Goal: Transaction & Acquisition: Purchase product/service

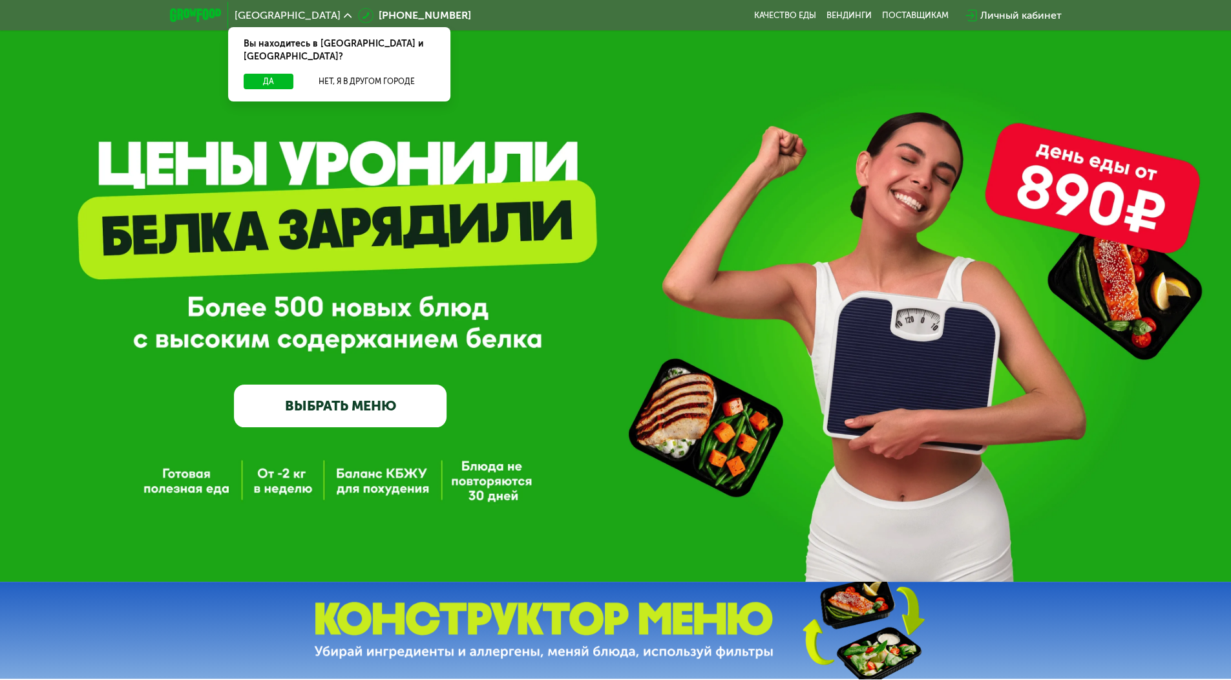
click at [676, 103] on div "GrowFood — доставка правильного питания ВЫБРАТЬ МЕНЮ" at bounding box center [615, 290] width 1231 height 581
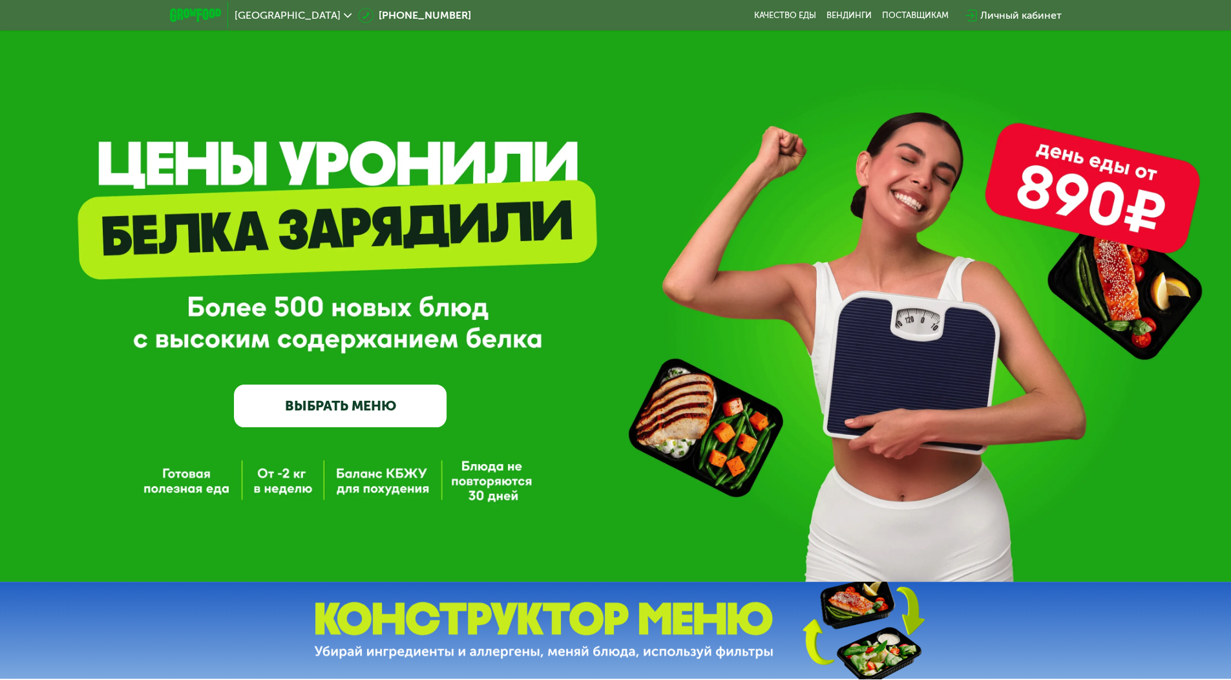
click at [401, 402] on link "ВЫБРАТЬ МЕНЮ" at bounding box center [340, 405] width 213 height 43
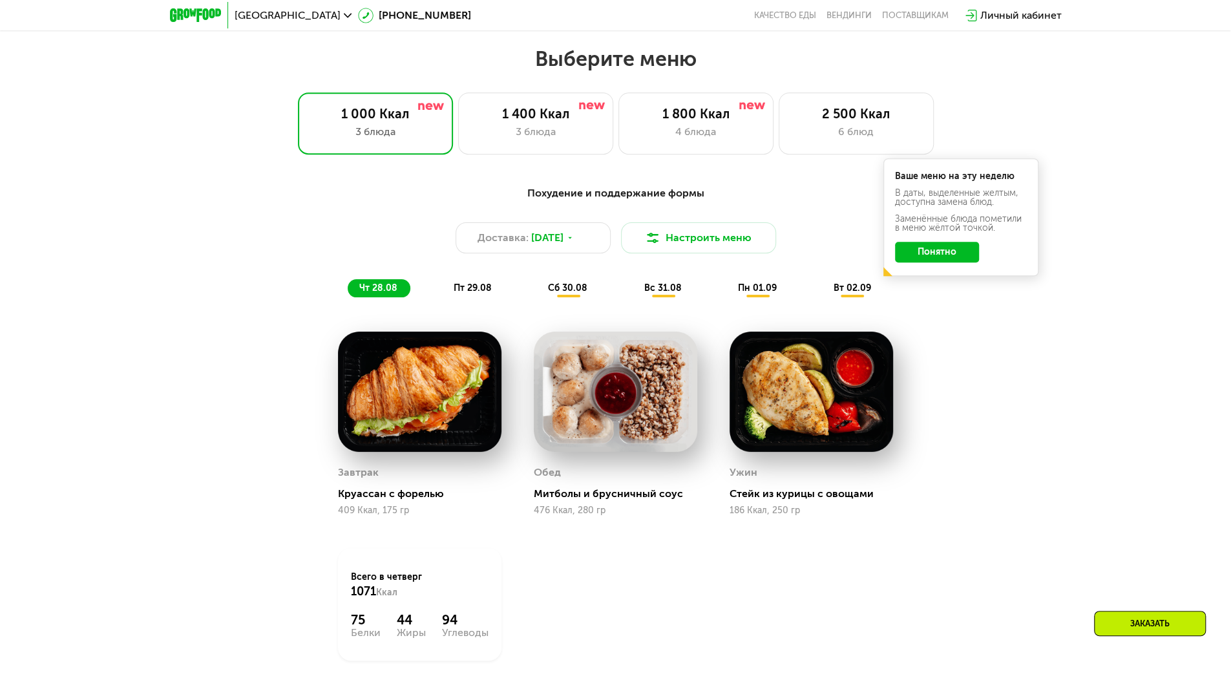
scroll to position [679, 0]
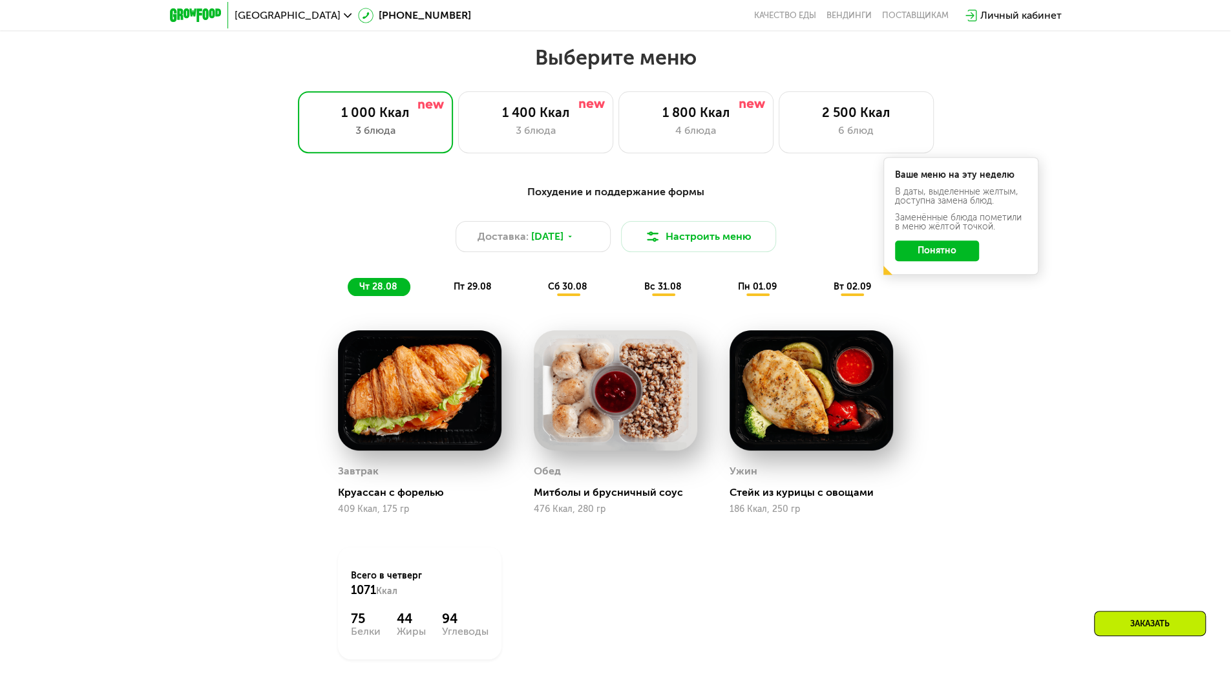
click at [950, 256] on button "Понятно" at bounding box center [937, 250] width 84 height 21
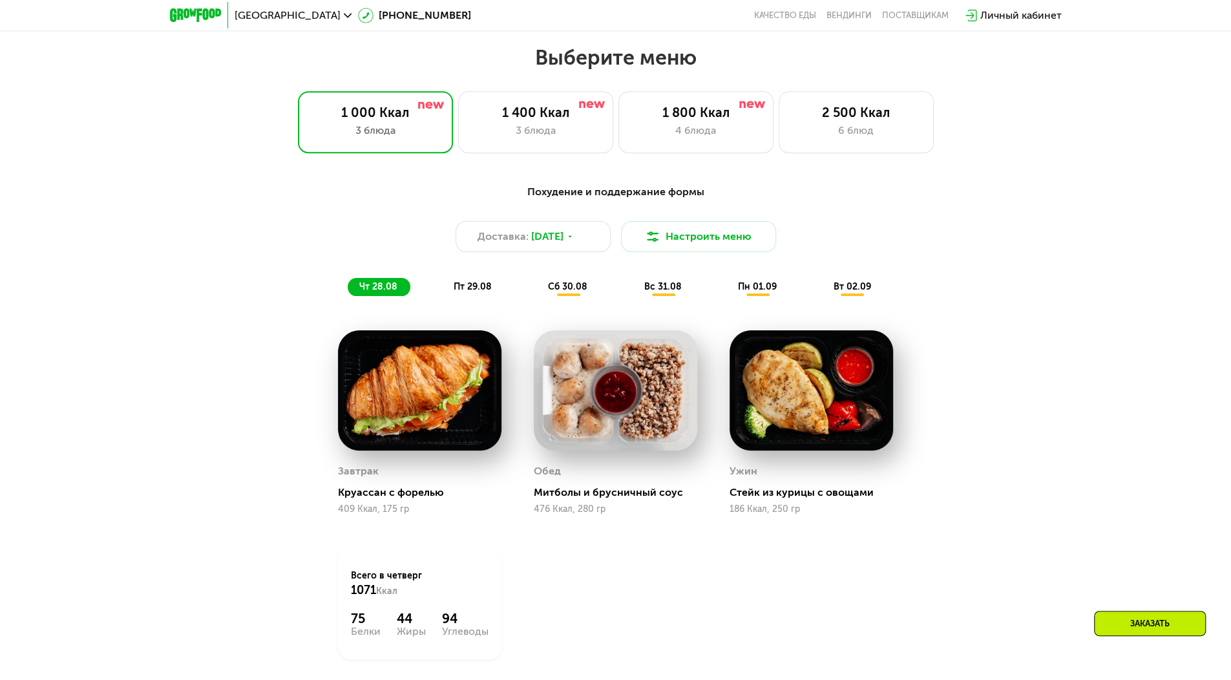
click at [964, 158] on div "Выберите меню 1 000 Ккал 3 блюда 1 400 Ккал 3 блюда 1 800 Ккал 4 блюда 2 500 Кк…" at bounding box center [615, 395] width 1231 height 700
click at [583, 108] on img at bounding box center [592, 104] width 26 height 7
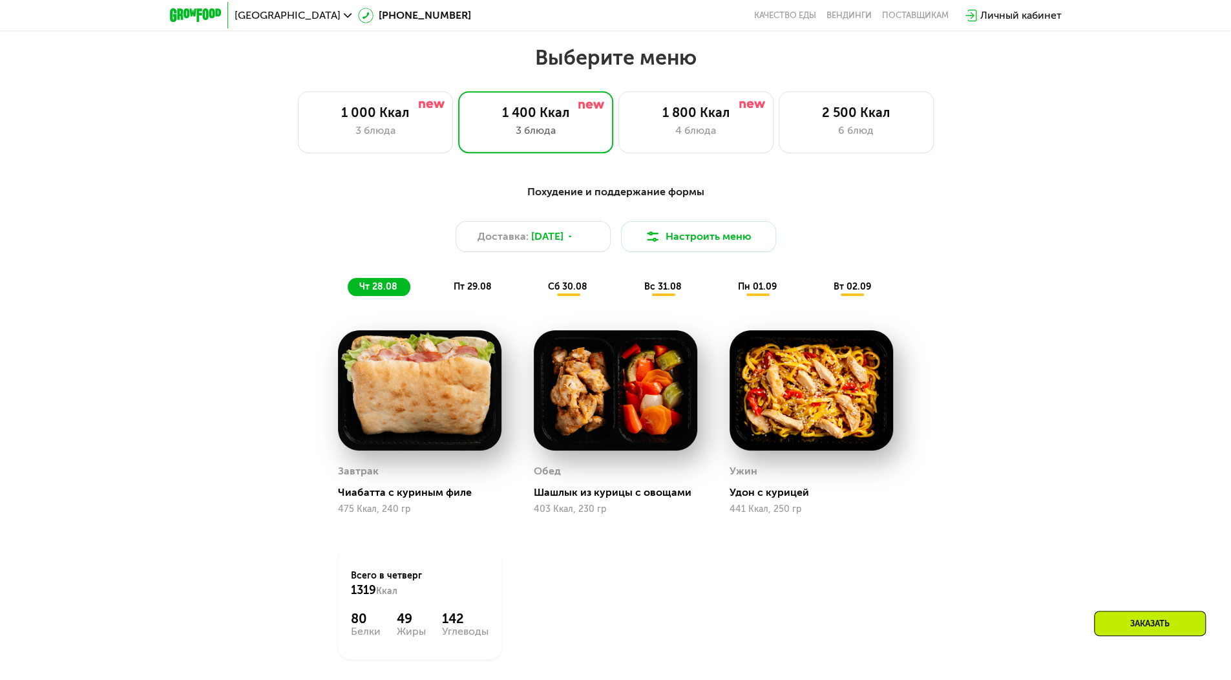
click at [942, 239] on div "Доставка: [DATE] Настроить меню" at bounding box center [615, 236] width 765 height 31
click at [695, 120] on div "1 800 Ккал" at bounding box center [696, 113] width 128 height 16
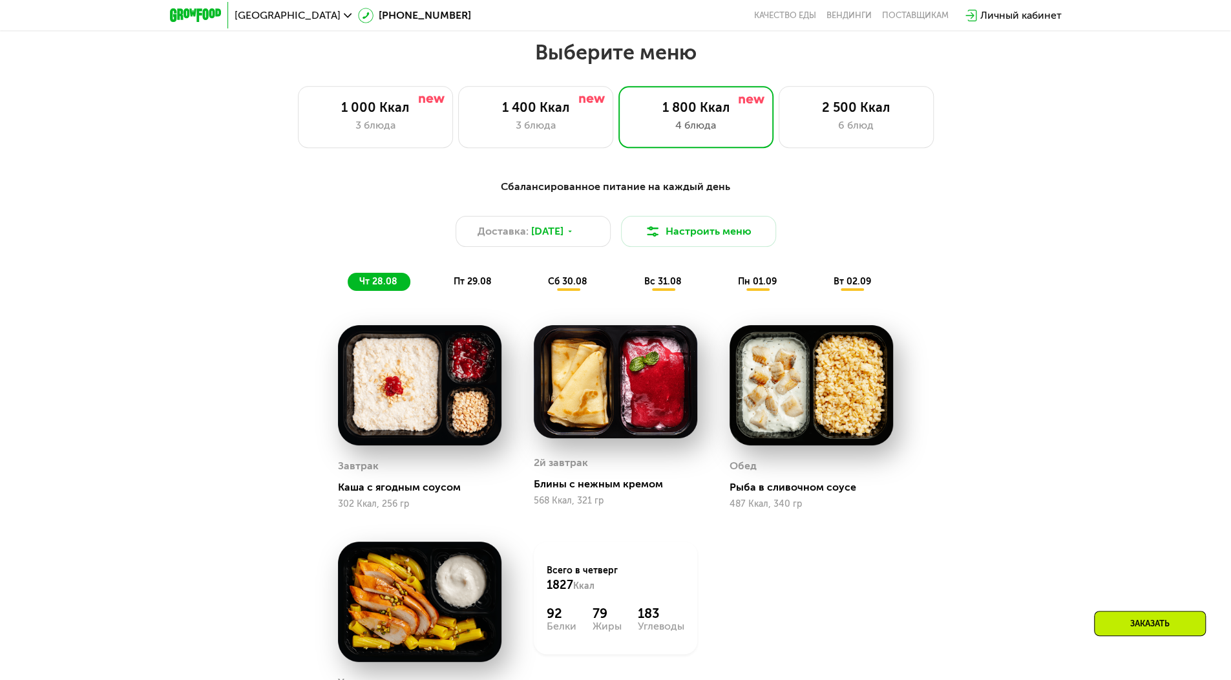
scroll to position [685, 0]
click at [834, 95] on div "2 500 Ккал 6 блюд" at bounding box center [855, 116] width 155 height 62
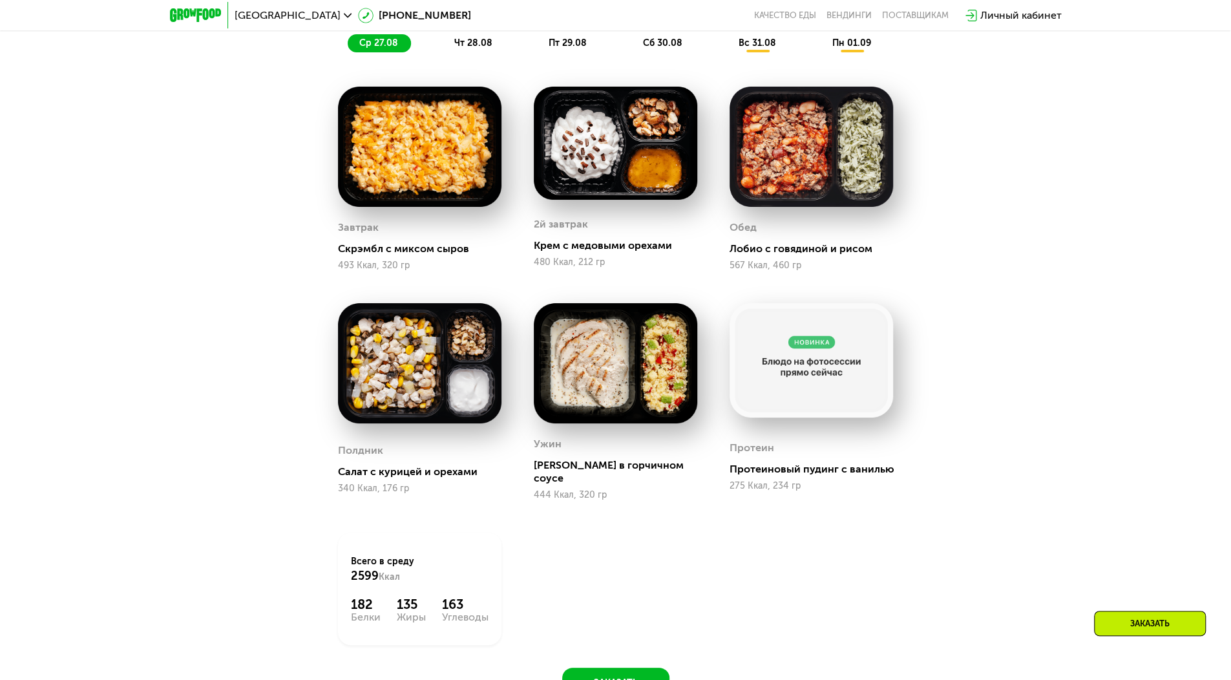
scroll to position [922, 0]
click at [1083, 190] on div "Сбалансированное питание для спортсменов Доставка: [DATE] Настроить меню ср 27.…" at bounding box center [615, 327] width 1231 height 808
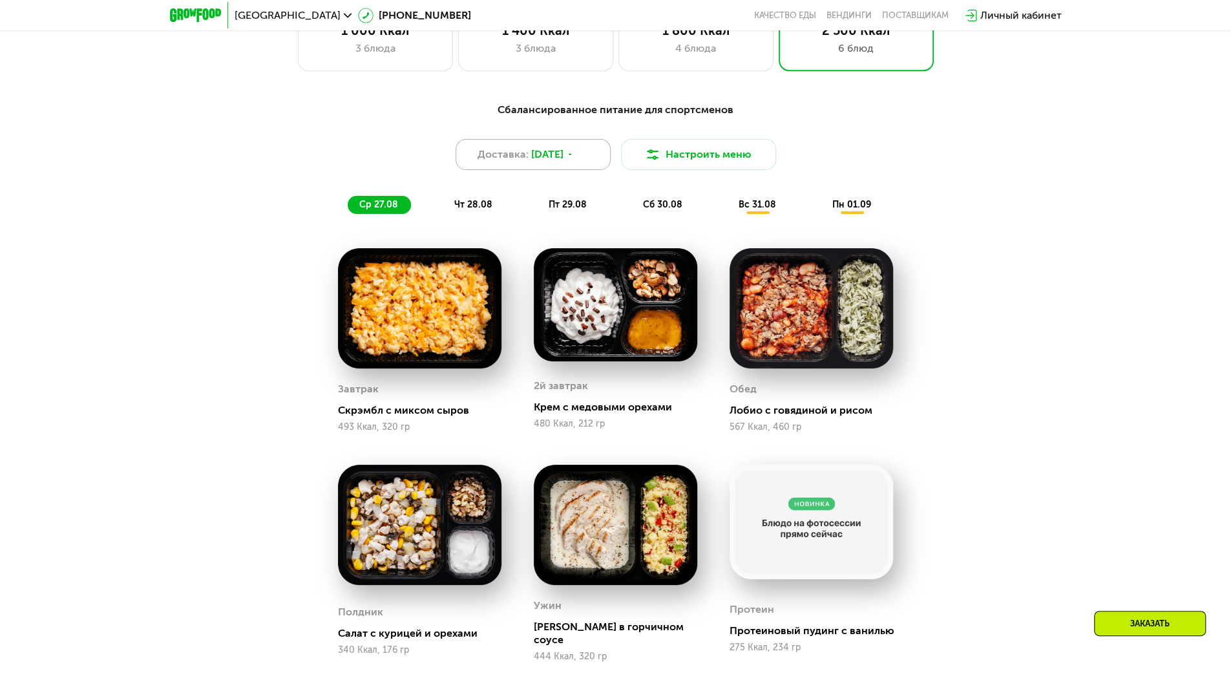
scroll to position [661, 0]
click at [494, 56] on div "3 блюда" at bounding box center [536, 49] width 128 height 16
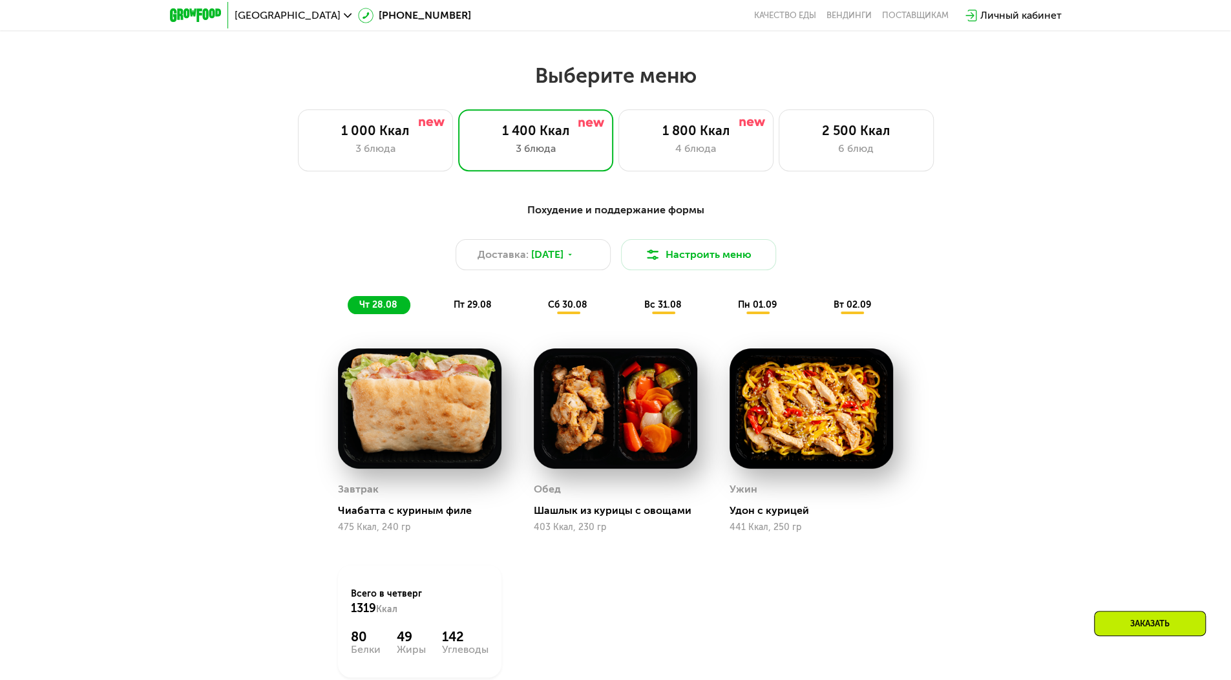
click at [469, 309] on span "пт 29.08" at bounding box center [472, 304] width 38 height 11
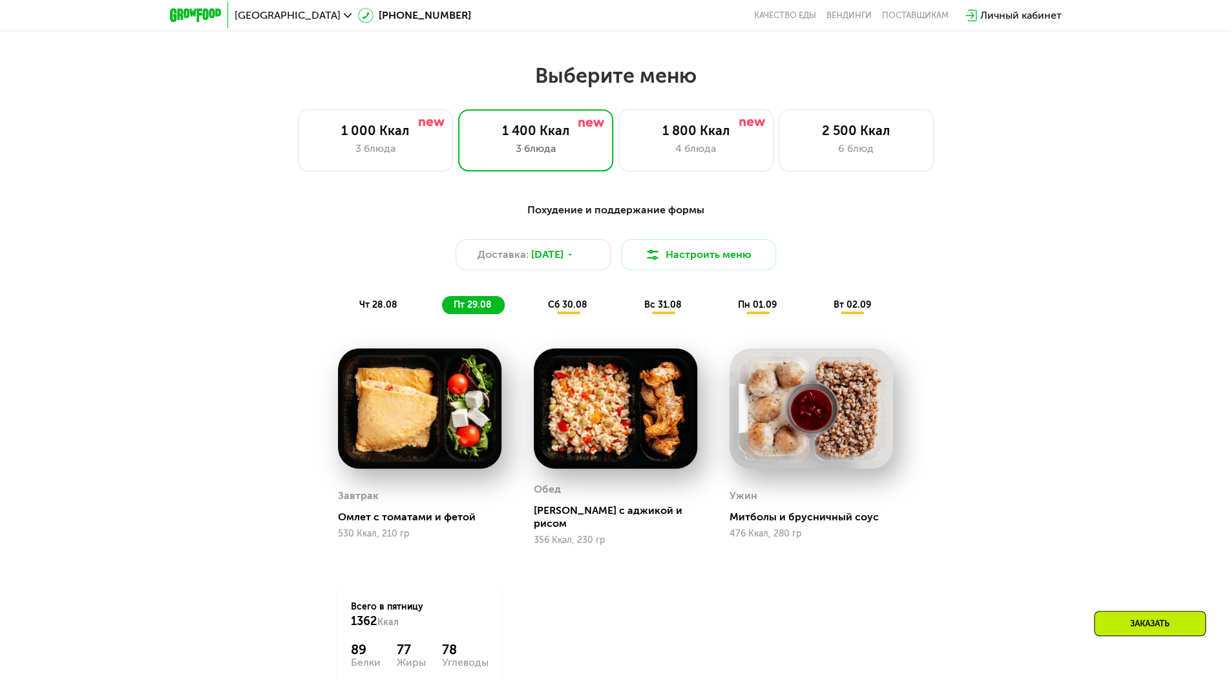
click at [552, 310] on span "сб 30.08" at bounding box center [567, 304] width 39 height 11
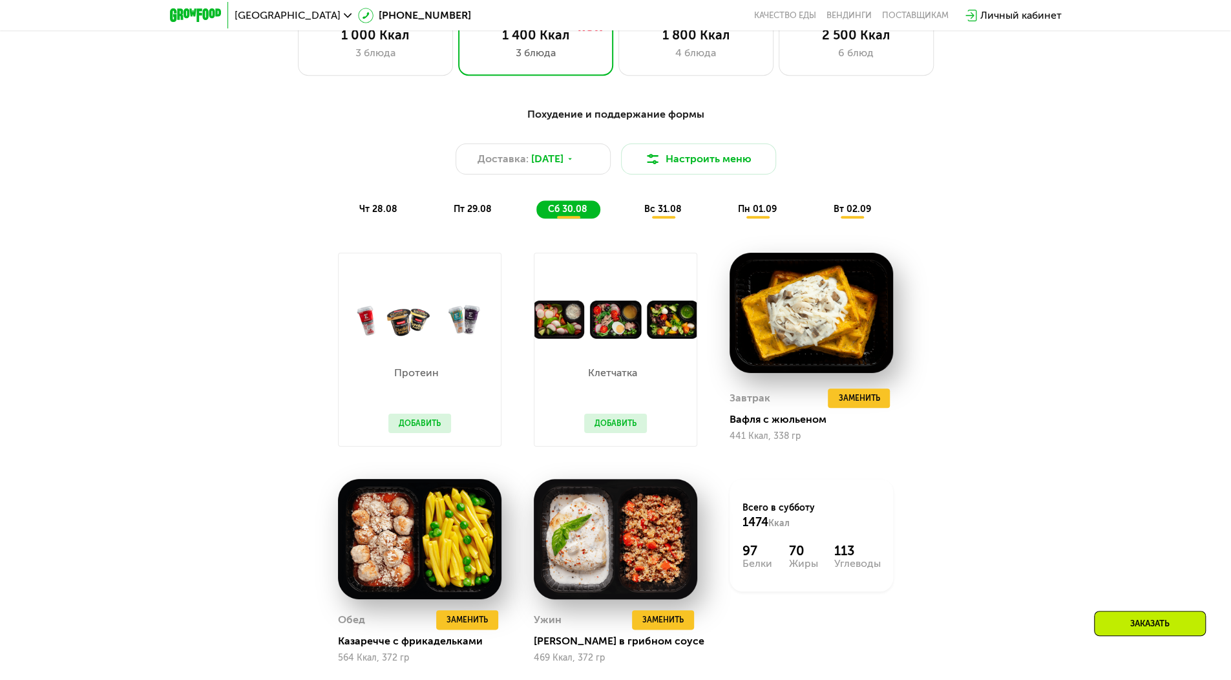
scroll to position [756, 0]
click at [1093, 437] on div "Похудение и поддержание формы Доставка: [DATE] Настроить меню чт 28.08 пт 29.08…" at bounding box center [615, 419] width 1231 height 660
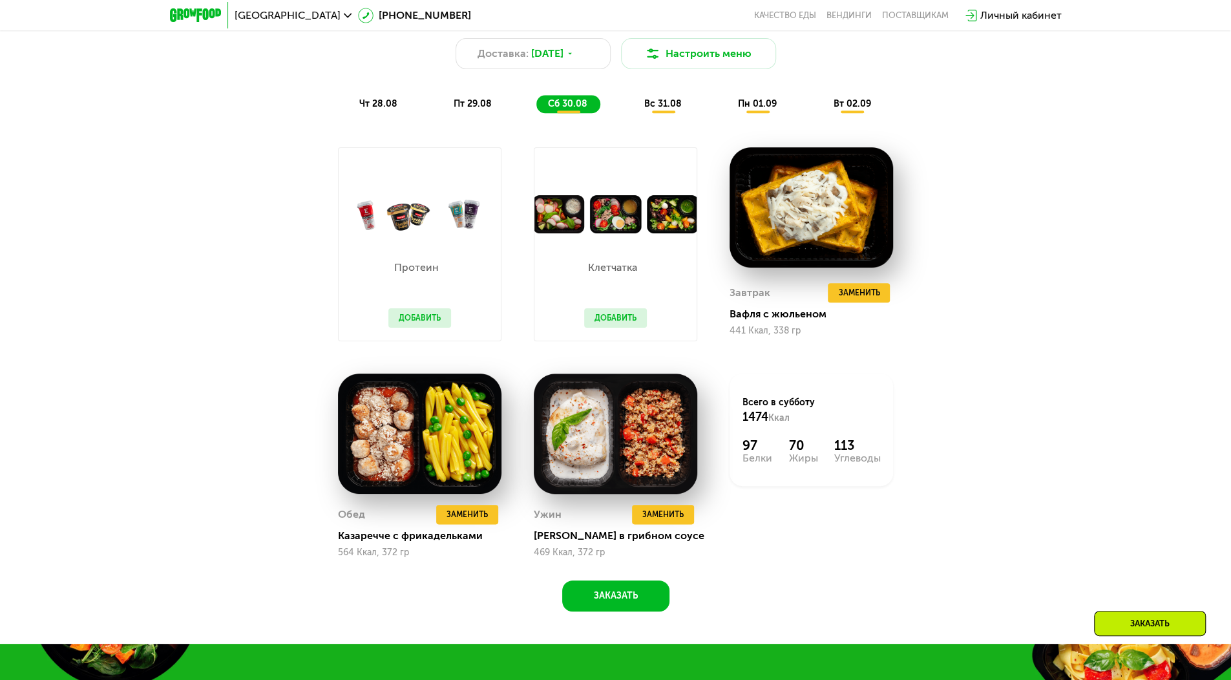
scroll to position [866, 0]
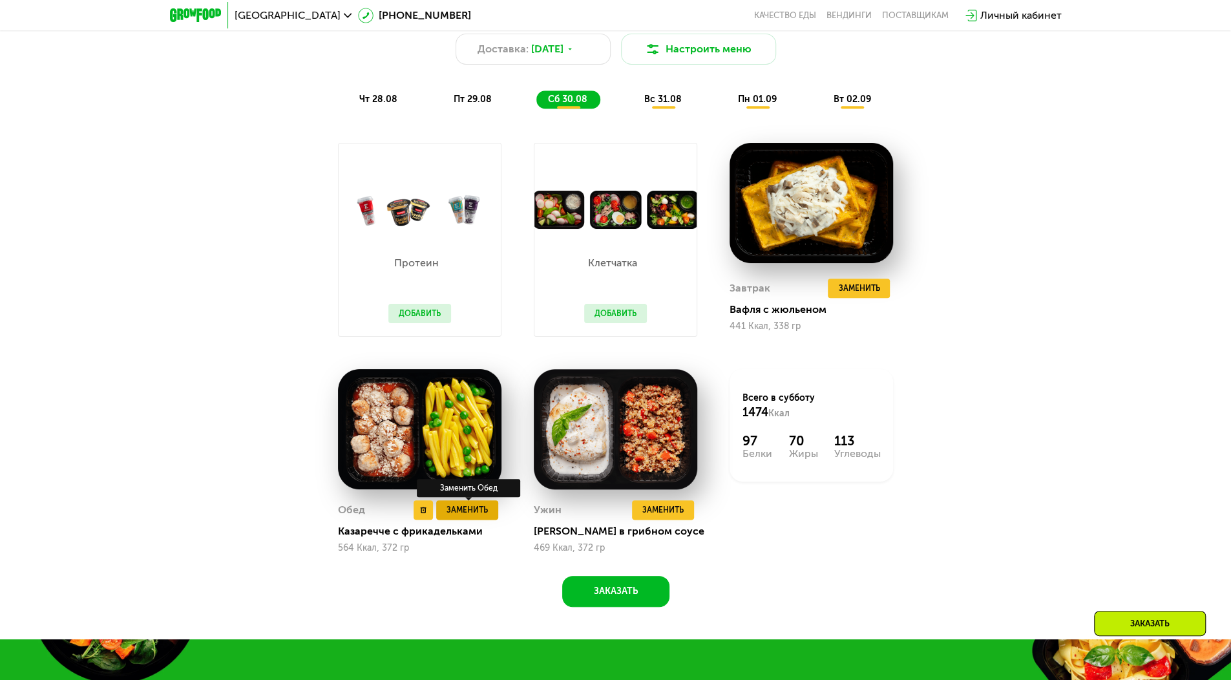
click at [466, 513] on span "Заменить" at bounding box center [466, 509] width 41 height 13
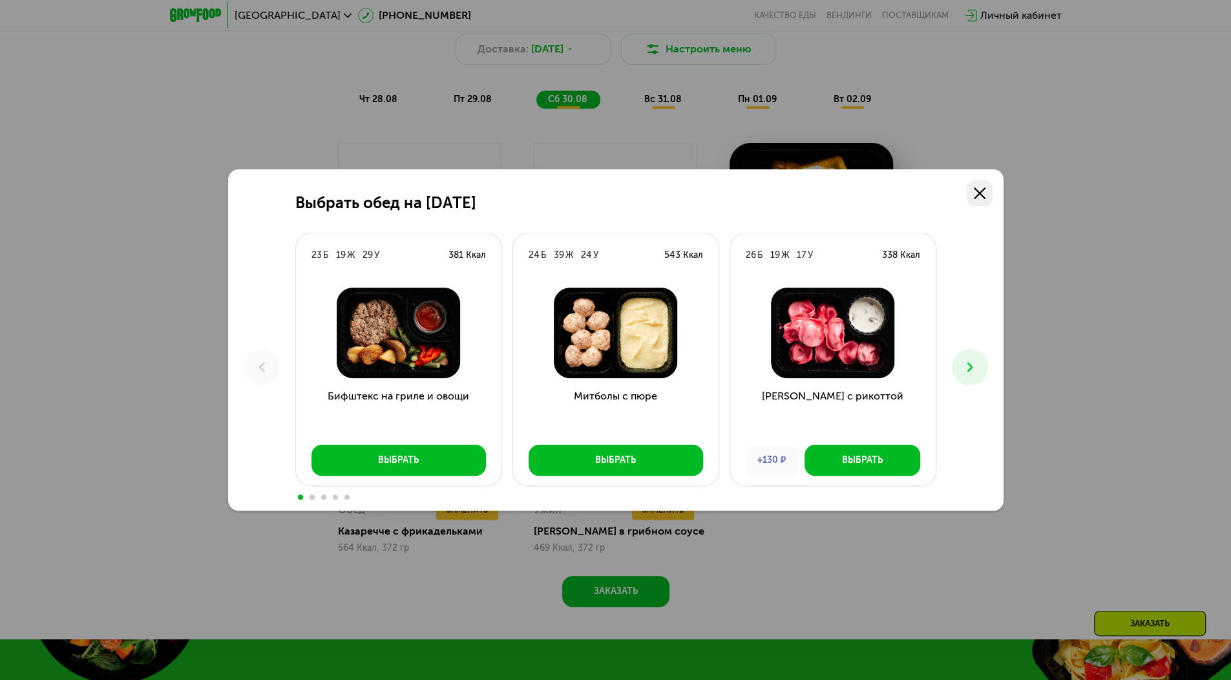
click at [988, 195] on link at bounding box center [979, 193] width 26 height 26
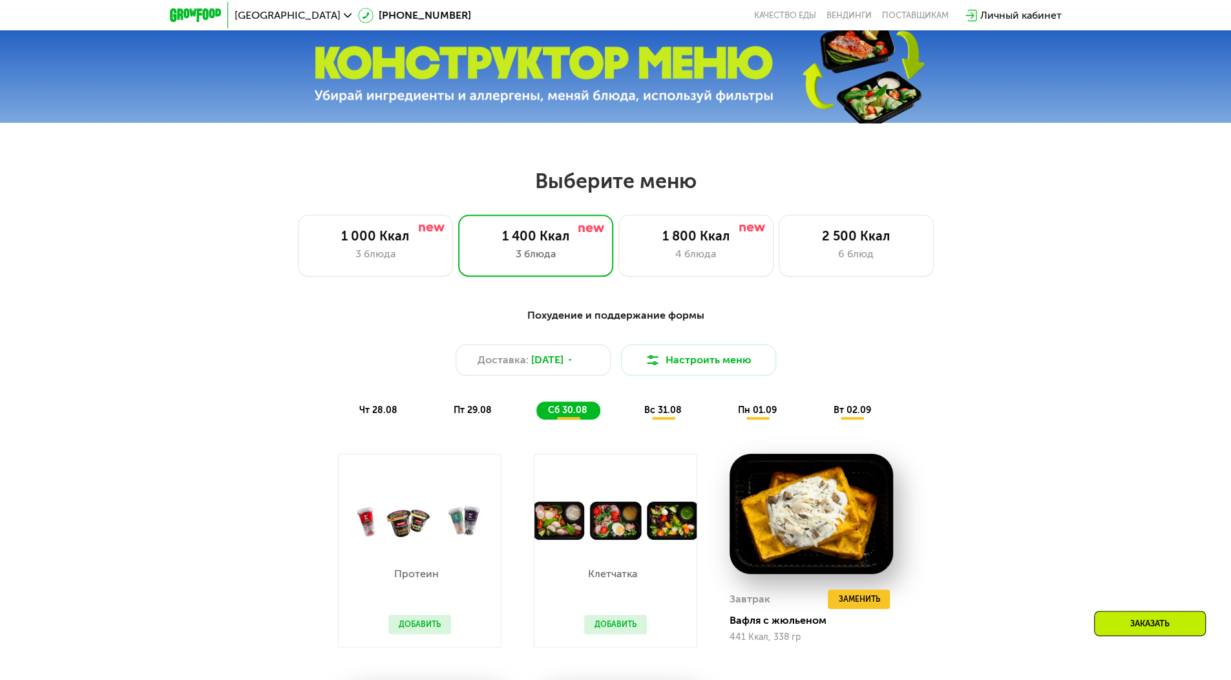
scroll to position [555, 0]
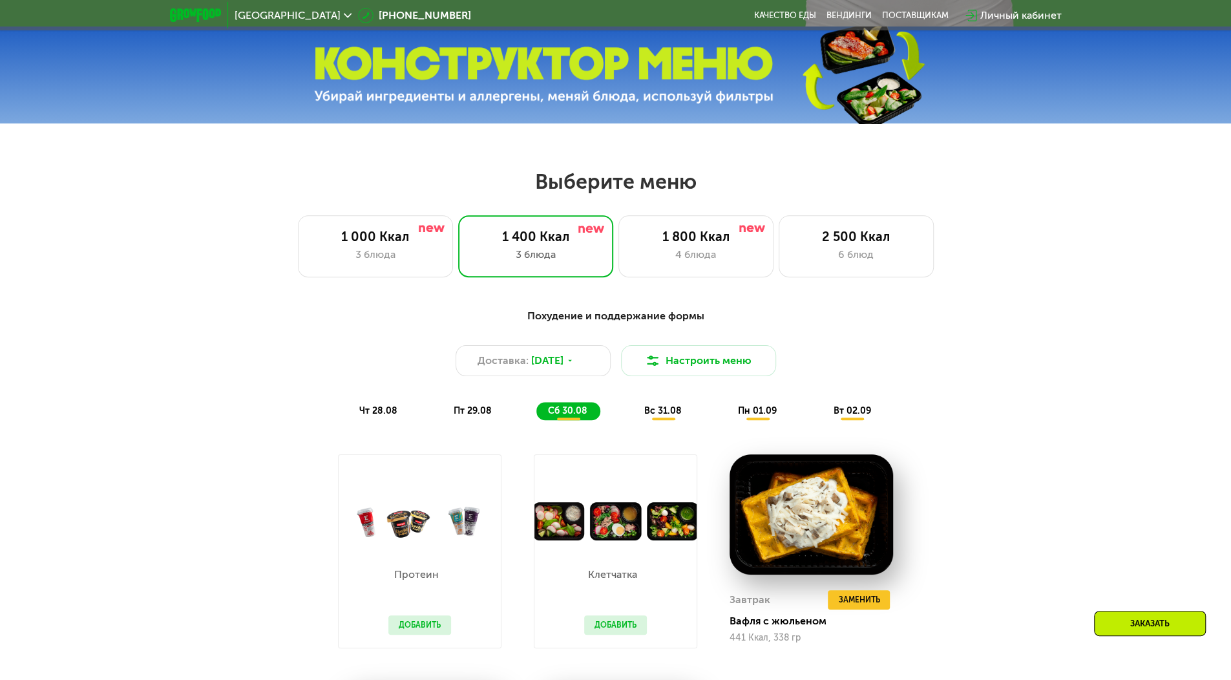
click at [1079, 299] on div "Похудение и поддержание формы Доставка: [DATE] Настроить меню чт 28.08 пт 29.08…" at bounding box center [615, 620] width 1231 height 660
click at [553, 366] on span "[DATE]" at bounding box center [547, 361] width 32 height 16
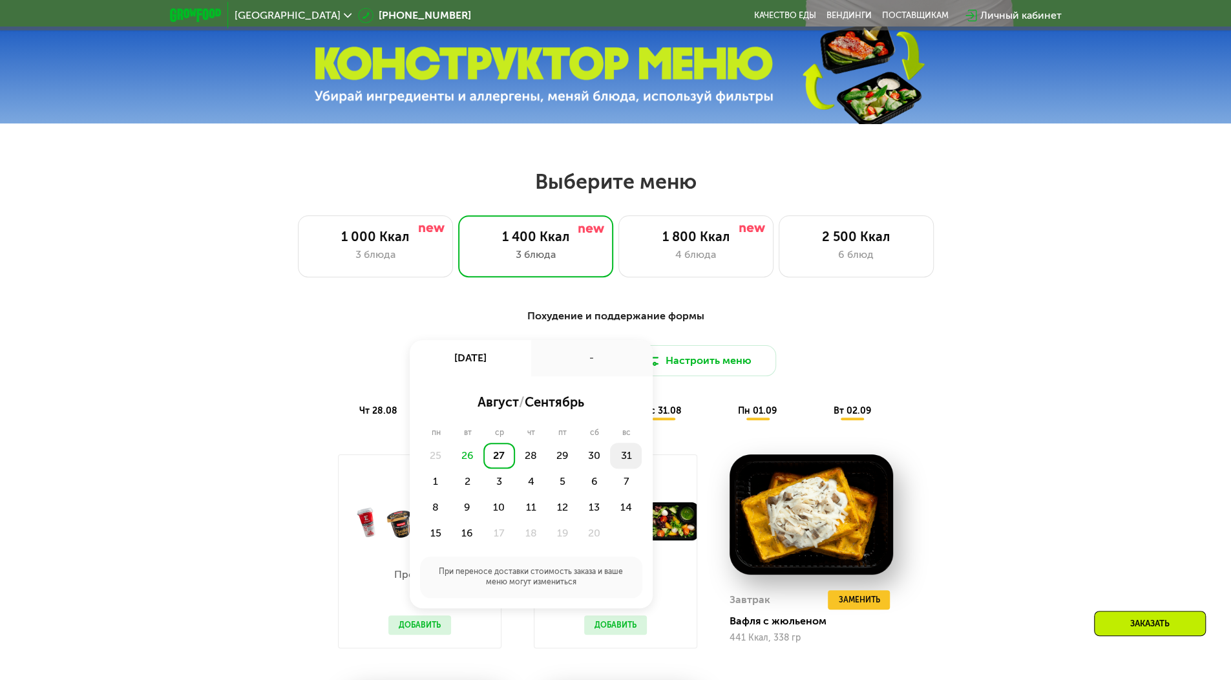
click at [452, 468] on div "31" at bounding box center [436, 481] width 32 height 26
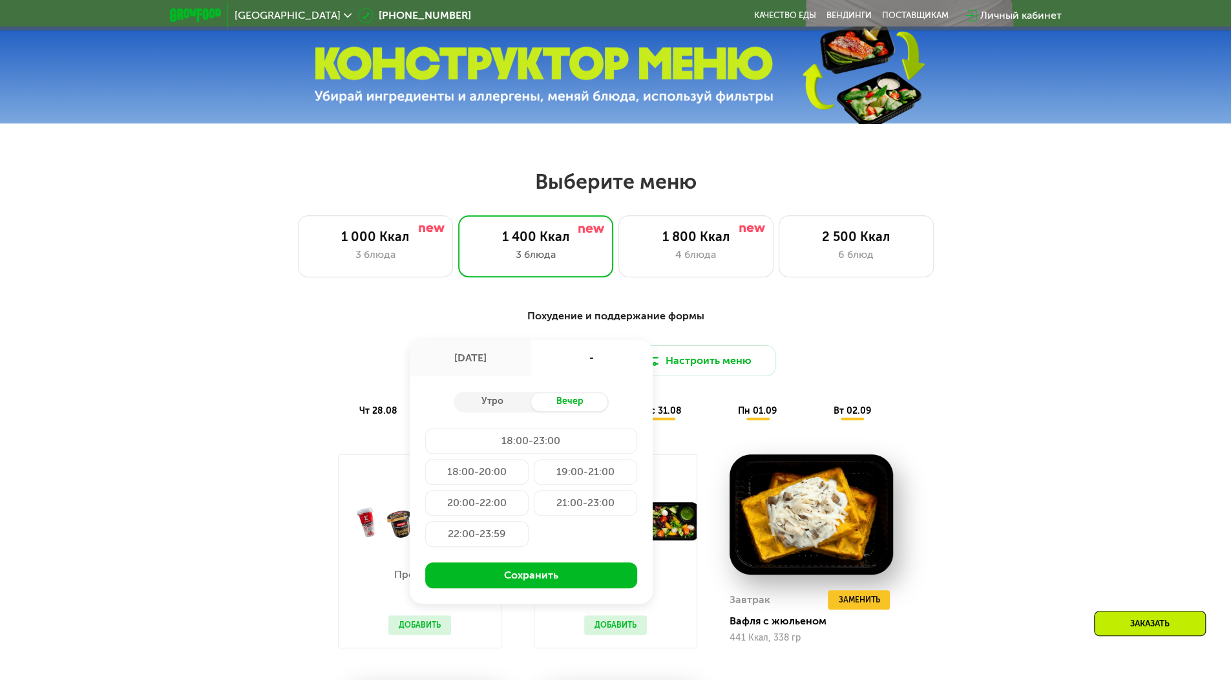
click at [534, 507] on div "20:00-22:00" at bounding box center [585, 503] width 103 height 26
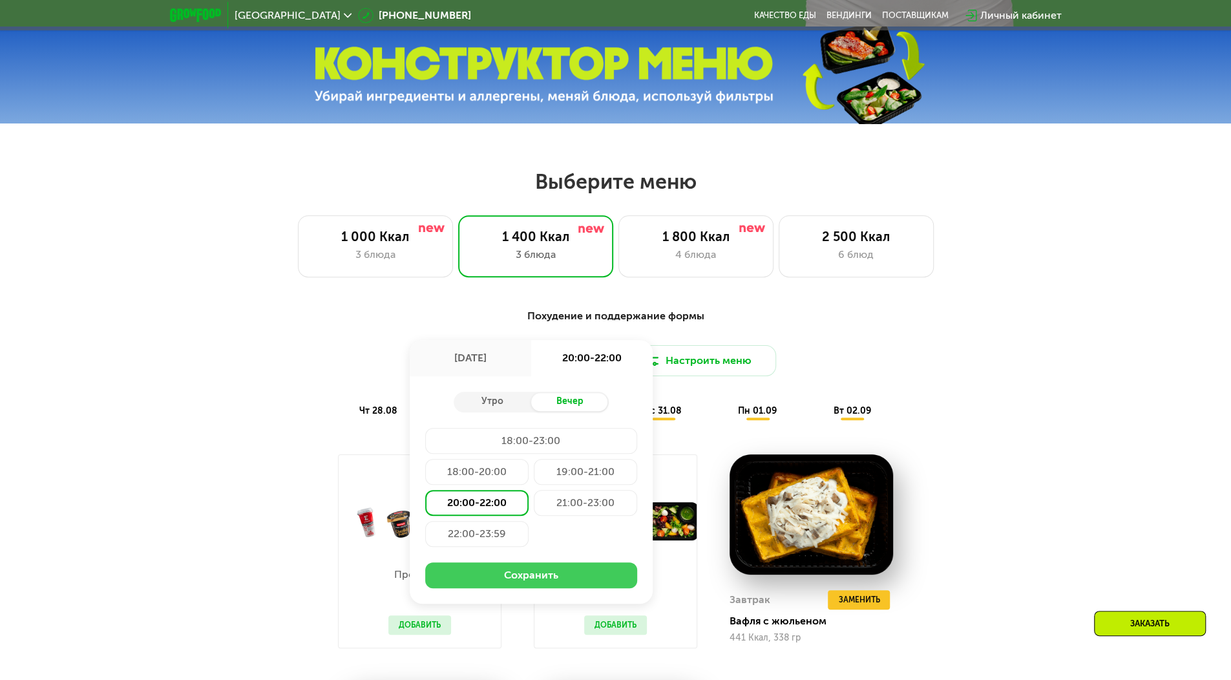
click at [558, 587] on button "Сохранить" at bounding box center [531, 575] width 212 height 26
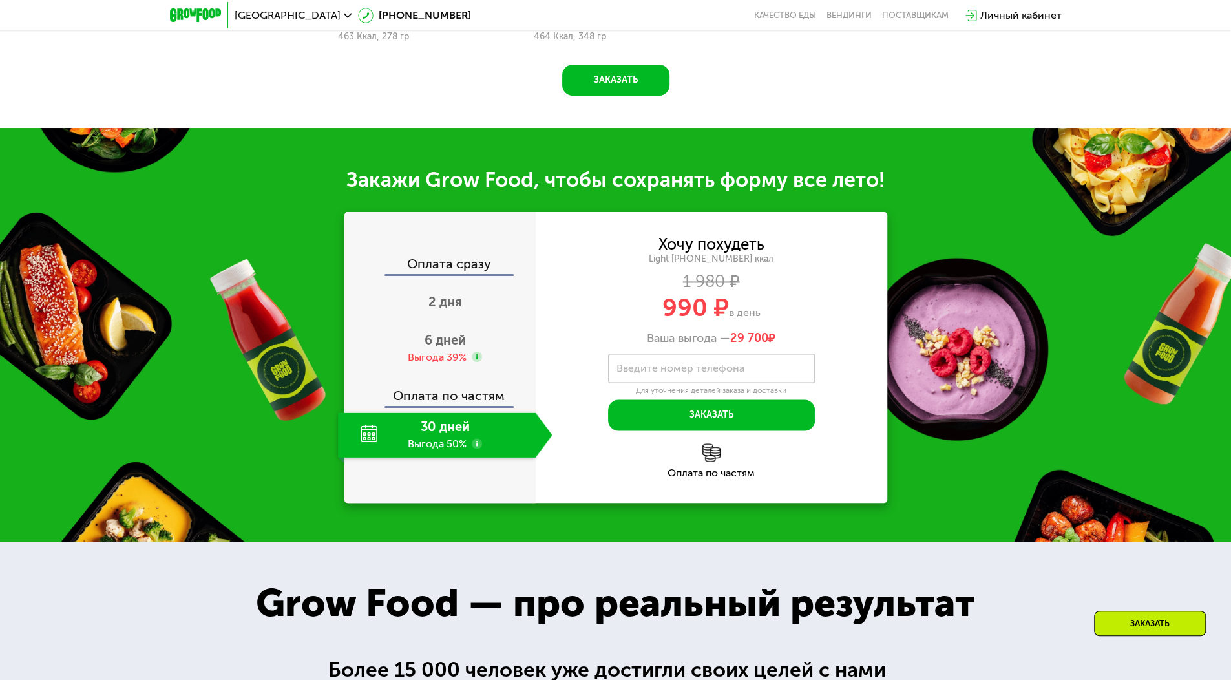
scroll to position [1379, 0]
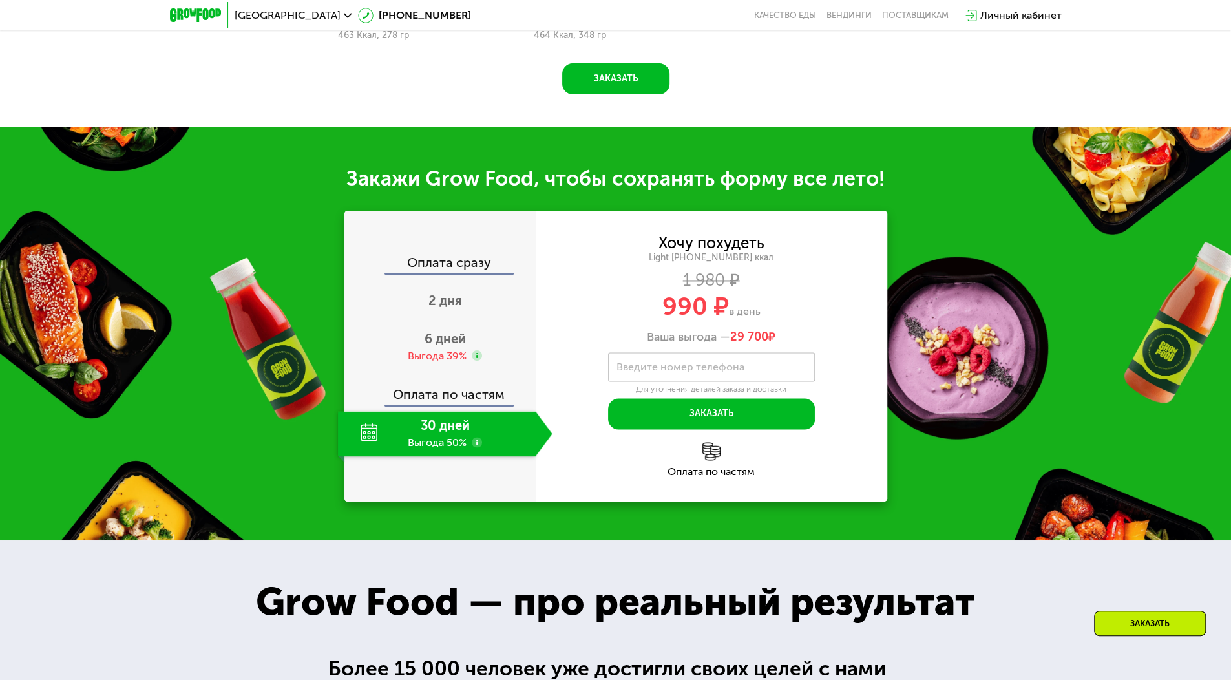
click at [470, 267] on div "Оплата сразу" at bounding box center [441, 264] width 190 height 17
click at [444, 308] on span "2 дня" at bounding box center [445, 301] width 34 height 16
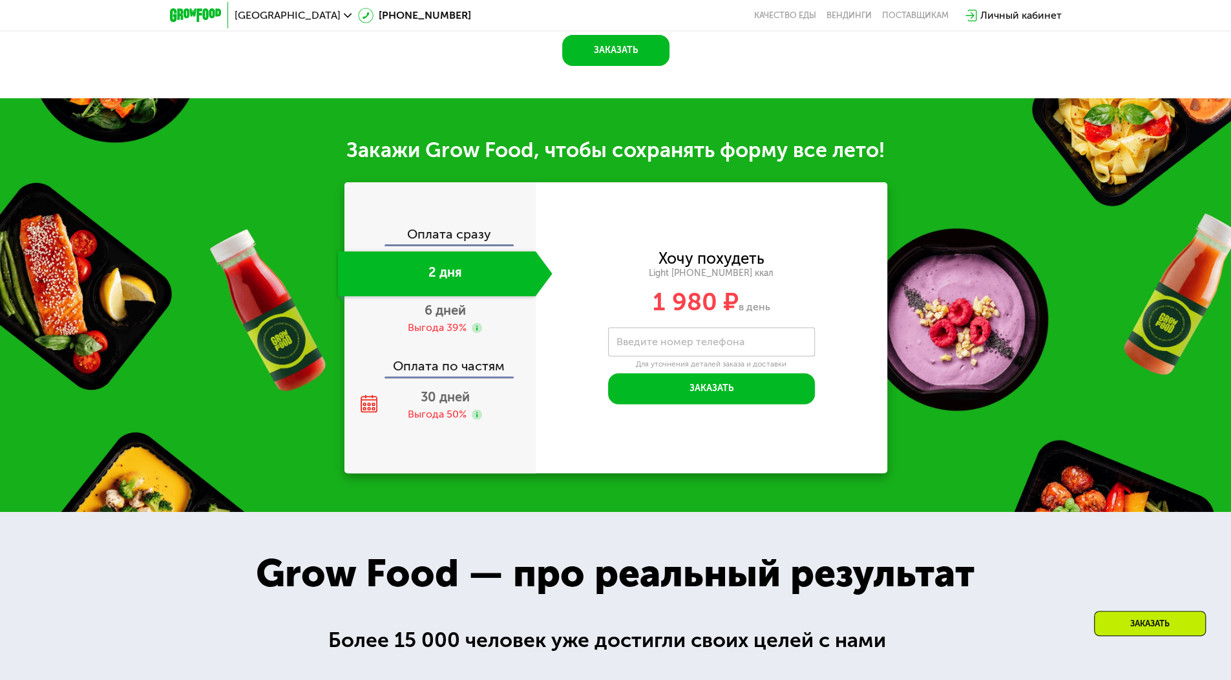
scroll to position [1350, 0]
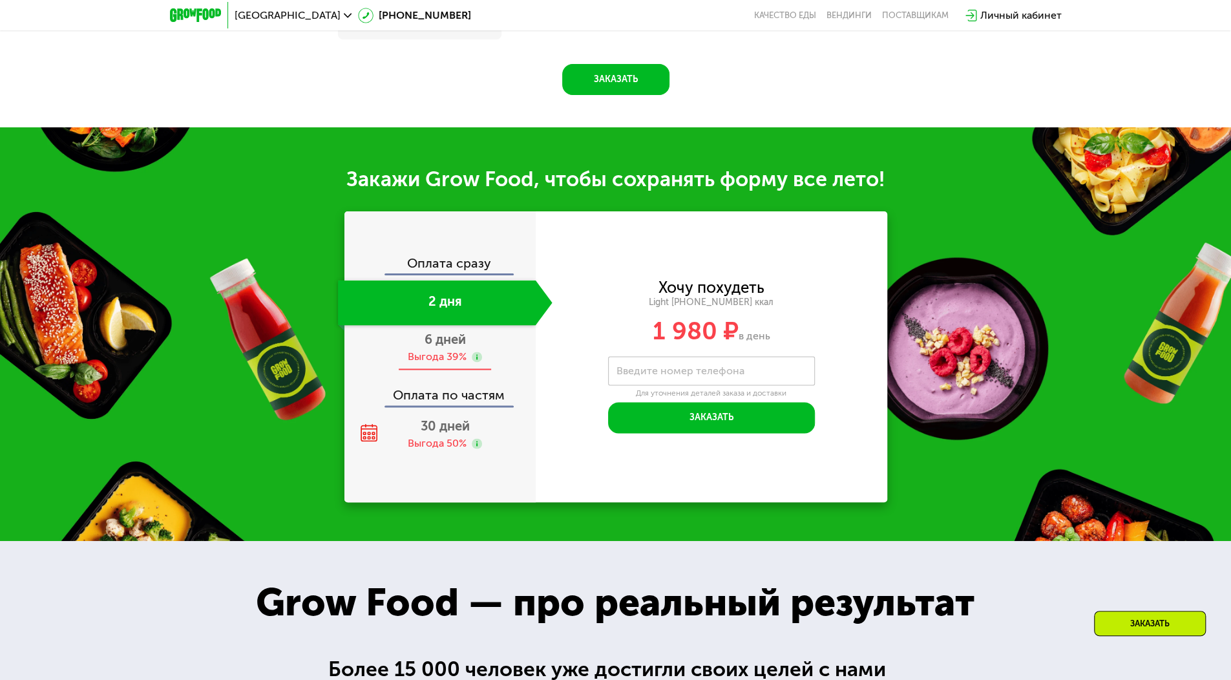
click at [441, 343] on span "6 дней" at bounding box center [444, 339] width 41 height 16
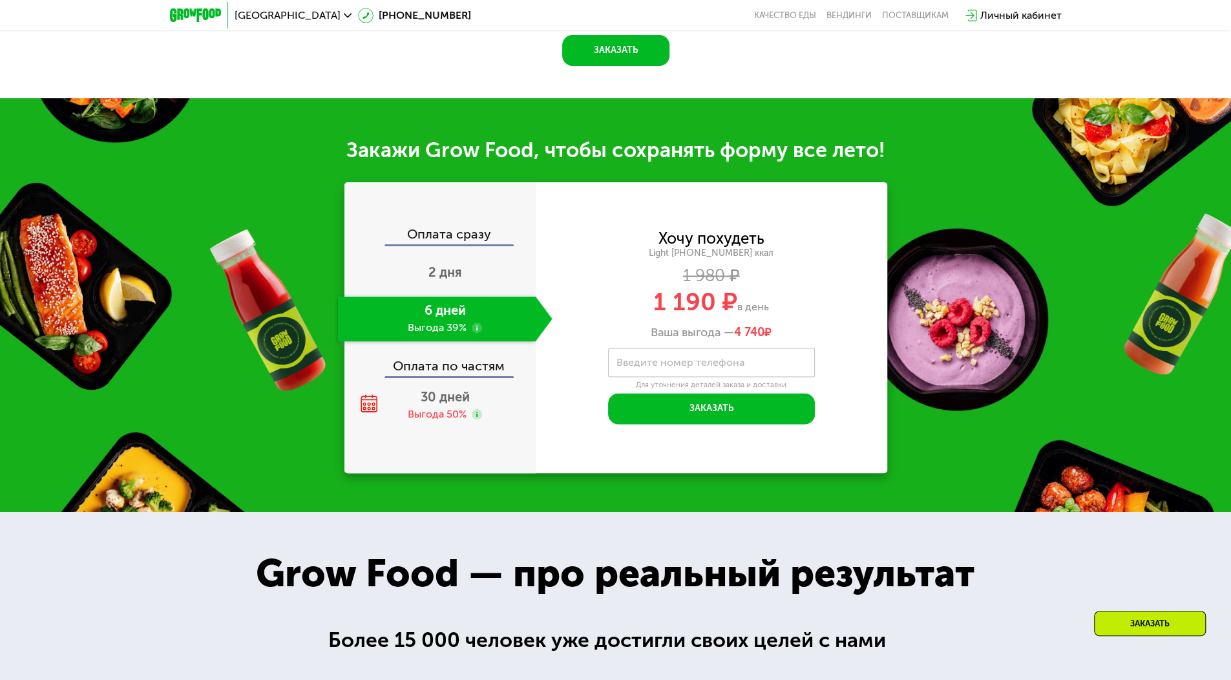
scroll to position [1379, 0]
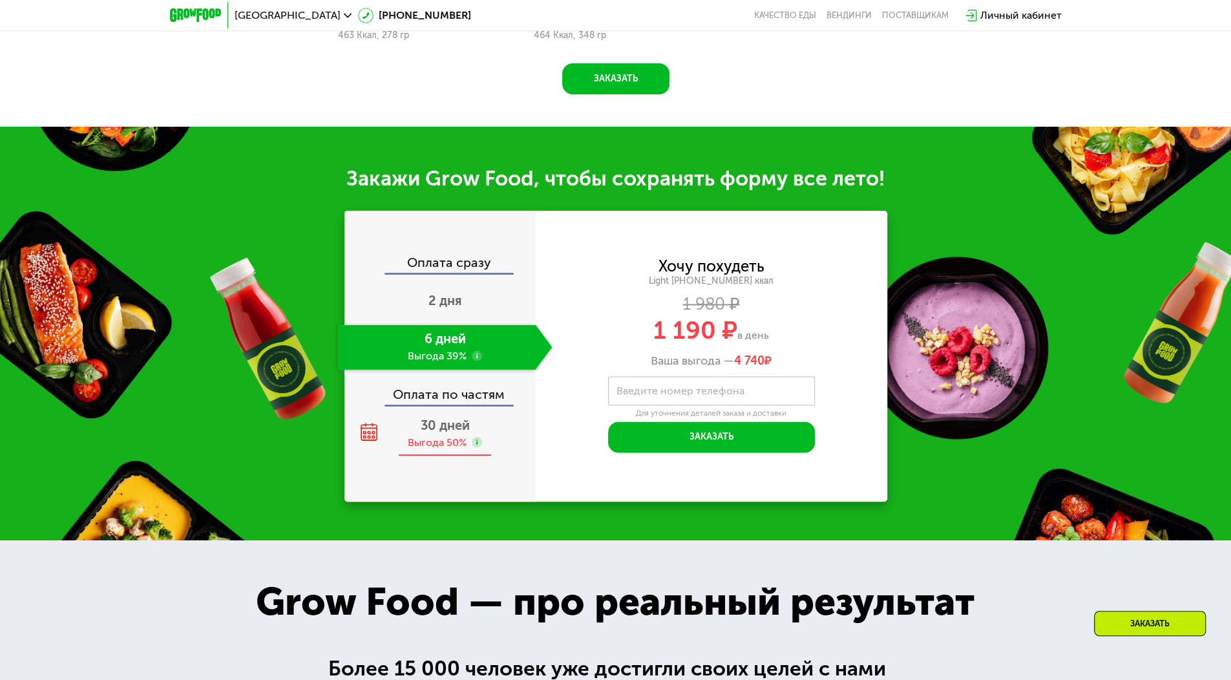
click at [443, 426] on span "30 дней" at bounding box center [445, 425] width 49 height 16
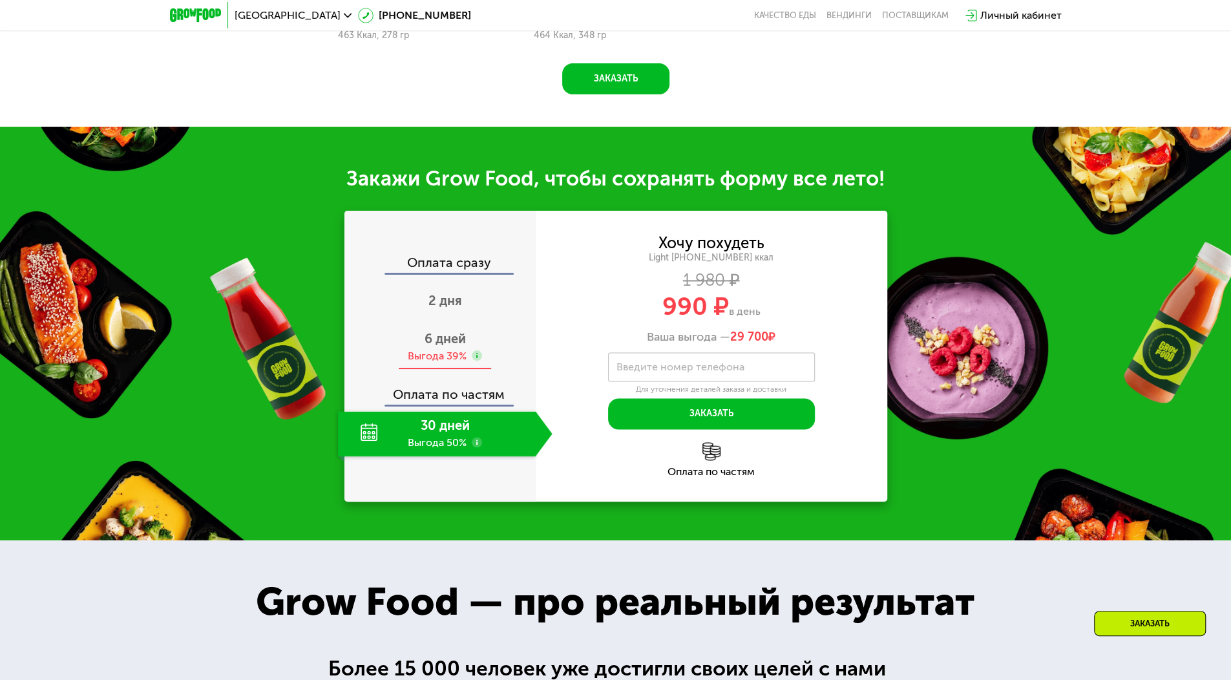
click at [471, 353] on div "Выгода 39%" at bounding box center [445, 356] width 74 height 14
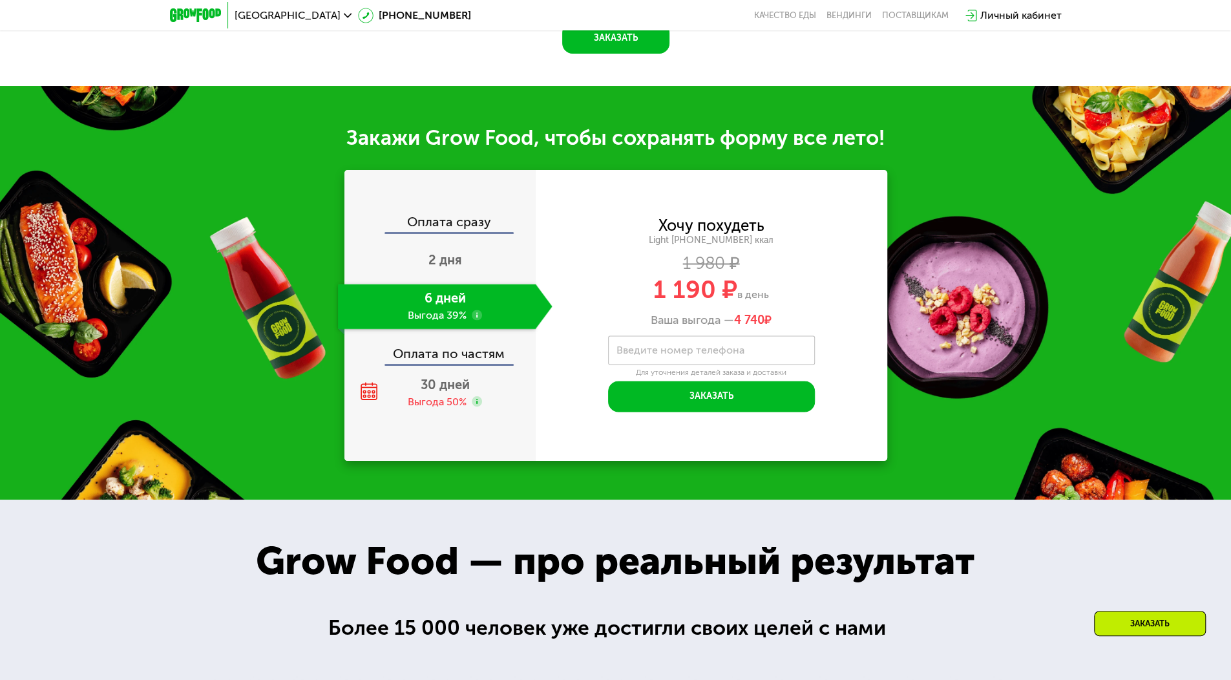
scroll to position [1413, 0]
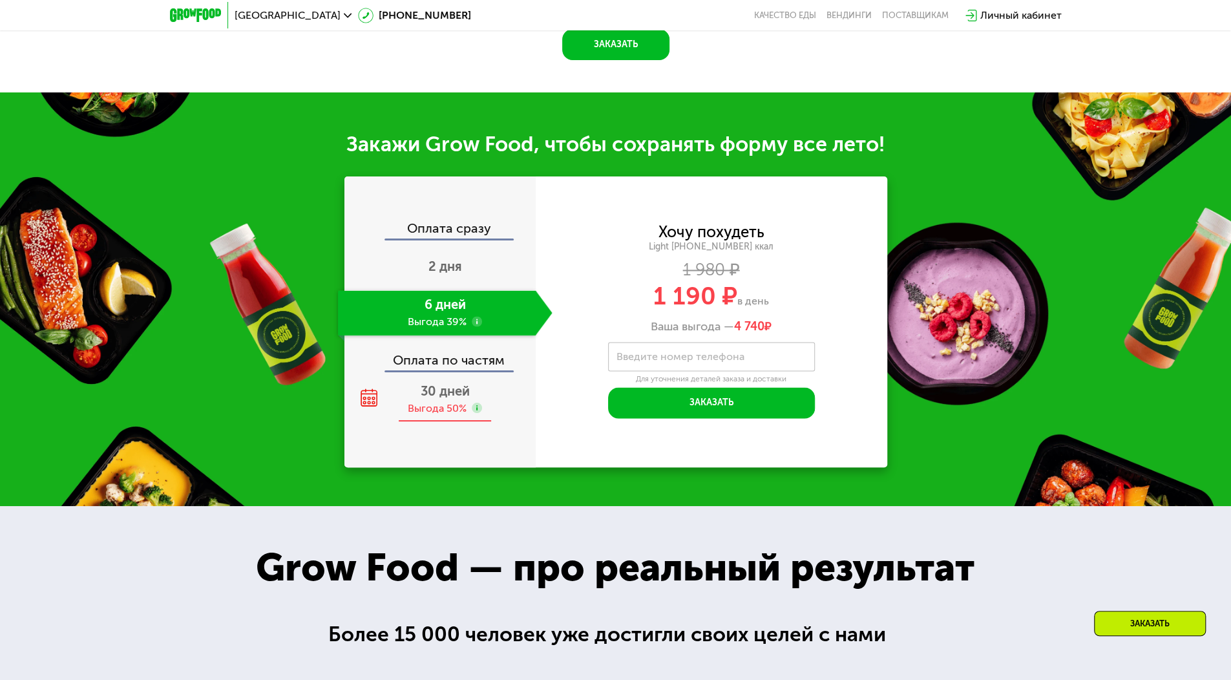
click at [450, 399] on span "30 дней" at bounding box center [445, 391] width 49 height 16
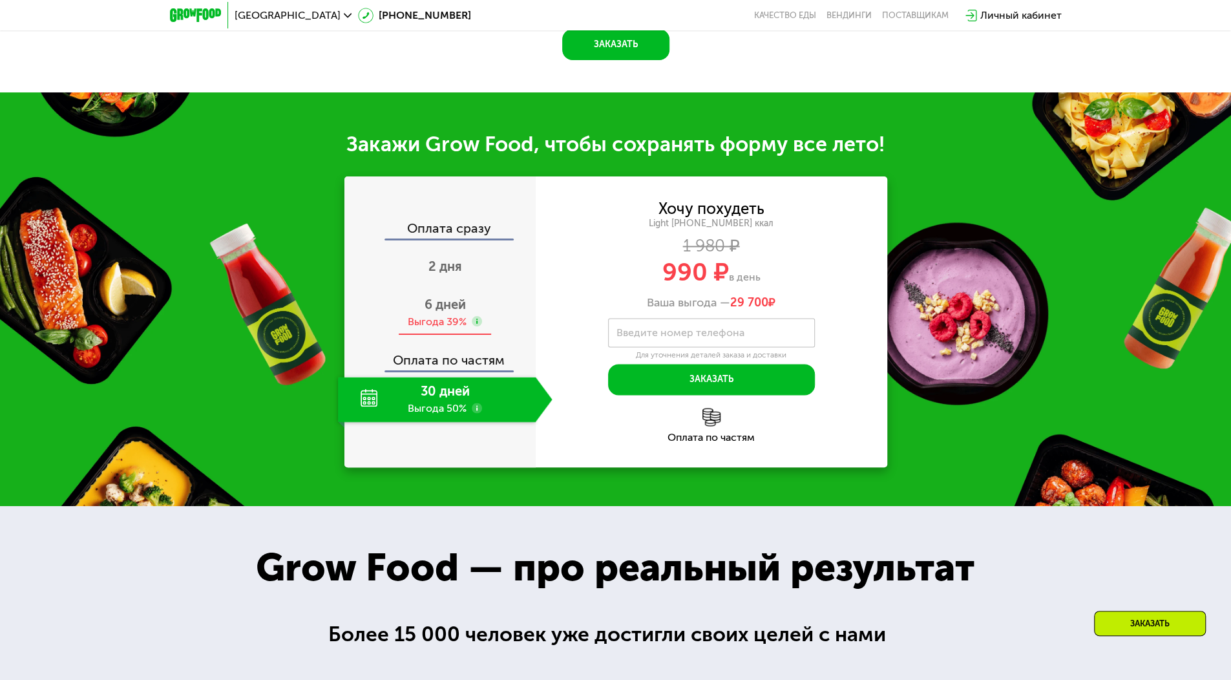
click at [456, 308] on span "6 дней" at bounding box center [444, 305] width 41 height 16
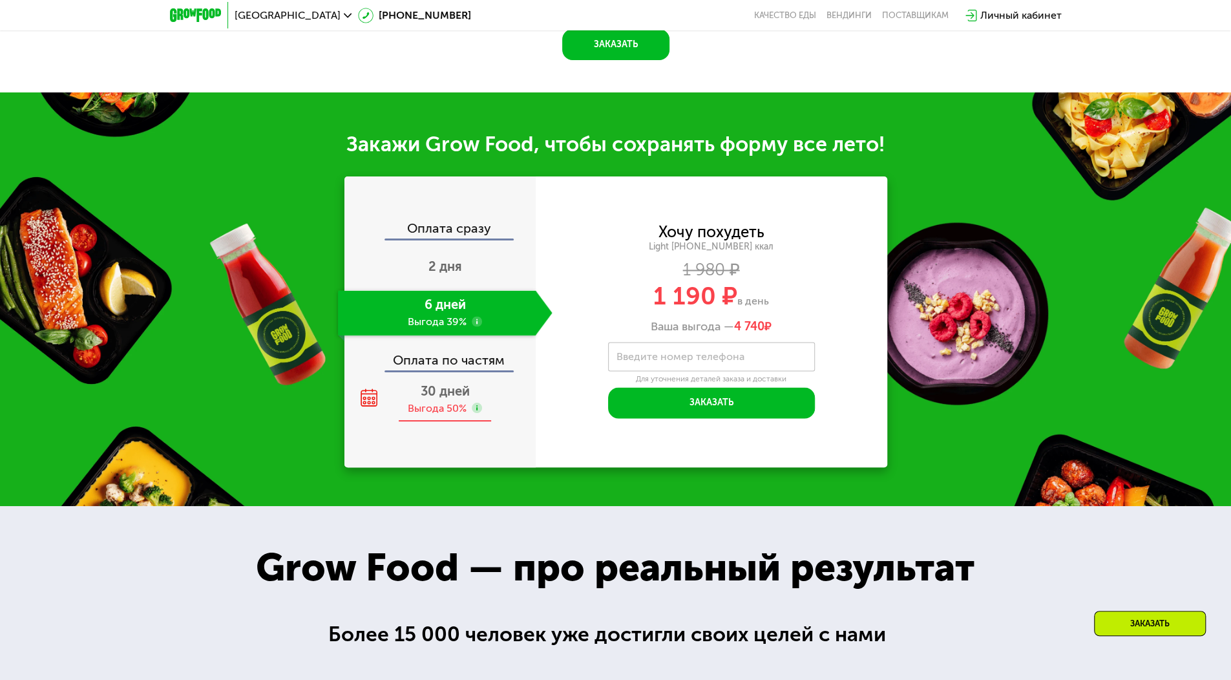
click at [441, 399] on span "30 дней" at bounding box center [445, 391] width 49 height 16
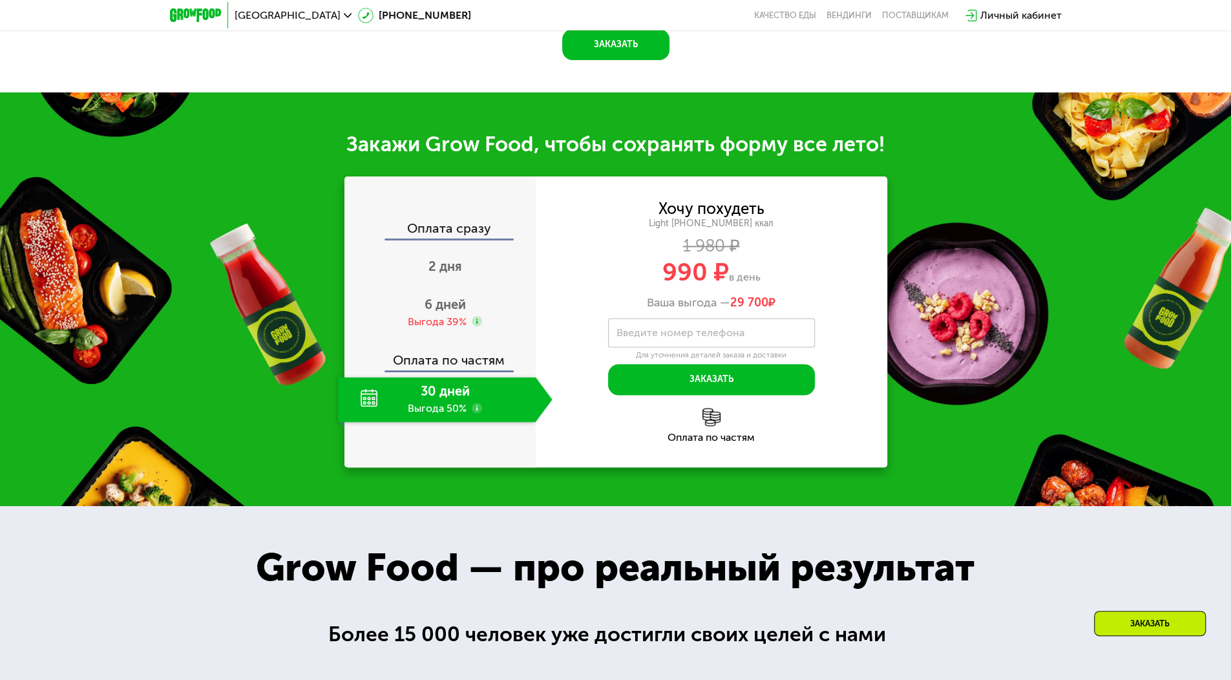
click at [941, 284] on div "Закажи Grow Food, чтобы сохранять форму все лето! Оплата сразу 2 дня 6 дней Выг…" at bounding box center [615, 298] width 1231 height 413
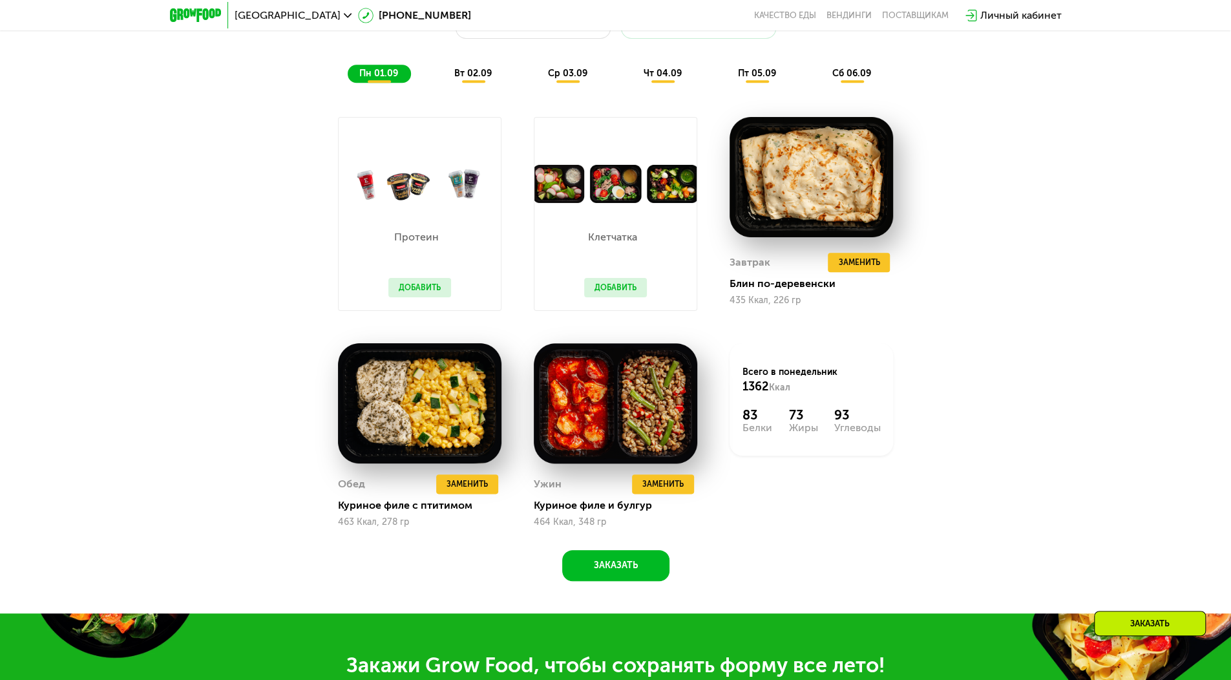
scroll to position [890, 0]
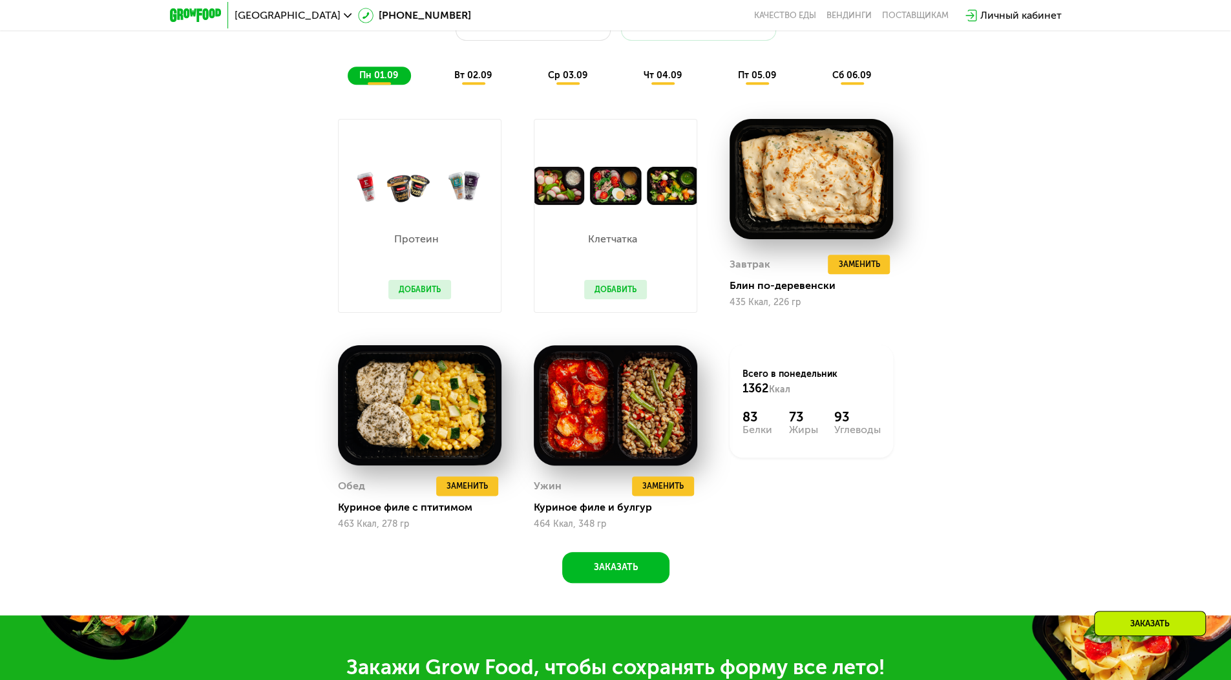
click at [410, 215] on div "Протеин Добавить" at bounding box center [419, 258] width 89 height 107
click at [851, 264] on span "Заменить" at bounding box center [858, 264] width 41 height 13
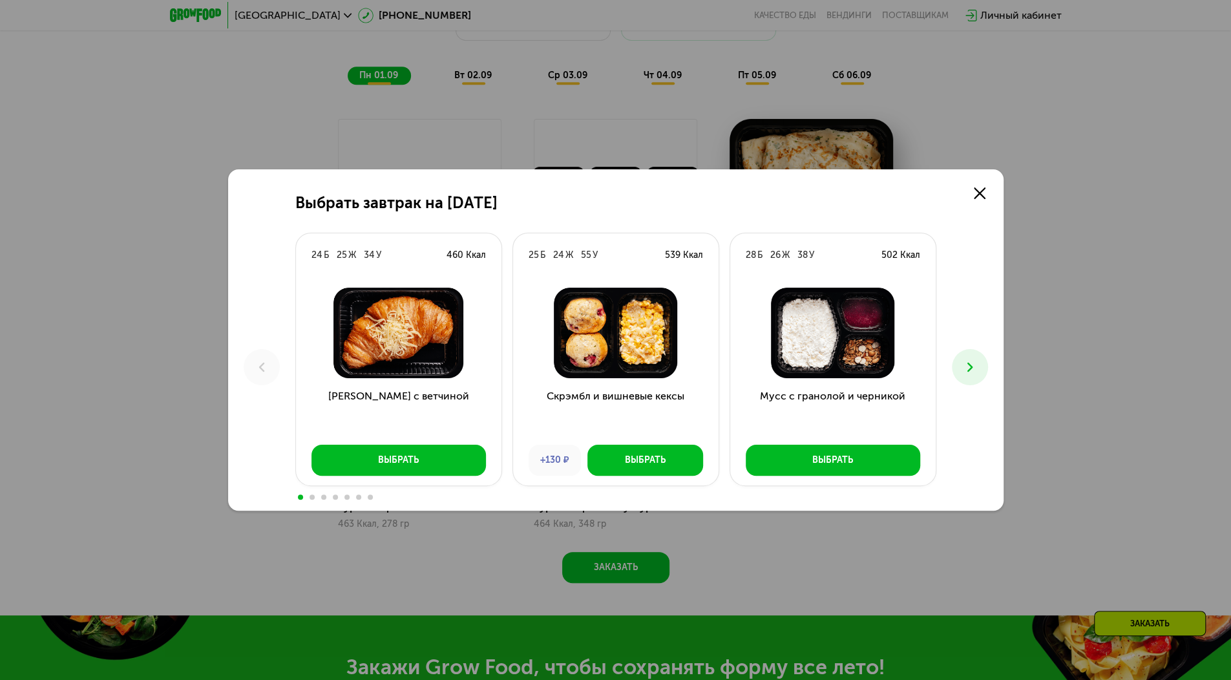
click at [833, 196] on div "Выбрать завтрак на [DATE]" at bounding box center [615, 203] width 641 height 18
click at [966, 370] on icon at bounding box center [970, 367] width 16 height 16
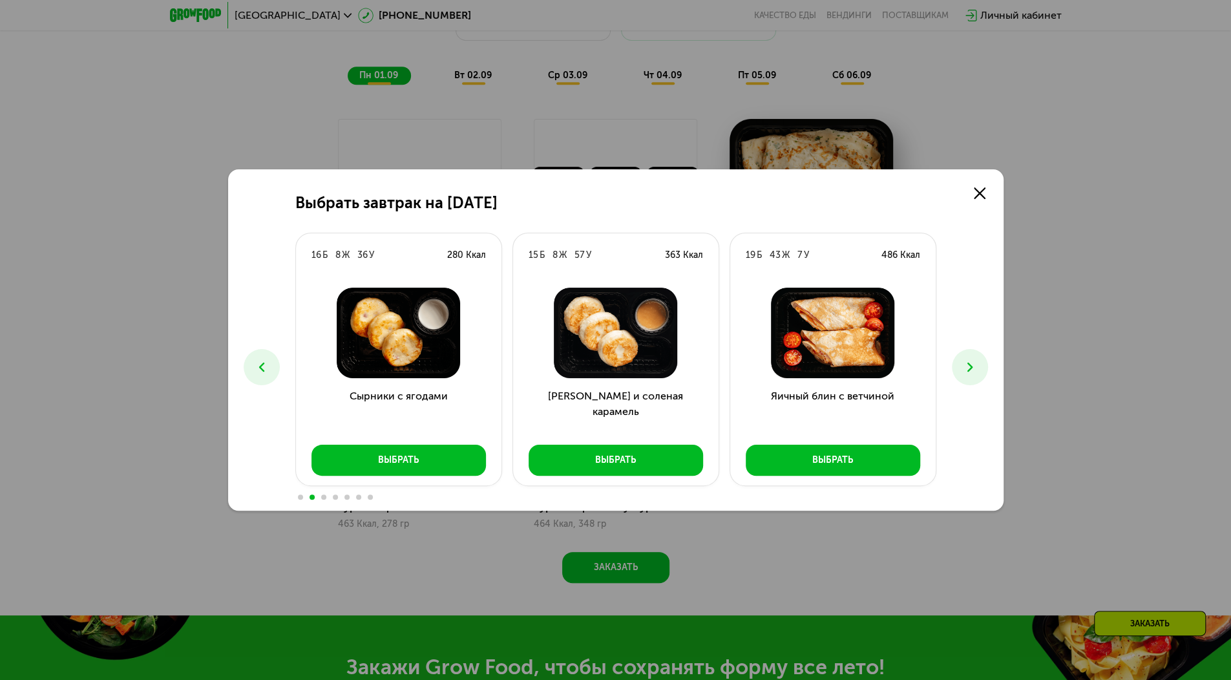
click at [966, 370] on icon at bounding box center [970, 367] width 16 height 16
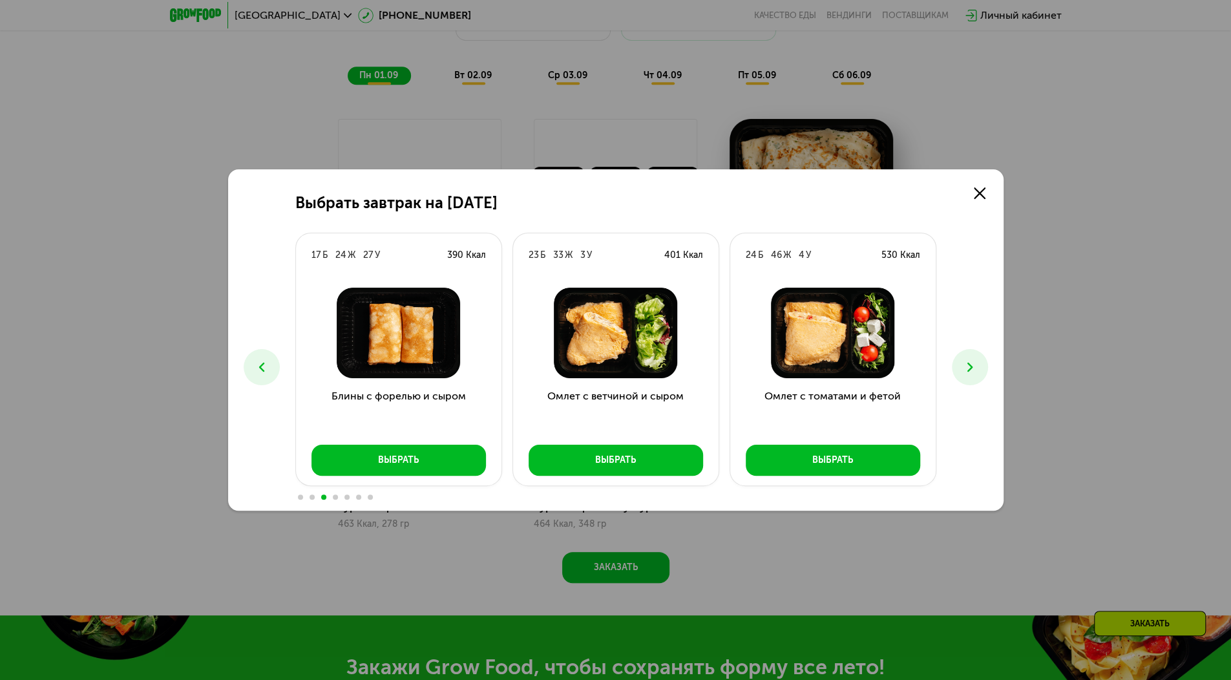
click at [600, 187] on div "Выбрать завтрак на [DATE] Б 25 Ж 34 У 460 Ккал Круассан с ветчиной Выбрать 25 Б…" at bounding box center [615, 339] width 775 height 341
click at [969, 370] on use at bounding box center [968, 366] width 5 height 9
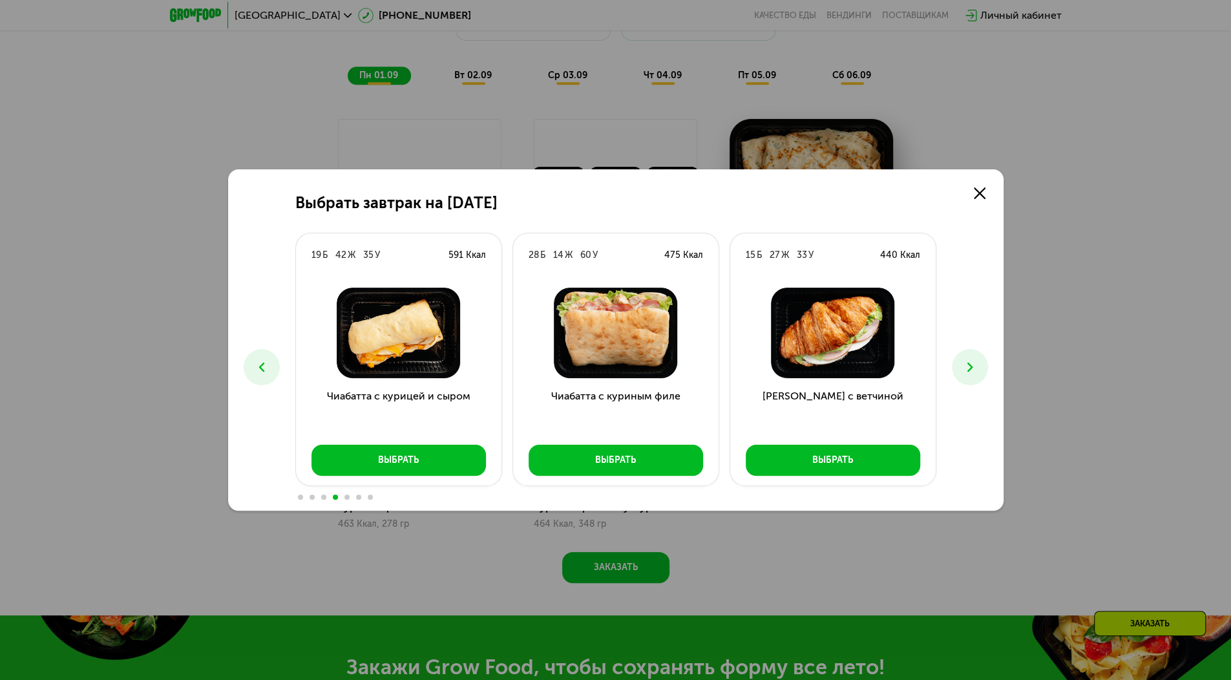
click at [969, 370] on use at bounding box center [968, 366] width 5 height 9
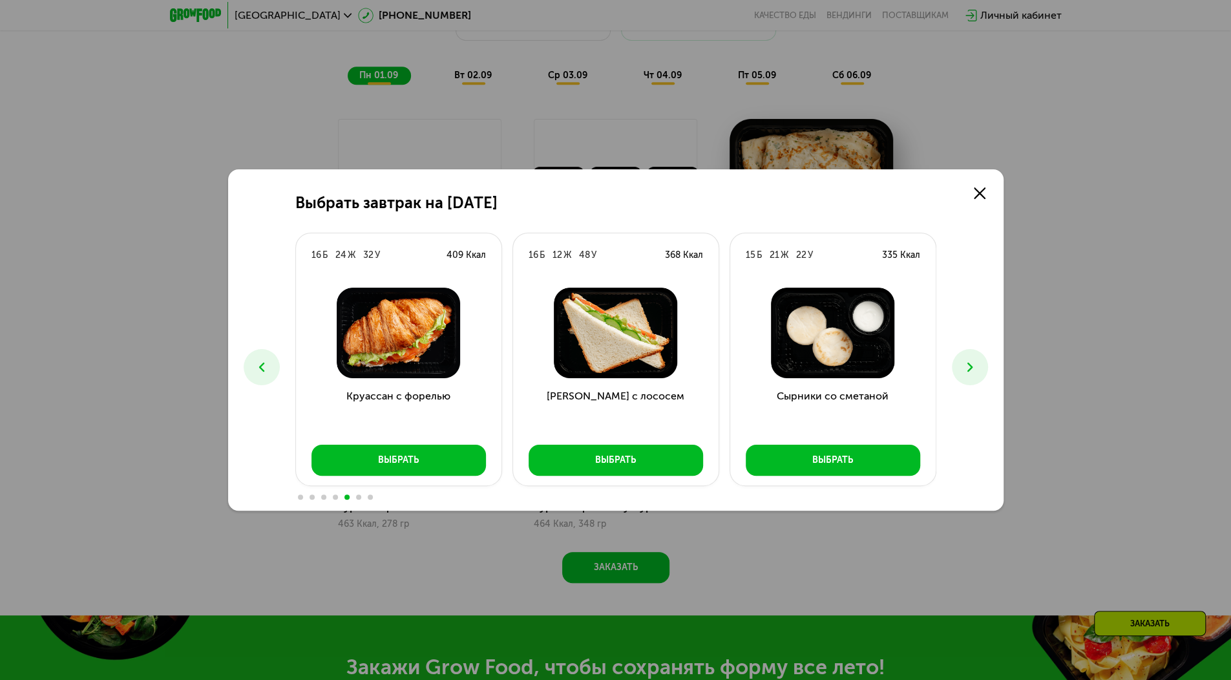
click at [969, 370] on use at bounding box center [968, 366] width 5 height 9
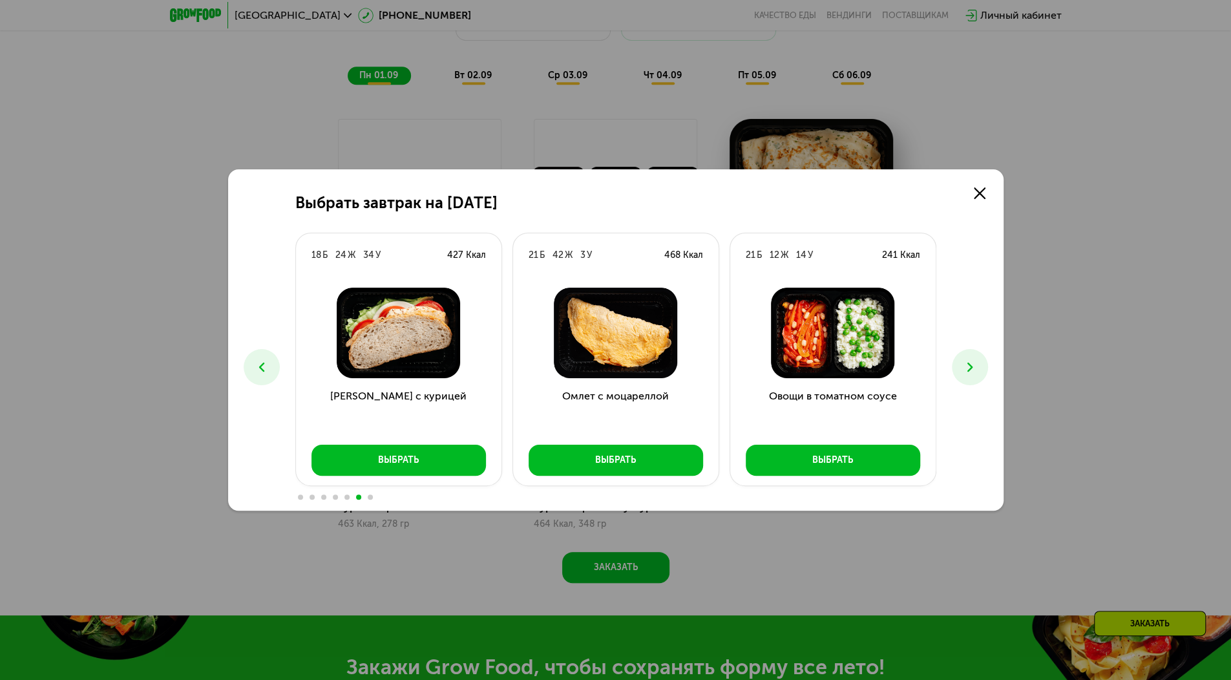
click at [969, 370] on use at bounding box center [968, 366] width 5 height 9
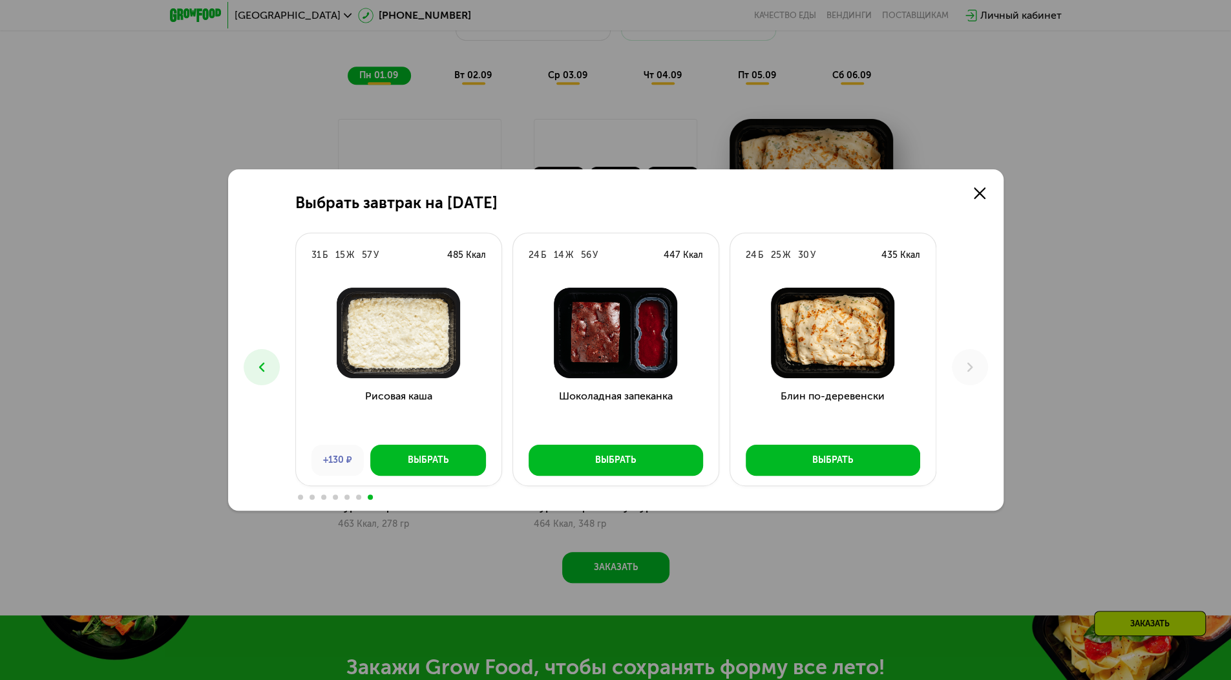
click at [258, 367] on use at bounding box center [260, 366] width 5 height 9
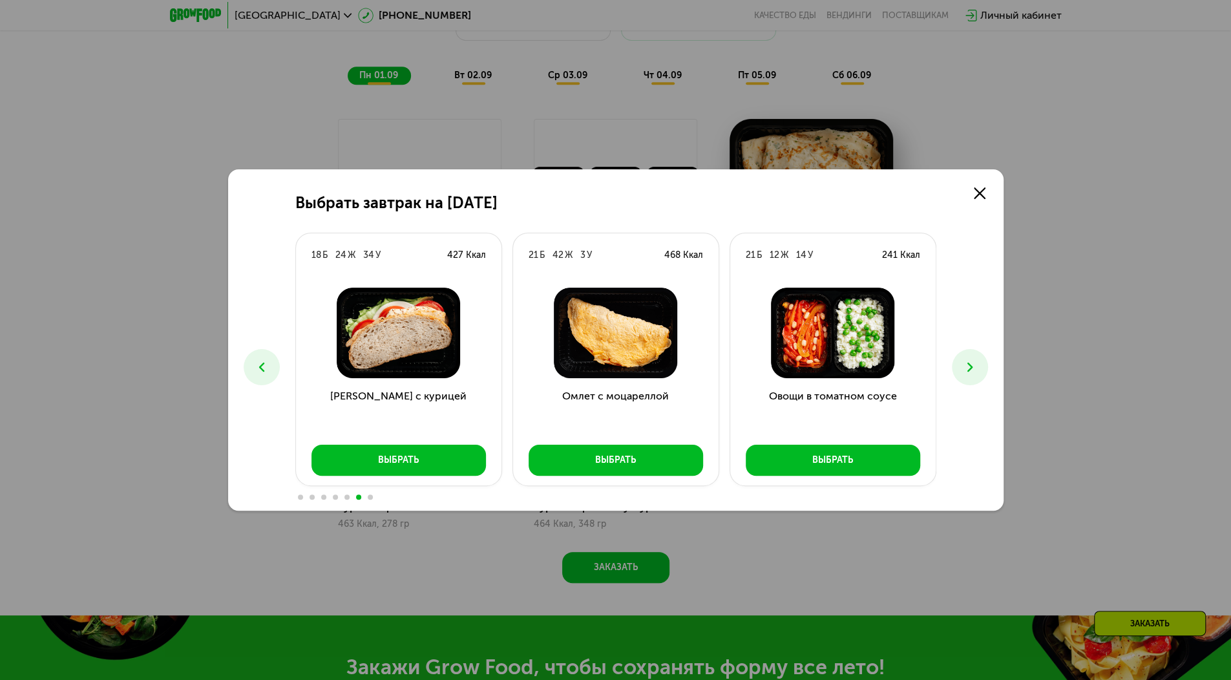
click at [258, 367] on use at bounding box center [260, 366] width 5 height 9
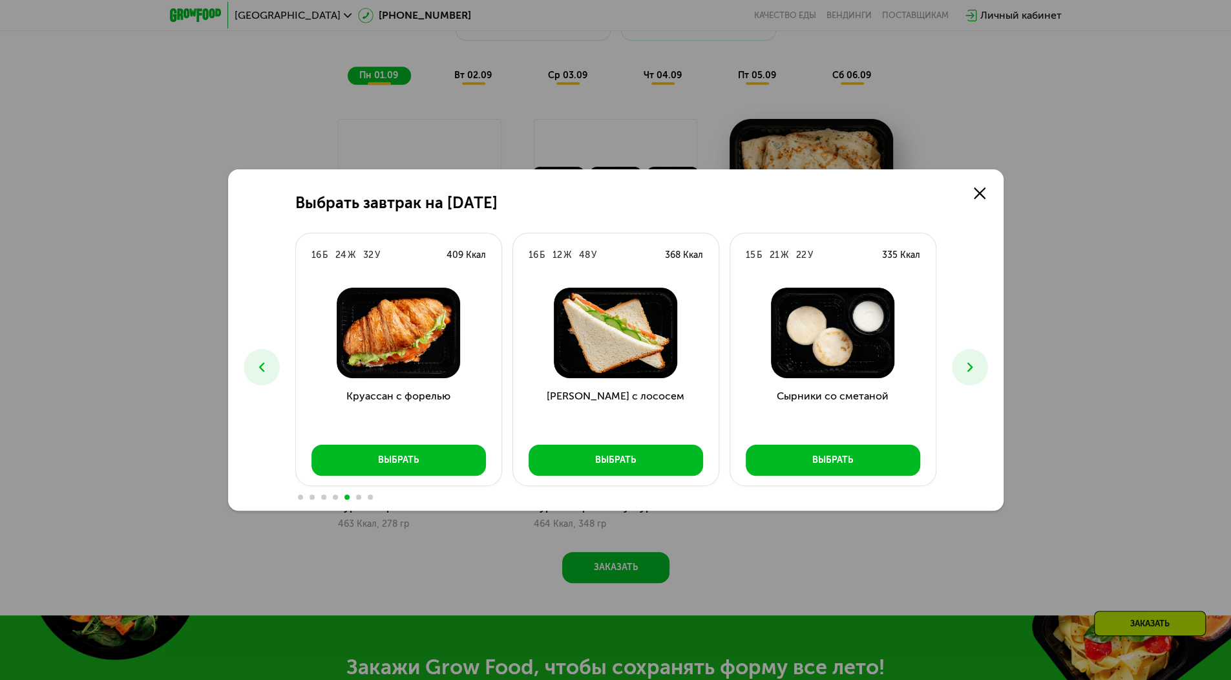
click at [258, 367] on use at bounding box center [260, 366] width 5 height 9
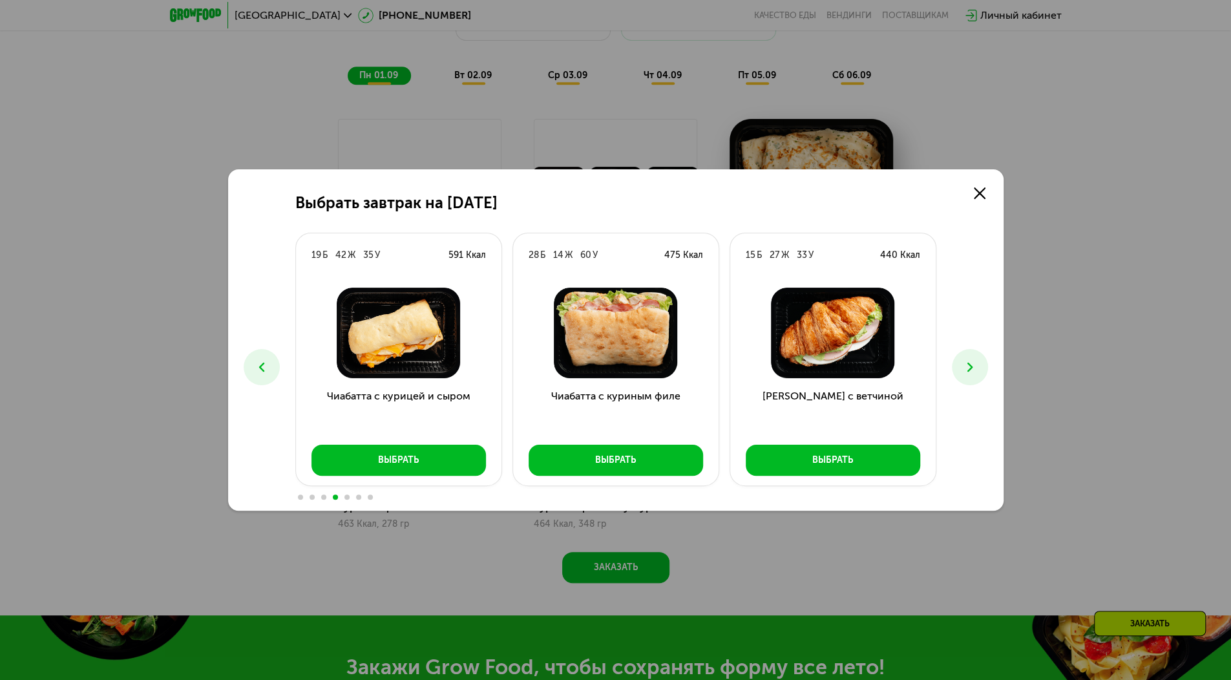
click at [258, 367] on use at bounding box center [260, 366] width 5 height 9
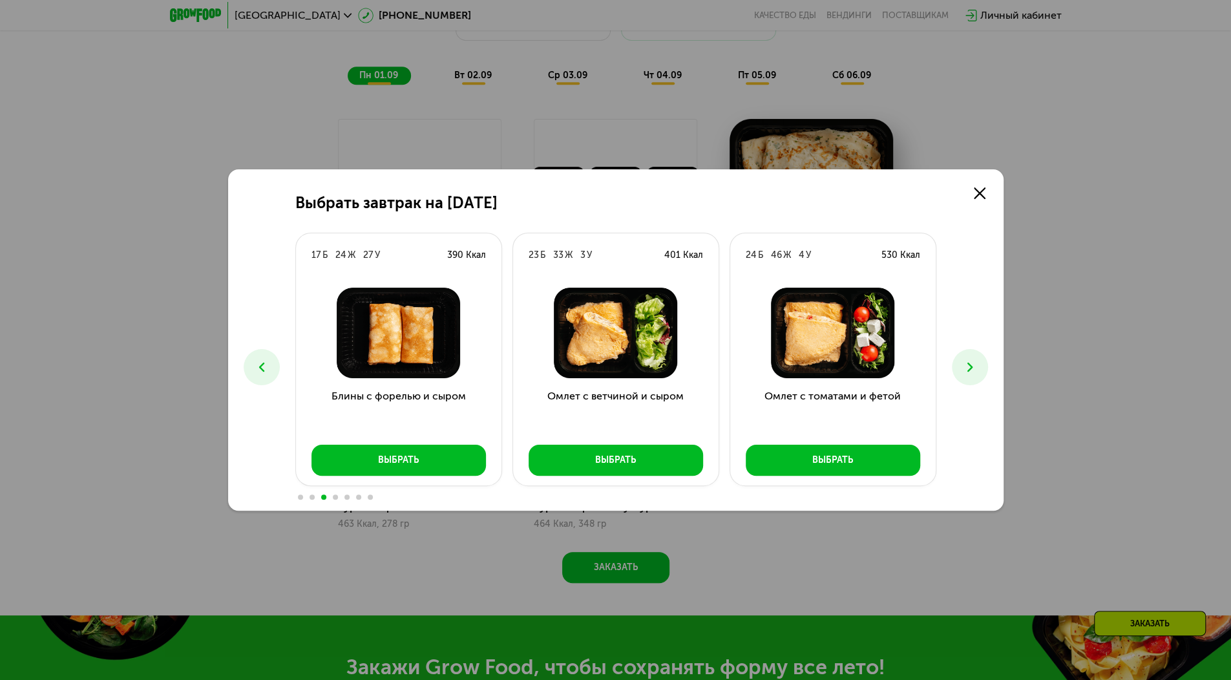
click at [258, 367] on use at bounding box center [260, 366] width 5 height 9
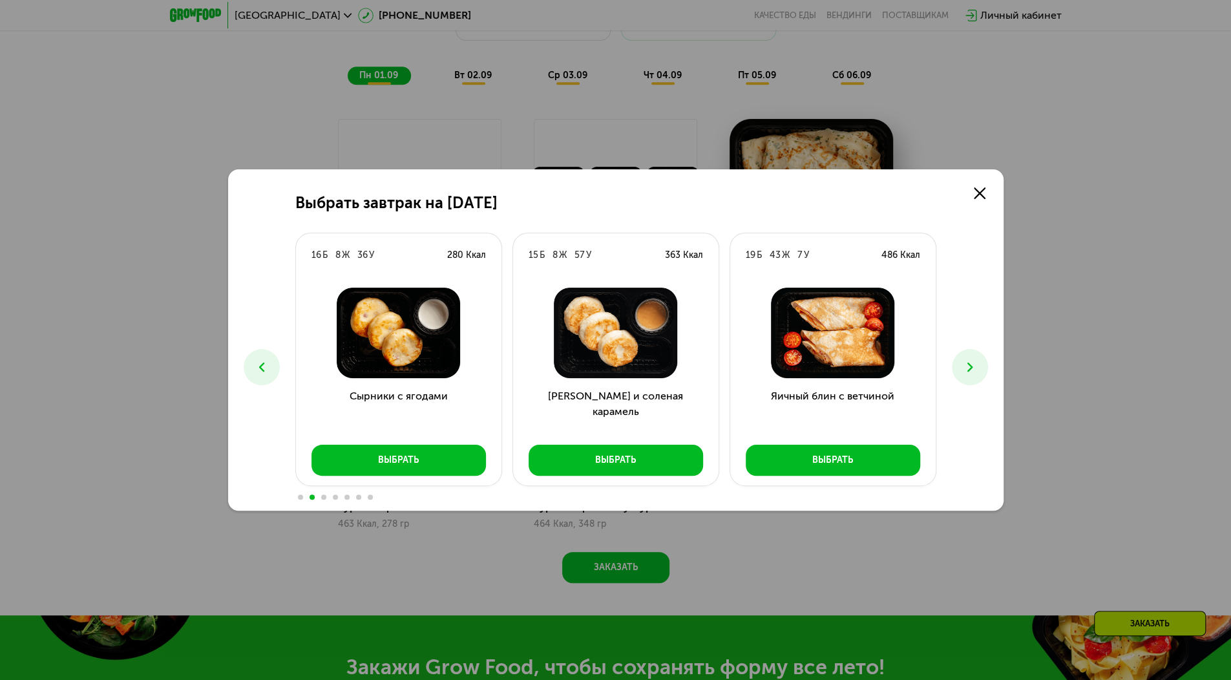
click at [258, 367] on use at bounding box center [260, 366] width 5 height 9
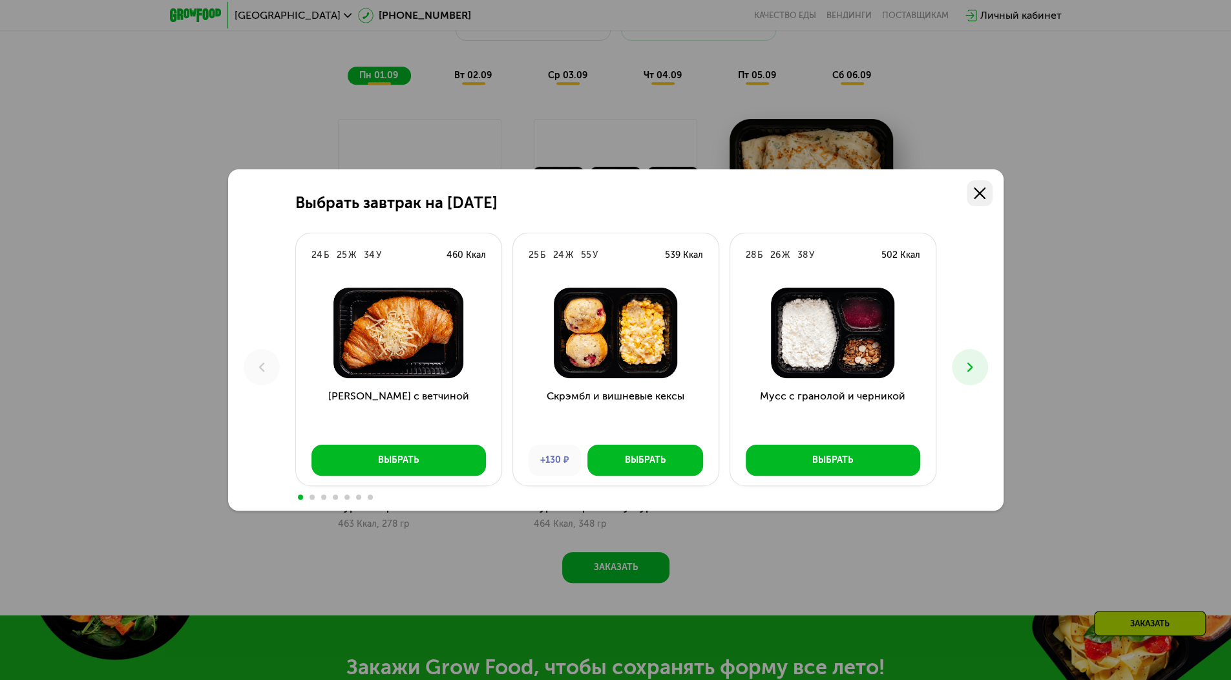
click at [985, 187] on link at bounding box center [979, 193] width 26 height 26
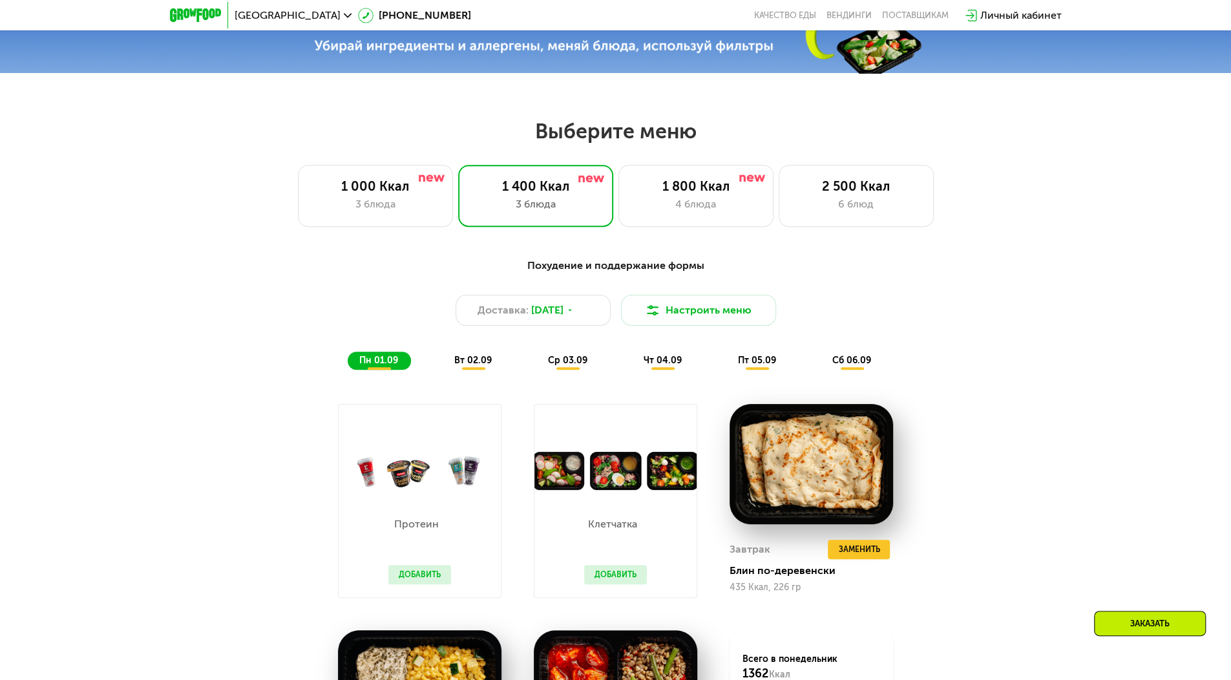
scroll to position [603, 0]
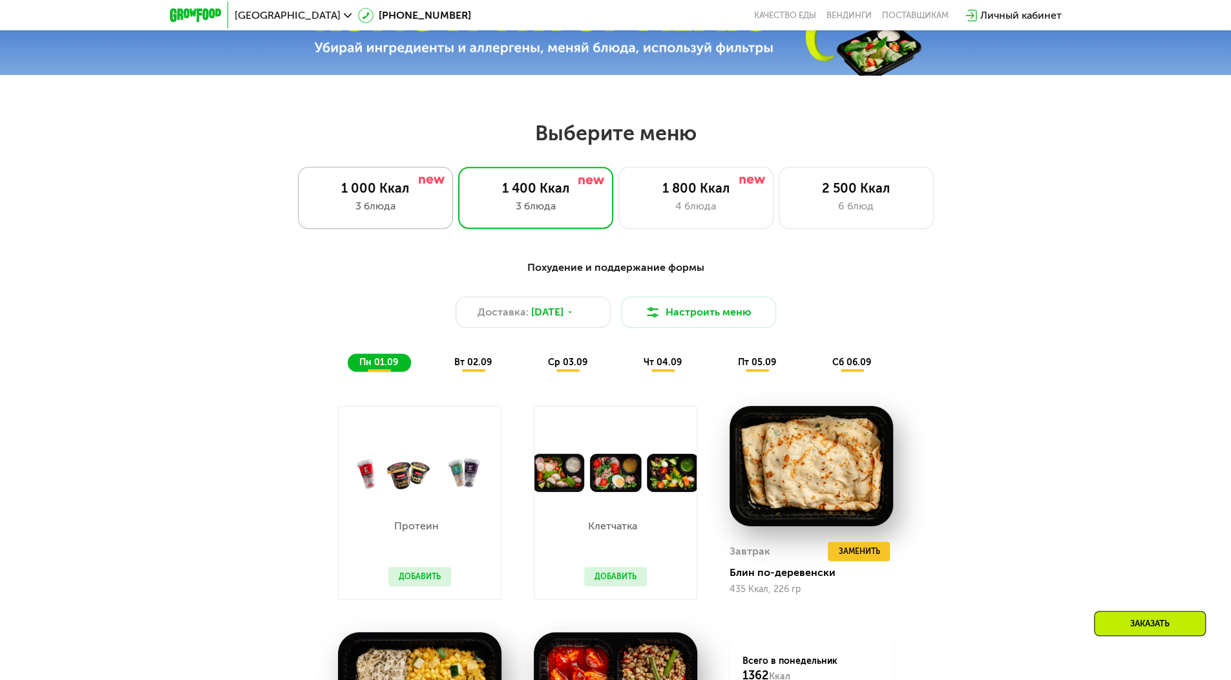
click at [360, 196] on div "1 000 Ккал" at bounding box center [375, 188] width 128 height 16
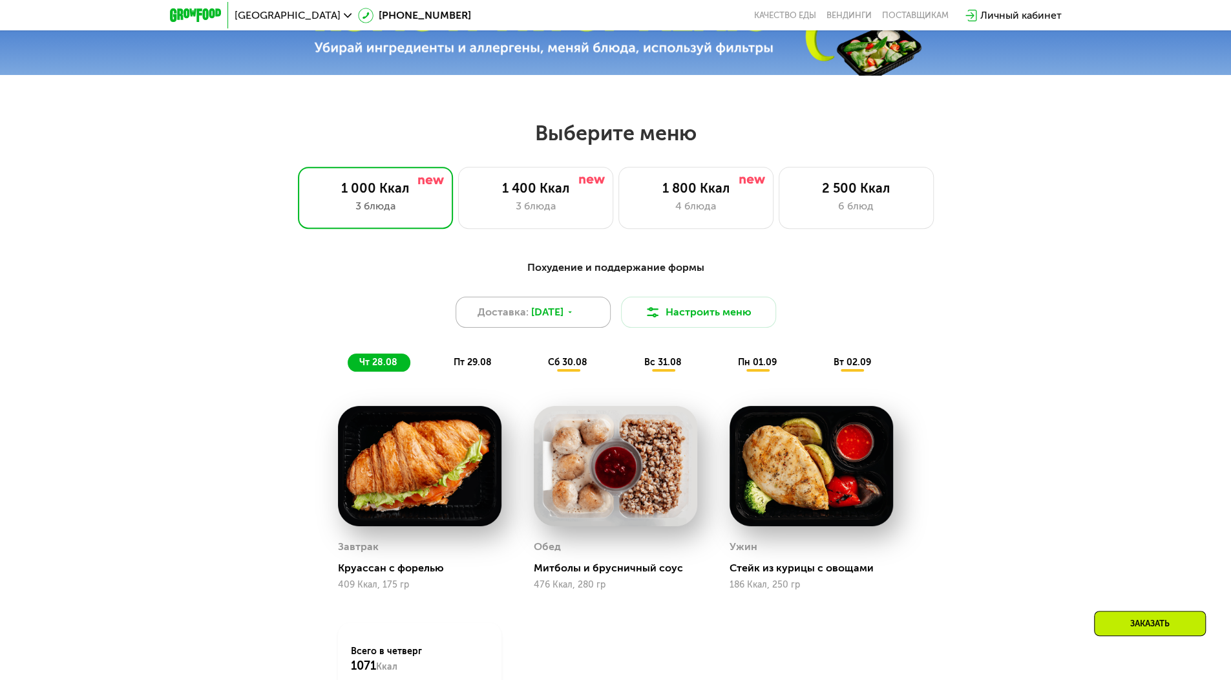
click at [563, 309] on span "[DATE]" at bounding box center [547, 312] width 32 height 16
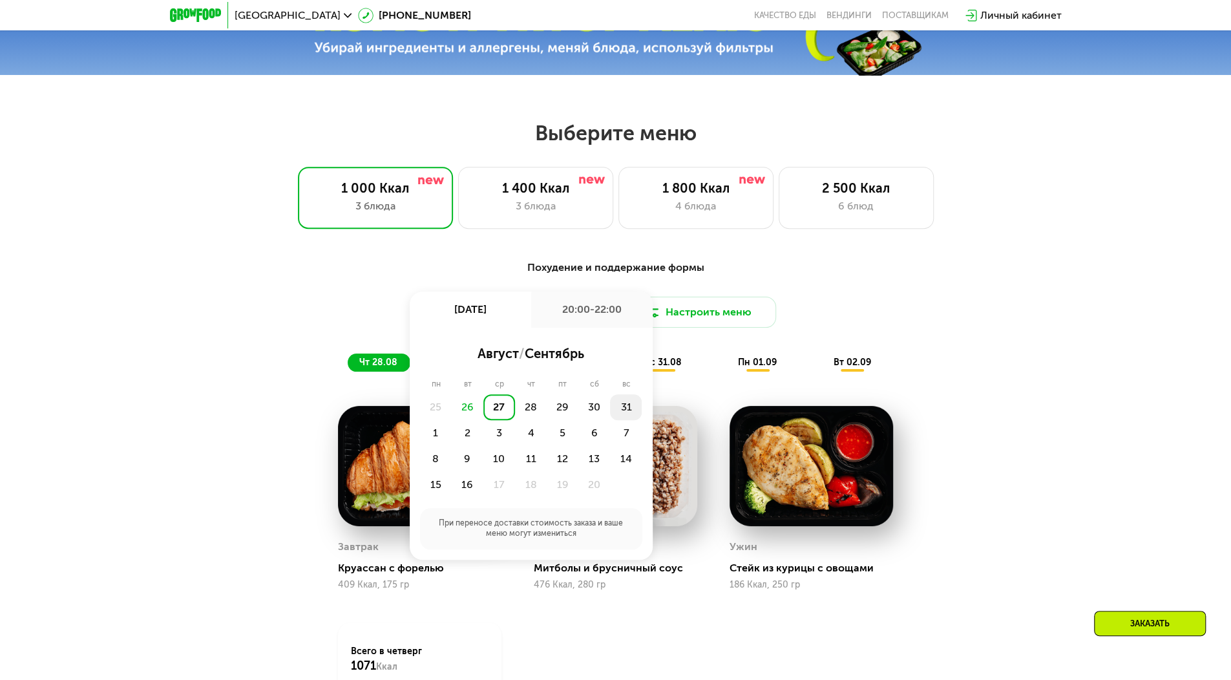
click at [452, 420] on div "31" at bounding box center [436, 433] width 32 height 26
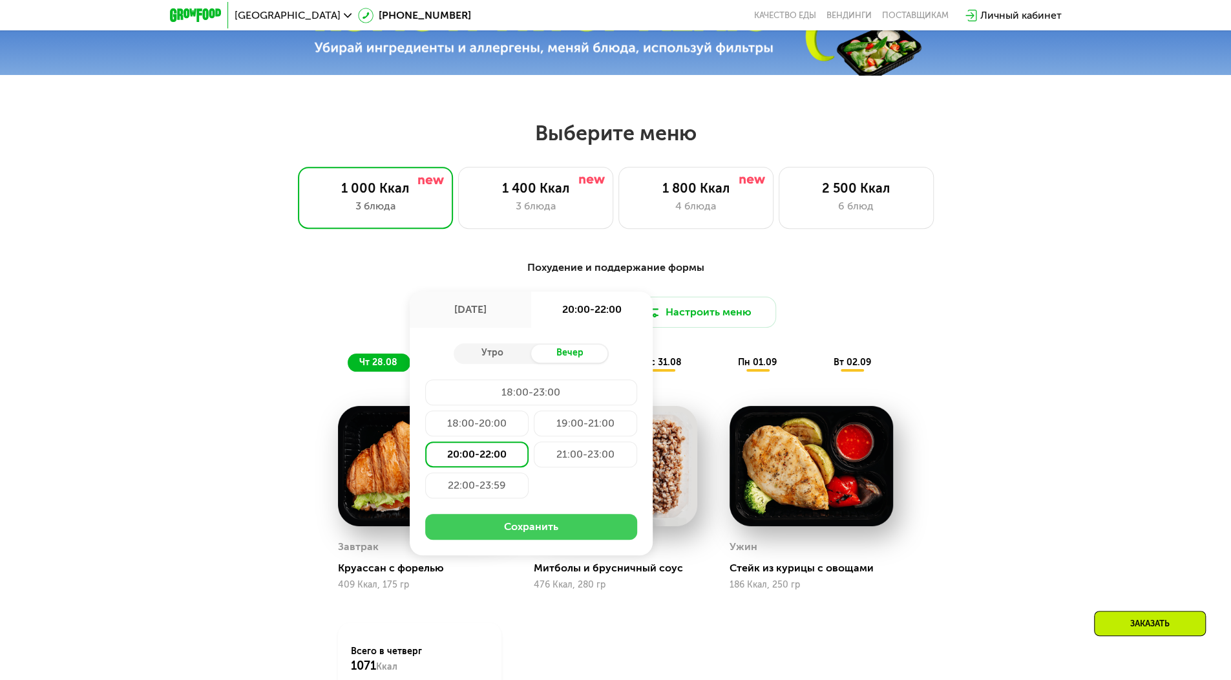
click at [534, 523] on button "Сохранить" at bounding box center [531, 527] width 212 height 26
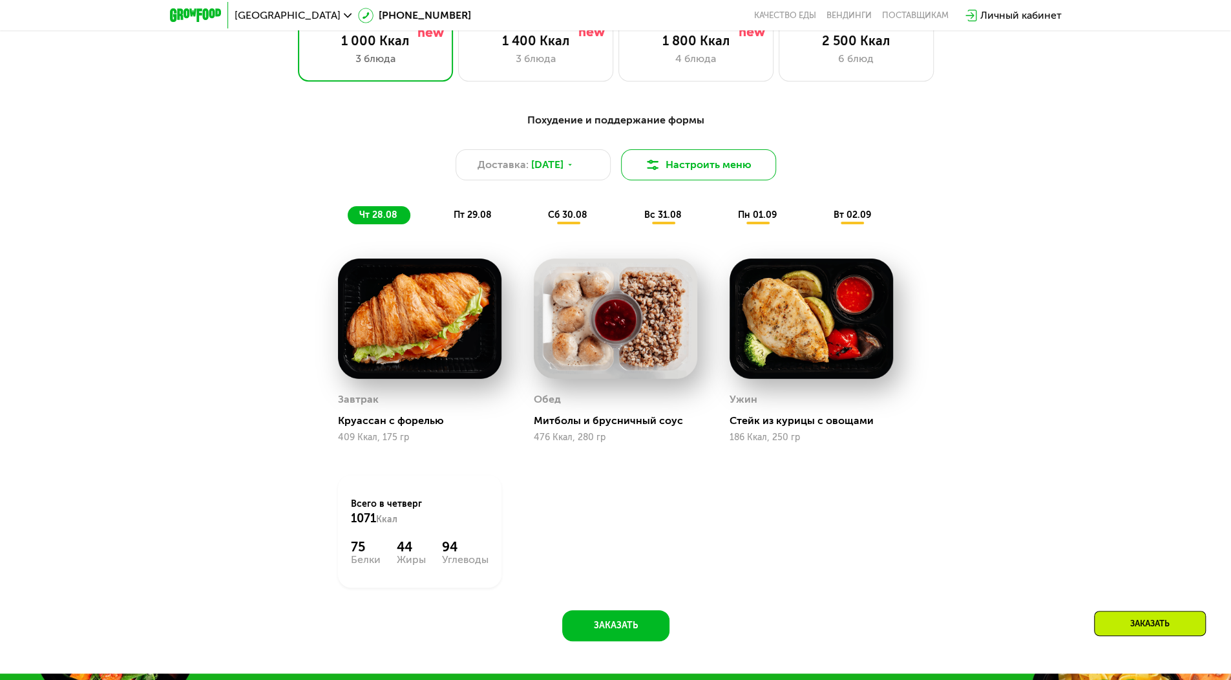
scroll to position [750, 0]
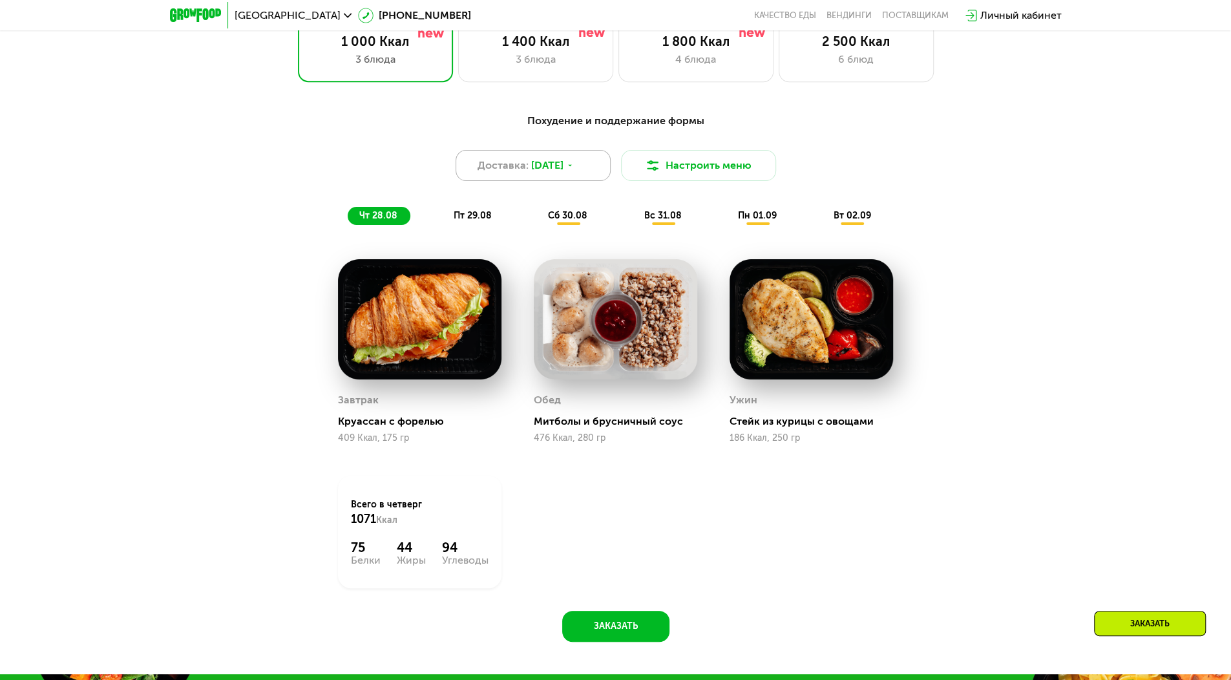
click at [597, 173] on div "Доставка: [DATE]" at bounding box center [532, 165] width 155 height 31
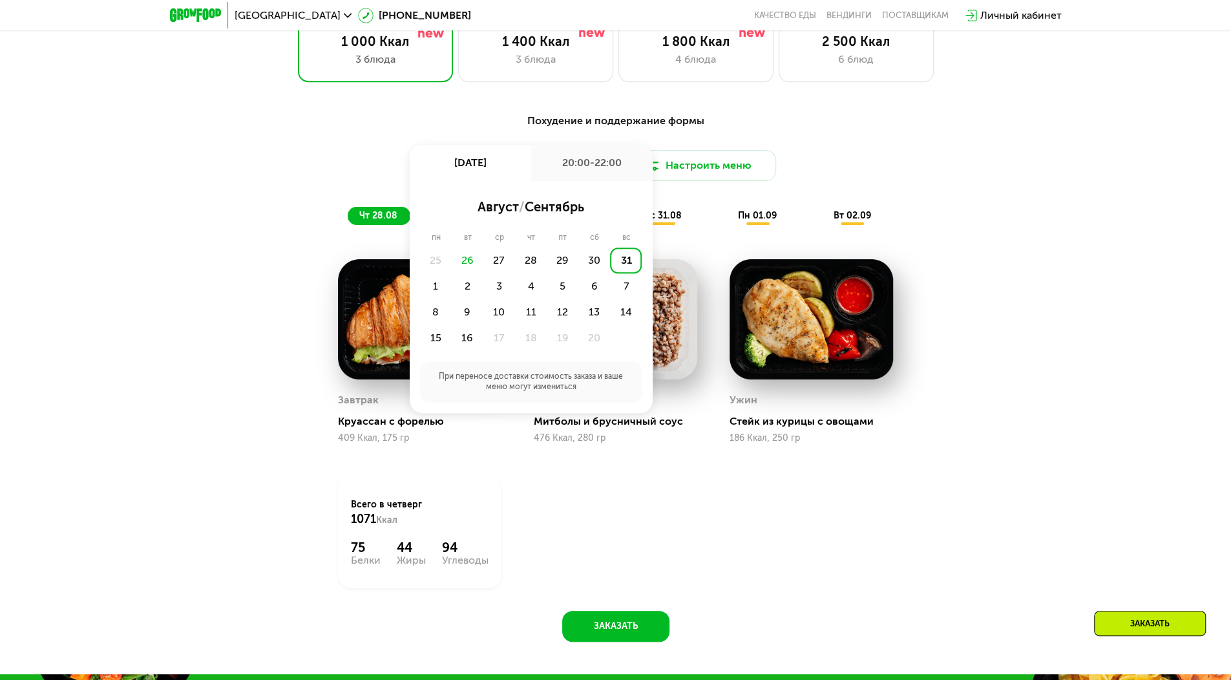
click at [967, 128] on div "Похудение и поддержание формы" at bounding box center [615, 121] width 765 height 16
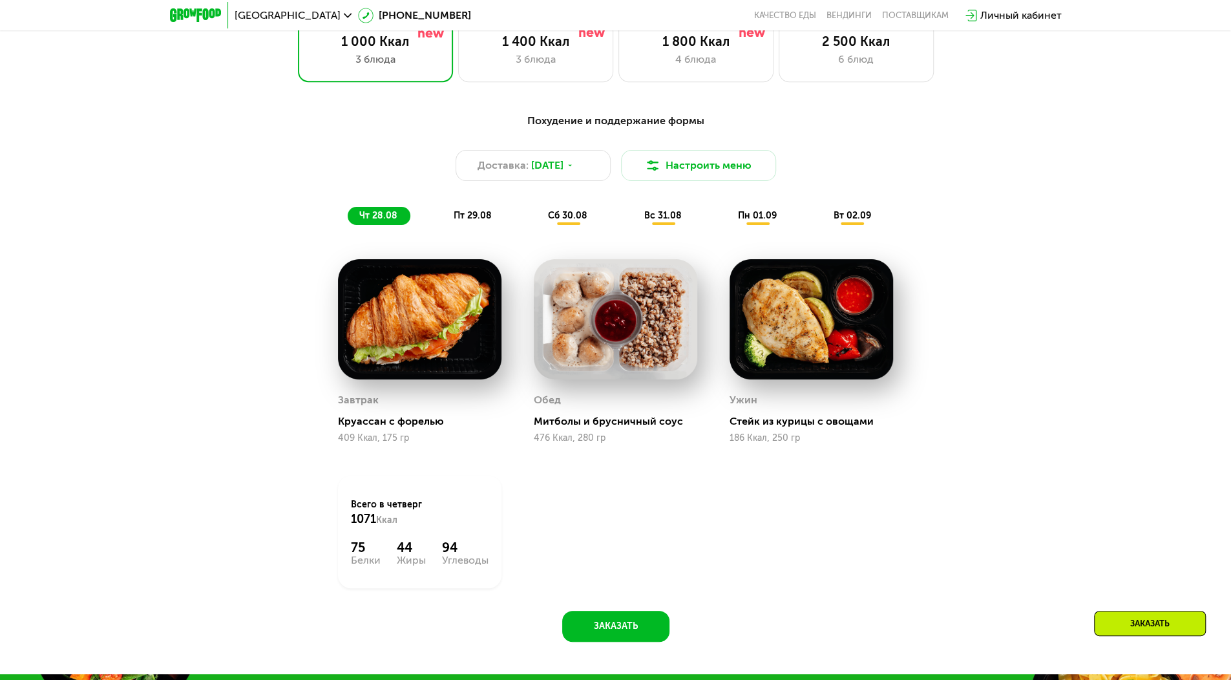
click at [755, 219] on span "пн 01.09" at bounding box center [757, 215] width 39 height 11
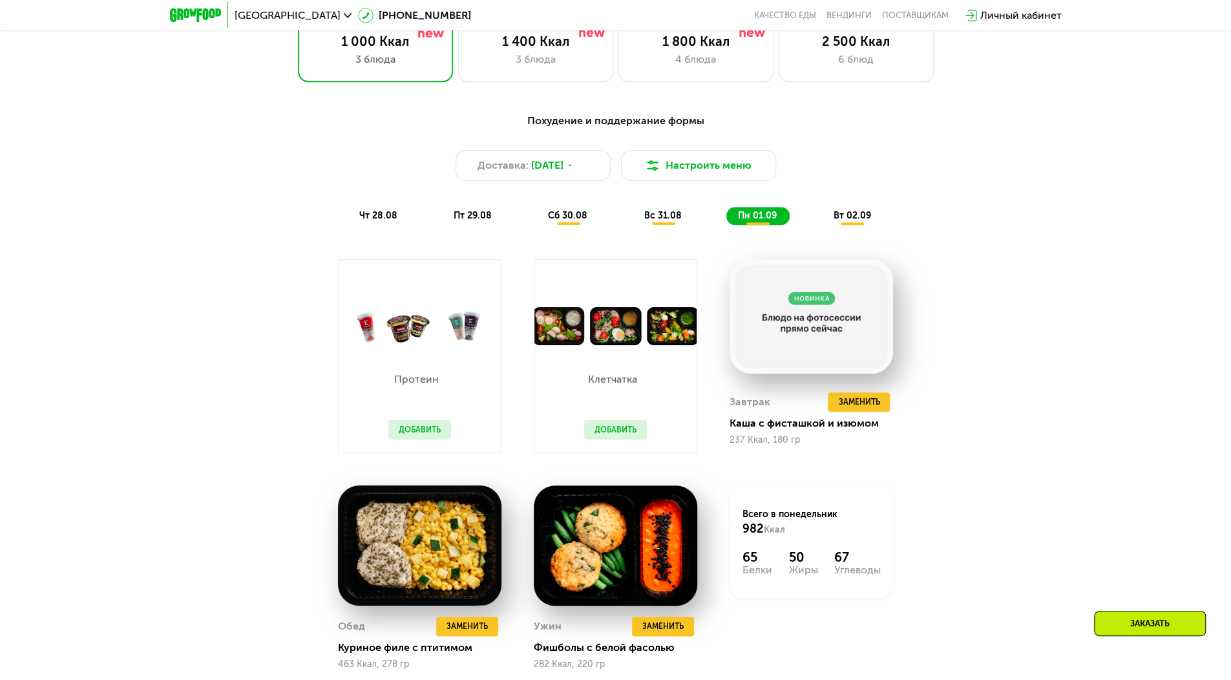
click at [1129, 256] on div "Похудение и поддержание формы Доставка: [DATE] Настроить меню чт 28.08 пт 29.08…" at bounding box center [615, 425] width 1231 height 660
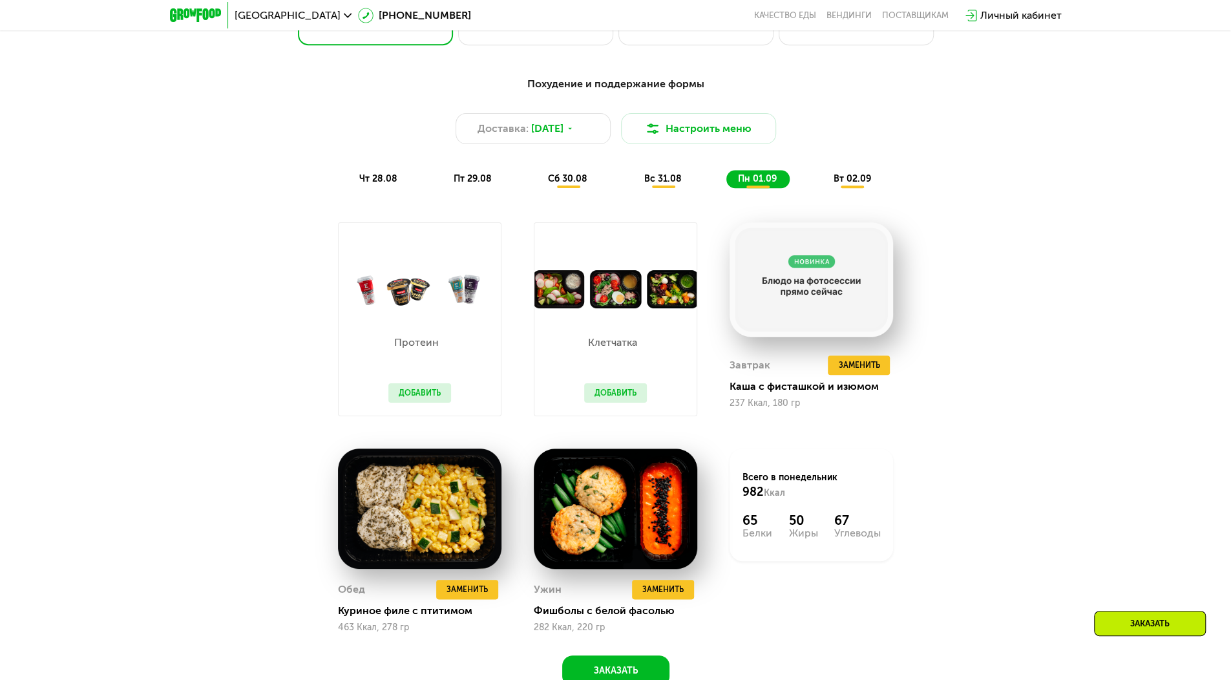
scroll to position [788, 0]
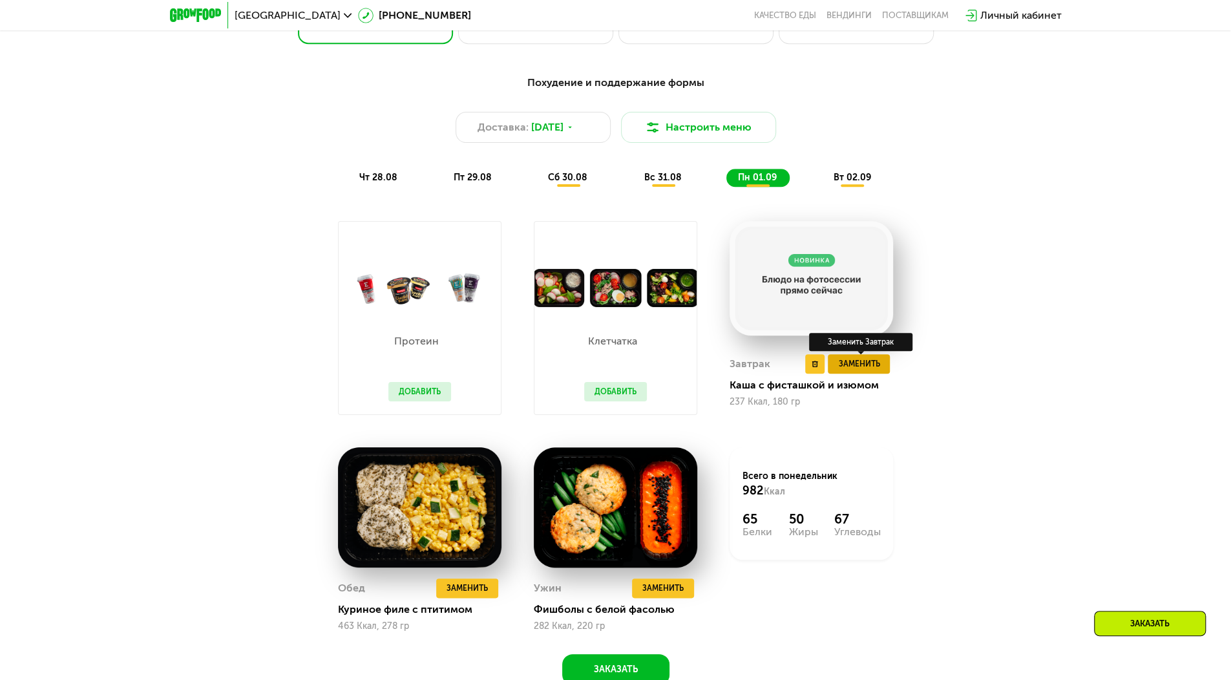
click at [858, 367] on span "Заменить" at bounding box center [858, 363] width 41 height 13
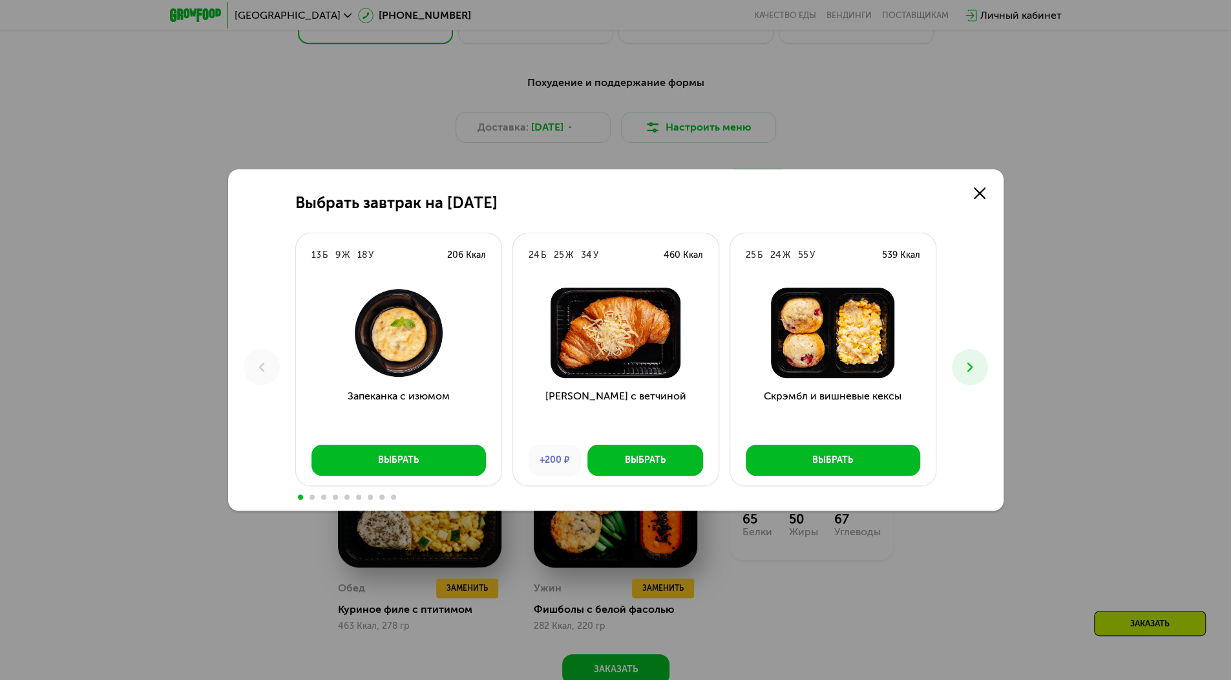
click at [959, 313] on div "Выбрать завтрак на [DATE] Б 9 Ж 18 У 206 Ккал Запеканка с изюмом Выбрать 24 Б 2…" at bounding box center [615, 339] width 775 height 341
click at [979, 360] on button at bounding box center [970, 367] width 36 height 36
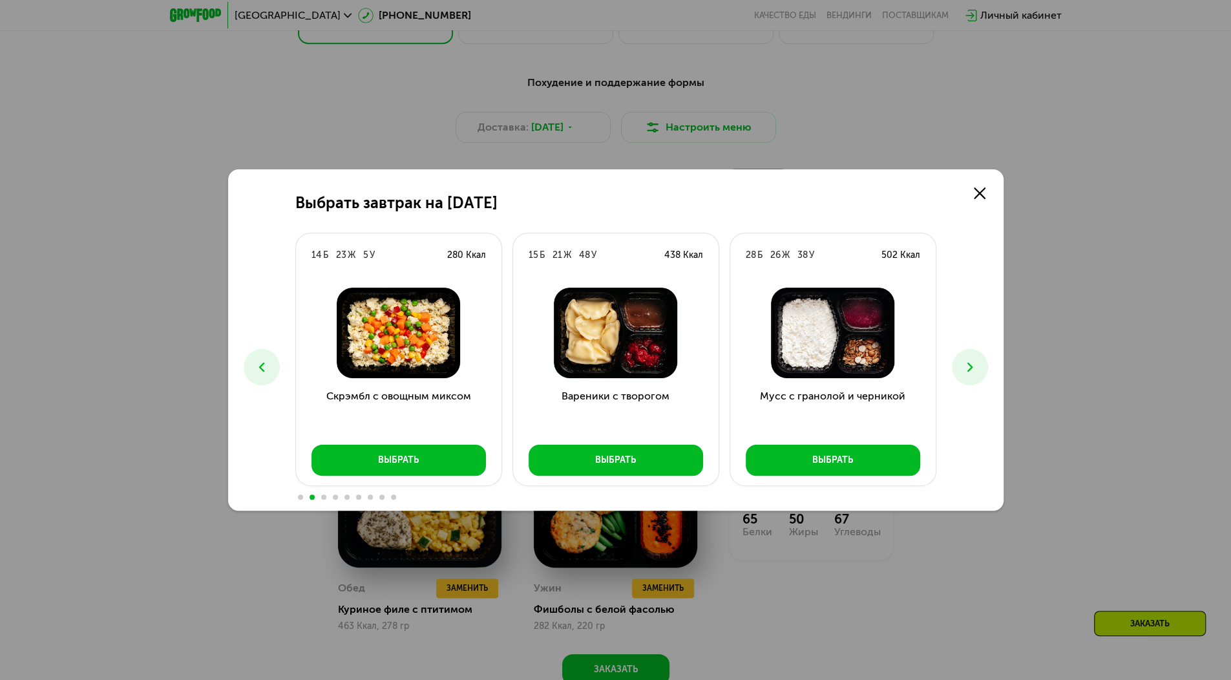
click at [979, 360] on button at bounding box center [970, 367] width 36 height 36
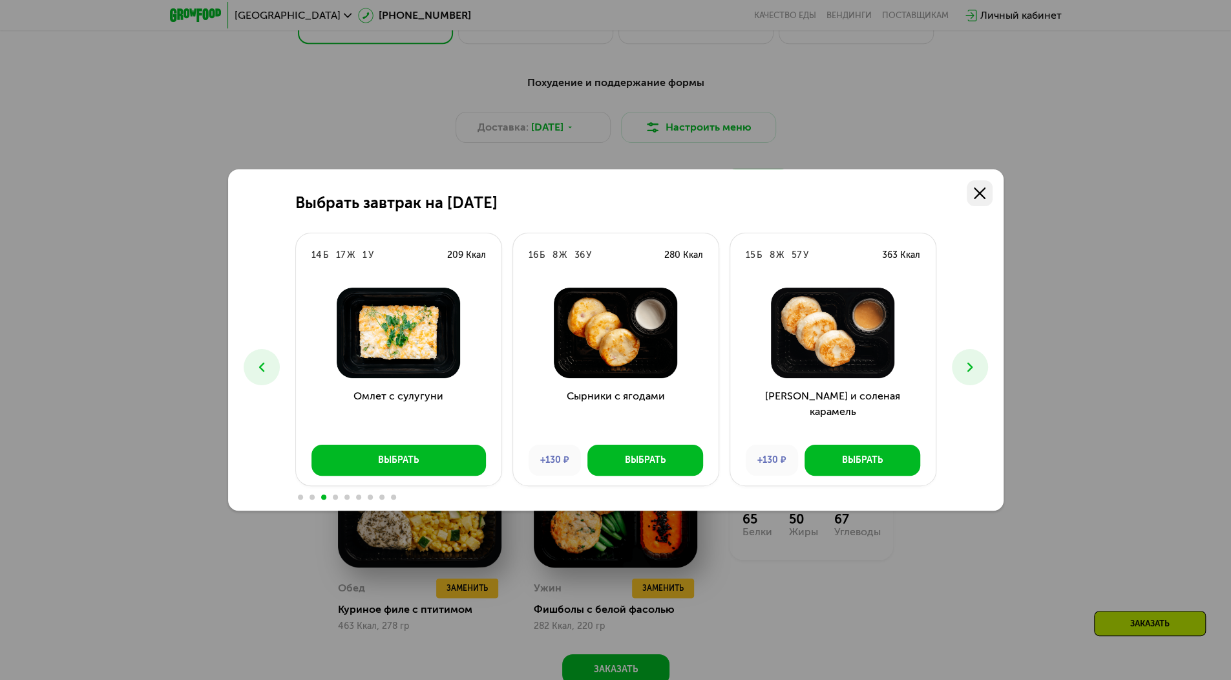
click at [976, 182] on link at bounding box center [979, 193] width 26 height 26
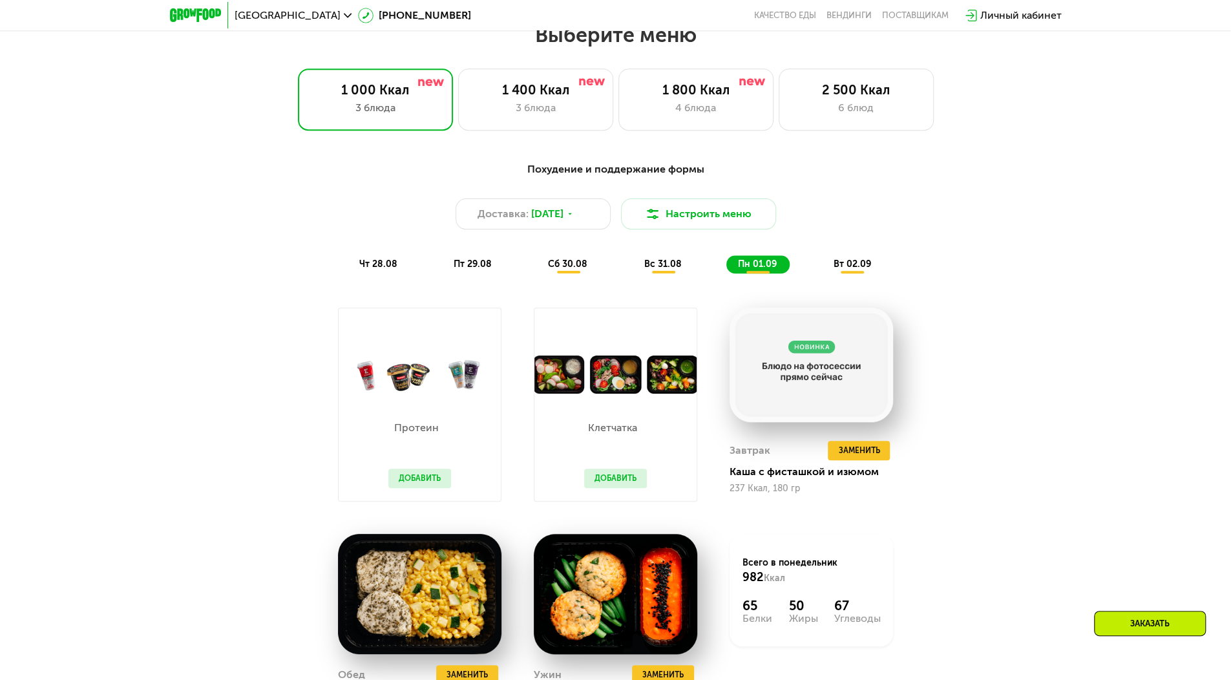
scroll to position [698, 0]
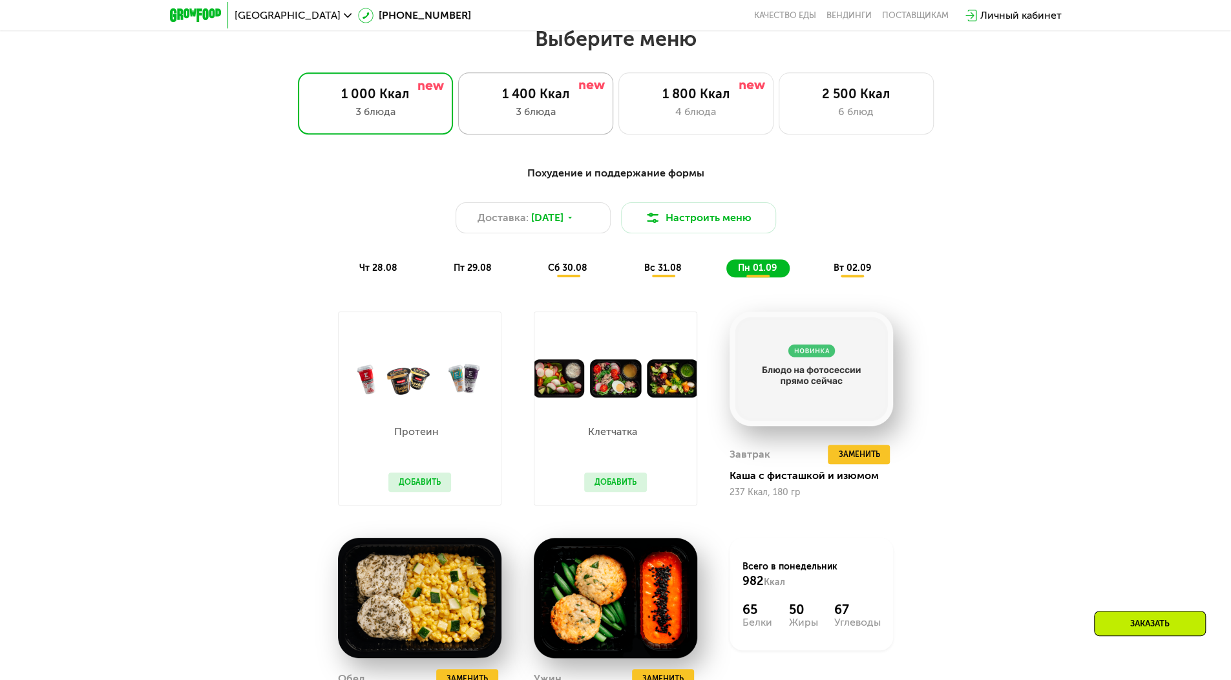
click at [618, 134] on div "1 400 Ккал 3 блюда" at bounding box center [695, 103] width 155 height 62
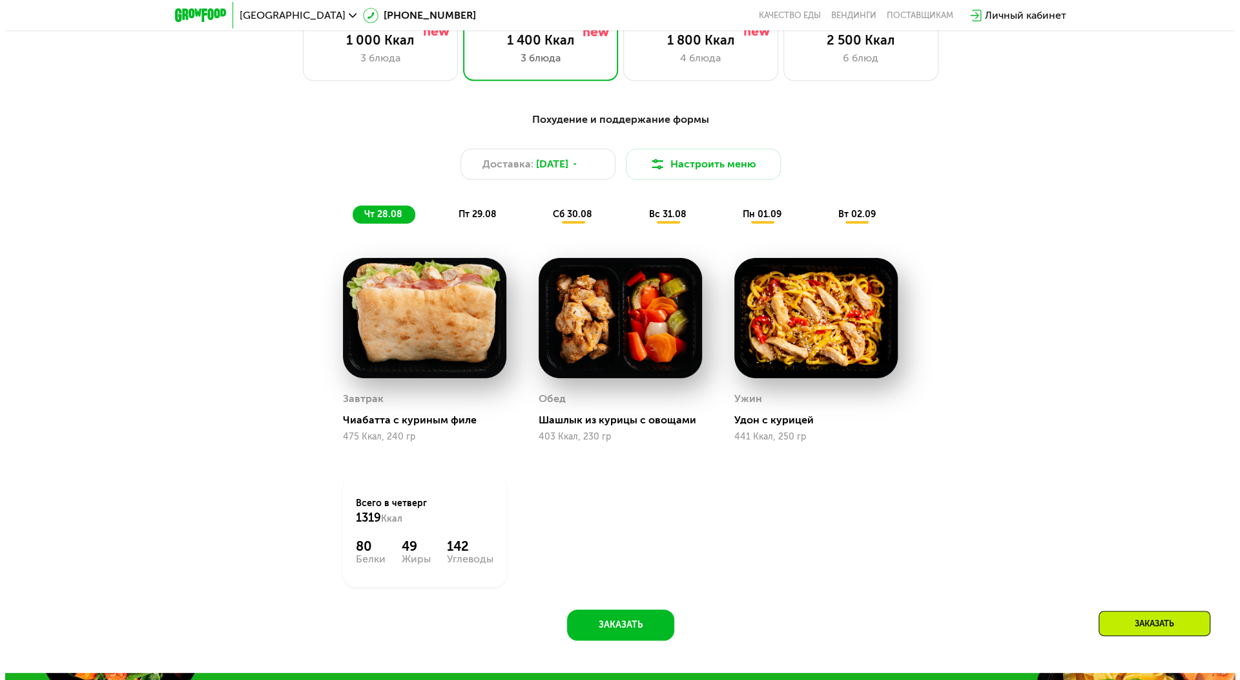
scroll to position [752, 0]
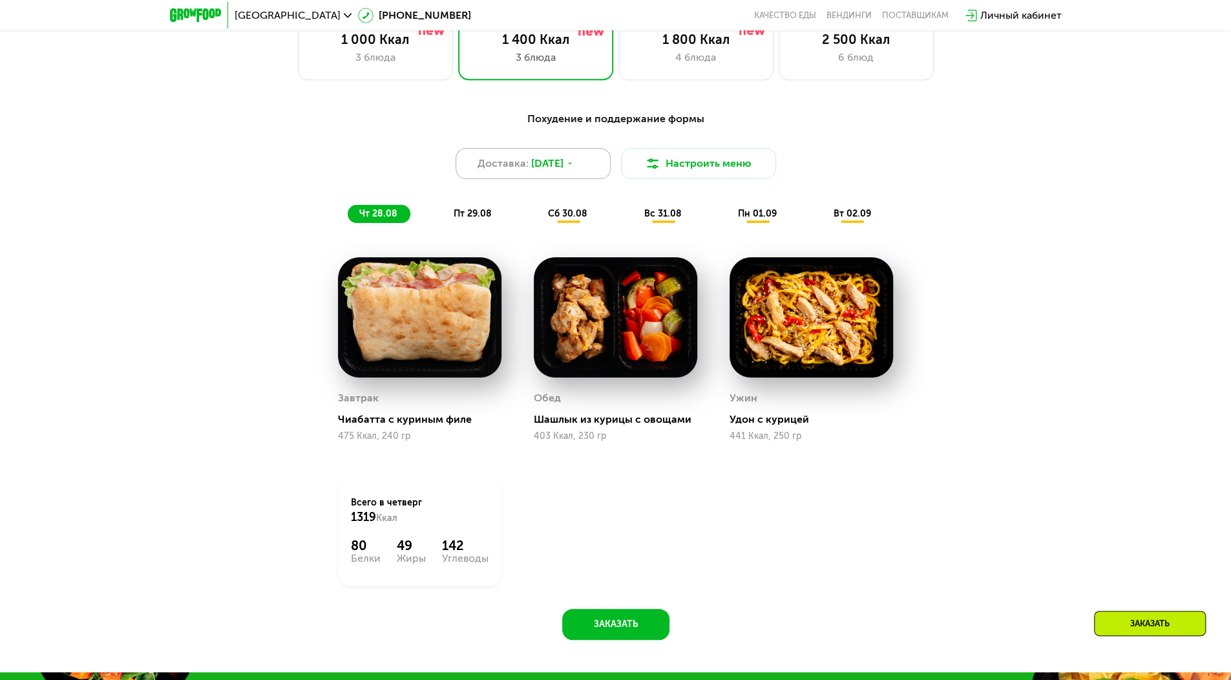
click at [555, 155] on div "Доставка: [DATE]" at bounding box center [532, 163] width 155 height 31
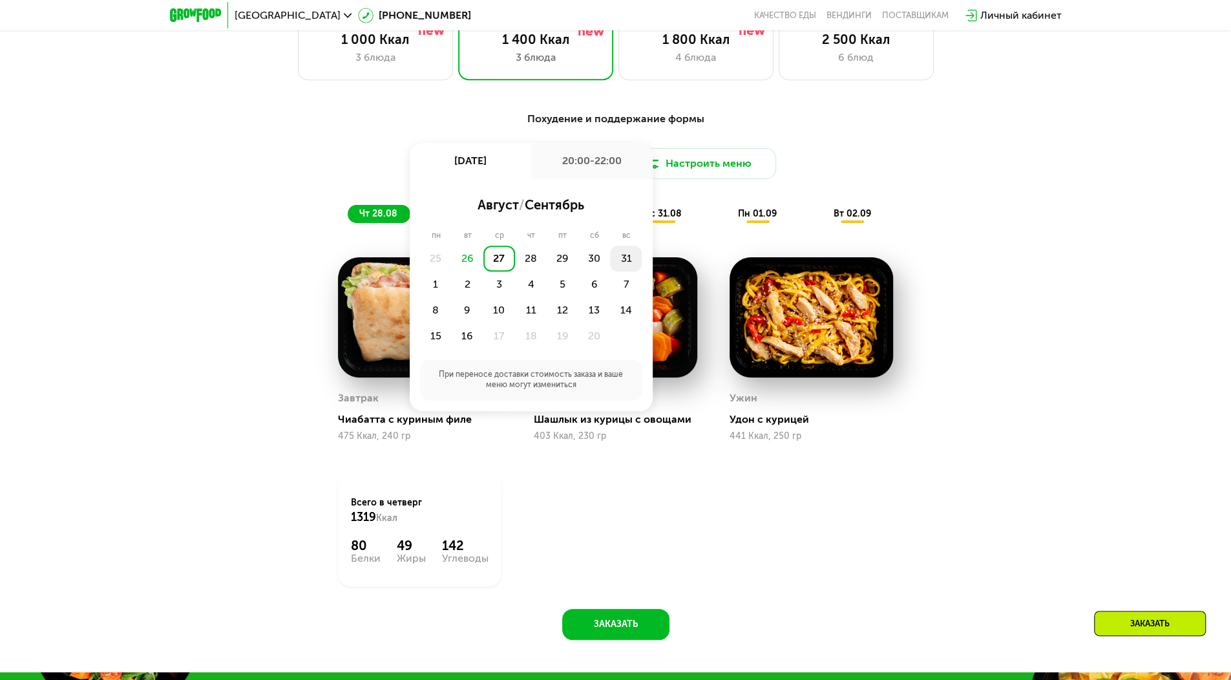
click at [452, 271] on div "31" at bounding box center [436, 284] width 32 height 26
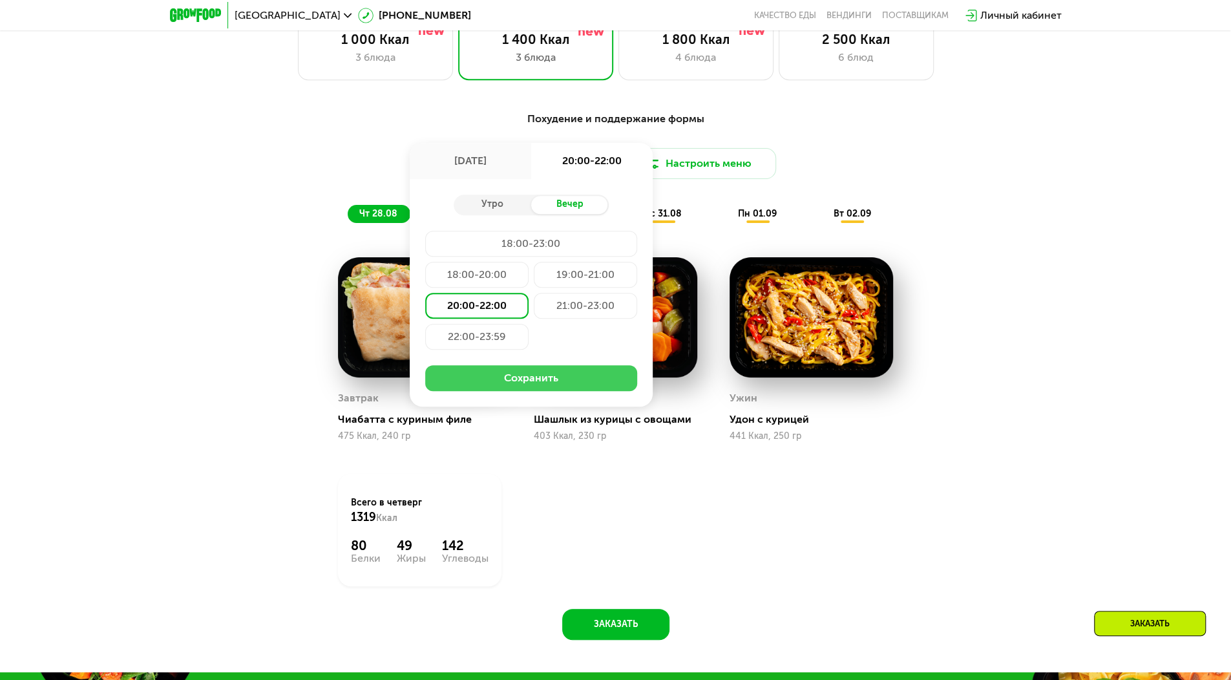
click at [522, 385] on button "Сохранить" at bounding box center [531, 378] width 212 height 26
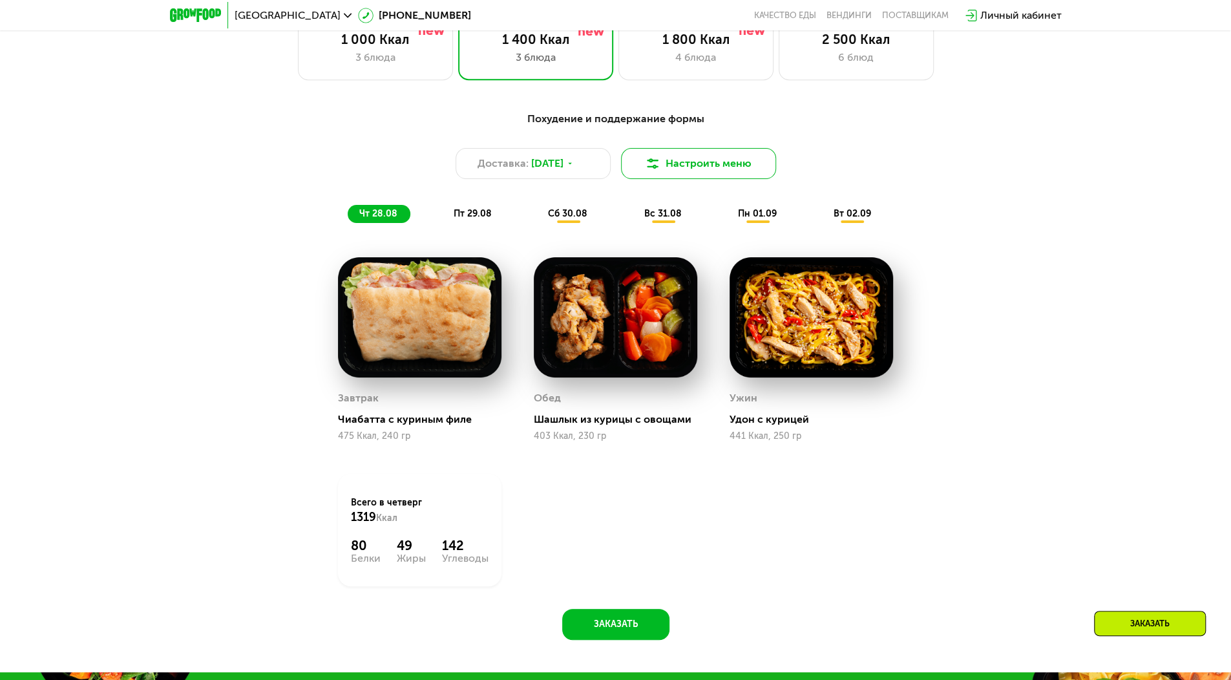
click at [711, 172] on button "Настроить меню" at bounding box center [698, 163] width 155 height 31
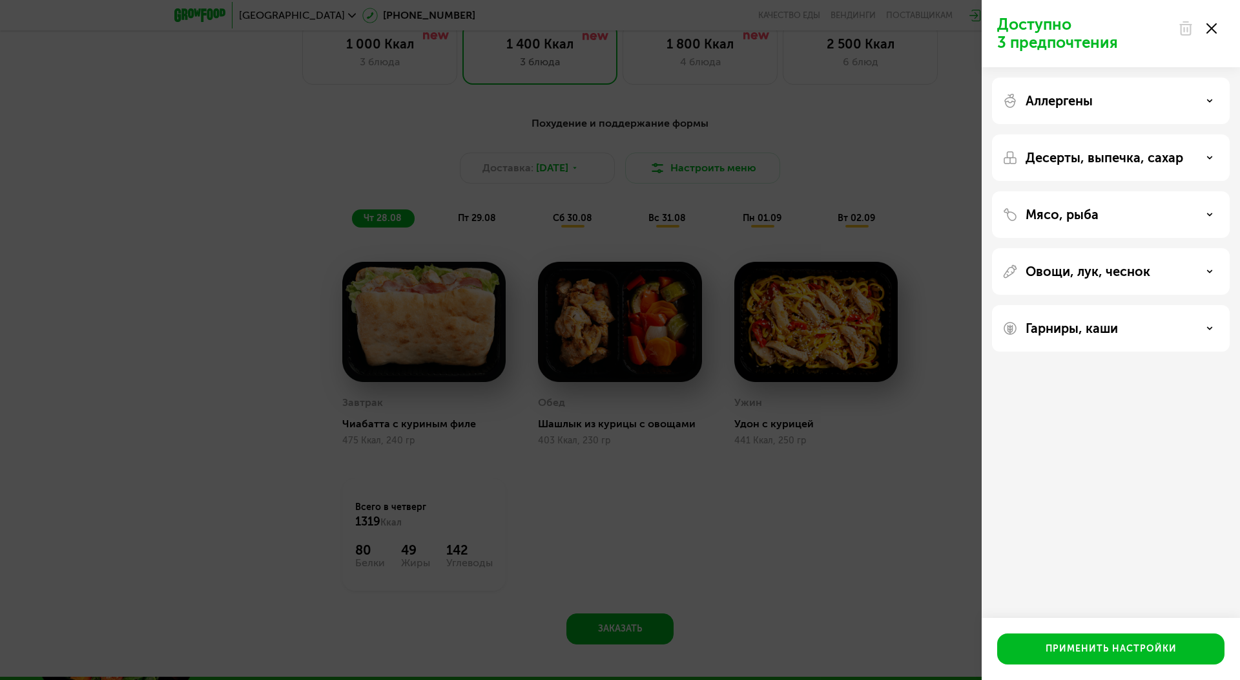
click at [1102, 104] on div "Аллергены" at bounding box center [1111, 101] width 217 height 16
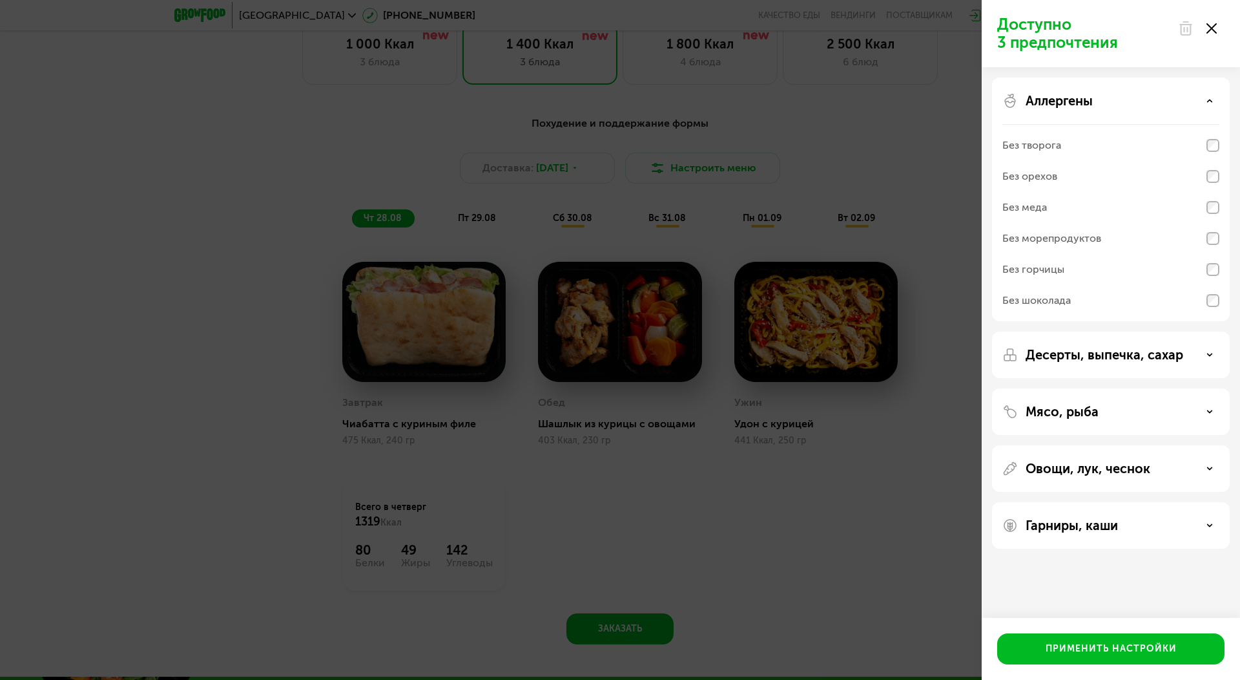
click at [1102, 104] on div "Аллергены" at bounding box center [1111, 101] width 217 height 16
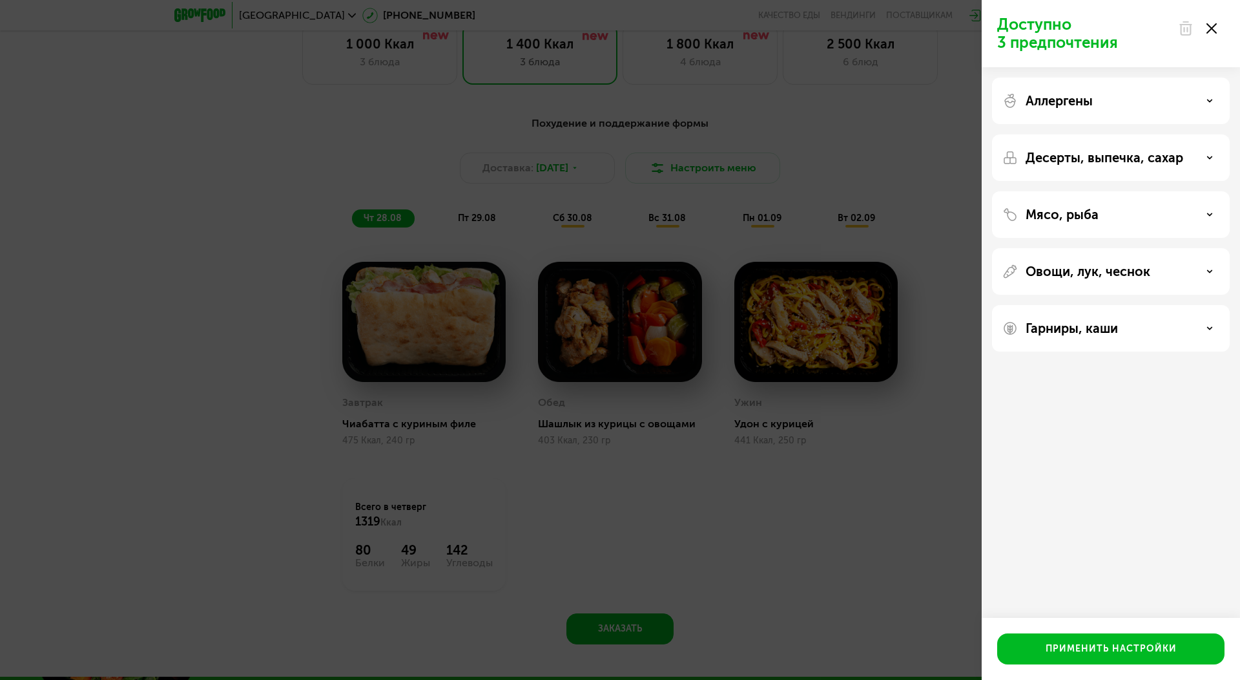
click at [1083, 191] on div "Десерты, выпечка, сахар" at bounding box center [1111, 214] width 238 height 47
click at [1213, 156] on icon at bounding box center [1210, 157] width 6 height 6
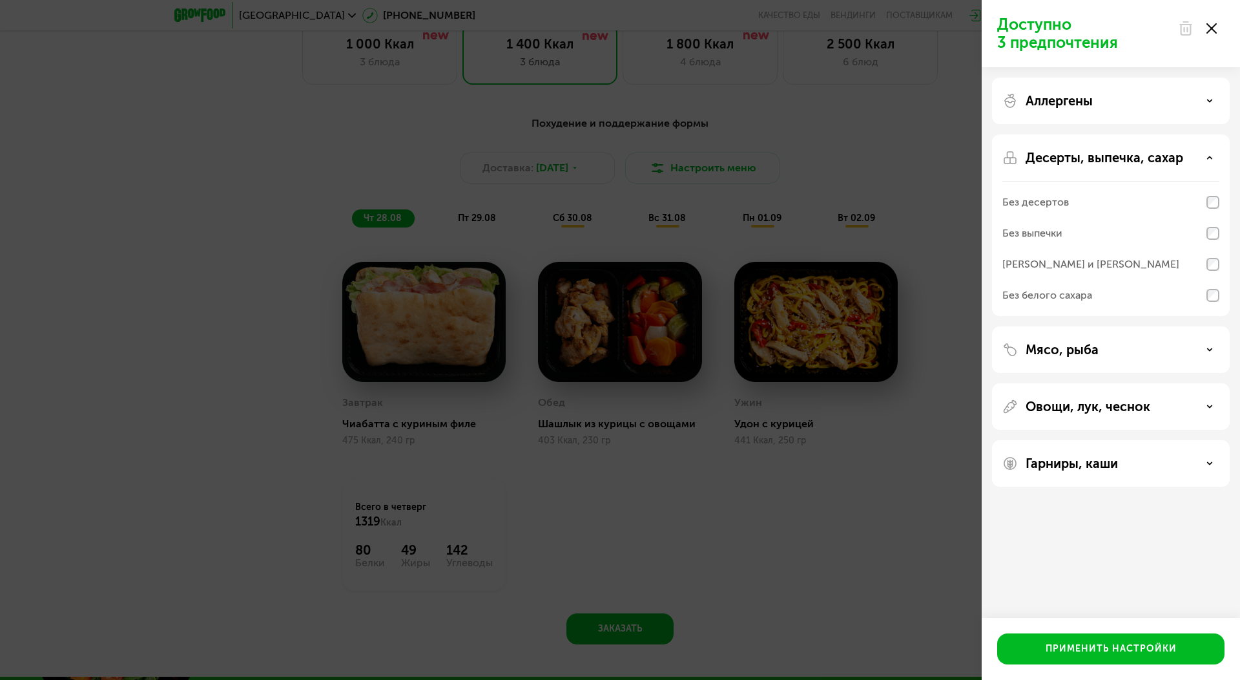
click at [1139, 158] on p "Десерты, выпечка, сахар" at bounding box center [1105, 158] width 158 height 16
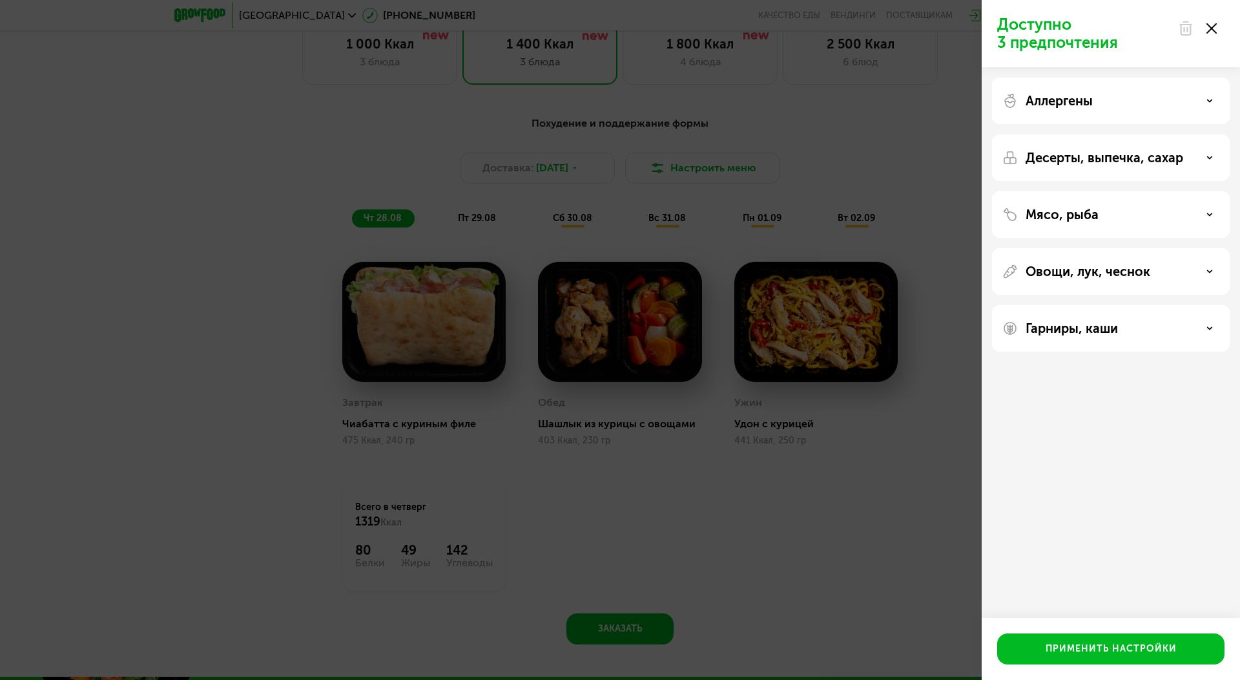
click at [1139, 158] on p "Десерты, выпечка, сахар" at bounding box center [1105, 158] width 158 height 16
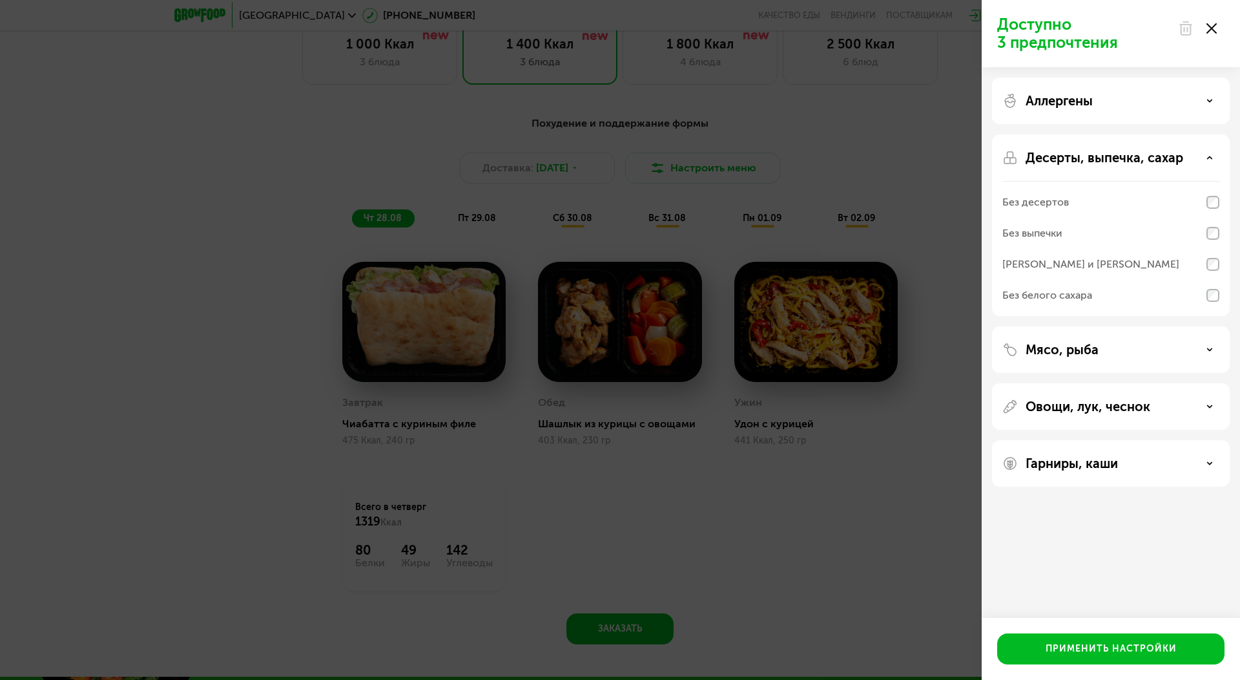
click at [1121, 163] on p "Десерты, выпечка, сахар" at bounding box center [1105, 158] width 158 height 16
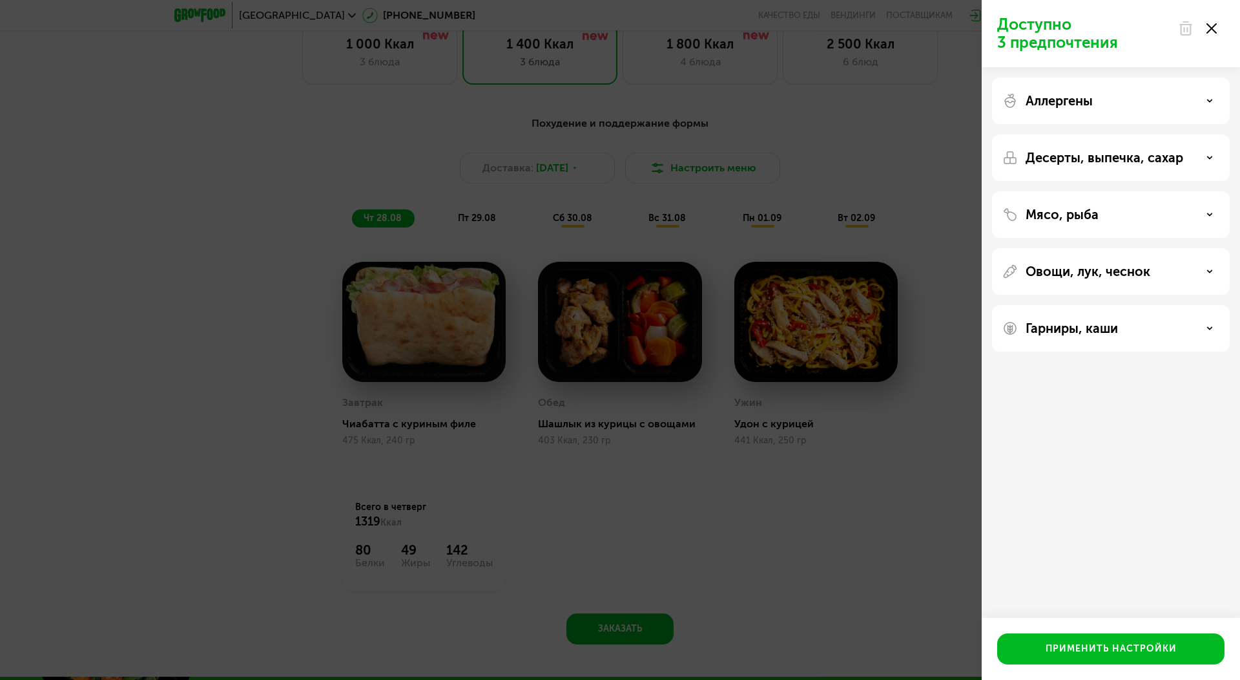
click at [1079, 215] on p "Мясо, рыба" at bounding box center [1062, 215] width 73 height 16
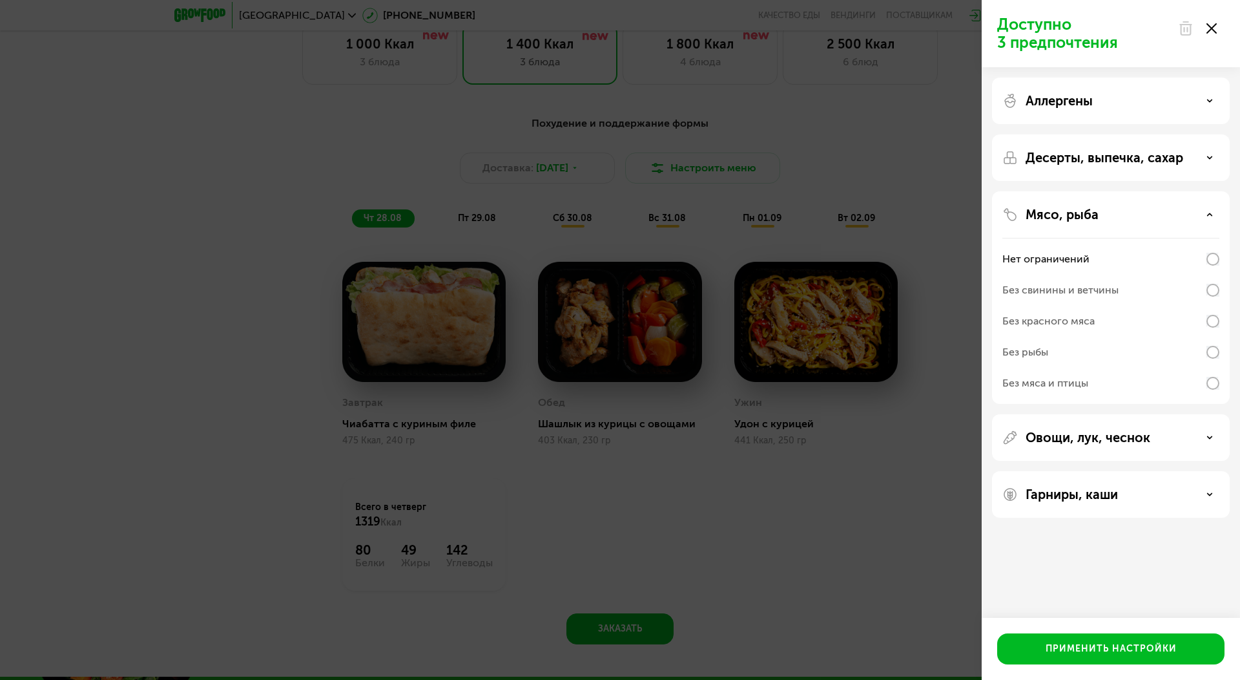
click at [1121, 306] on div "Без свинины и ветчины" at bounding box center [1111, 321] width 217 height 31
click at [1118, 337] on div "Без красного мяса" at bounding box center [1111, 352] width 217 height 31
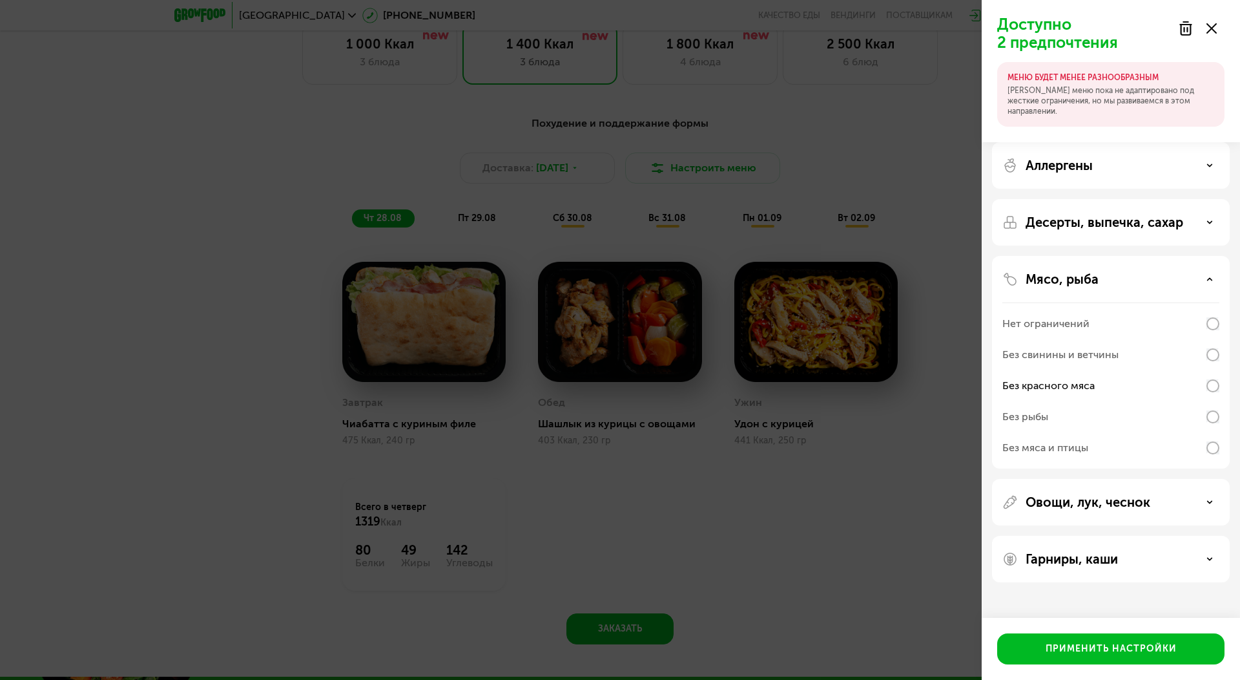
click at [1140, 370] on div "Без свинины и ветчины" at bounding box center [1111, 385] width 217 height 31
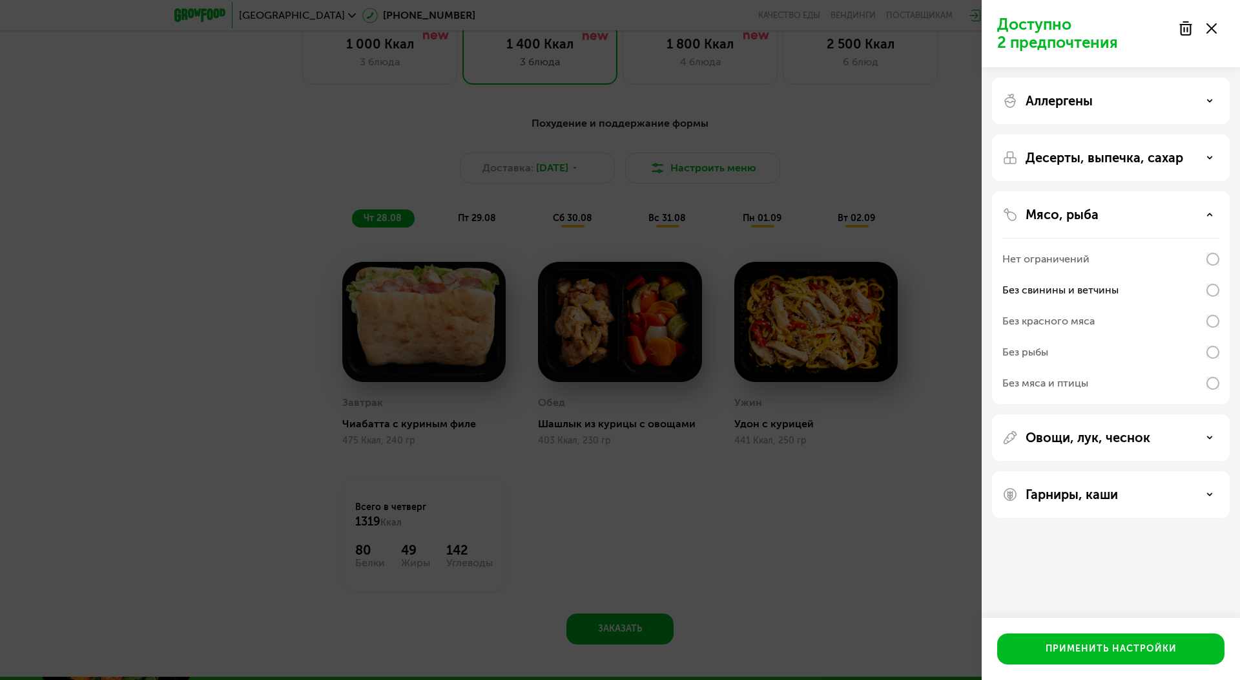
click at [1211, 217] on icon at bounding box center [1210, 214] width 6 height 6
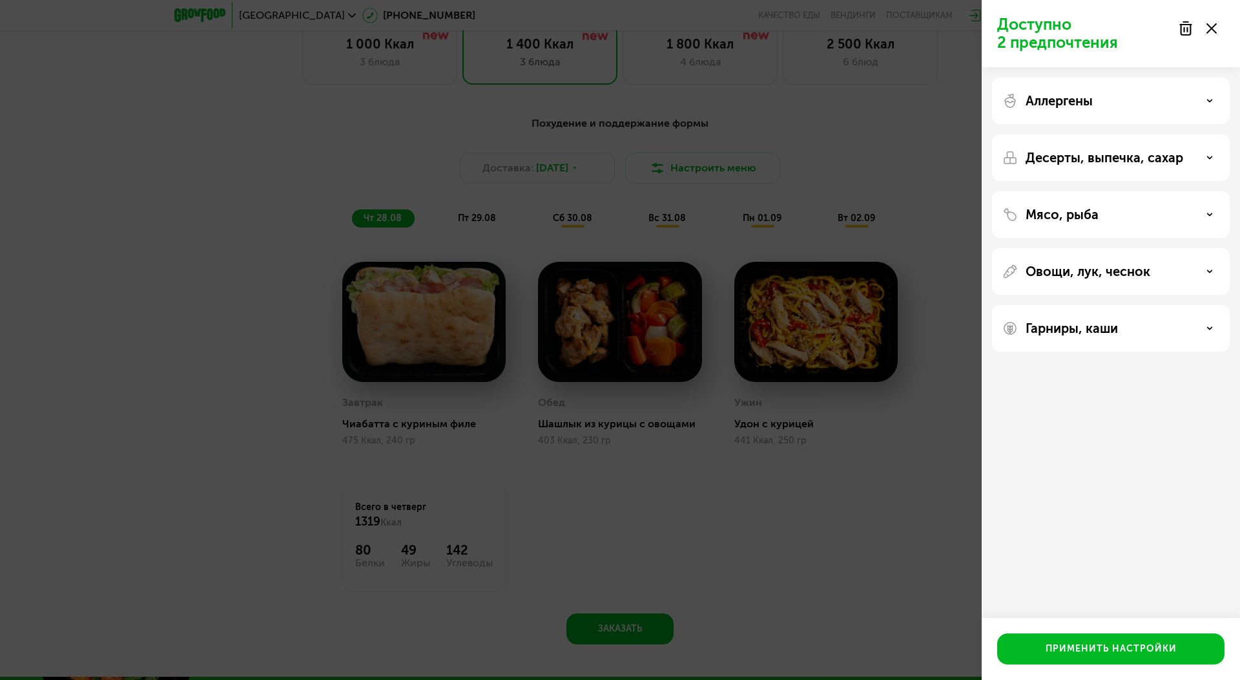
click at [1211, 217] on icon at bounding box center [1210, 214] width 6 height 6
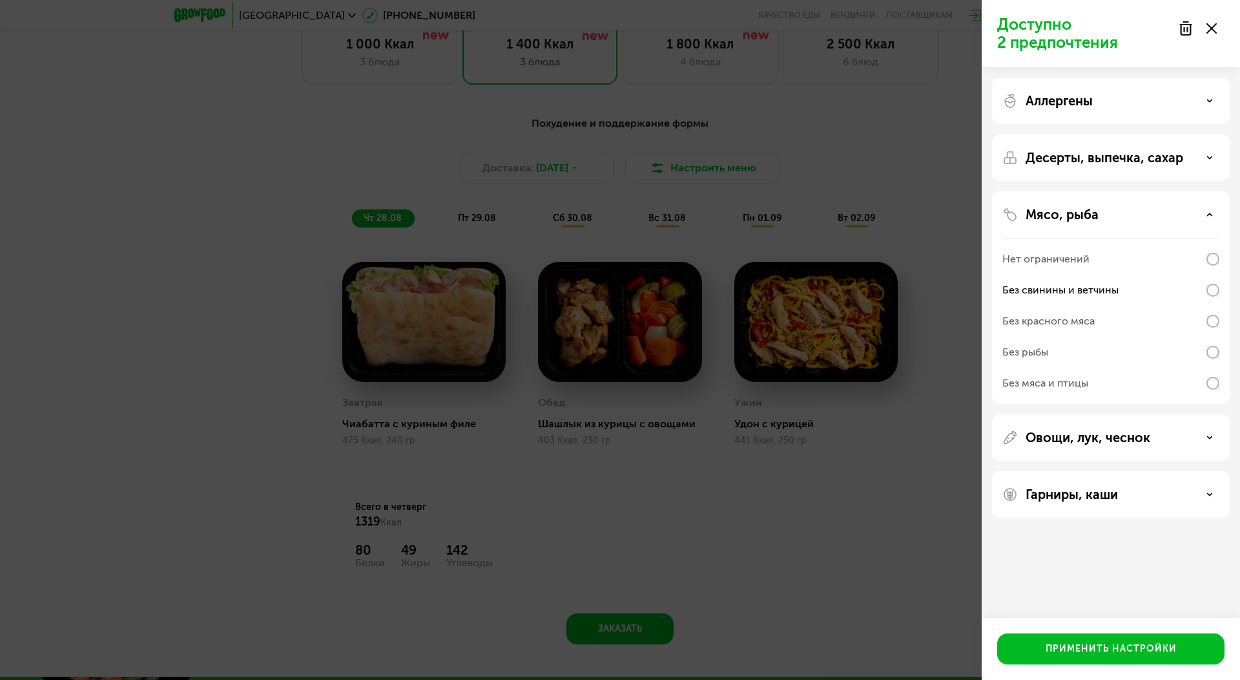
click at [1067, 260] on div "Нет ограничений" at bounding box center [1046, 259] width 87 height 16
click at [1087, 213] on p "Мясо, рыба" at bounding box center [1062, 215] width 73 height 16
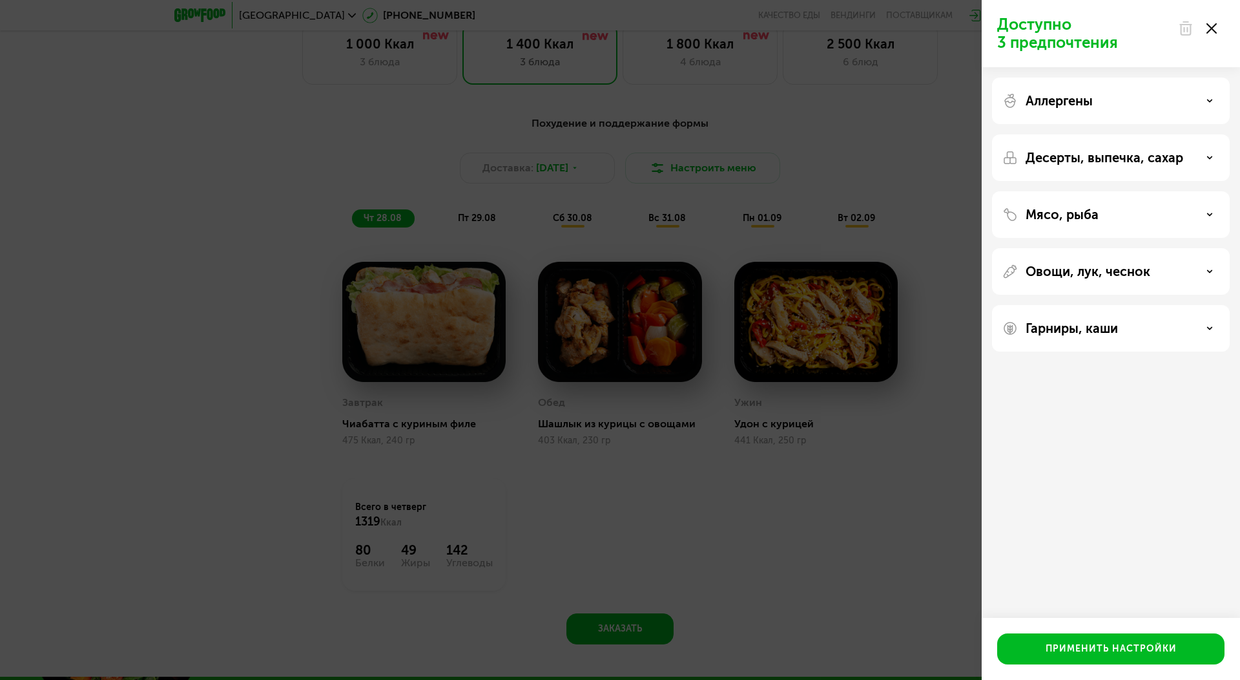
click at [1079, 265] on p "Овощи, лук, чеснок" at bounding box center [1088, 272] width 125 height 16
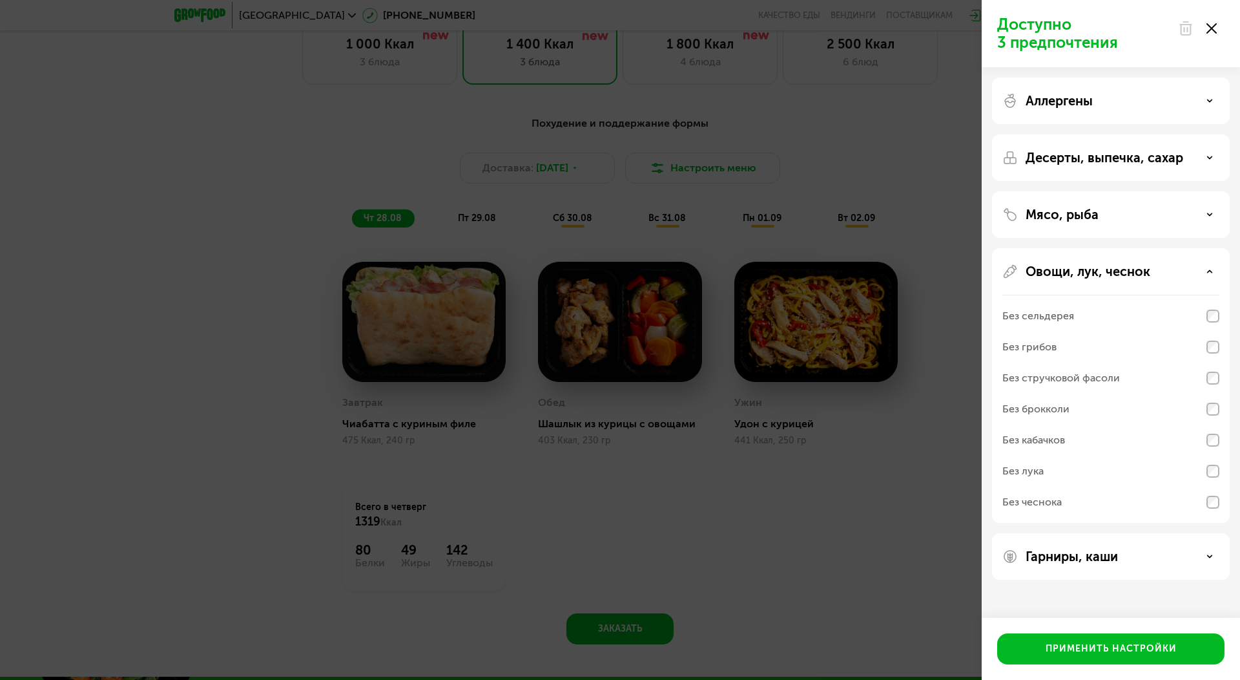
click at [1165, 271] on div "Овощи, лук, чеснок" at bounding box center [1111, 272] width 217 height 16
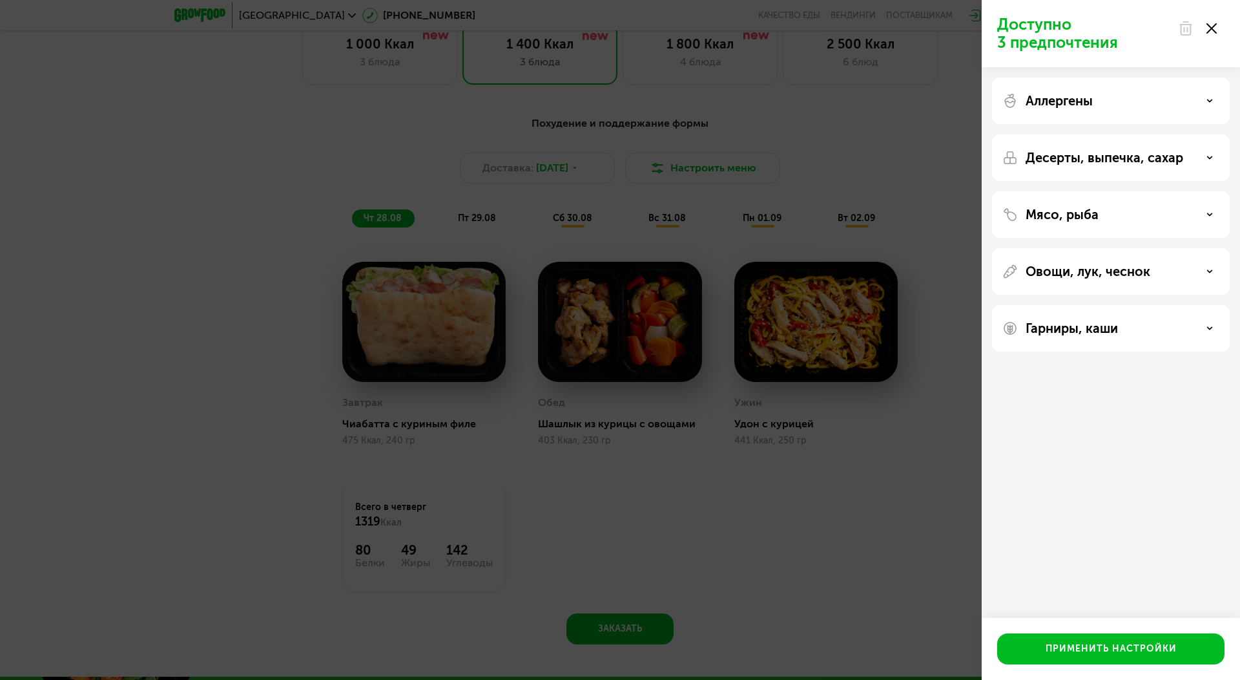
click at [1129, 328] on div "Гарниры, каши" at bounding box center [1111, 328] width 217 height 16
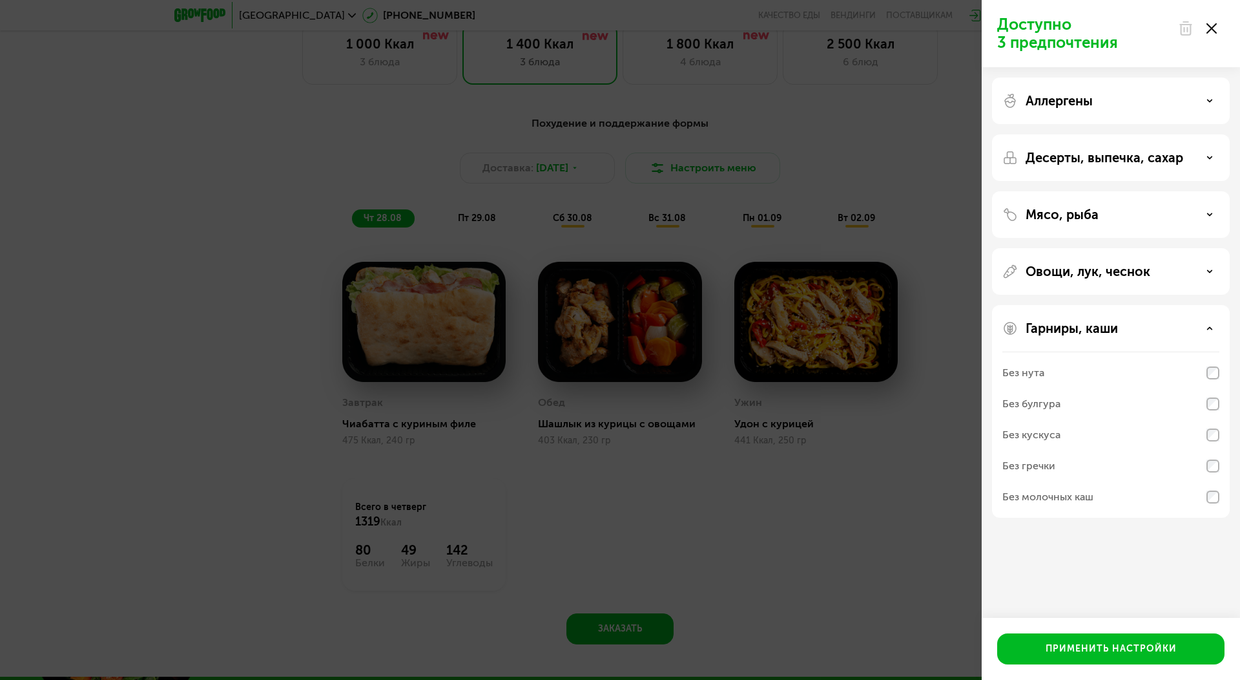
click at [1129, 328] on div "Гарниры, каши" at bounding box center [1111, 328] width 217 height 16
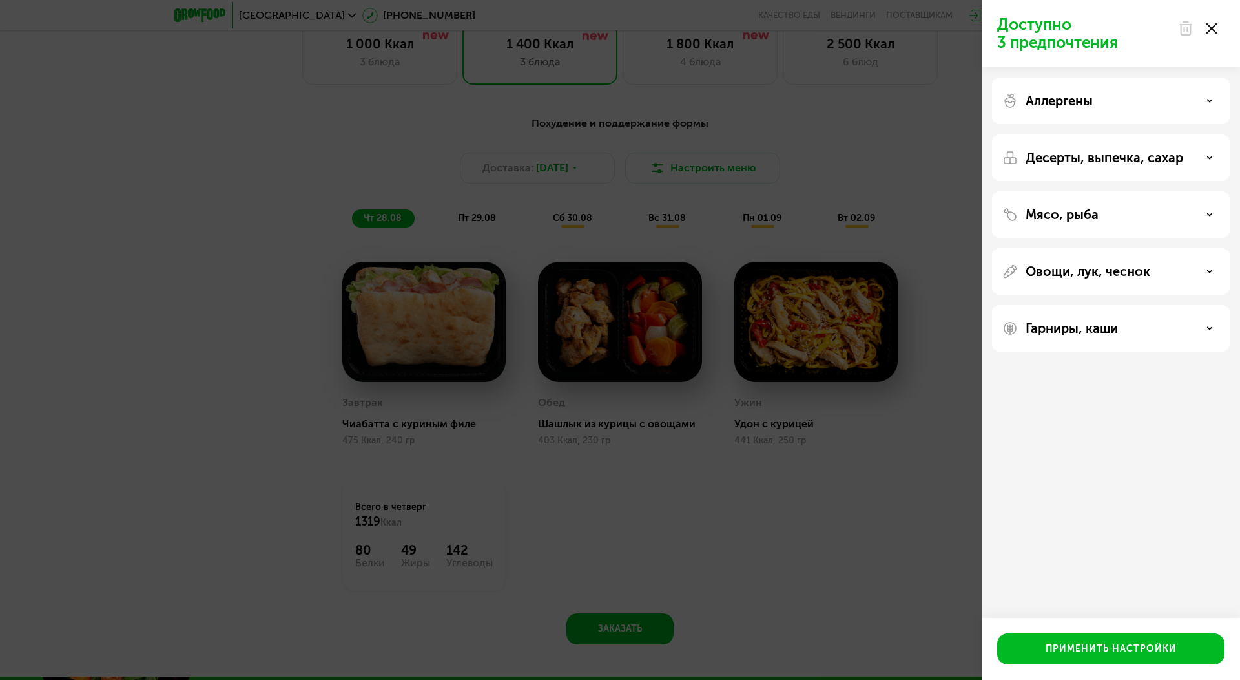
click at [1209, 30] on use at bounding box center [1212, 28] width 10 height 10
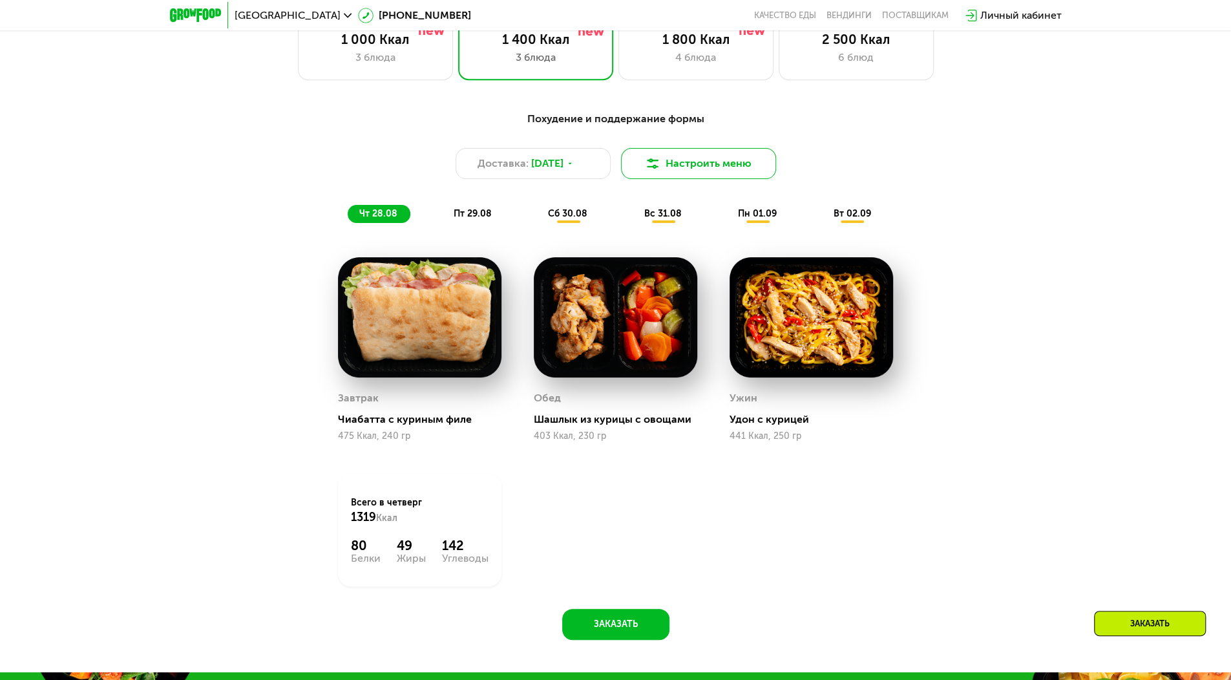
click at [727, 177] on button "Настроить меню" at bounding box center [698, 163] width 155 height 31
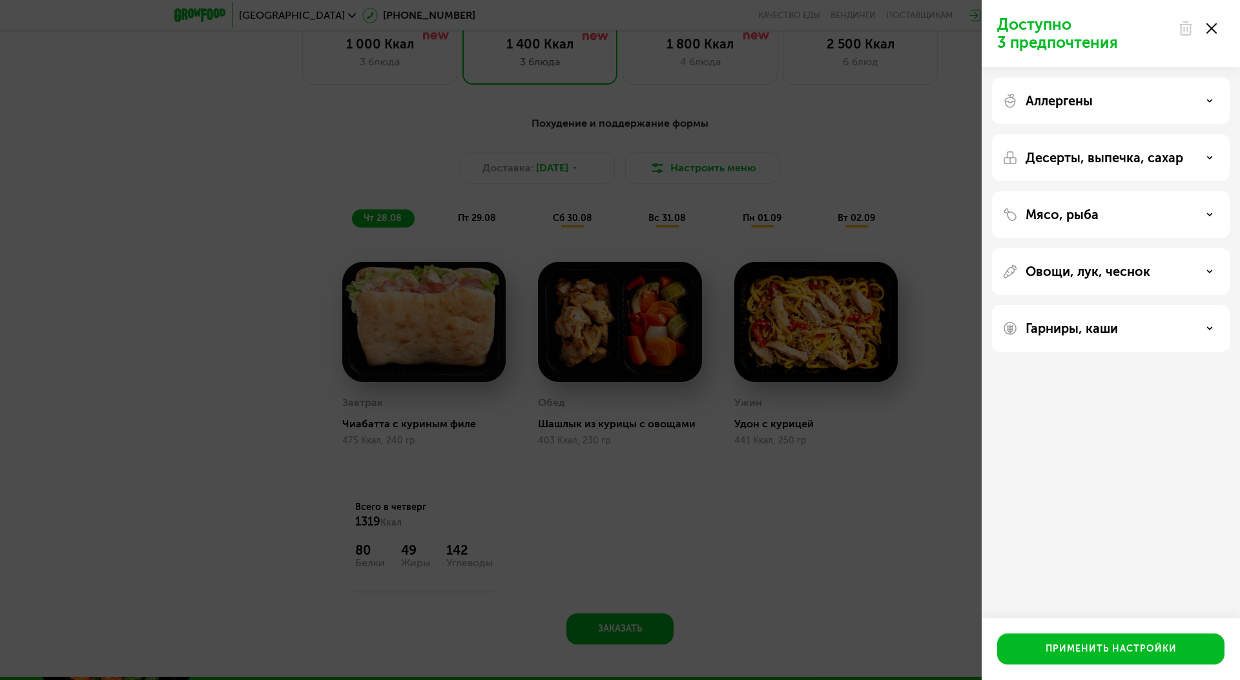
click at [1123, 100] on div "Аллергены" at bounding box center [1111, 101] width 217 height 16
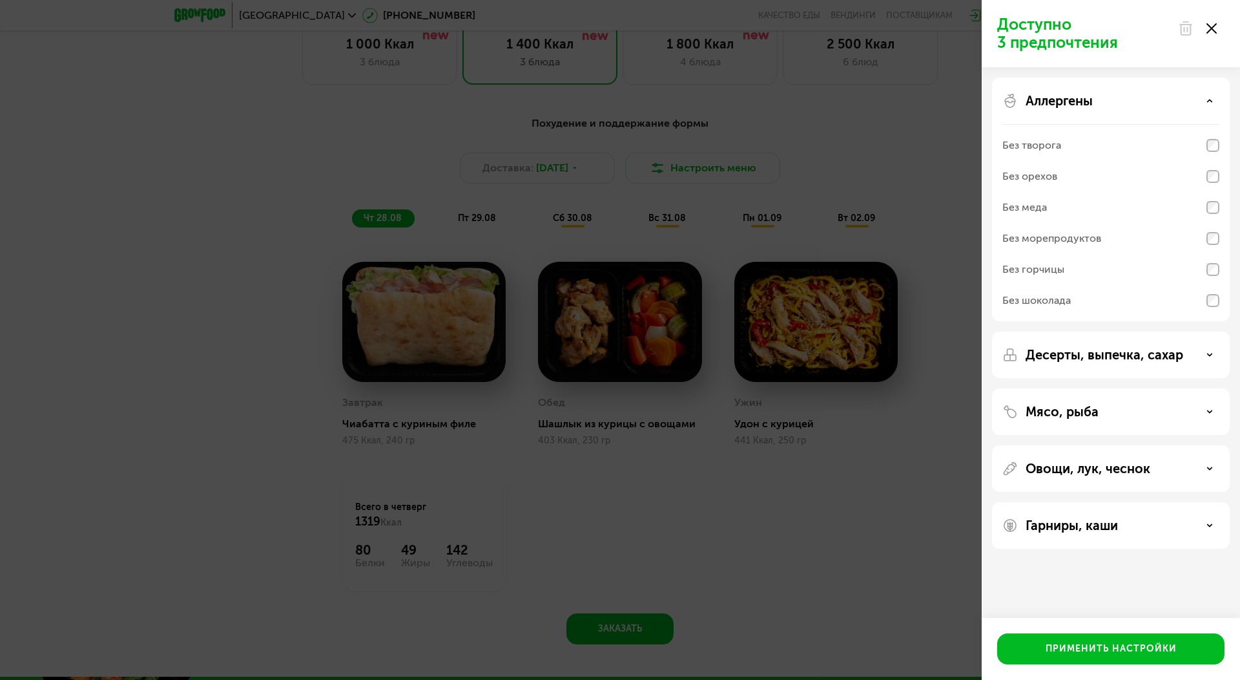
click at [1088, 99] on p "Аллергены" at bounding box center [1059, 101] width 67 height 16
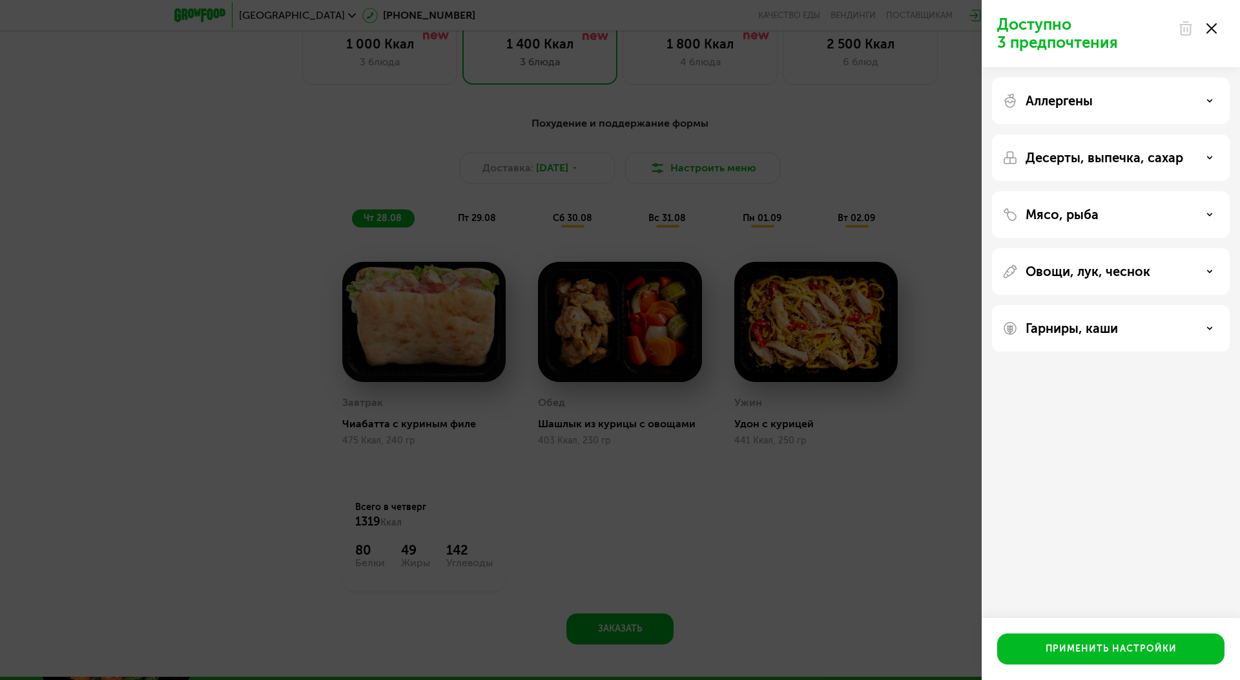
click at [1083, 191] on div "Десерты, выпечка, сахар" at bounding box center [1111, 214] width 238 height 47
click at [1086, 160] on p "Десерты, выпечка, сахар" at bounding box center [1105, 158] width 158 height 16
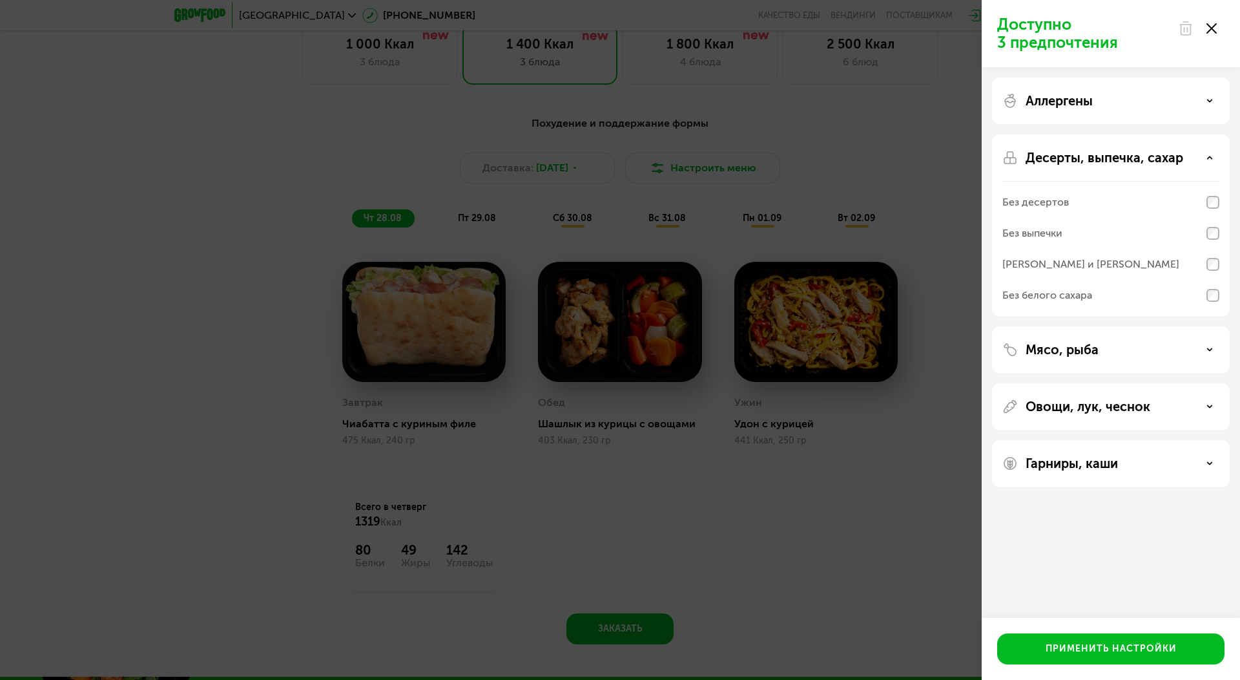
click at [1178, 155] on p "Десерты, выпечка, сахар" at bounding box center [1105, 158] width 158 height 16
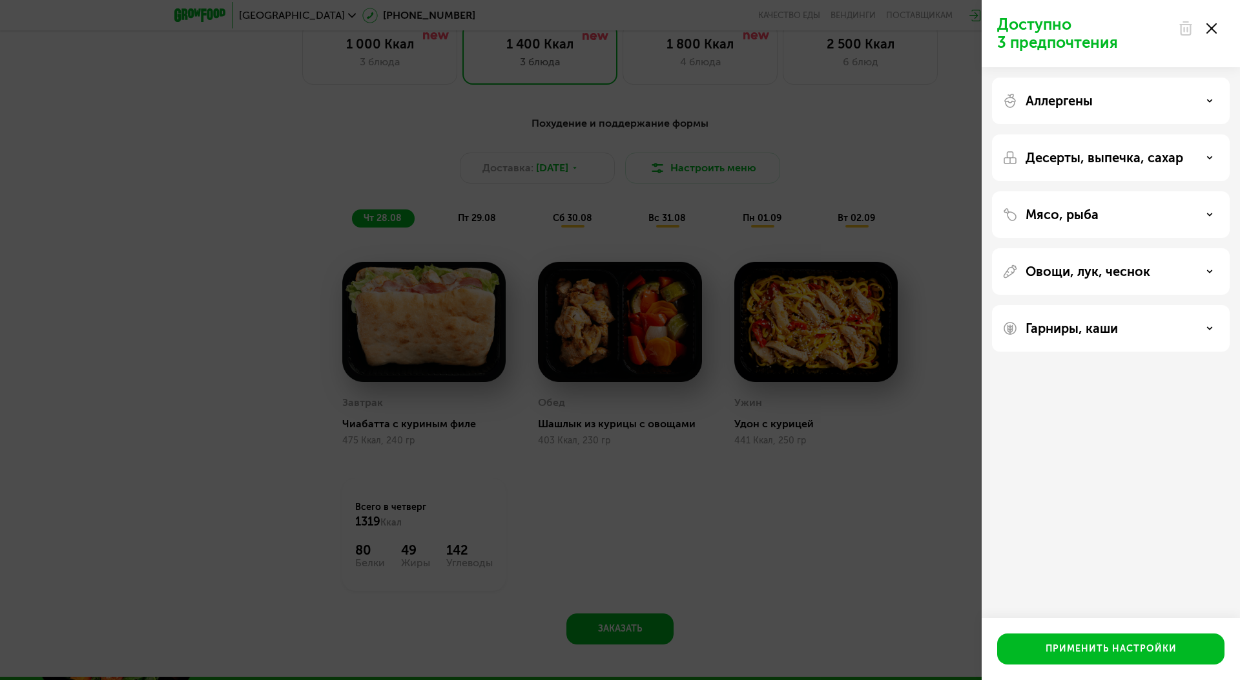
click at [1158, 218] on div "Мясо, рыба" at bounding box center [1111, 215] width 217 height 16
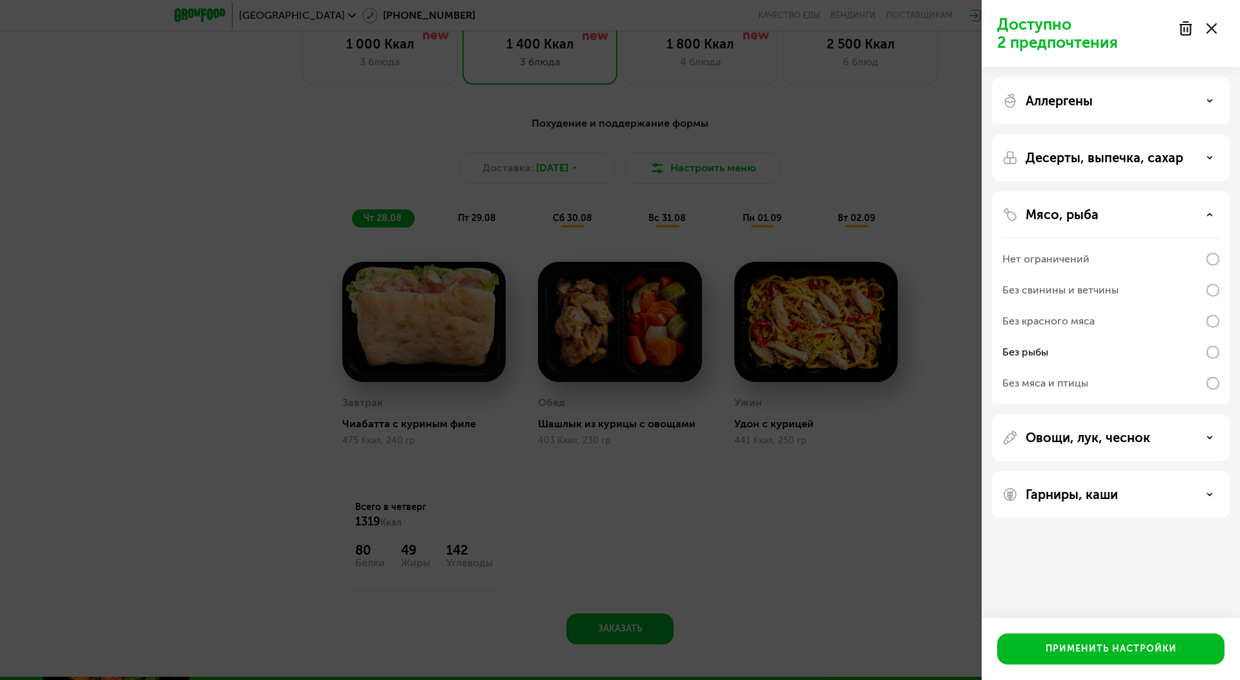
click at [1211, 266] on div "Нет ограничений" at bounding box center [1111, 259] width 217 height 31
click at [1137, 158] on p "Десерты, выпечка, сахар" at bounding box center [1105, 158] width 158 height 16
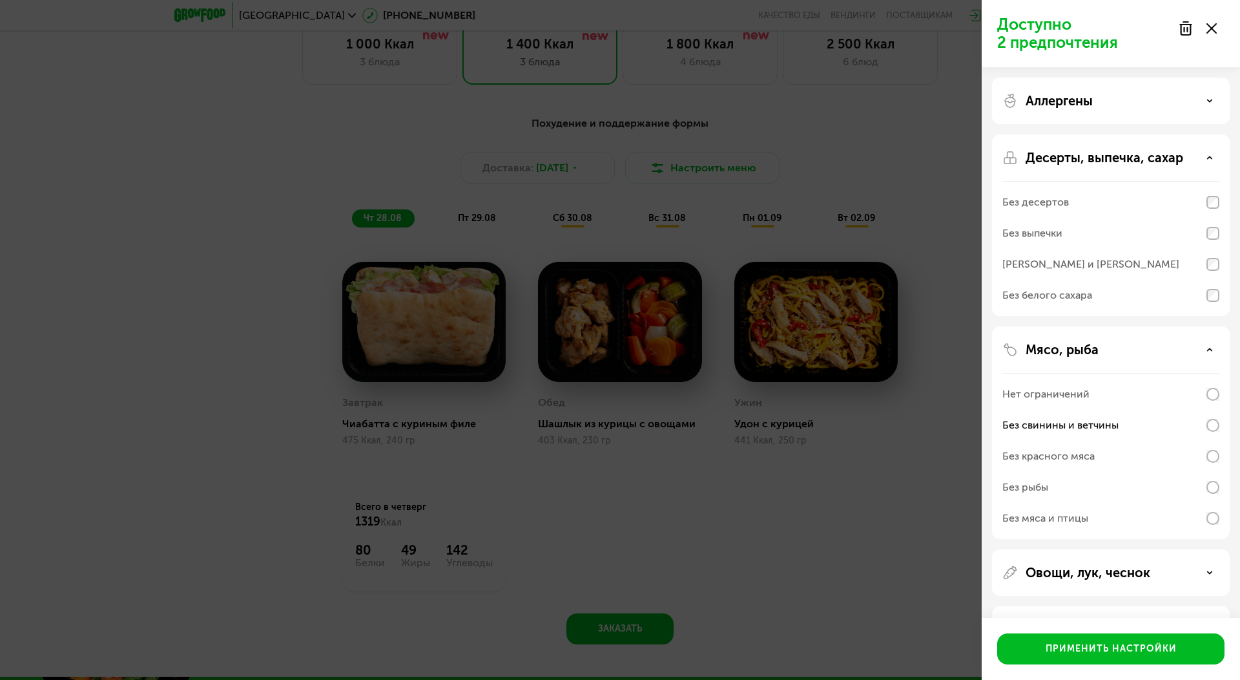
click at [1137, 158] on p "Десерты, выпечка, сахар" at bounding box center [1105, 158] width 158 height 16
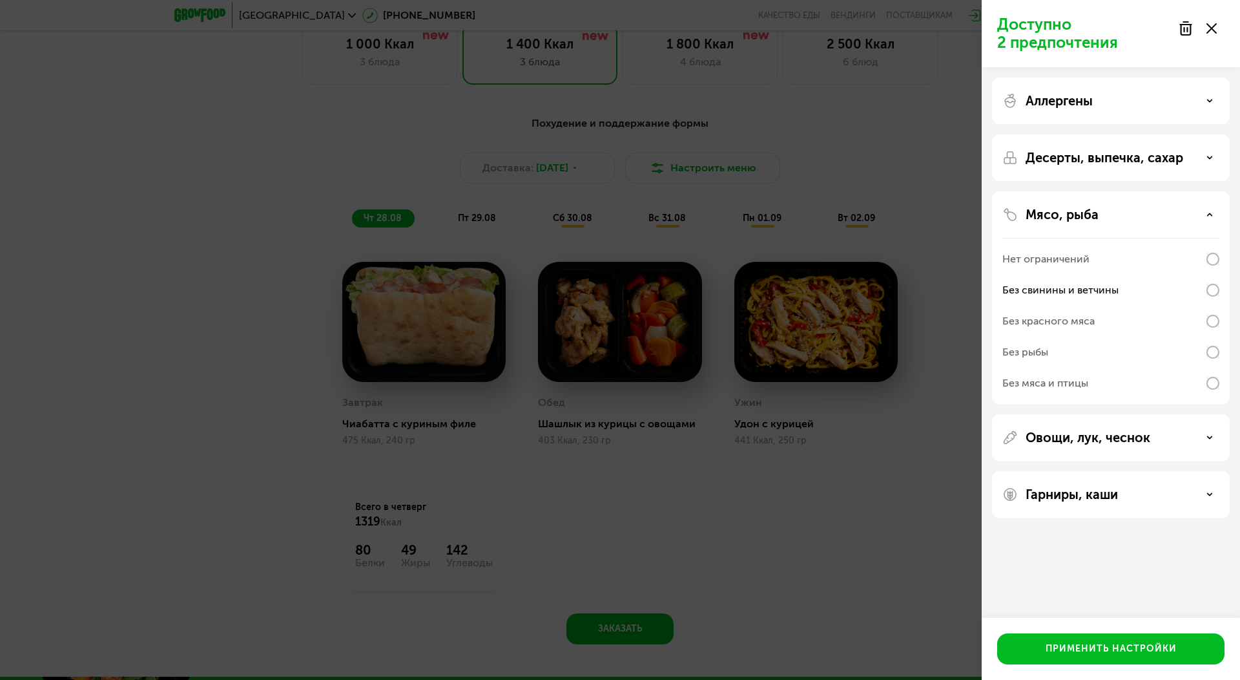
click at [1129, 99] on div "Аллергены" at bounding box center [1111, 101] width 217 height 16
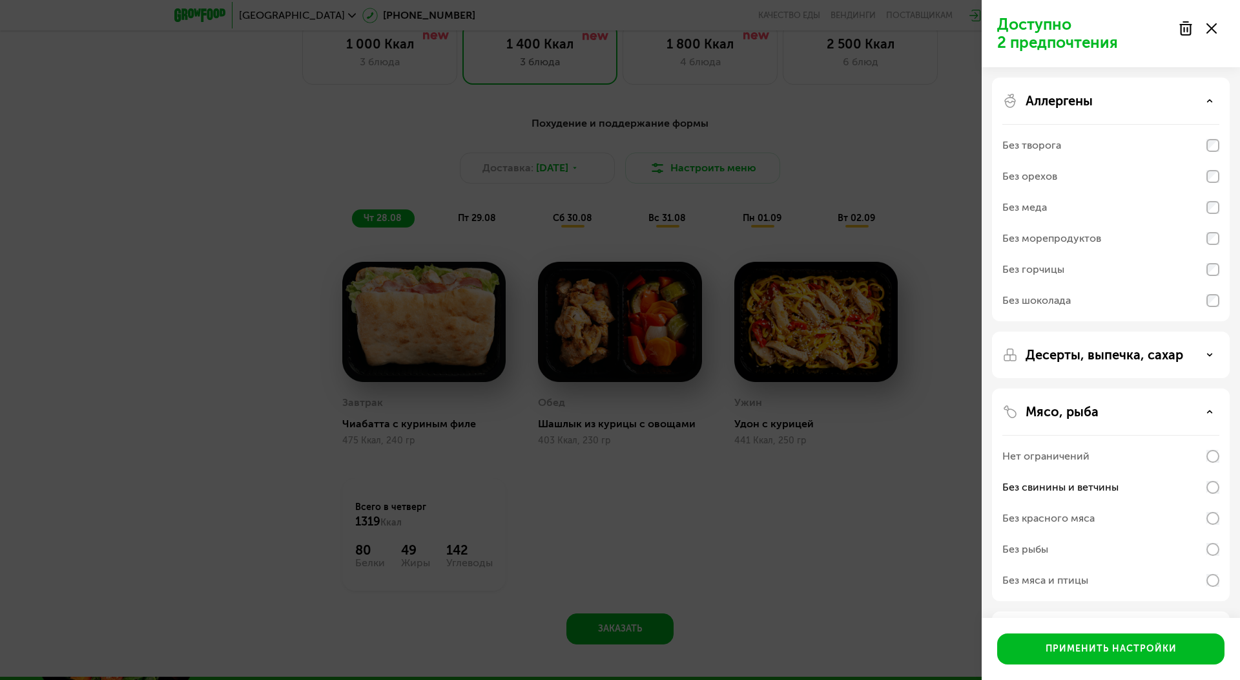
click at [1129, 99] on div "Аллергены" at bounding box center [1111, 101] width 217 height 16
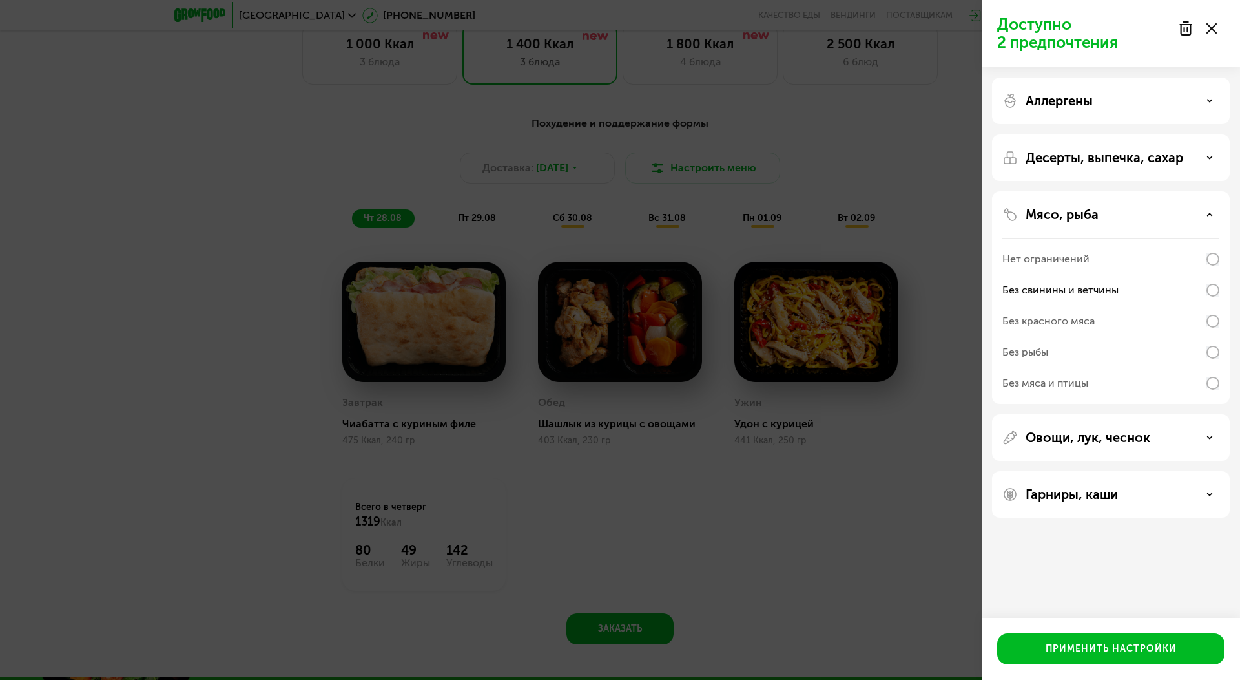
click at [1211, 337] on div "Без красного мяса" at bounding box center [1111, 352] width 217 height 31
click at [1070, 437] on p "Овощи, лук, чеснок" at bounding box center [1088, 438] width 125 height 16
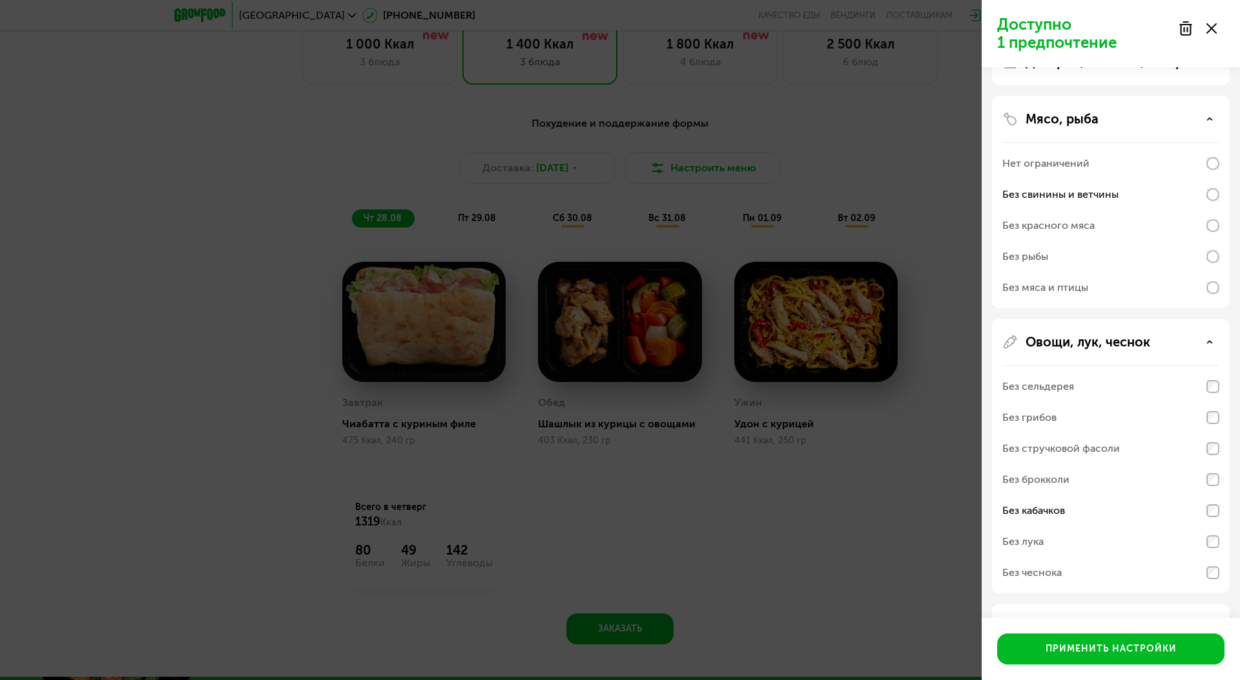
scroll to position [140, 0]
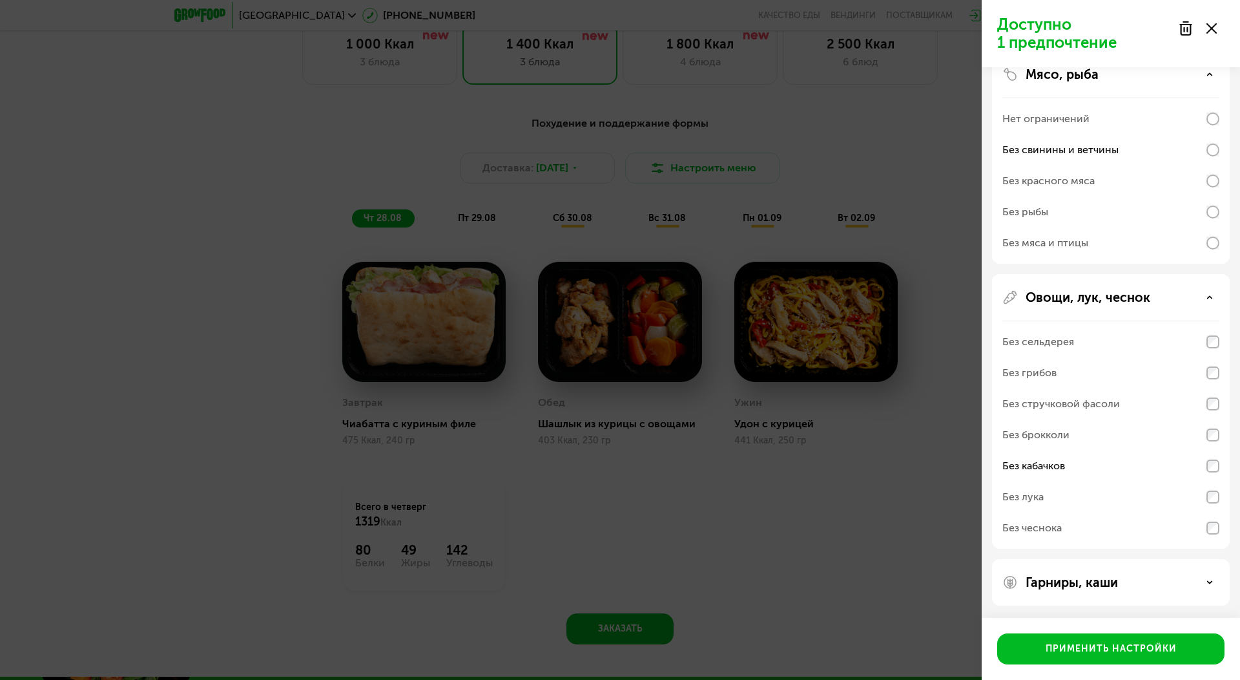
click at [1094, 582] on p "Гарниры, каши" at bounding box center [1072, 582] width 92 height 16
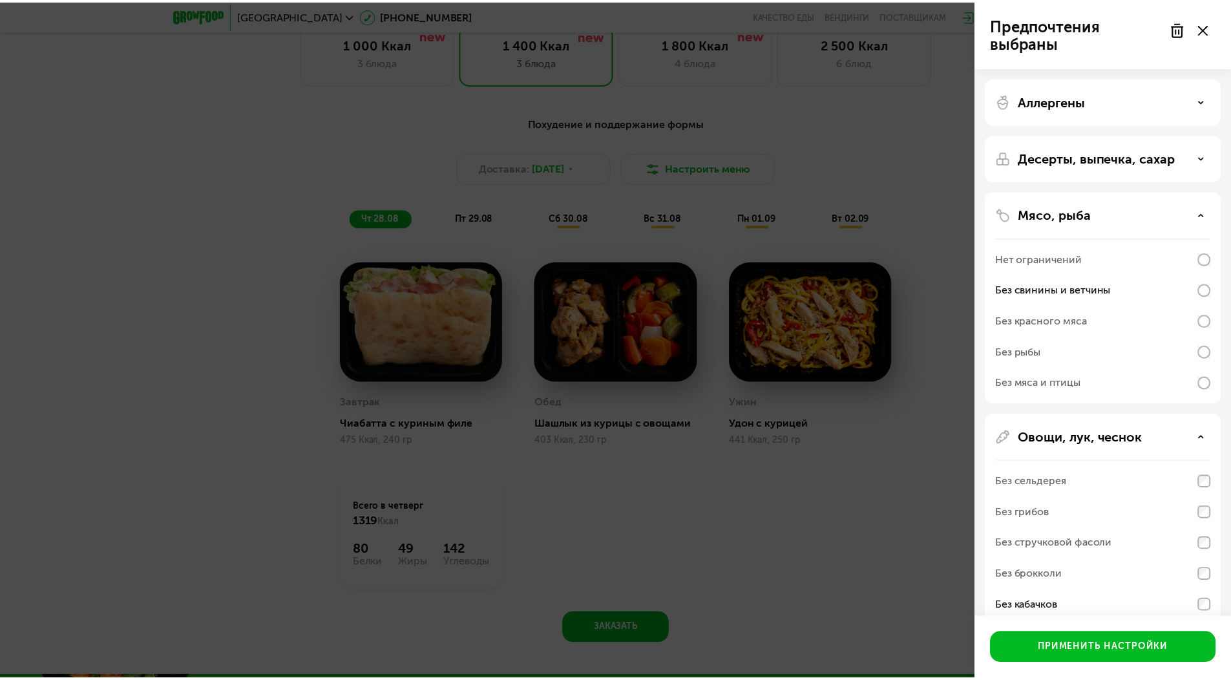
scroll to position [3, 0]
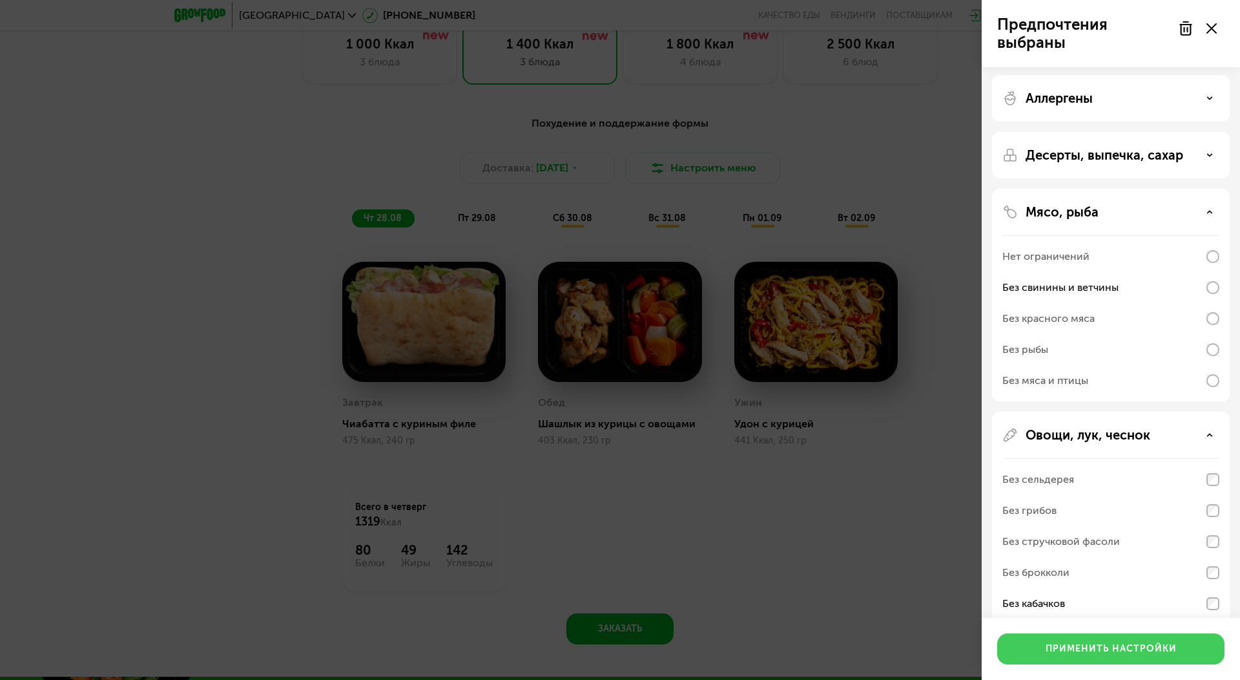
click at [1145, 658] on button "Применить настройки" at bounding box center [1110, 648] width 227 height 31
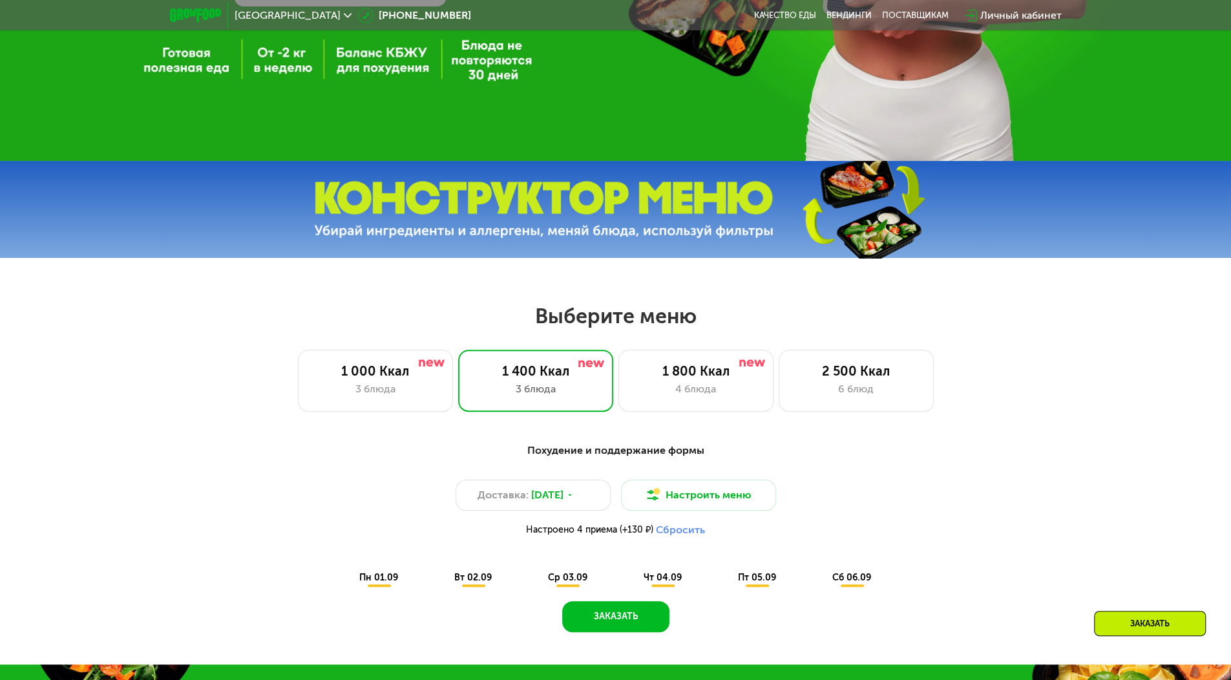
scroll to position [422, 0]
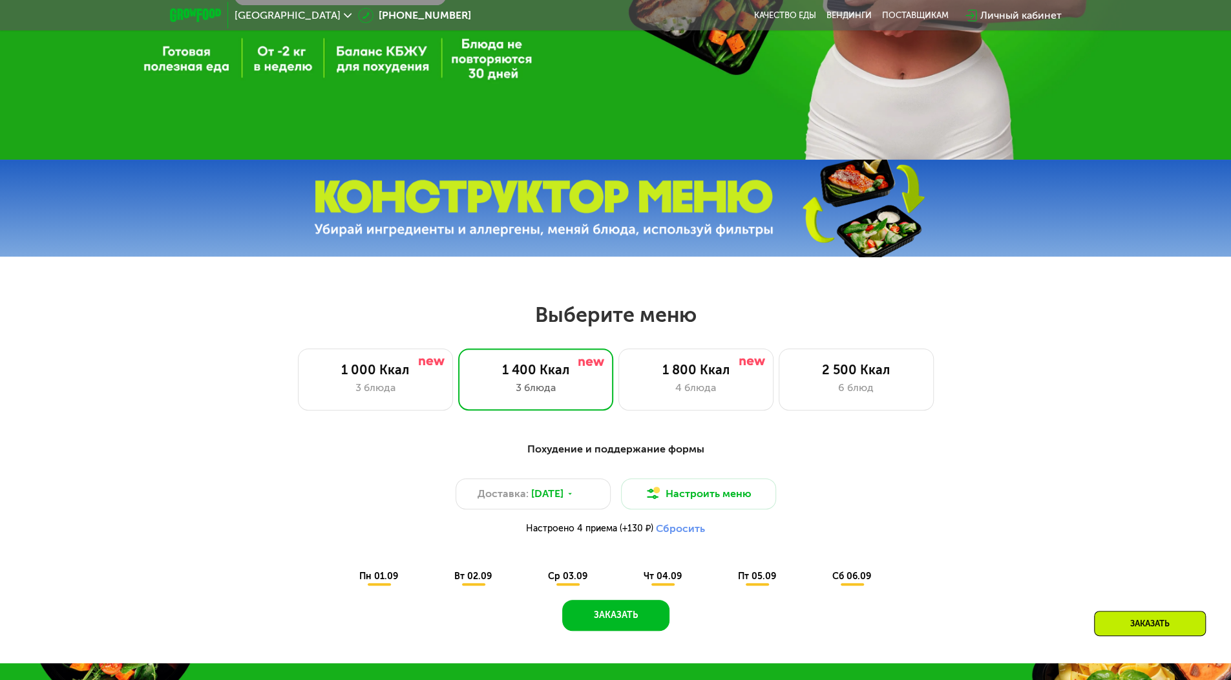
click at [682, 532] on button "Сбросить" at bounding box center [680, 528] width 49 height 13
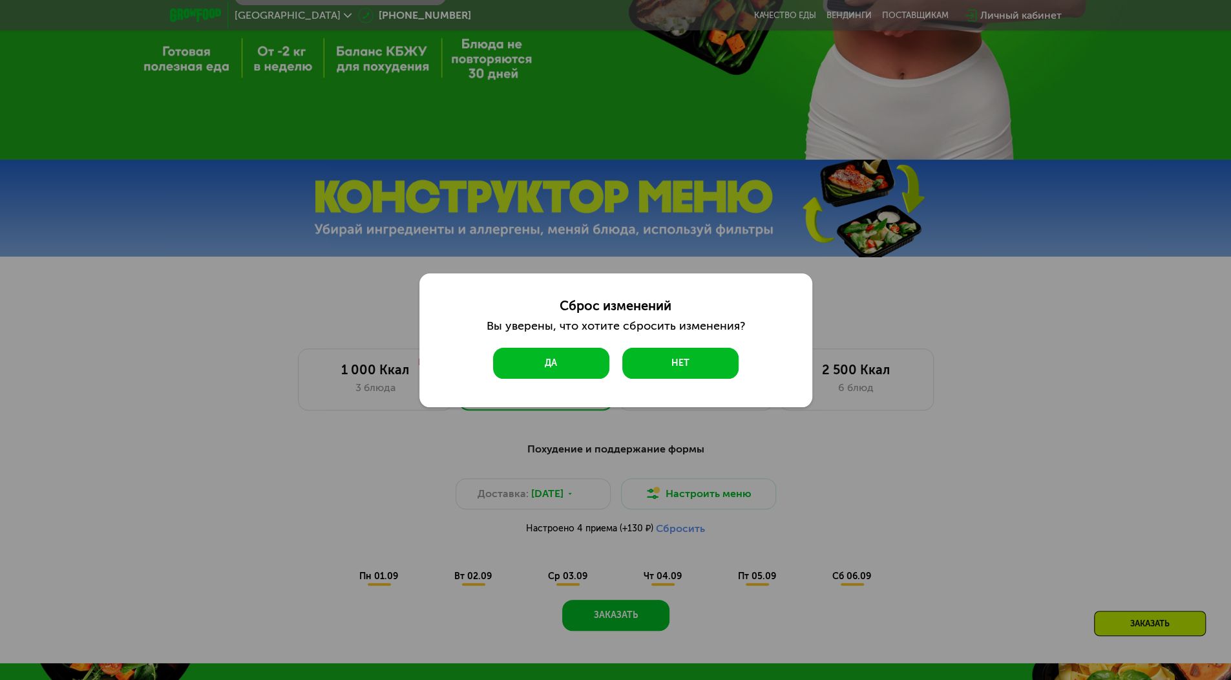
click at [559, 351] on button "Да" at bounding box center [551, 363] width 116 height 31
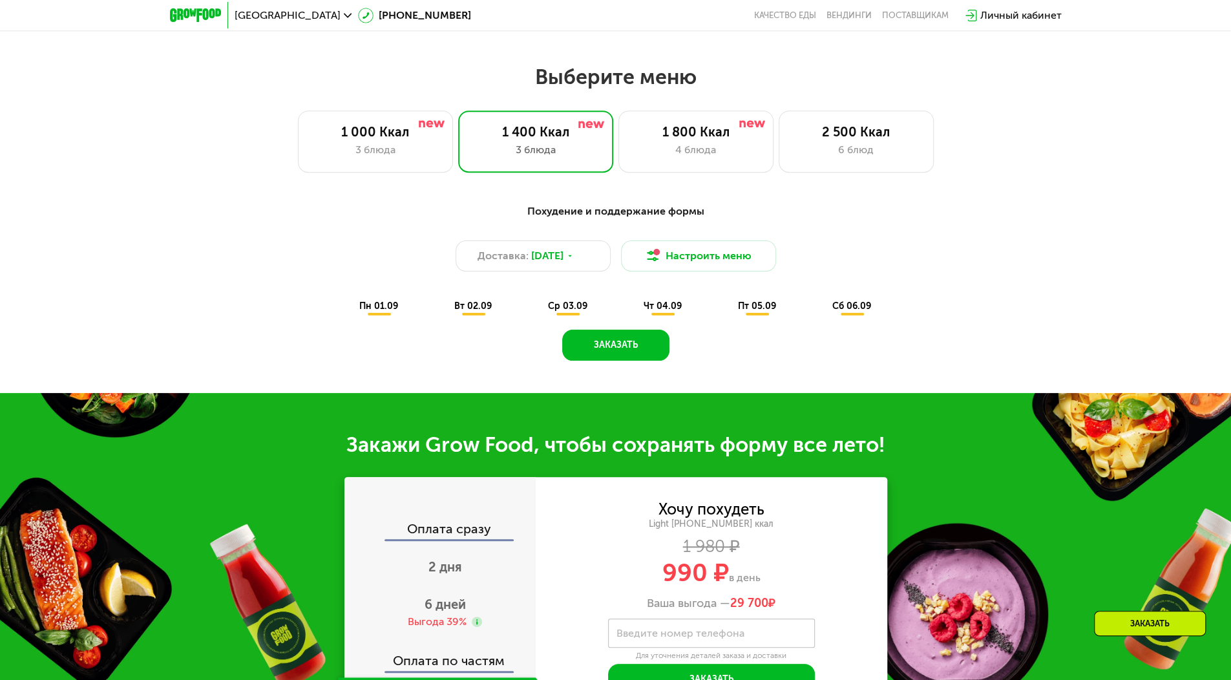
scroll to position [660, 0]
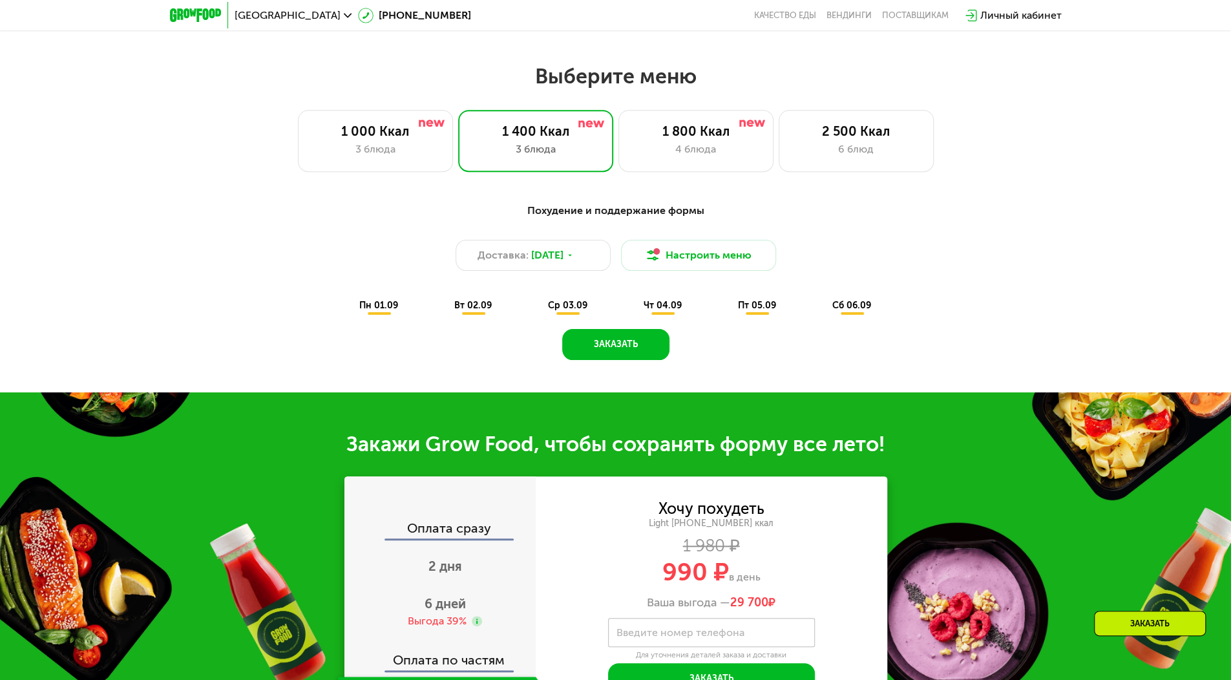
click at [382, 311] on span "пн 01.09" at bounding box center [378, 305] width 39 height 11
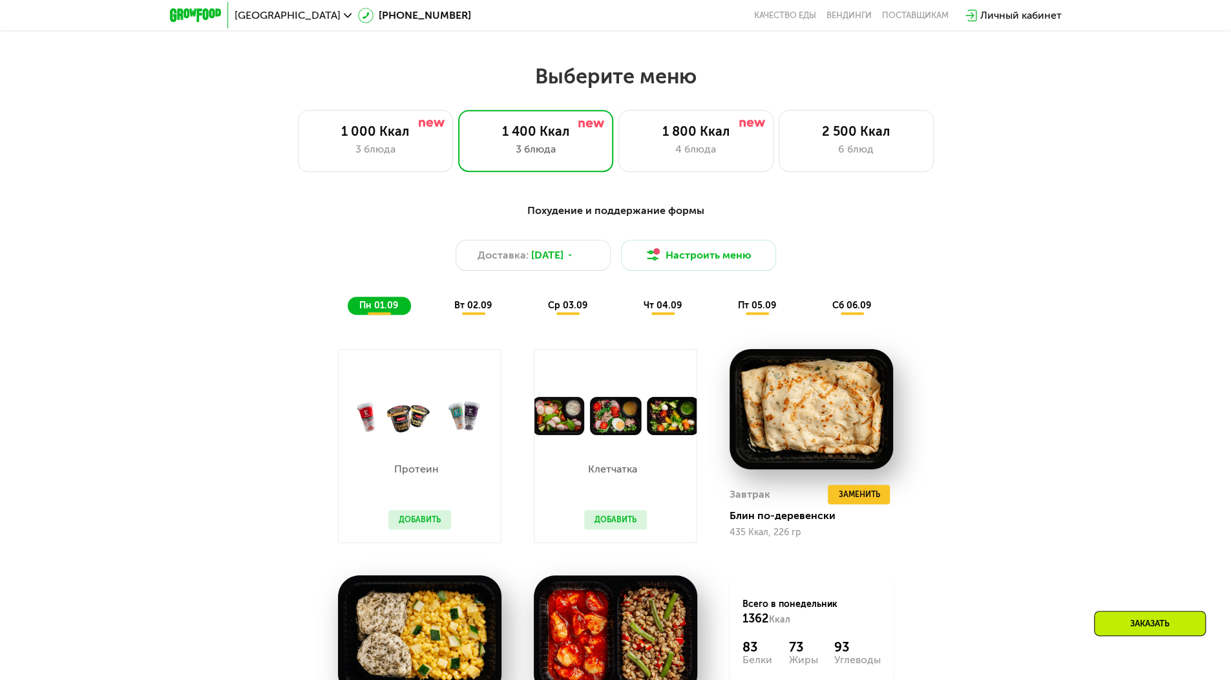
click at [414, 519] on button "Добавить" at bounding box center [419, 519] width 63 height 19
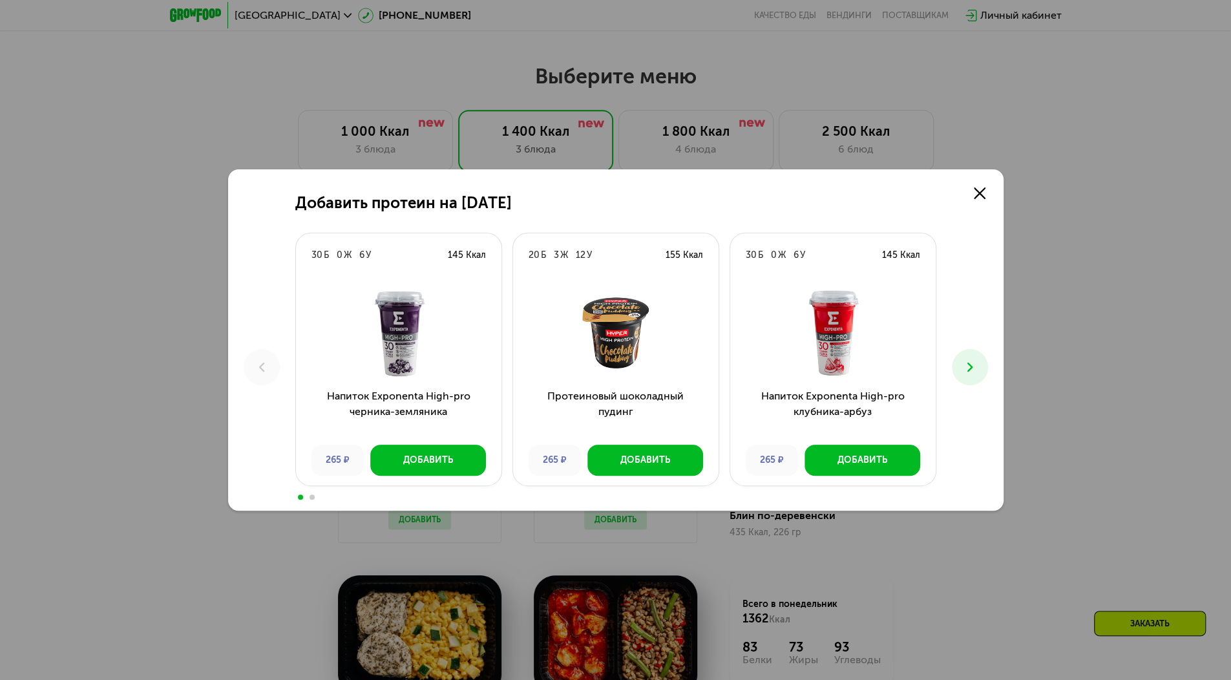
click at [978, 368] on button at bounding box center [970, 367] width 36 height 36
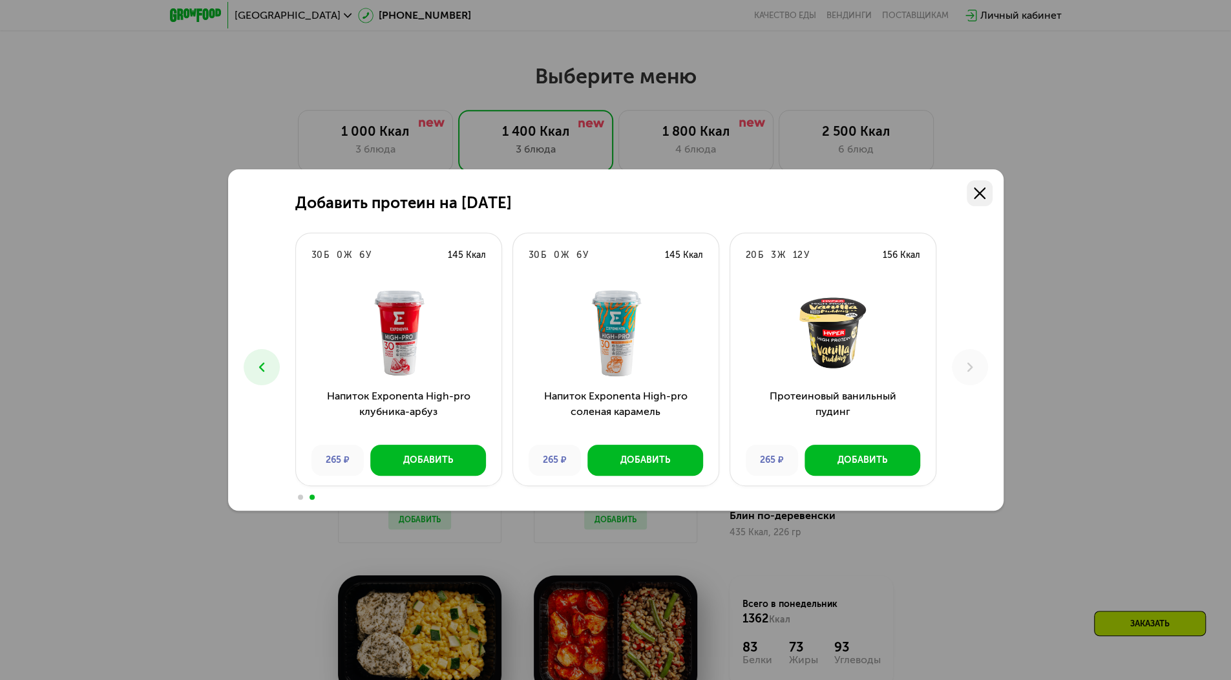
click at [983, 188] on icon at bounding box center [980, 193] width 12 height 12
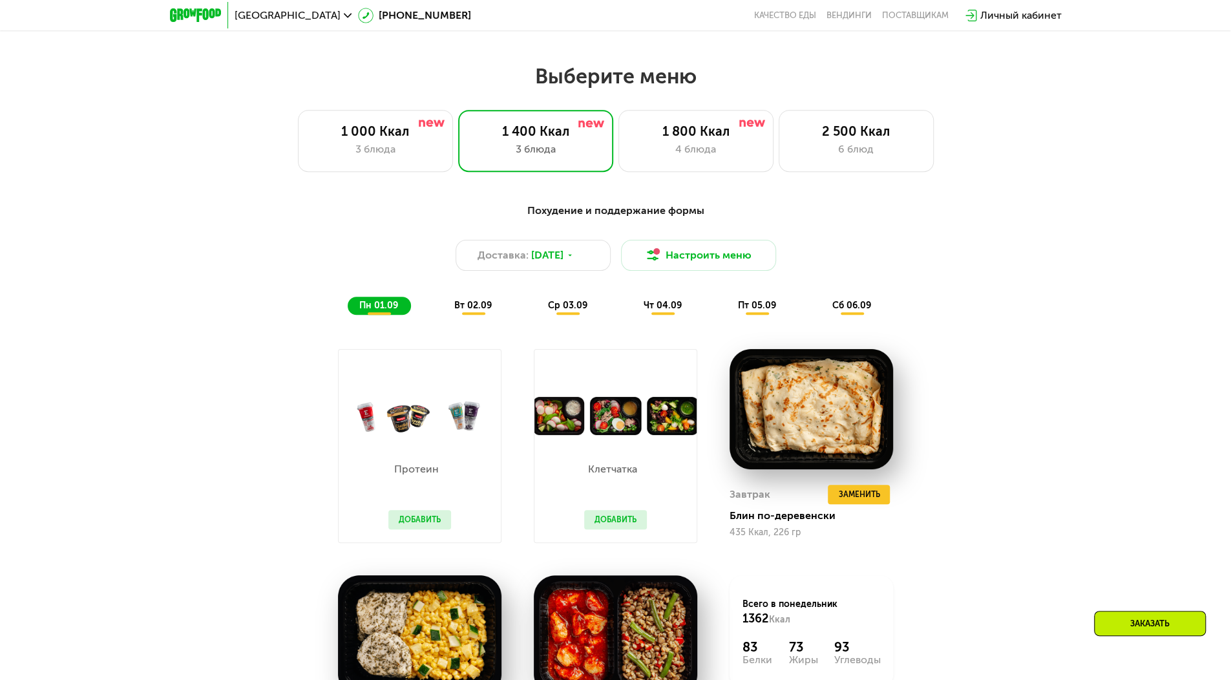
click at [472, 311] on span "вт 02.09" at bounding box center [472, 305] width 37 height 11
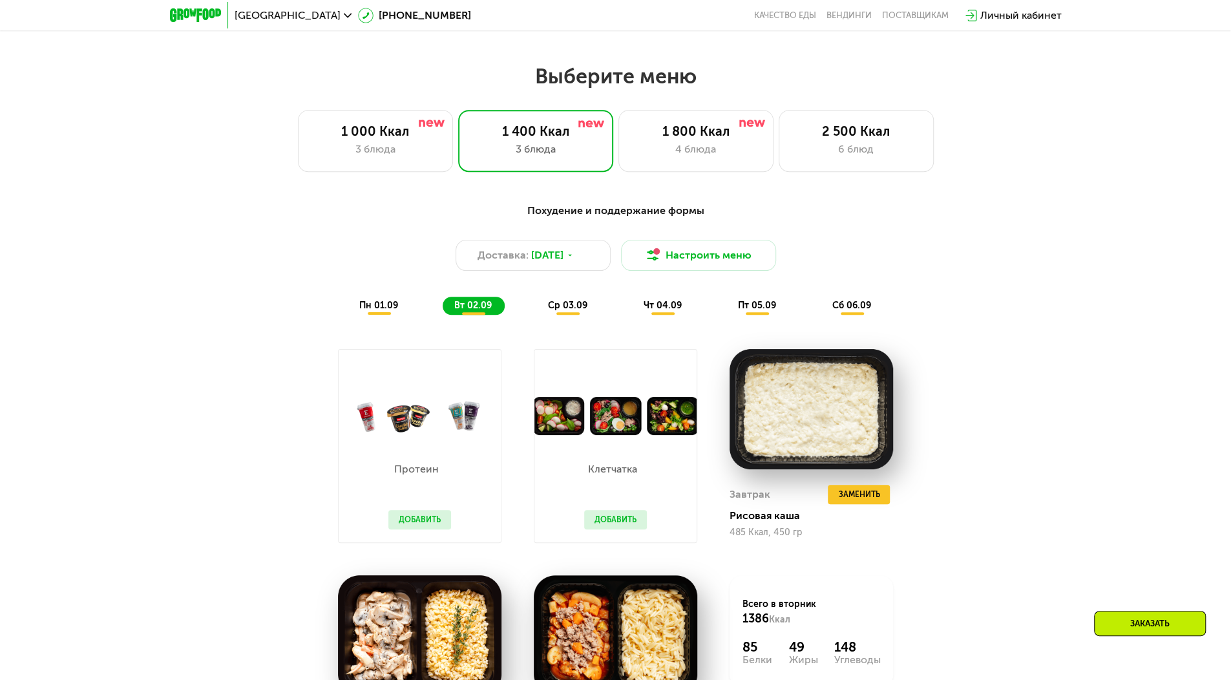
click at [611, 517] on button "Добавить" at bounding box center [615, 519] width 63 height 19
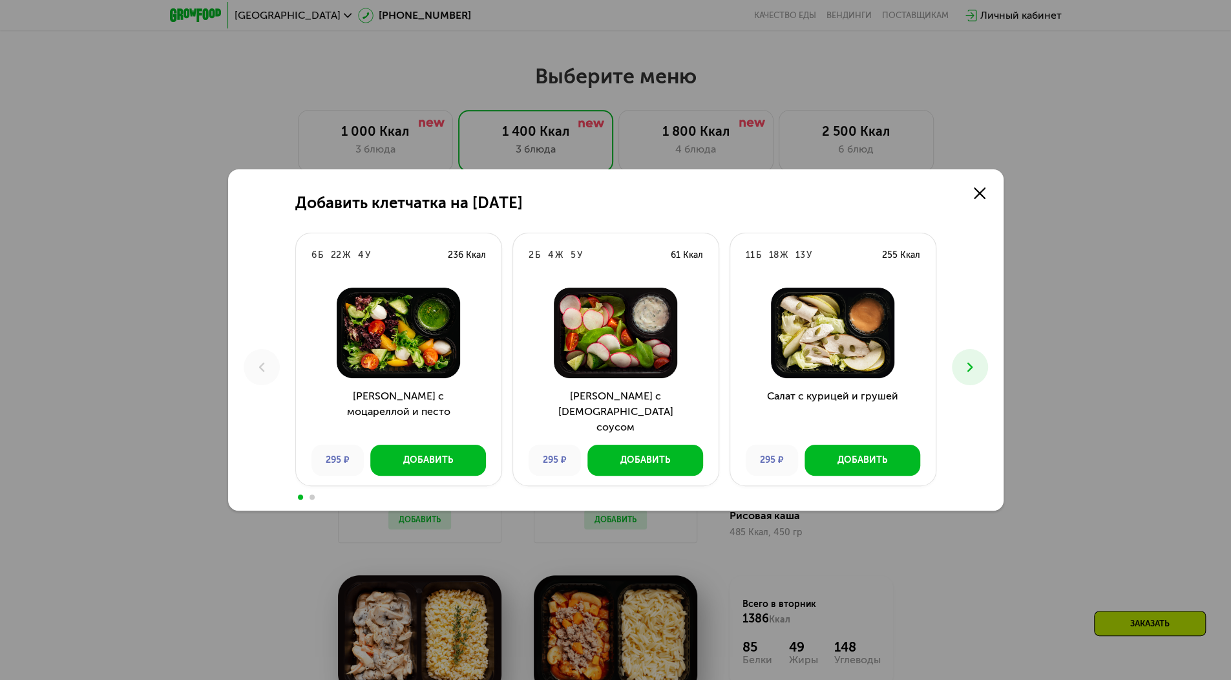
click at [979, 355] on button at bounding box center [970, 367] width 36 height 36
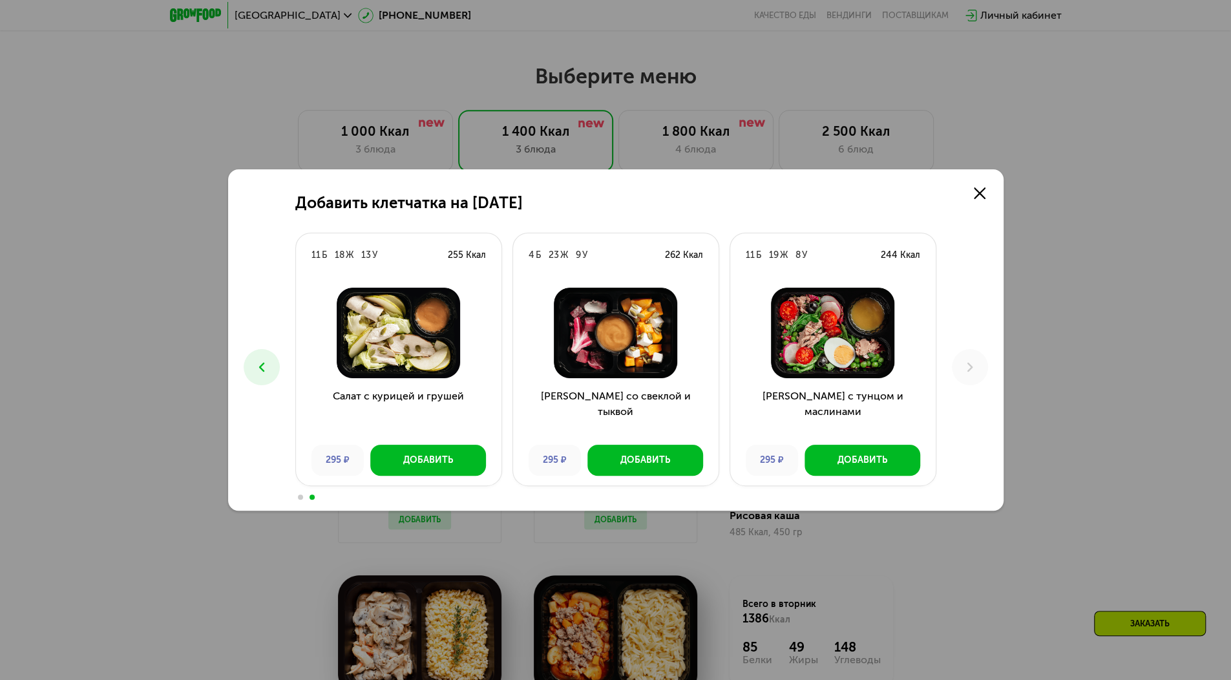
click at [992, 193] on div "Добавить клетчатка на [DATE] 6 Б 22 Ж 4 У 236 Ккал Салат с моцареллой и песто 2…" at bounding box center [615, 339] width 775 height 341
click at [980, 193] on use at bounding box center [980, 193] width 12 height 12
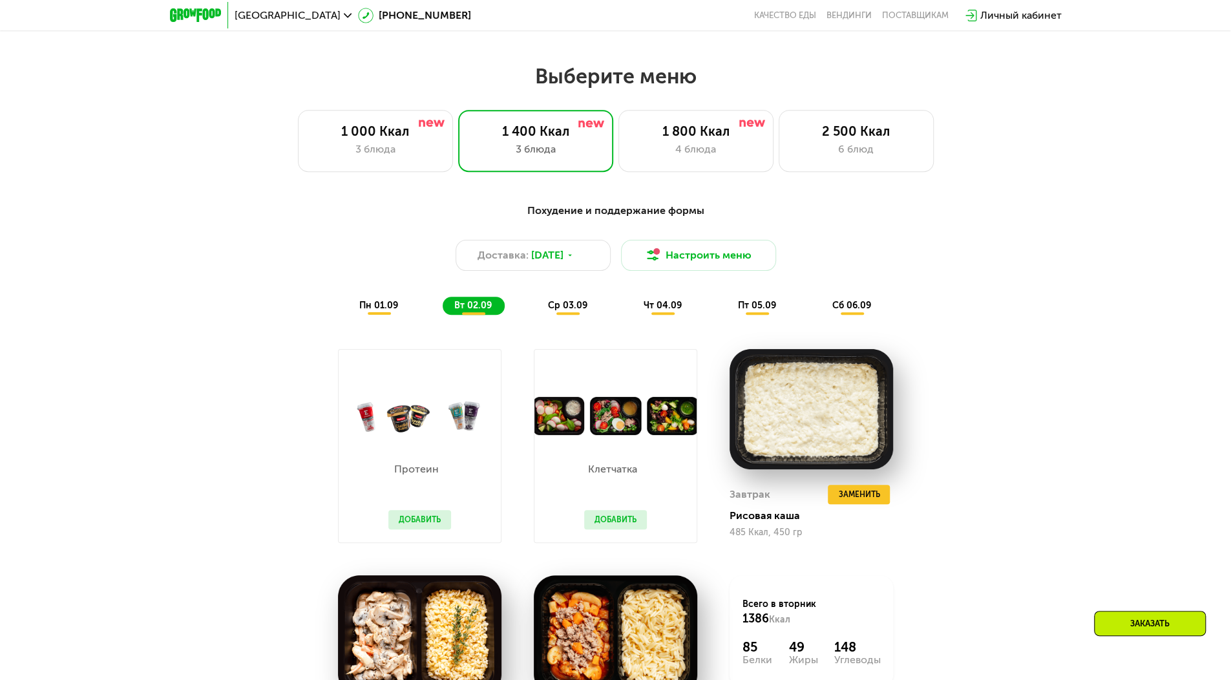
click at [383, 307] on span "пн 01.09" at bounding box center [378, 305] width 39 height 11
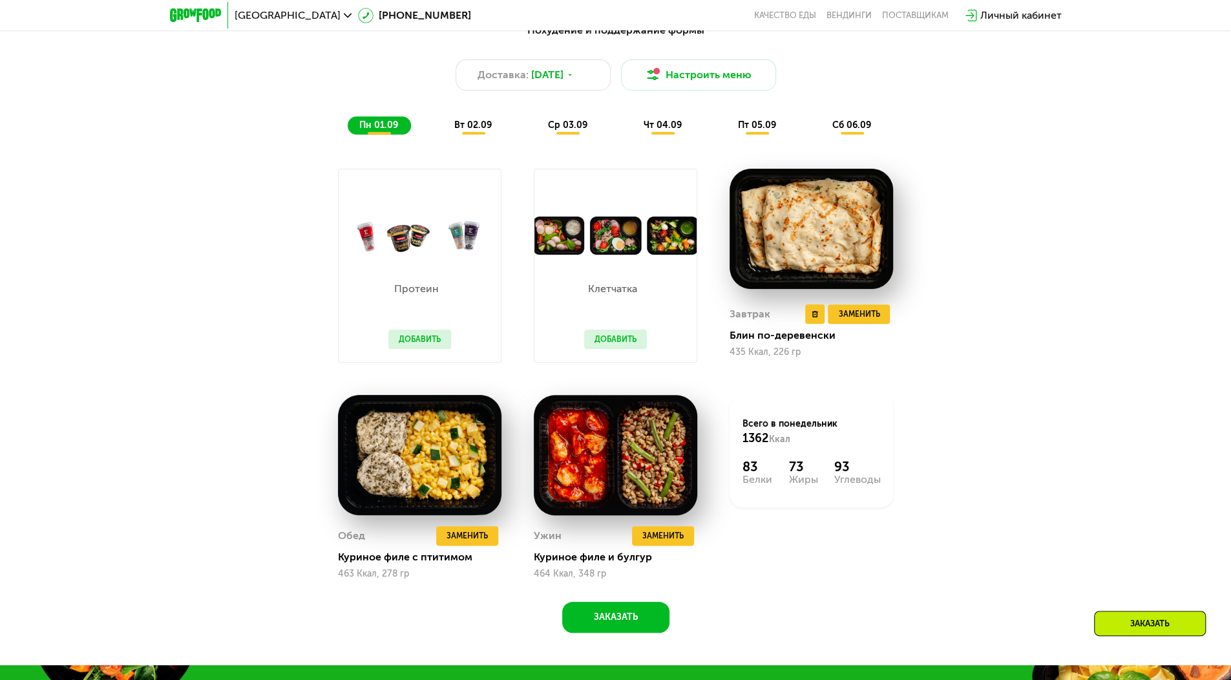
scroll to position [844, 0]
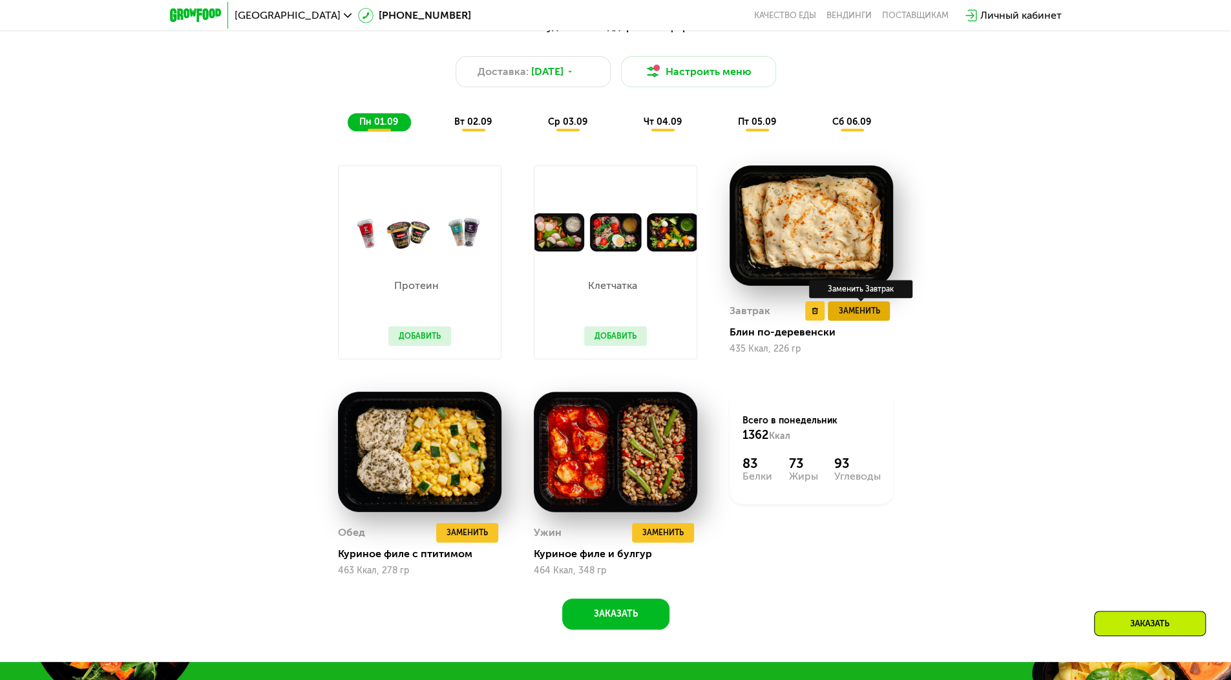
click at [868, 317] on span "Заменить" at bounding box center [858, 310] width 41 height 13
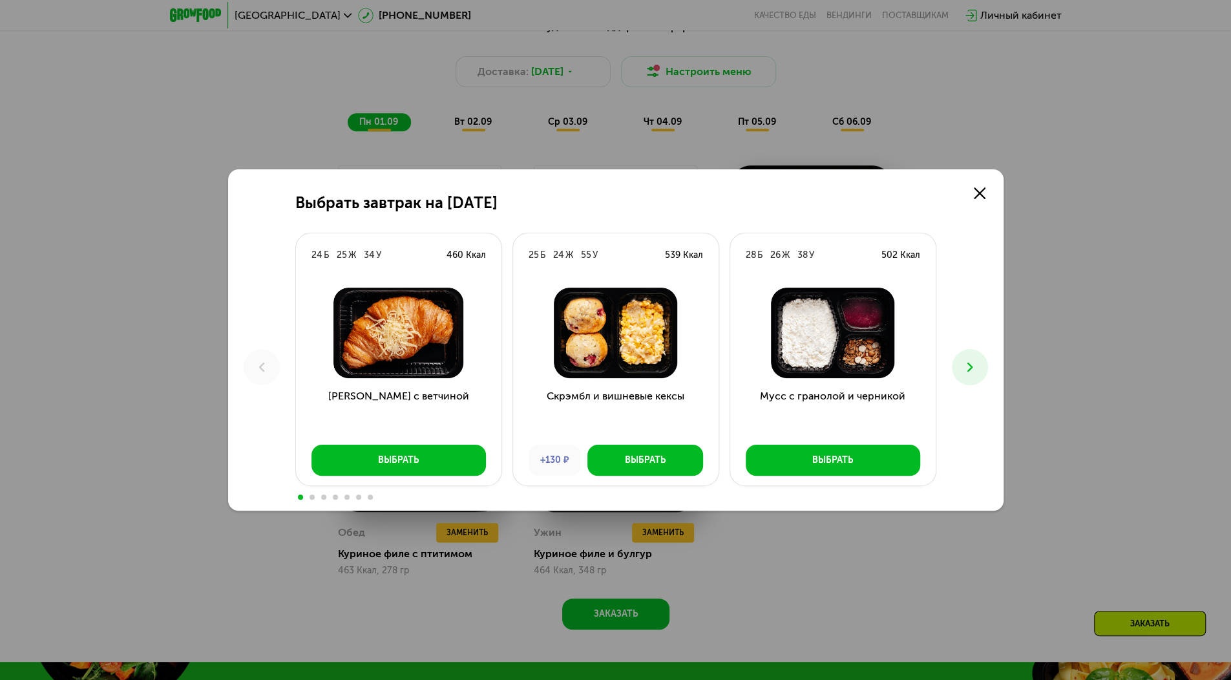
click at [983, 367] on button at bounding box center [970, 367] width 36 height 36
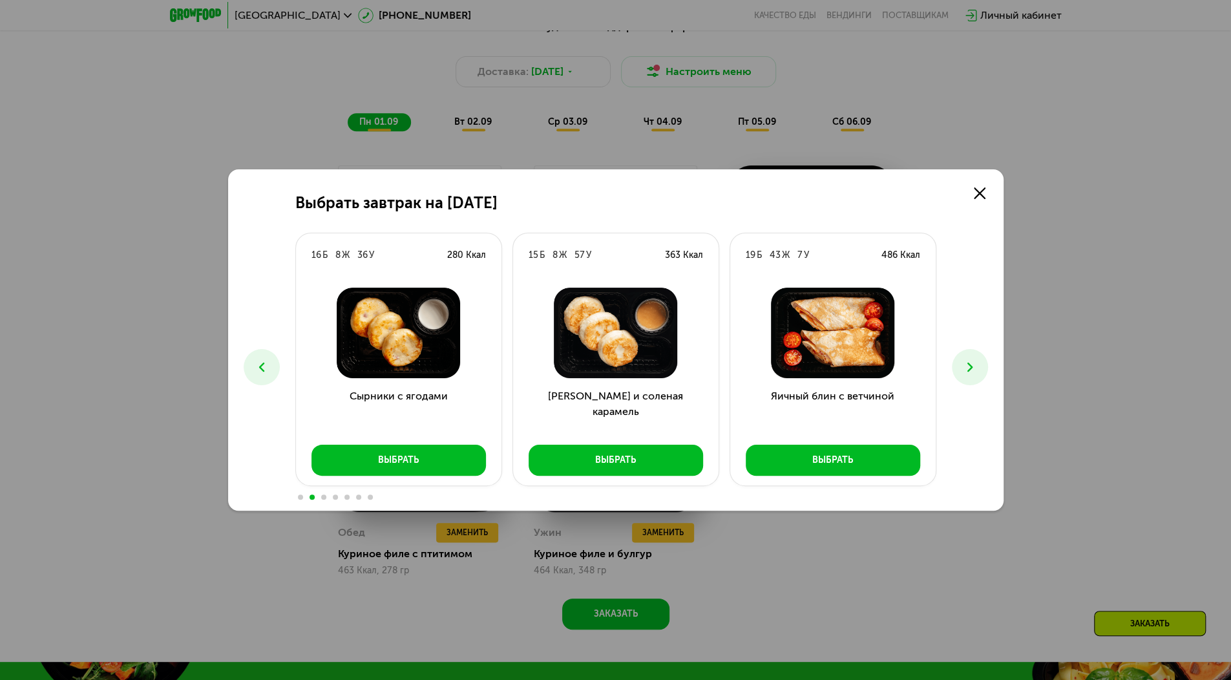
click at [983, 367] on button at bounding box center [970, 367] width 36 height 36
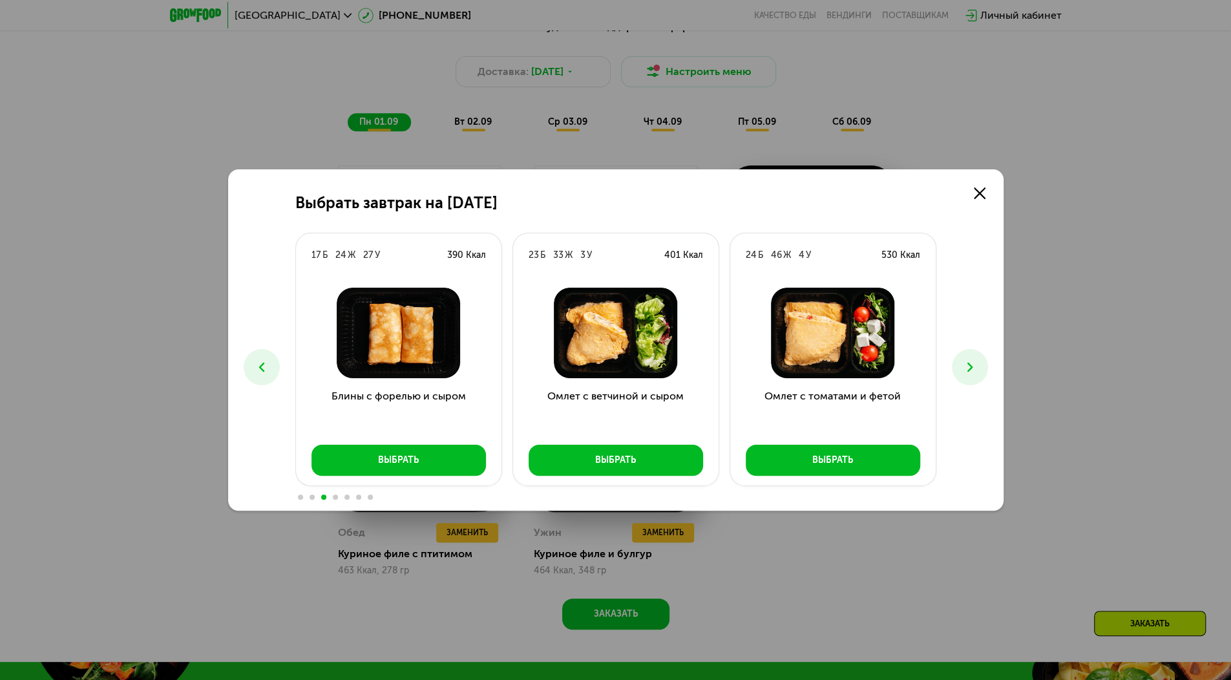
click at [983, 367] on button at bounding box center [970, 367] width 36 height 36
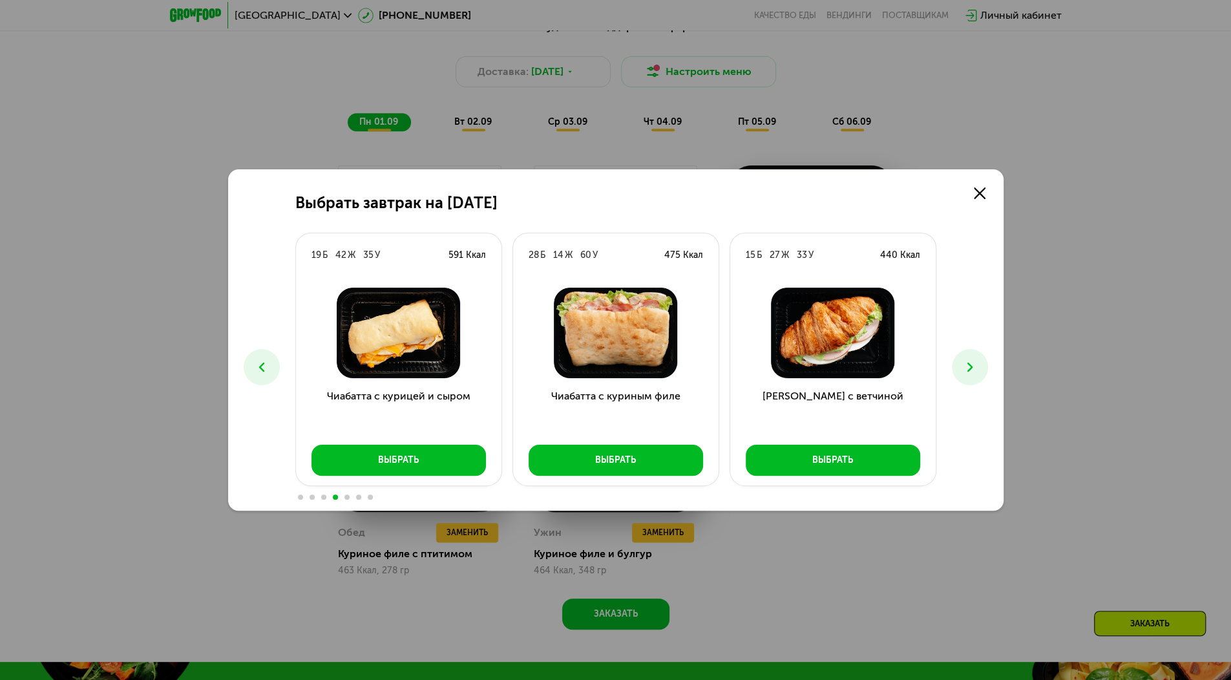
click at [983, 367] on button at bounding box center [970, 367] width 36 height 36
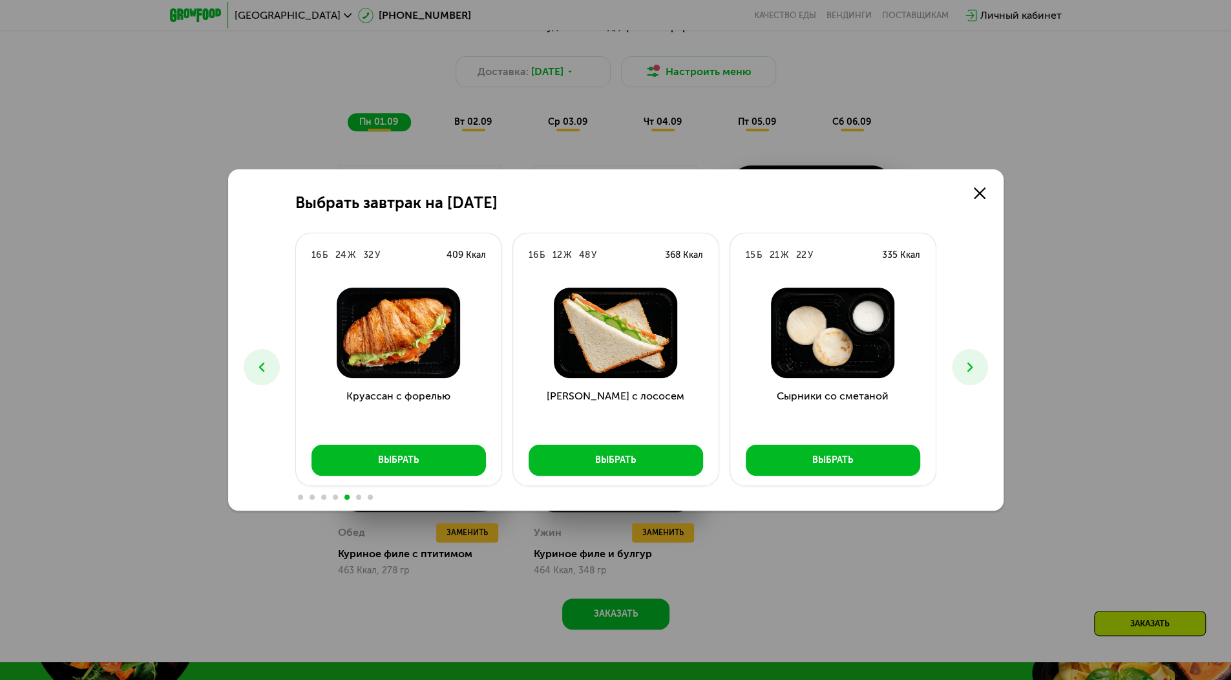
click at [983, 367] on button at bounding box center [970, 367] width 36 height 36
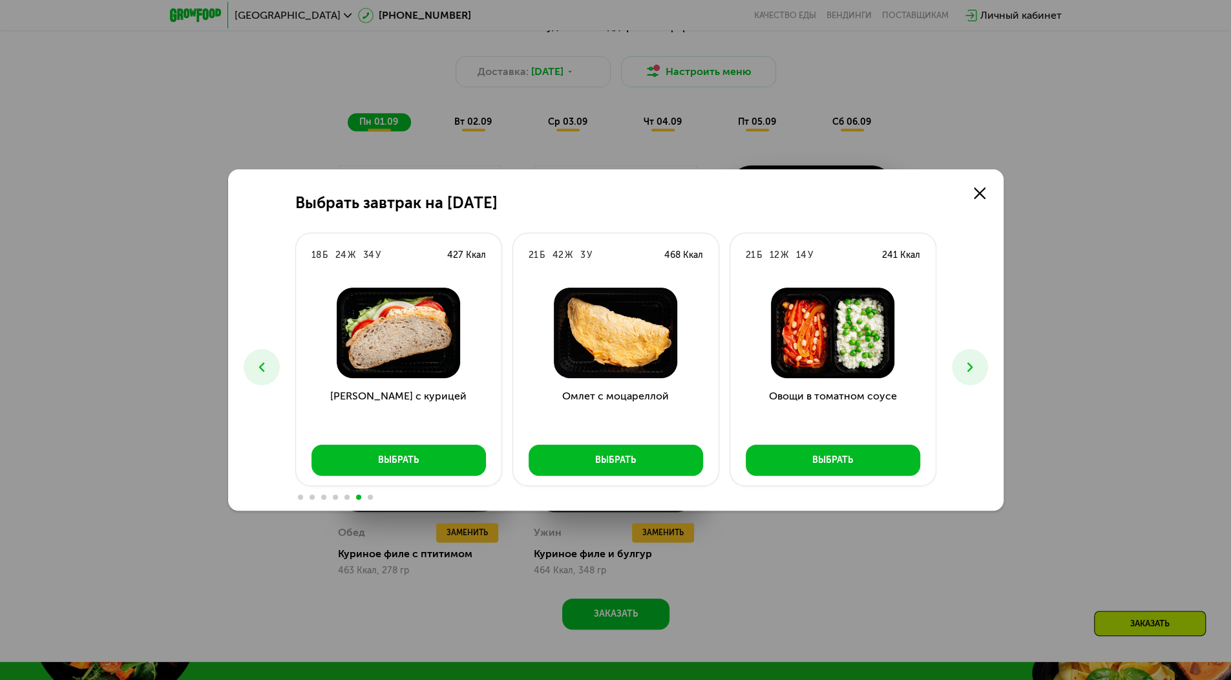
click at [983, 367] on button at bounding box center [970, 367] width 36 height 36
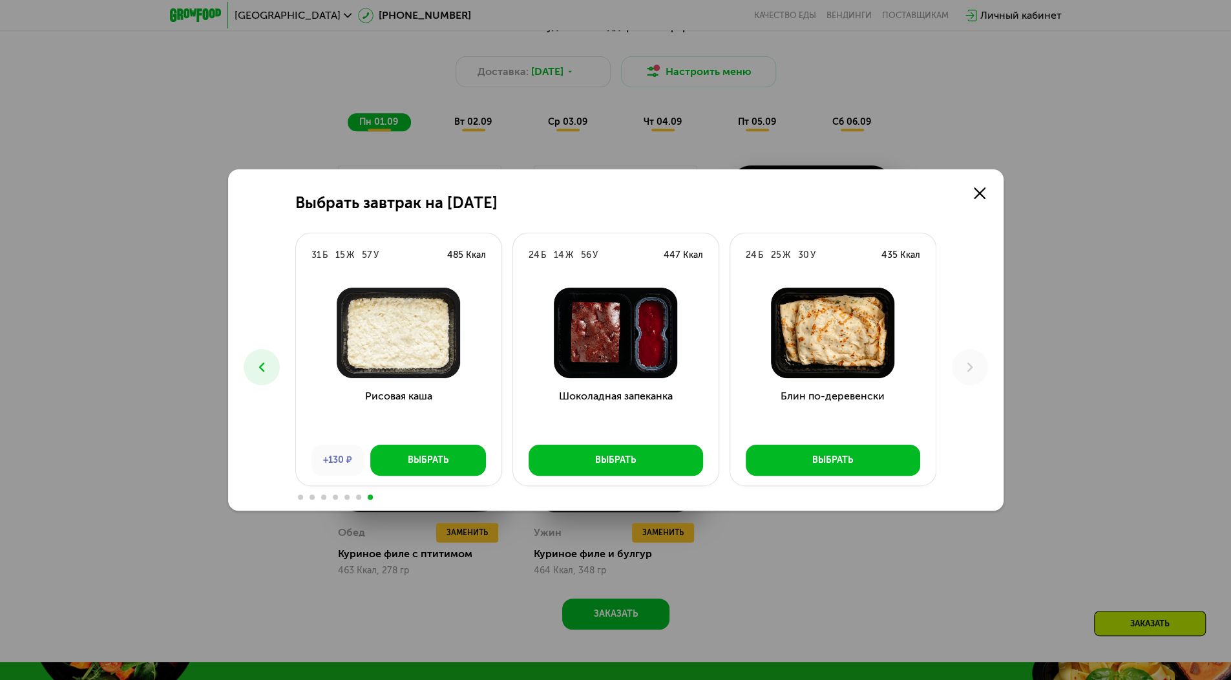
click at [258, 365] on icon at bounding box center [262, 367] width 16 height 16
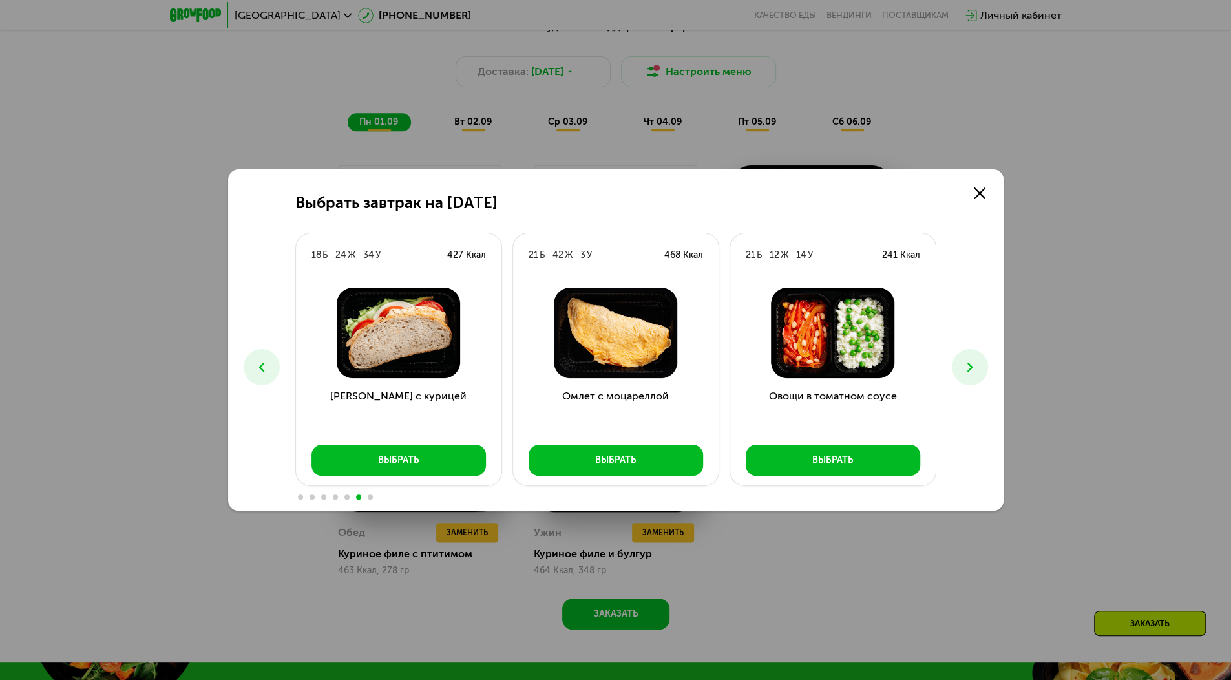
click at [258, 365] on icon at bounding box center [262, 367] width 16 height 16
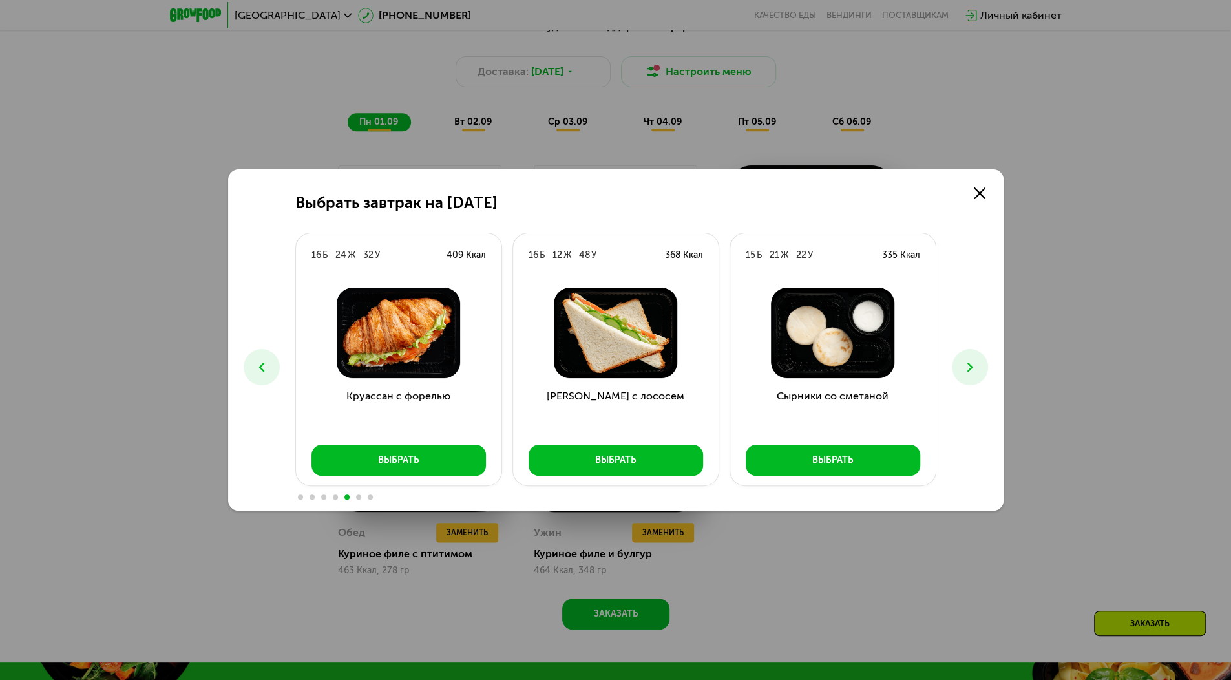
click at [258, 365] on icon at bounding box center [262, 367] width 16 height 16
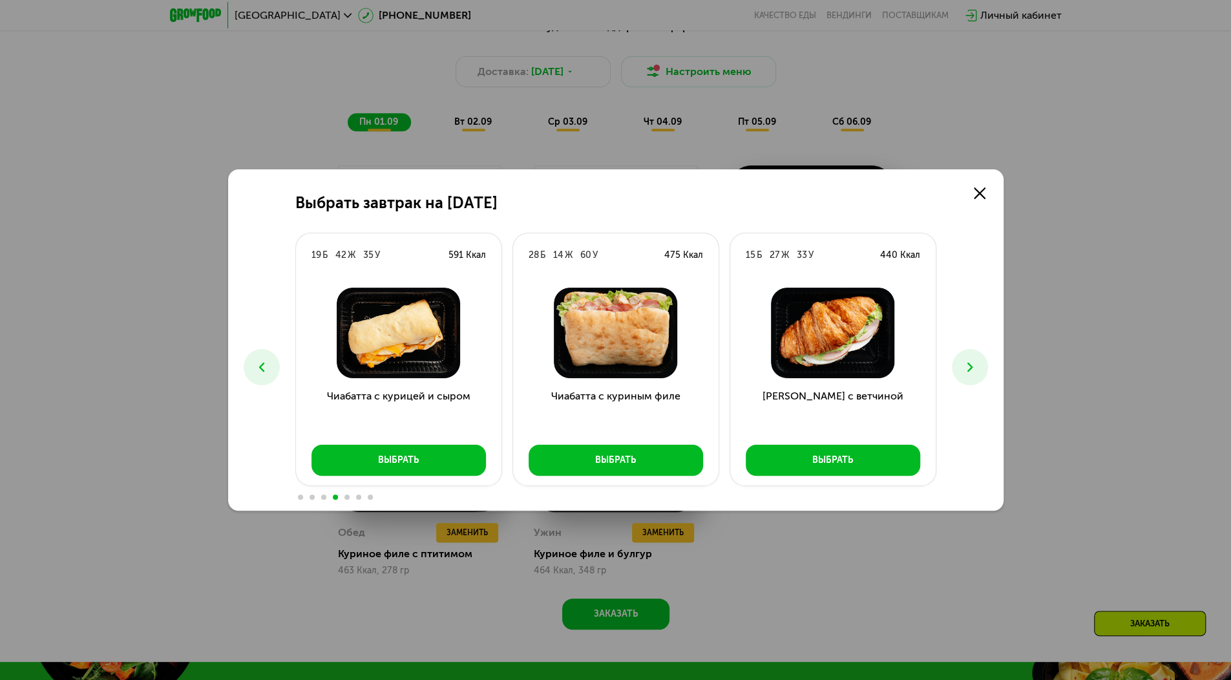
click at [258, 365] on icon at bounding box center [262, 367] width 16 height 16
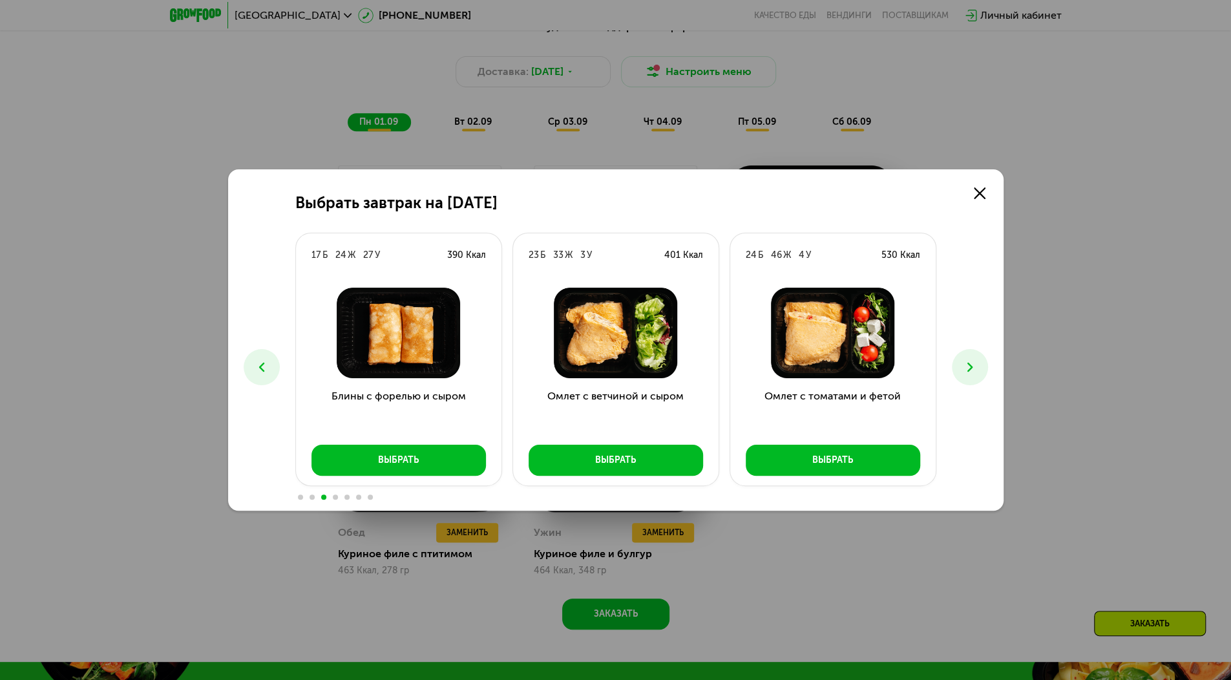
click at [252, 370] on button at bounding box center [262, 367] width 36 height 36
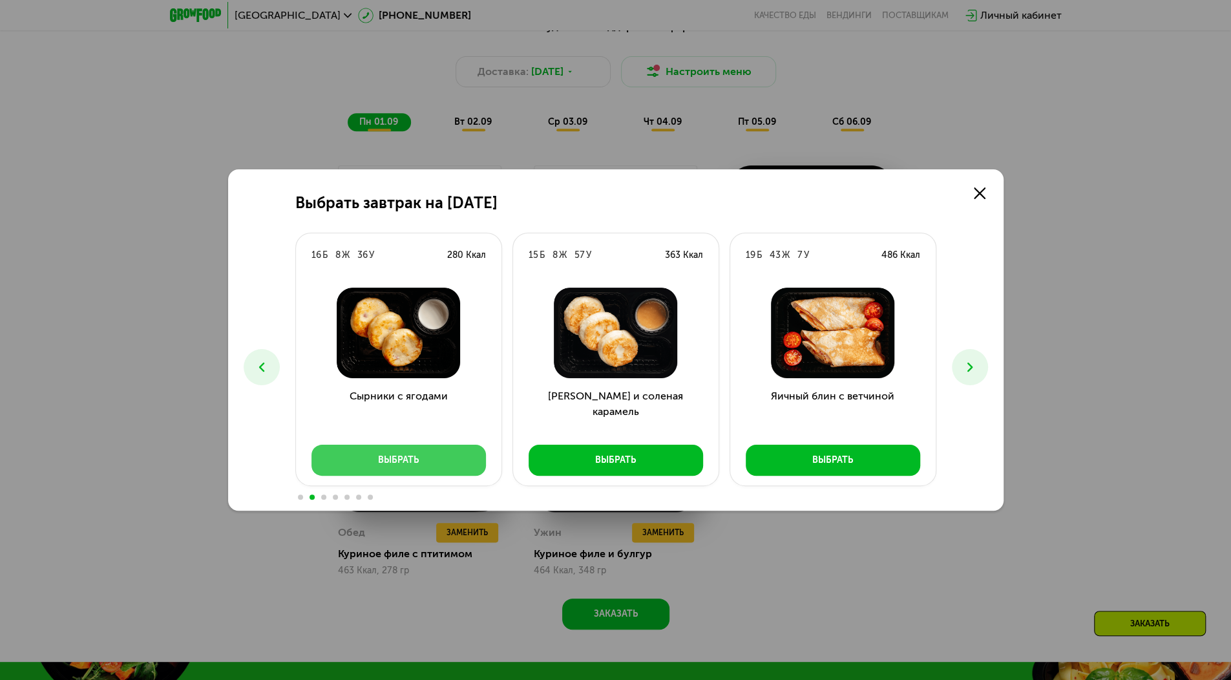
click at [410, 448] on button "Выбрать" at bounding box center [398, 459] width 174 height 31
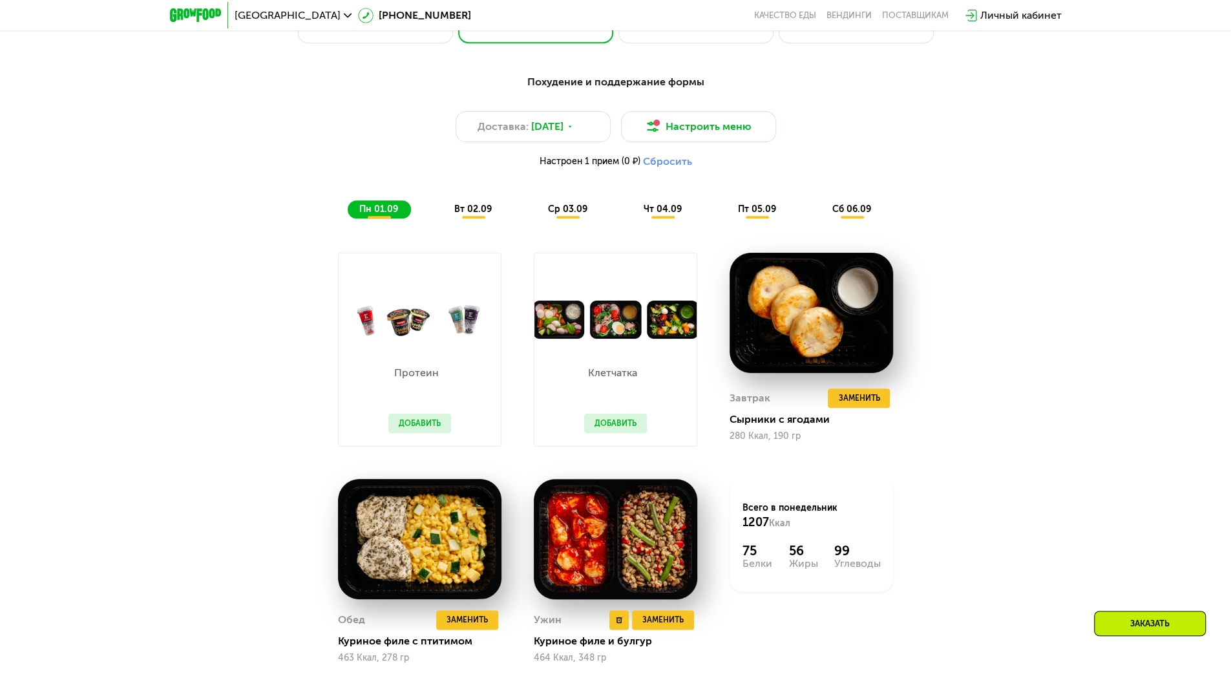
scroll to position [768, 0]
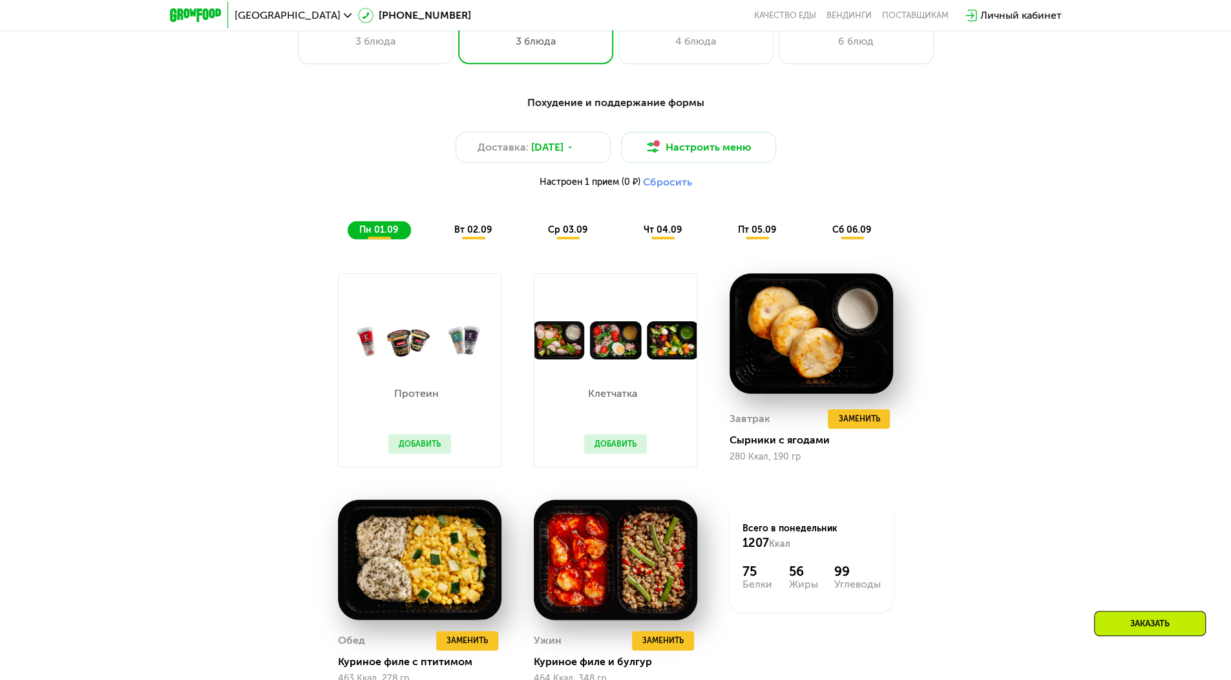
click at [482, 234] on span "вт 02.09" at bounding box center [472, 229] width 37 height 11
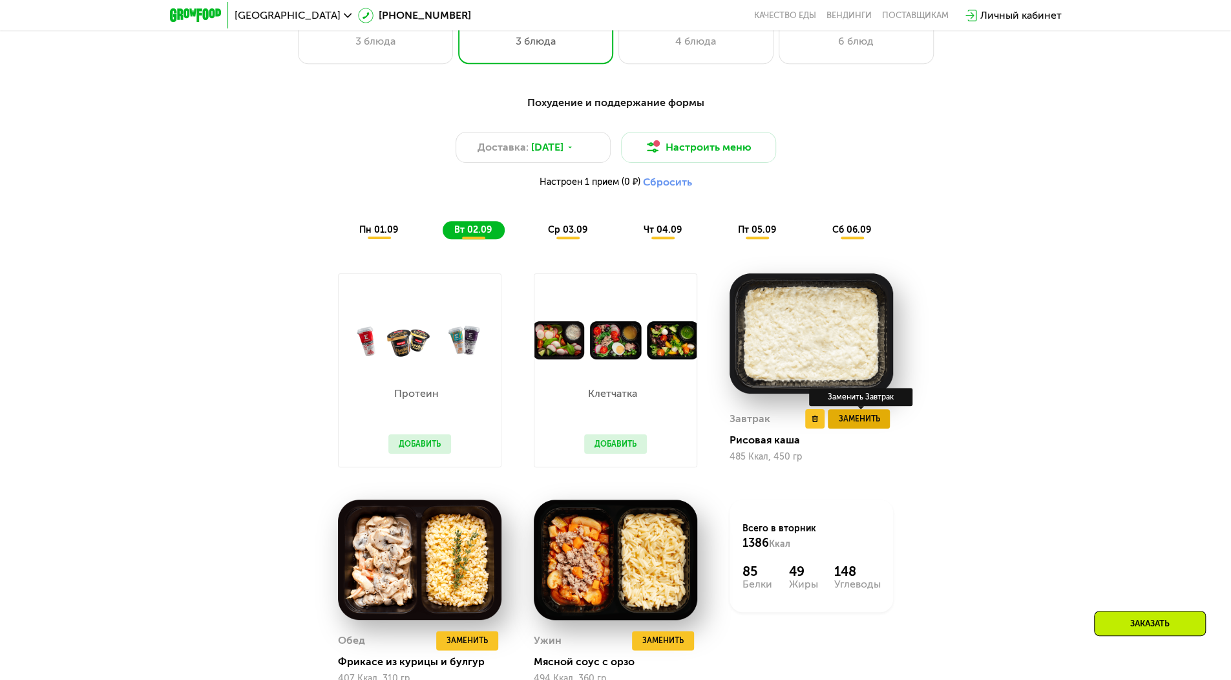
click at [868, 420] on span "Заменить" at bounding box center [858, 418] width 41 height 13
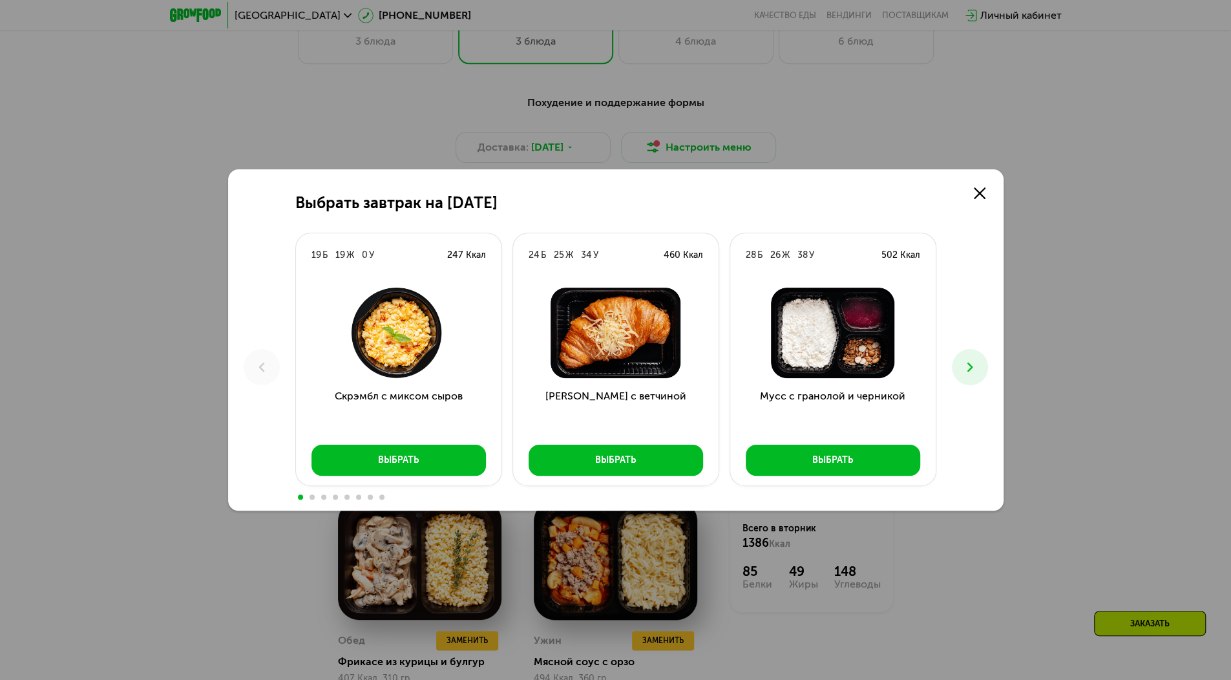
click at [963, 367] on icon at bounding box center [970, 367] width 16 height 16
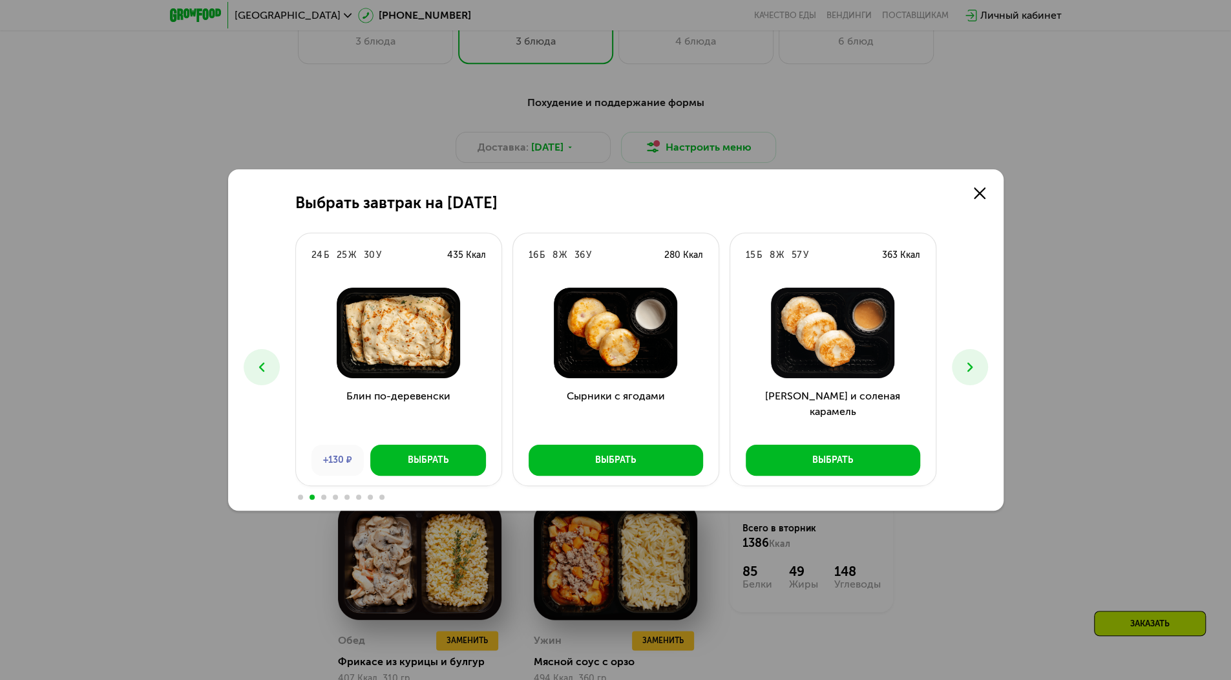
click at [963, 367] on icon at bounding box center [970, 367] width 16 height 16
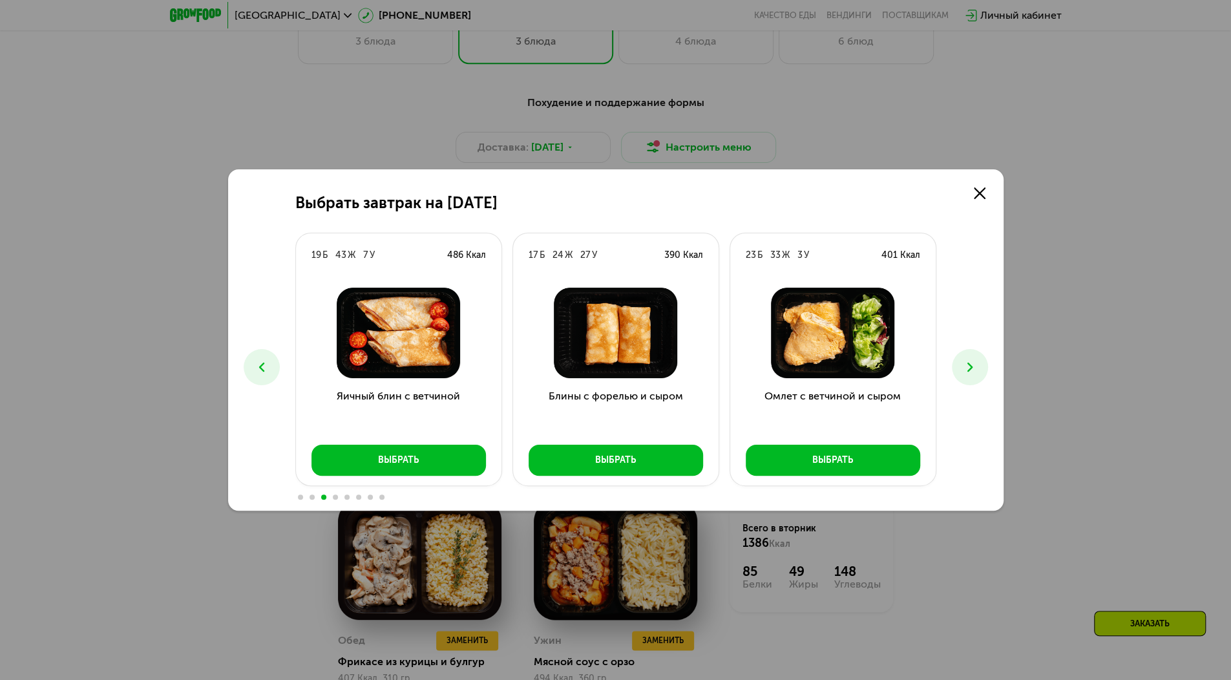
click at [963, 367] on icon at bounding box center [970, 367] width 16 height 16
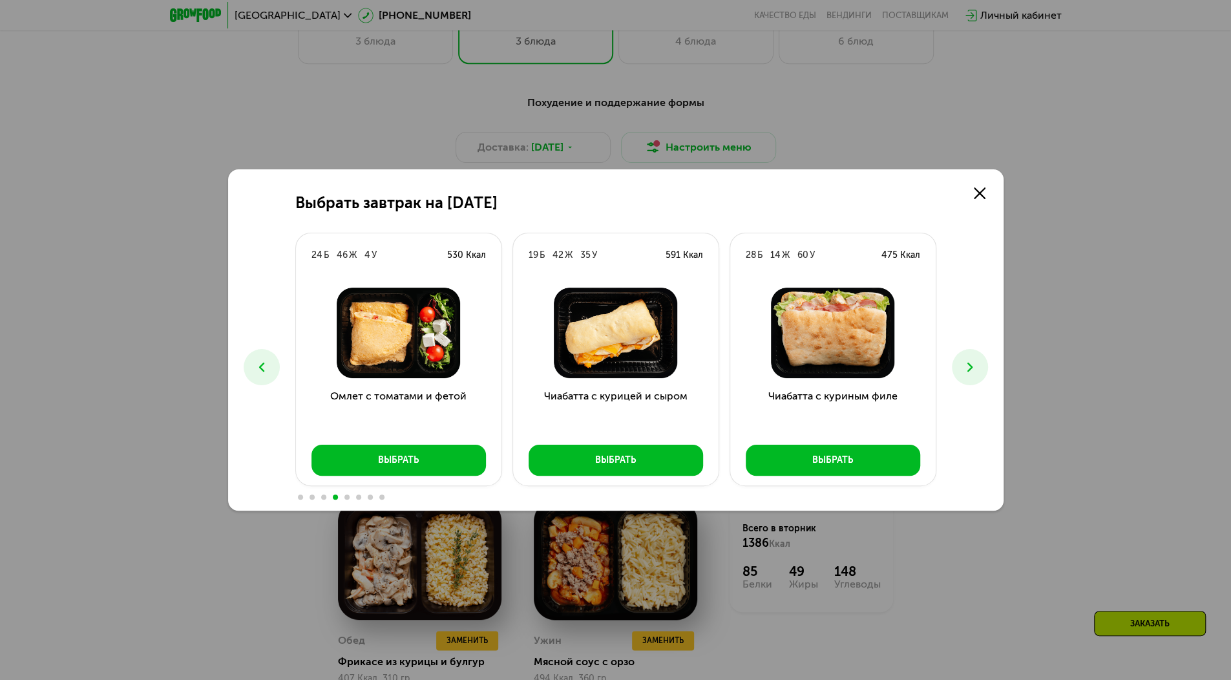
click at [963, 362] on icon at bounding box center [970, 367] width 16 height 16
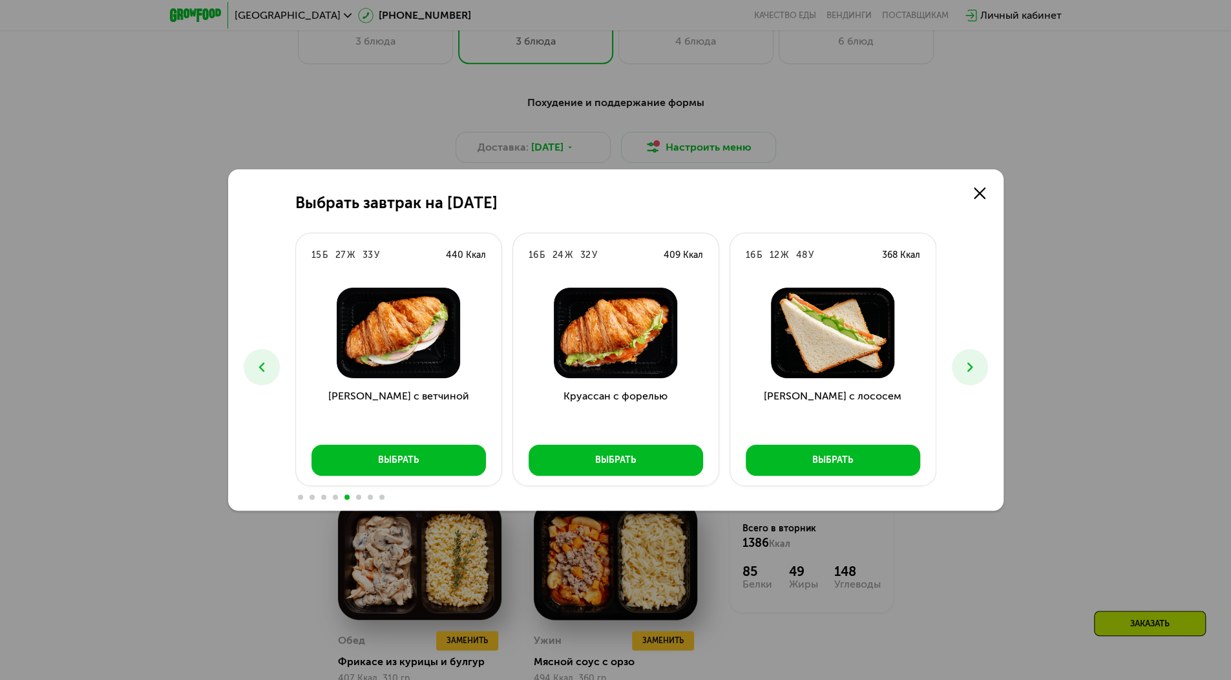
click at [963, 362] on icon at bounding box center [970, 367] width 16 height 16
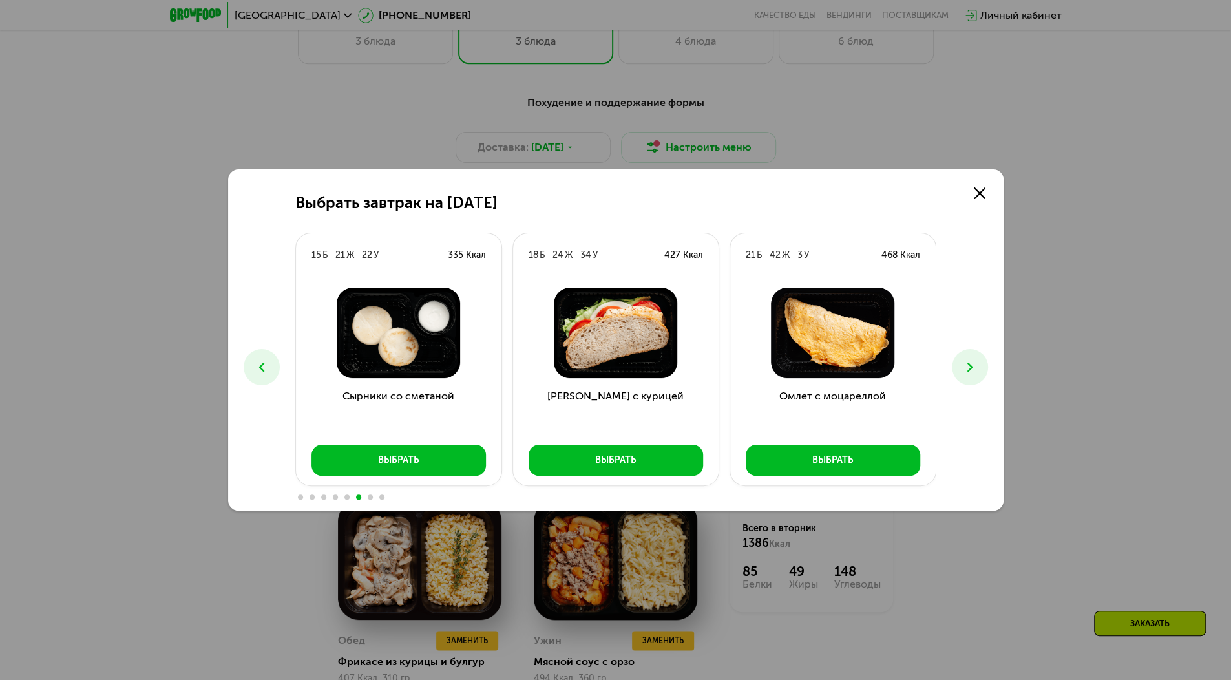
click at [963, 362] on icon at bounding box center [970, 367] width 16 height 16
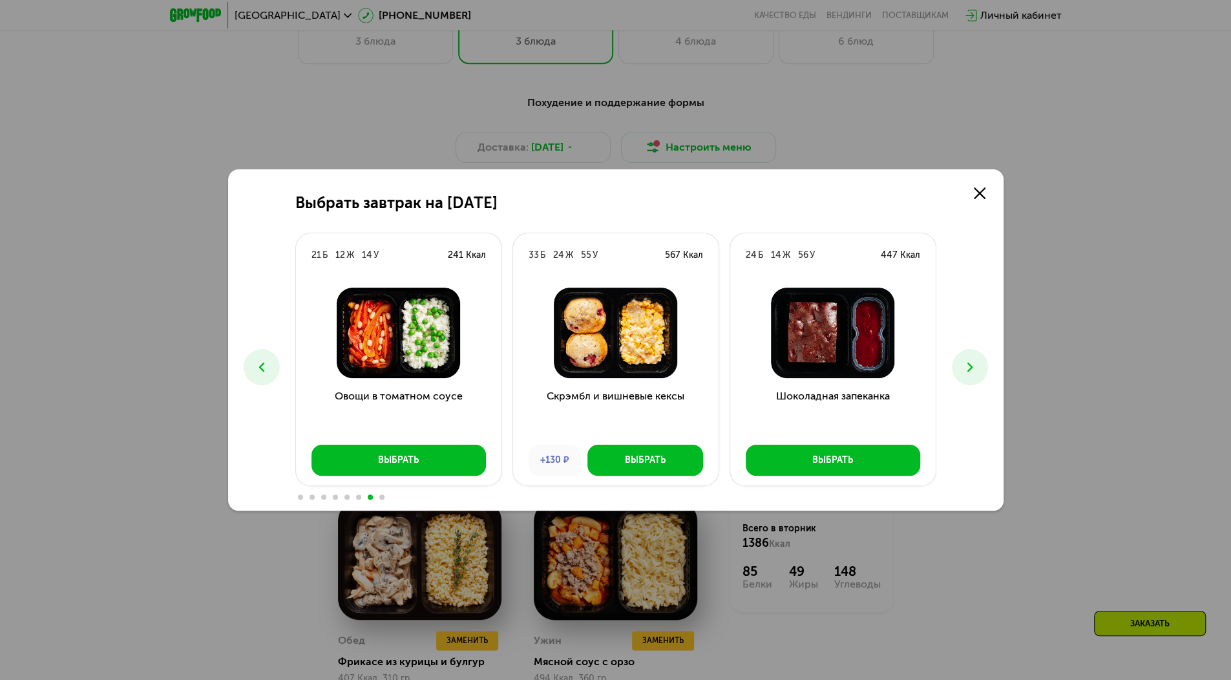
click at [963, 362] on icon at bounding box center [970, 367] width 16 height 16
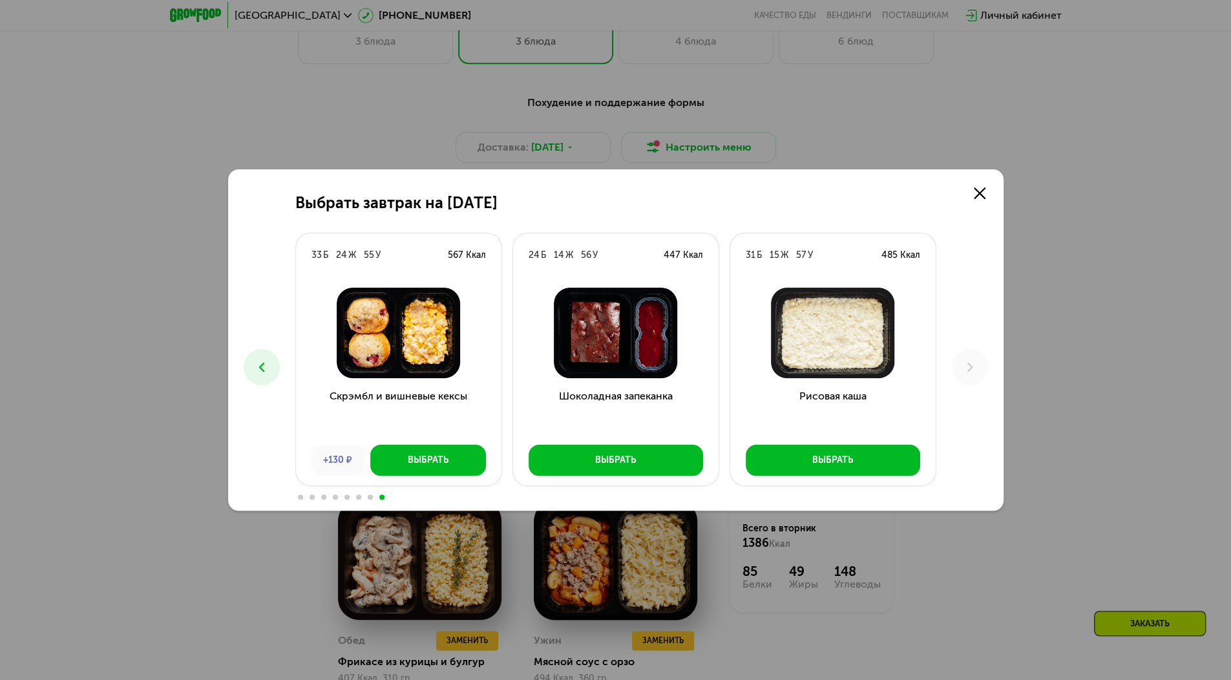
click at [254, 364] on icon at bounding box center [262, 367] width 16 height 16
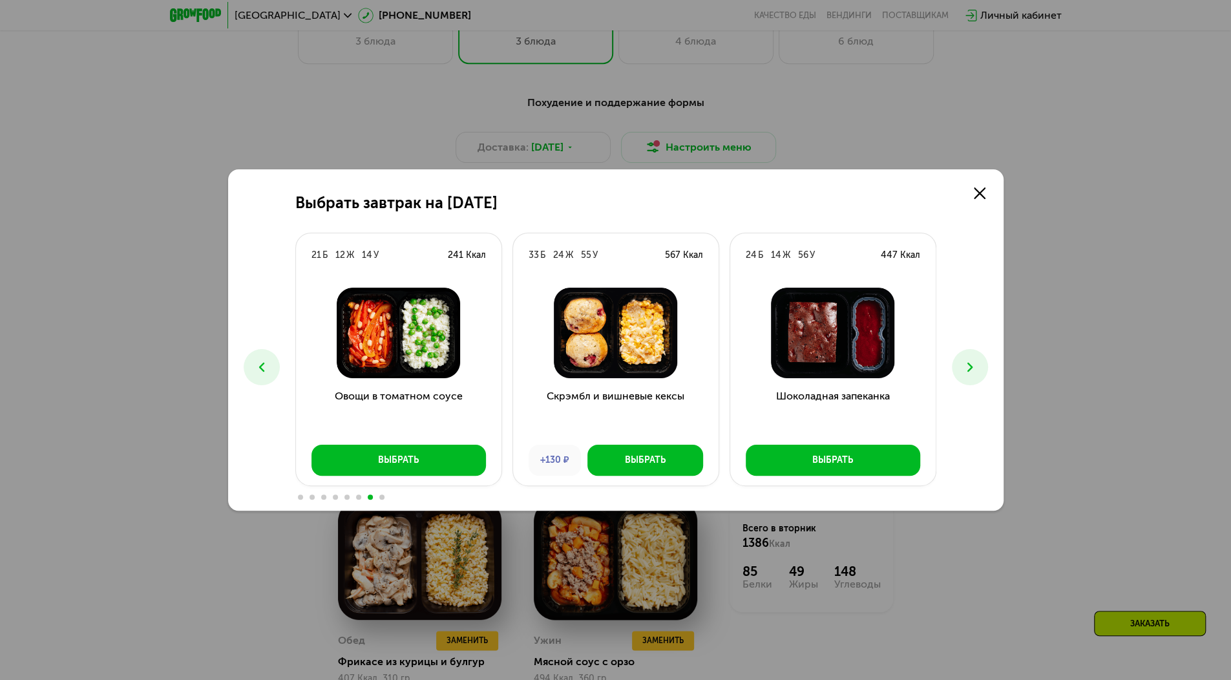
click at [254, 364] on icon at bounding box center [262, 367] width 16 height 16
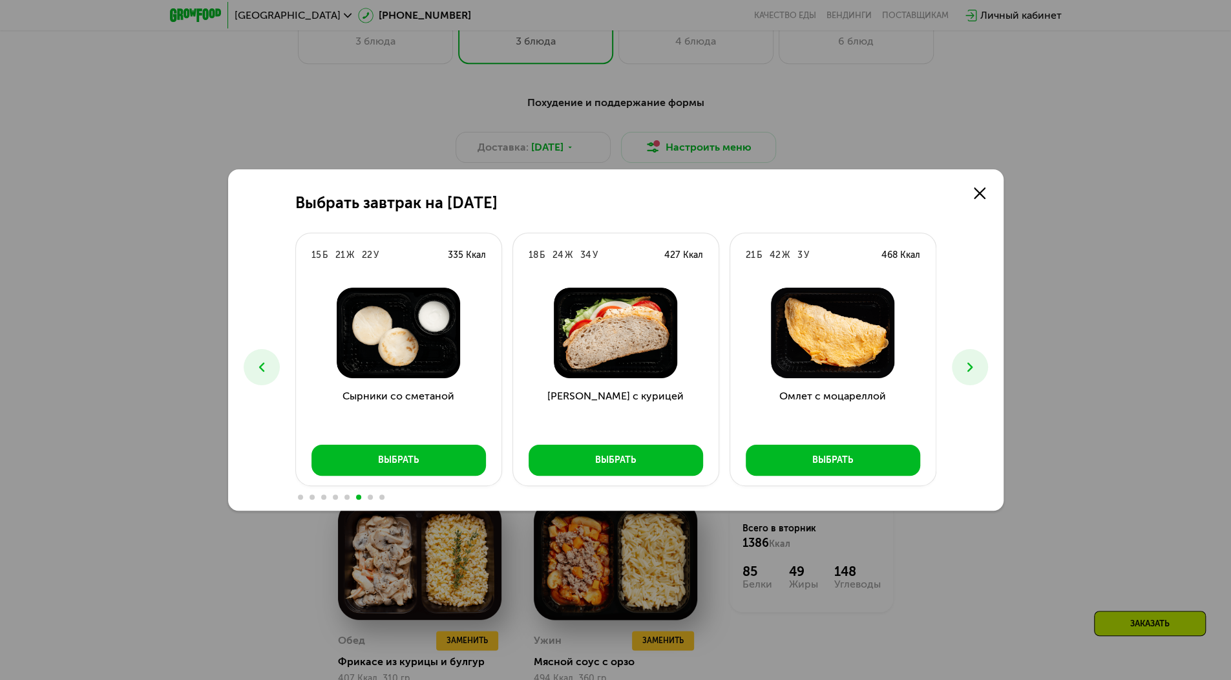
click at [254, 364] on icon at bounding box center [262, 367] width 16 height 16
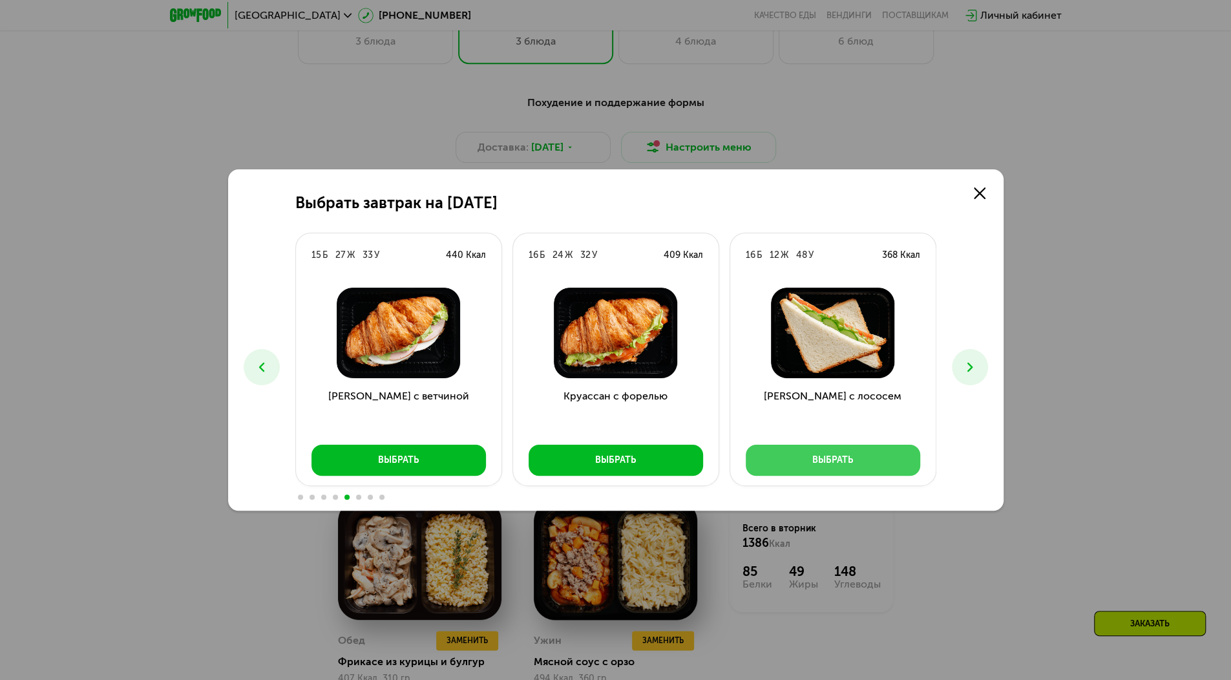
click at [839, 460] on div "Выбрать" at bounding box center [832, 459] width 41 height 13
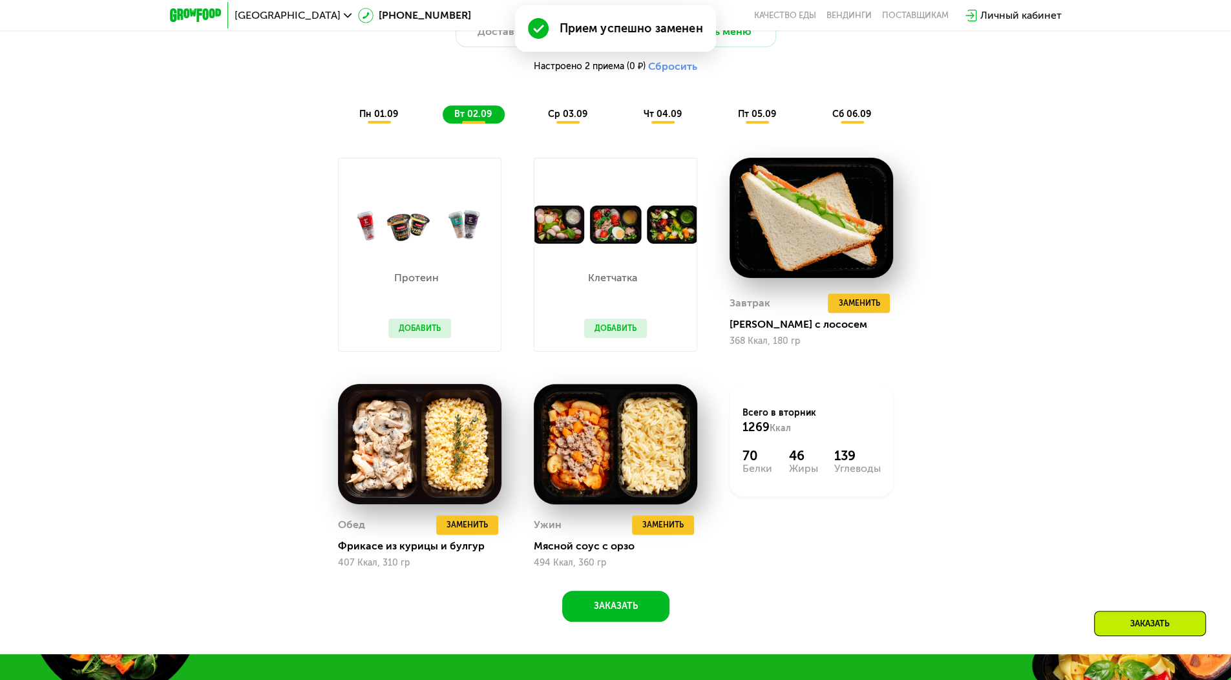
scroll to position [886, 0]
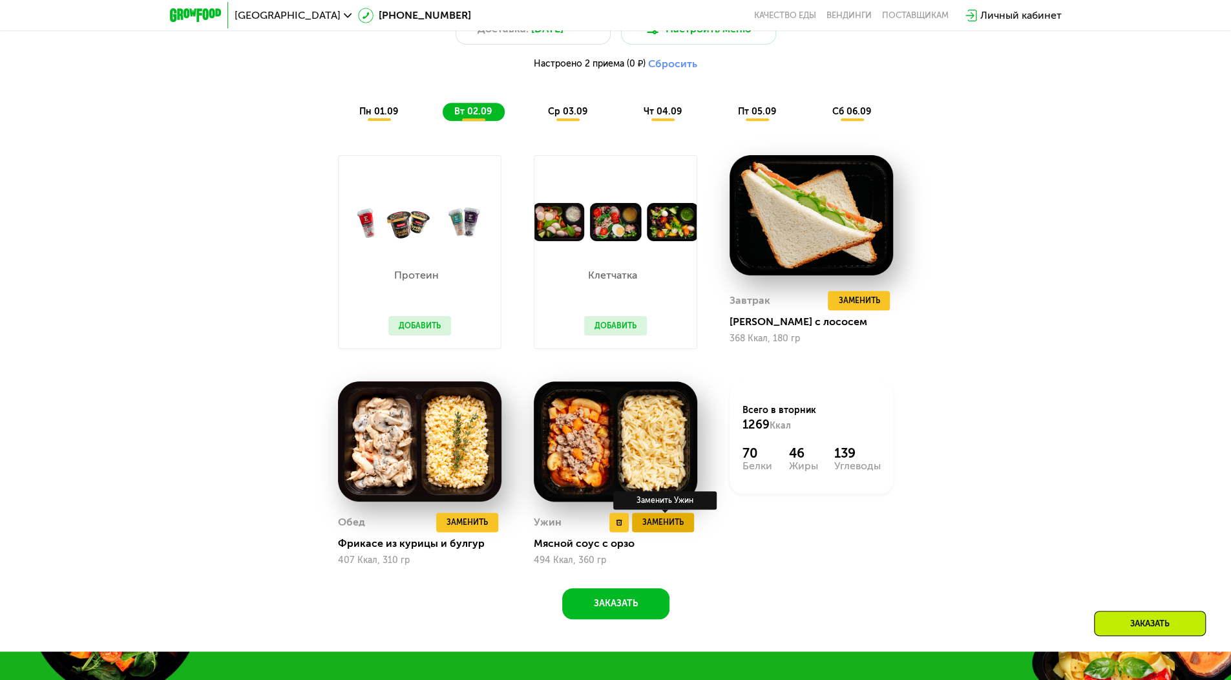
click at [683, 522] on button "Заменить" at bounding box center [663, 521] width 62 height 19
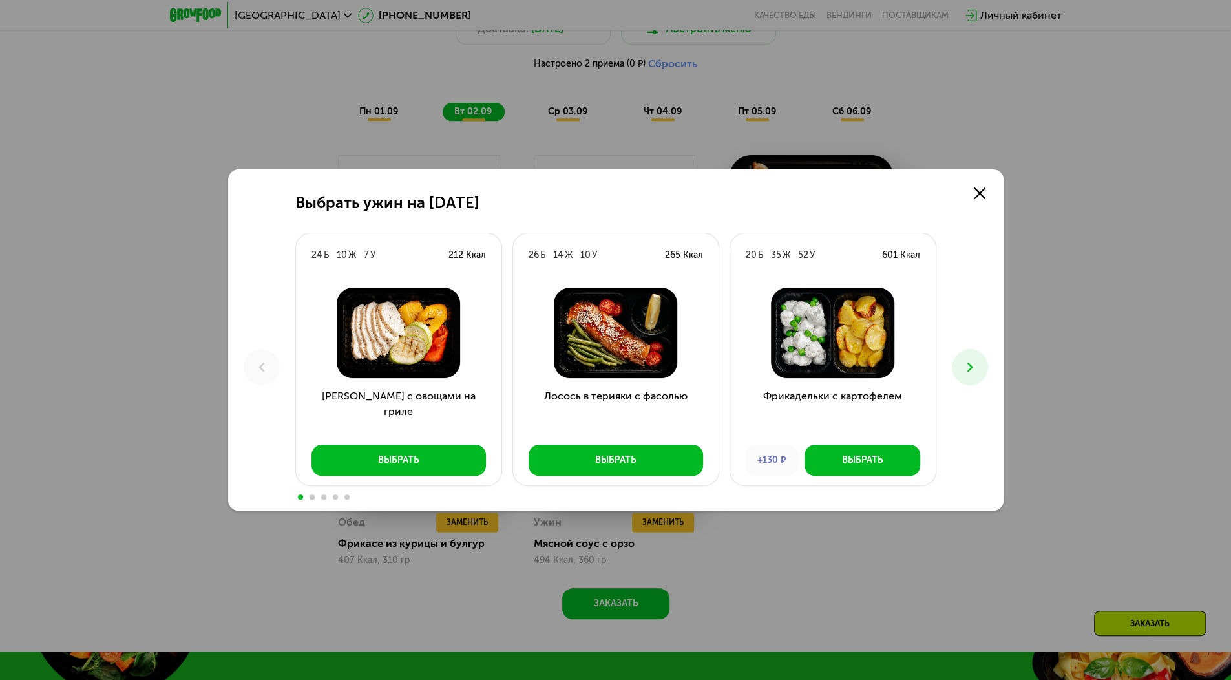
click at [963, 366] on icon at bounding box center [970, 367] width 16 height 16
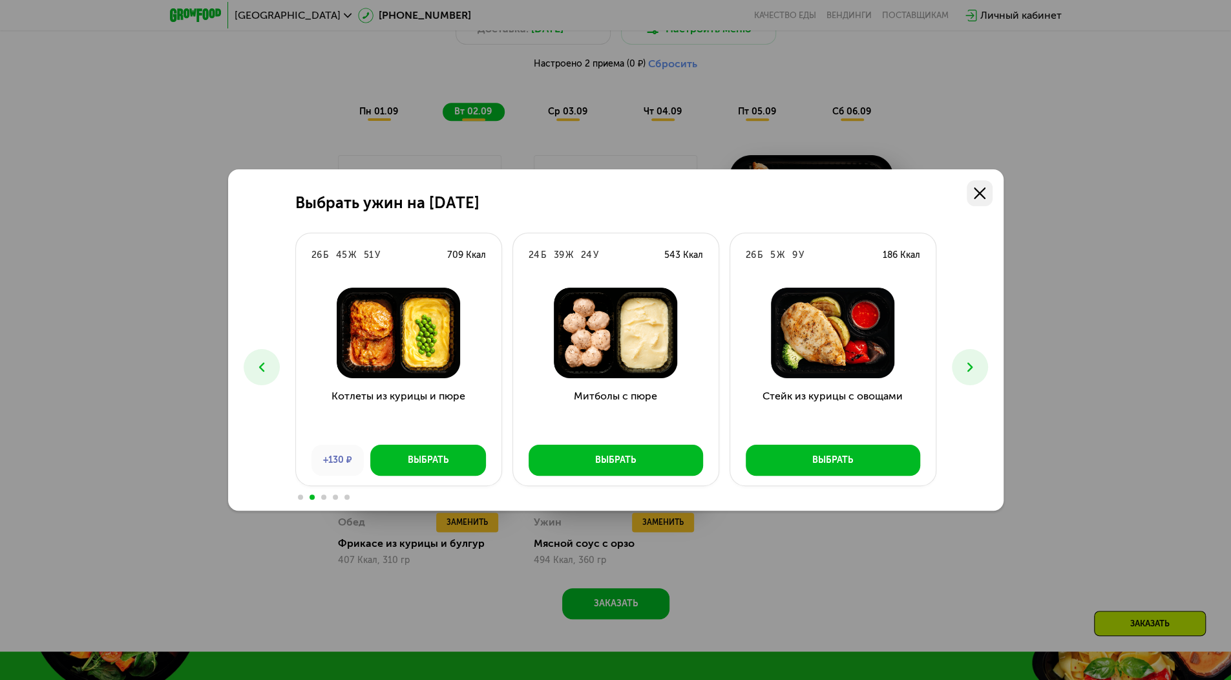
click at [978, 193] on use at bounding box center [980, 193] width 12 height 12
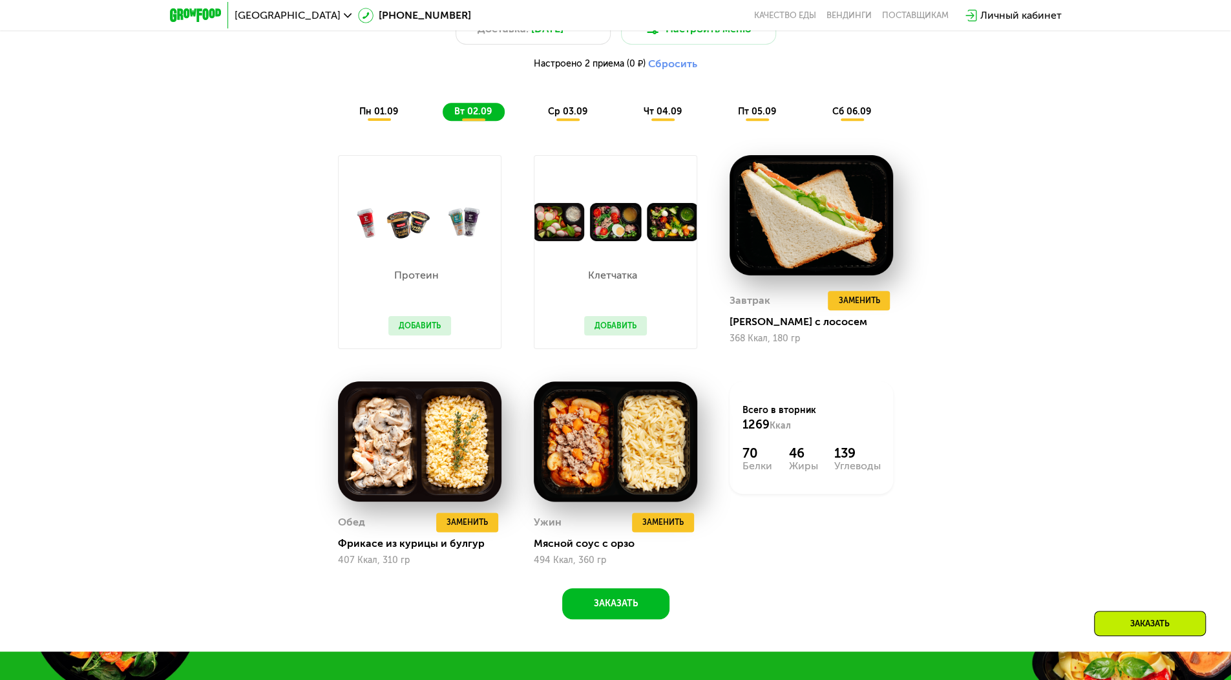
click at [632, 109] on div "ср 03.09" at bounding box center [663, 112] width 63 height 18
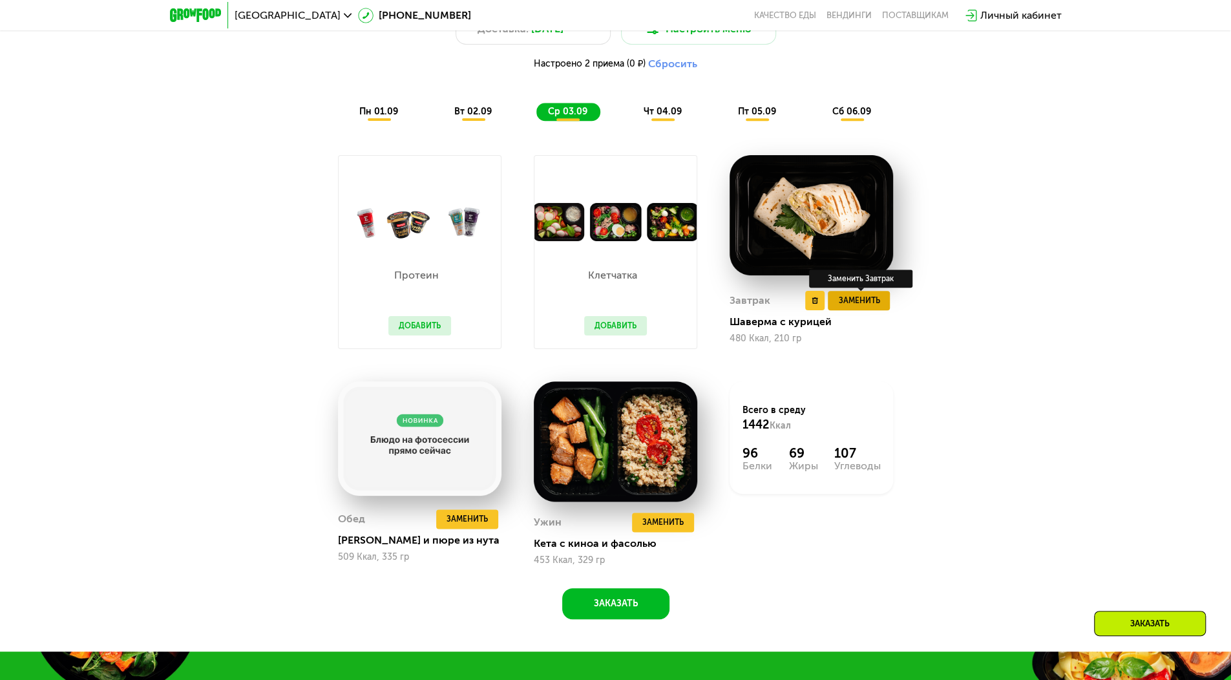
click at [854, 307] on span "Заменить" at bounding box center [858, 300] width 41 height 13
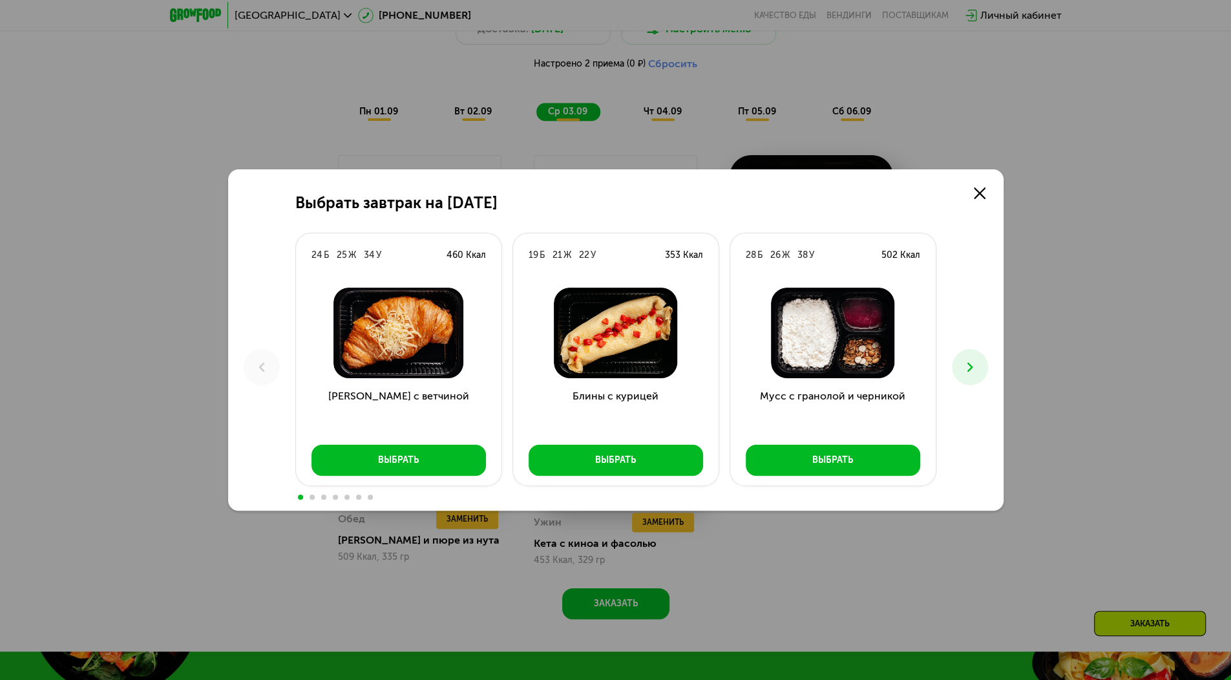
click at [970, 359] on icon at bounding box center [970, 367] width 16 height 16
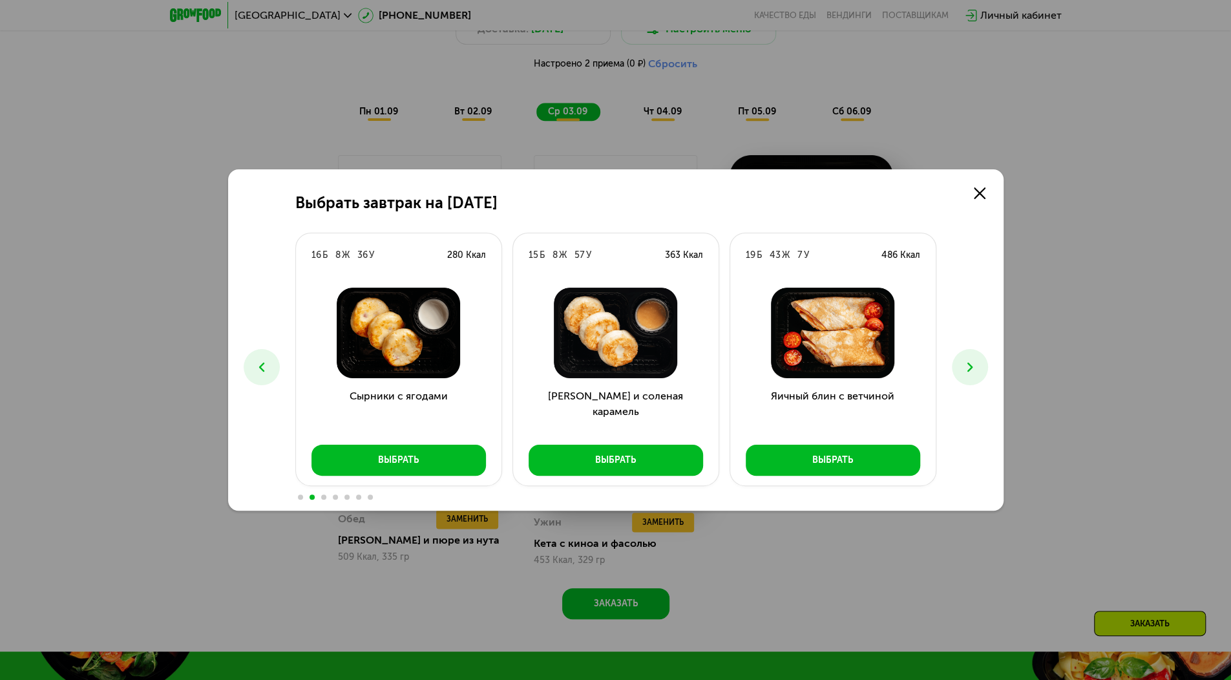
click at [970, 359] on icon at bounding box center [970, 367] width 16 height 16
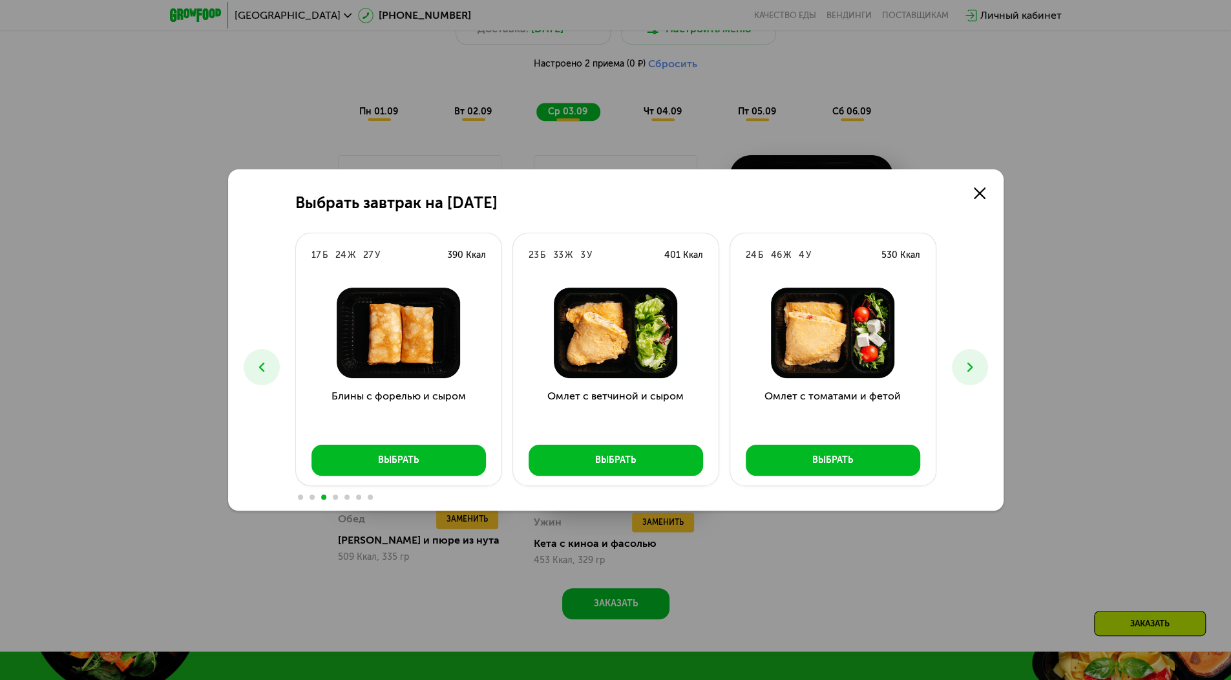
click at [970, 359] on icon at bounding box center [970, 367] width 16 height 16
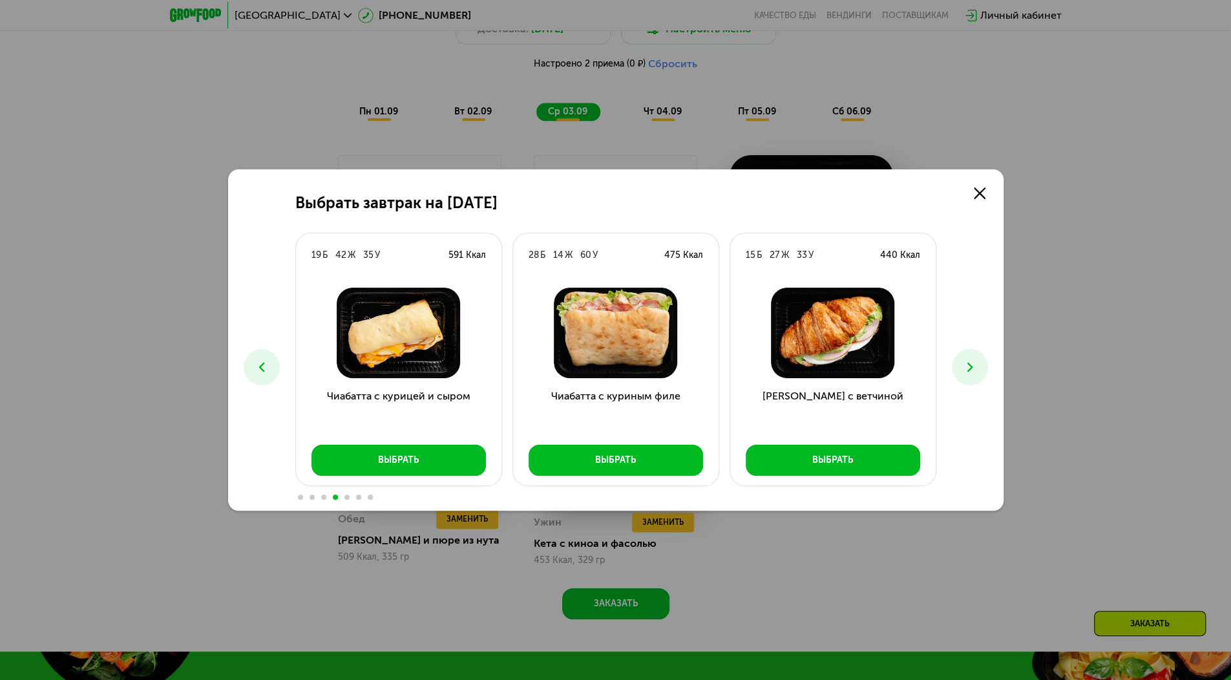
click at [970, 359] on icon at bounding box center [970, 367] width 16 height 16
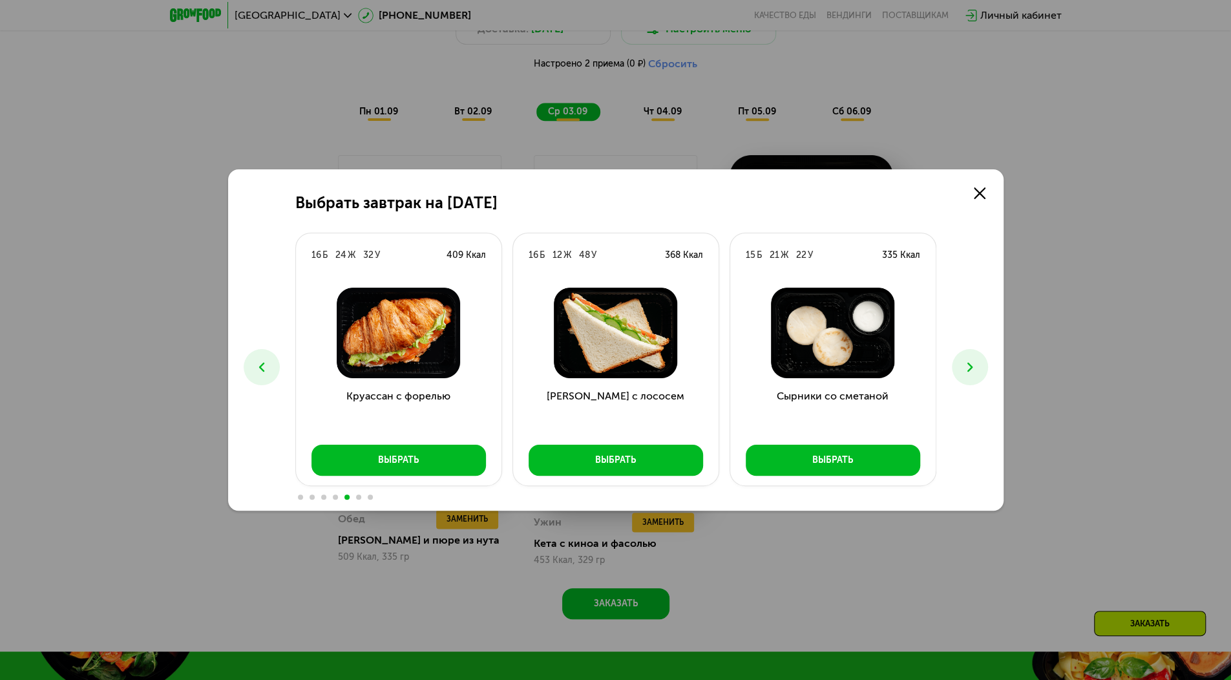
click at [970, 359] on icon at bounding box center [970, 367] width 16 height 16
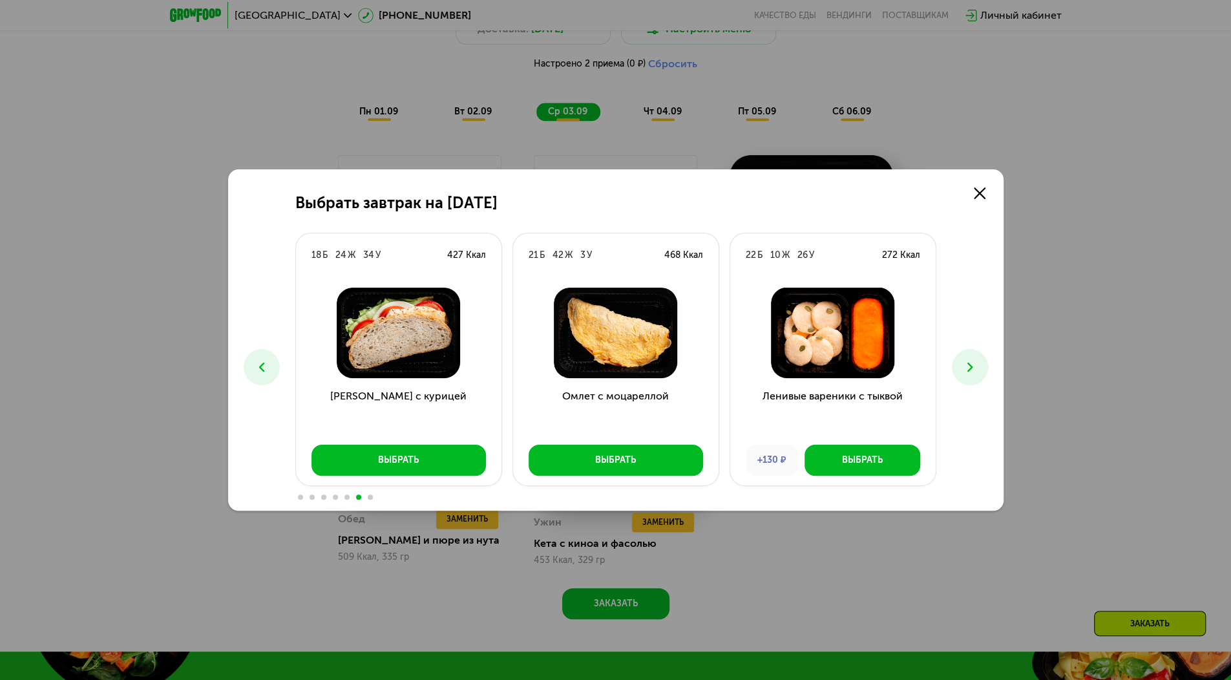
click at [981, 362] on button at bounding box center [970, 367] width 36 height 36
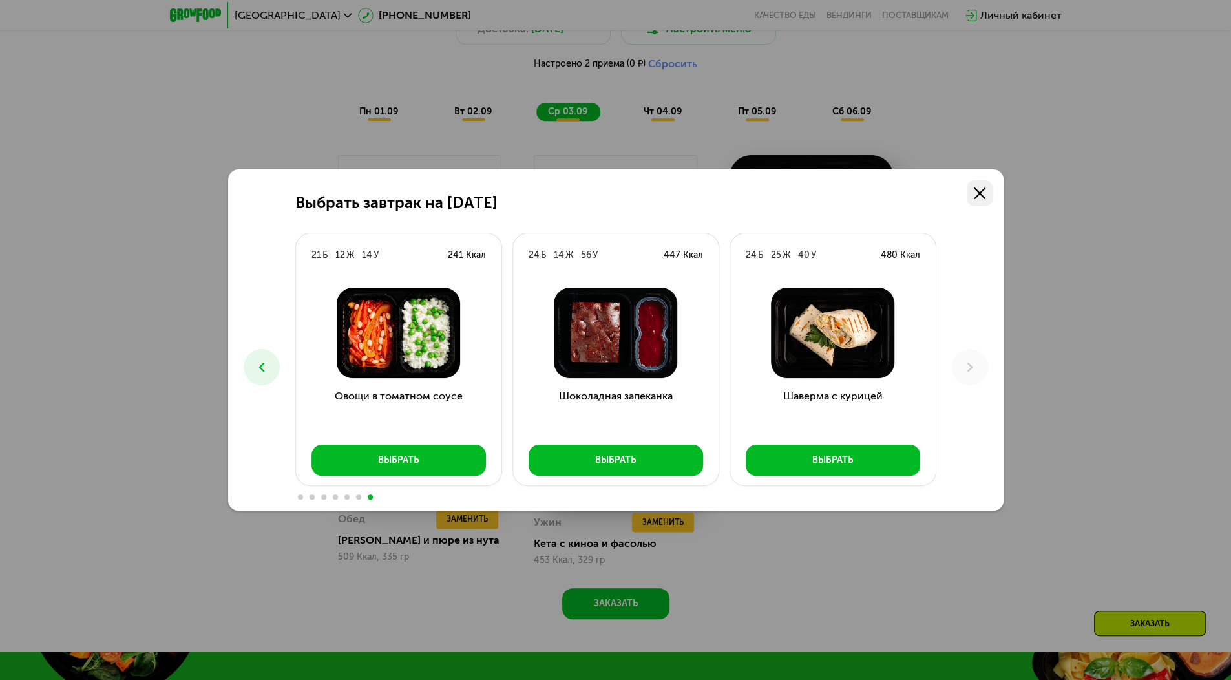
click at [981, 200] on link at bounding box center [979, 193] width 26 height 26
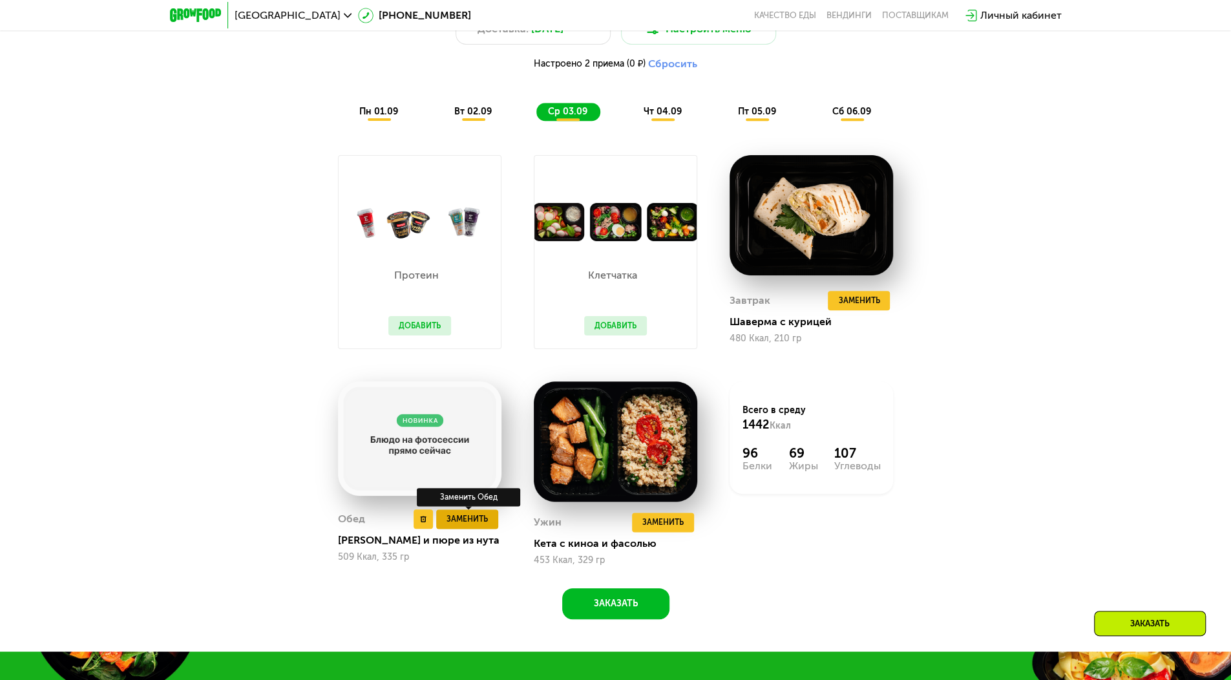
click at [466, 517] on span "Заменить" at bounding box center [466, 518] width 41 height 13
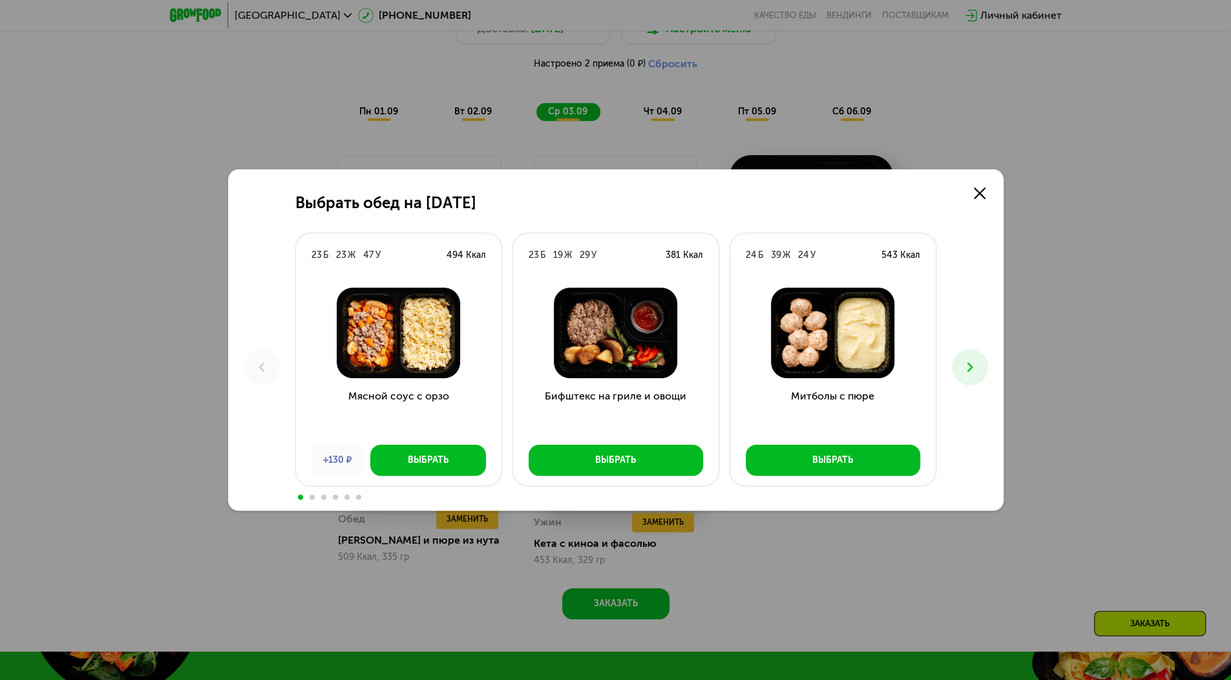
click at [1169, 284] on div "Выбрать обед на [DATE] Б 23 Ж 47 У 494 Ккал Мясной соус с орзо +130 ₽ Выбрать 2…" at bounding box center [615, 340] width 1231 height 680
click at [983, 186] on link at bounding box center [979, 193] width 26 height 26
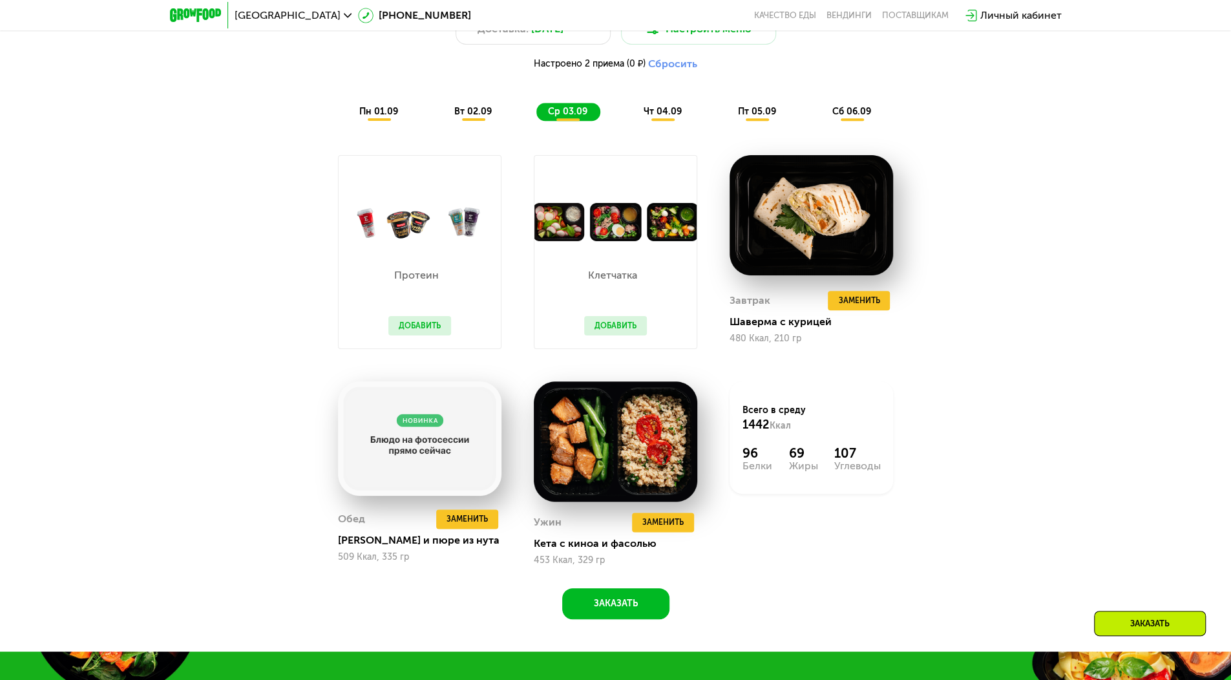
click at [726, 114] on div "чт 04.09" at bounding box center [757, 112] width 63 height 18
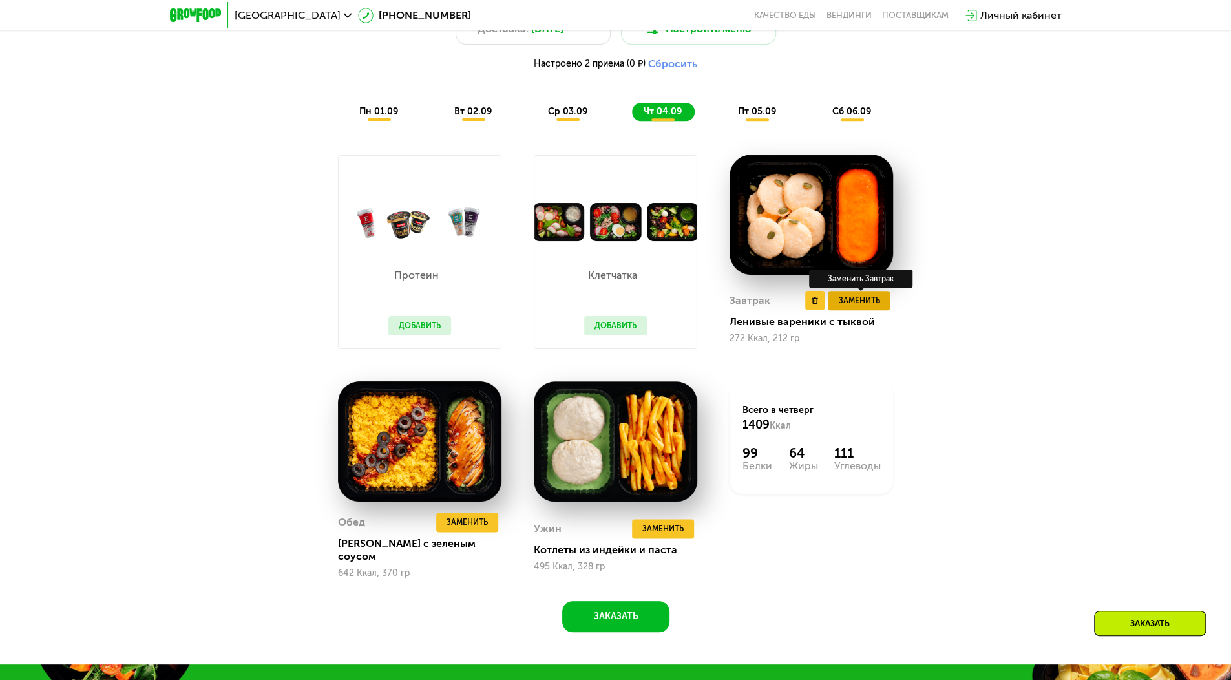
click at [868, 306] on span "Заменить" at bounding box center [858, 300] width 41 height 13
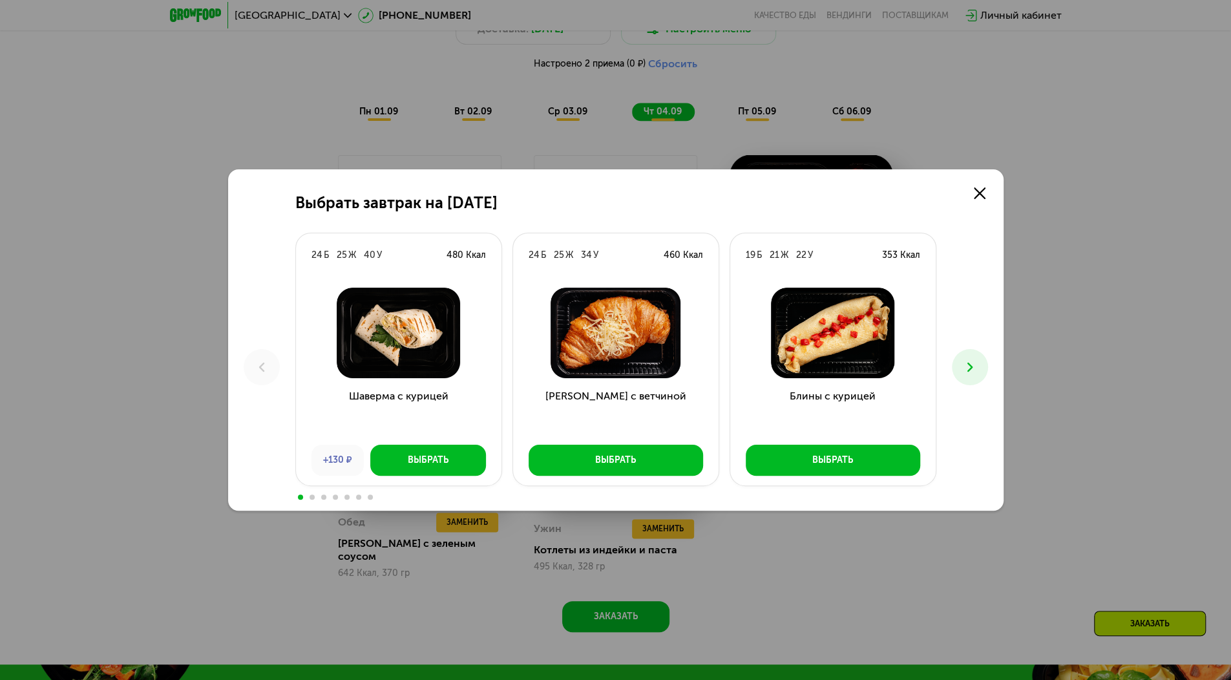
click at [960, 366] on button at bounding box center [970, 367] width 36 height 36
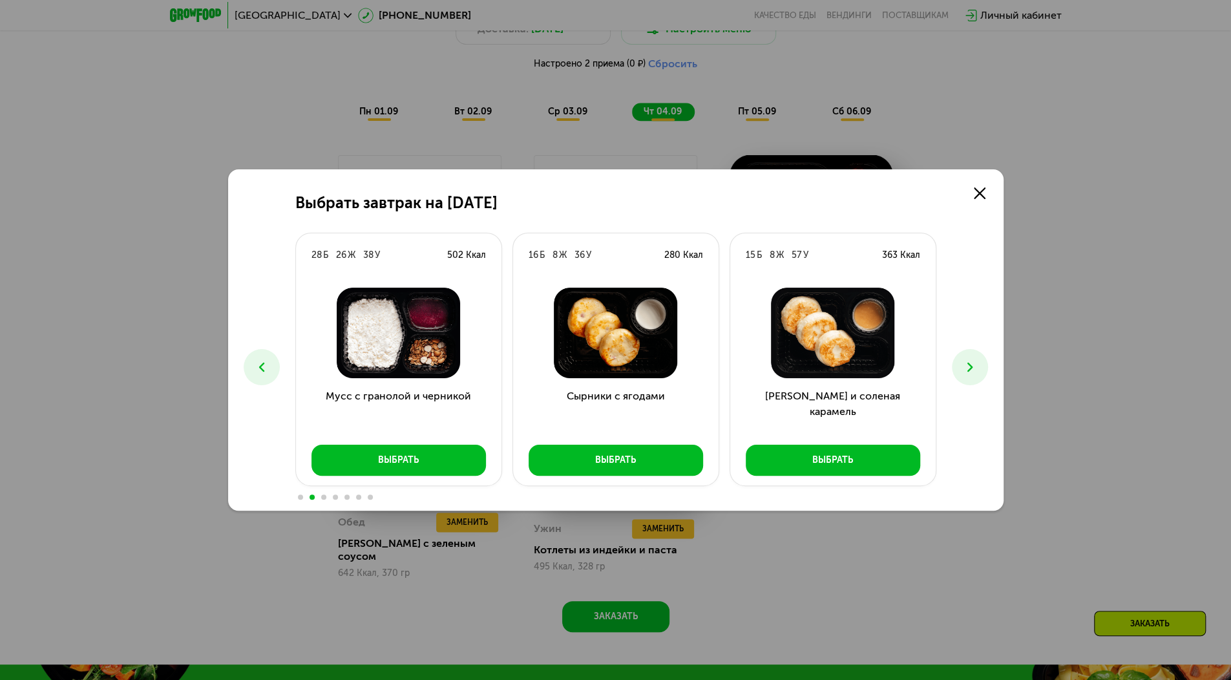
click at [960, 366] on button at bounding box center [970, 367] width 36 height 36
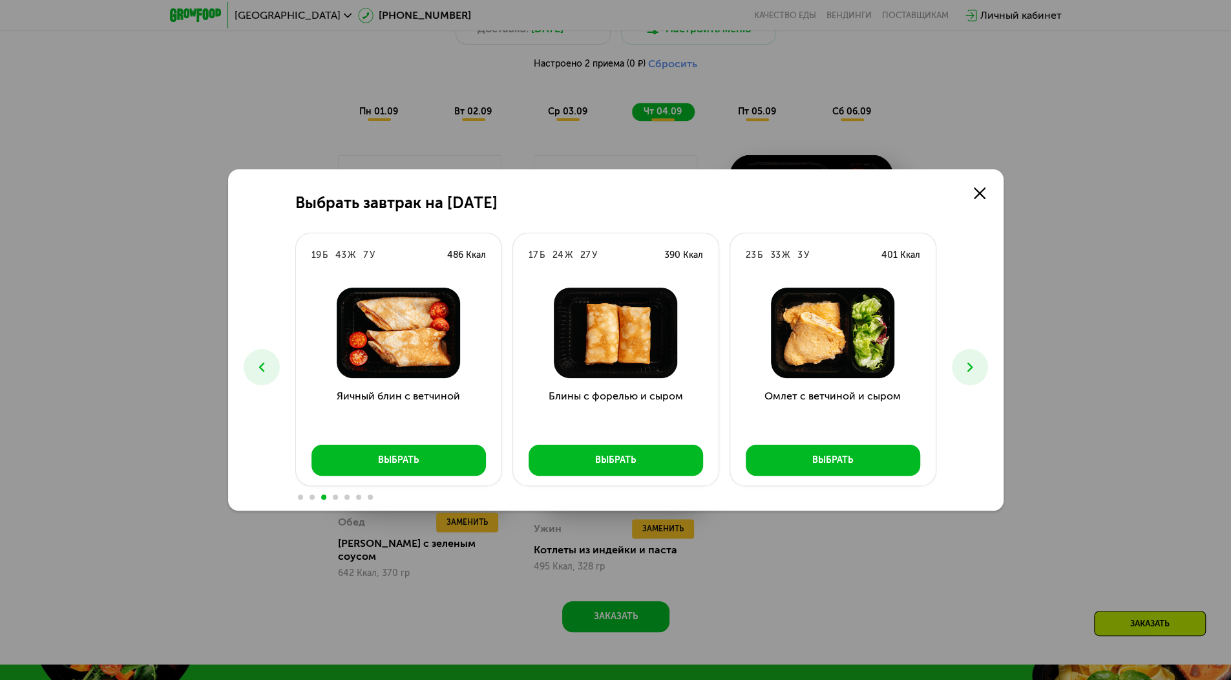
click at [978, 377] on button at bounding box center [970, 367] width 36 height 36
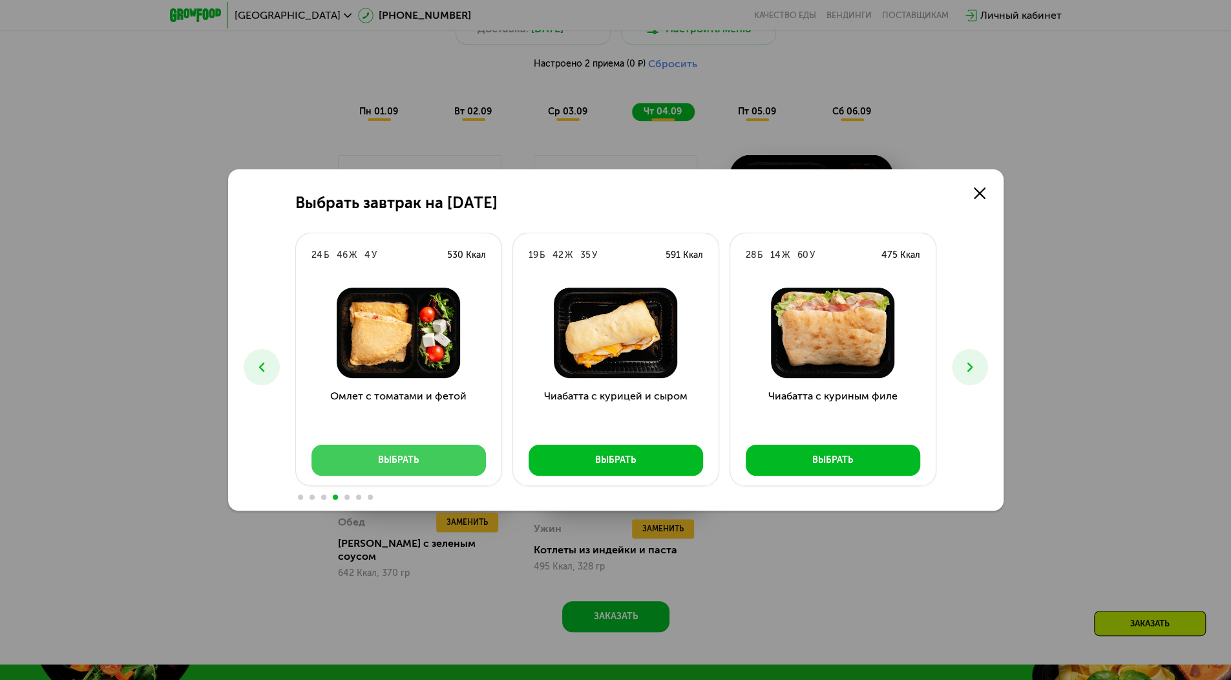
click at [406, 450] on button "Выбрать" at bounding box center [398, 459] width 174 height 31
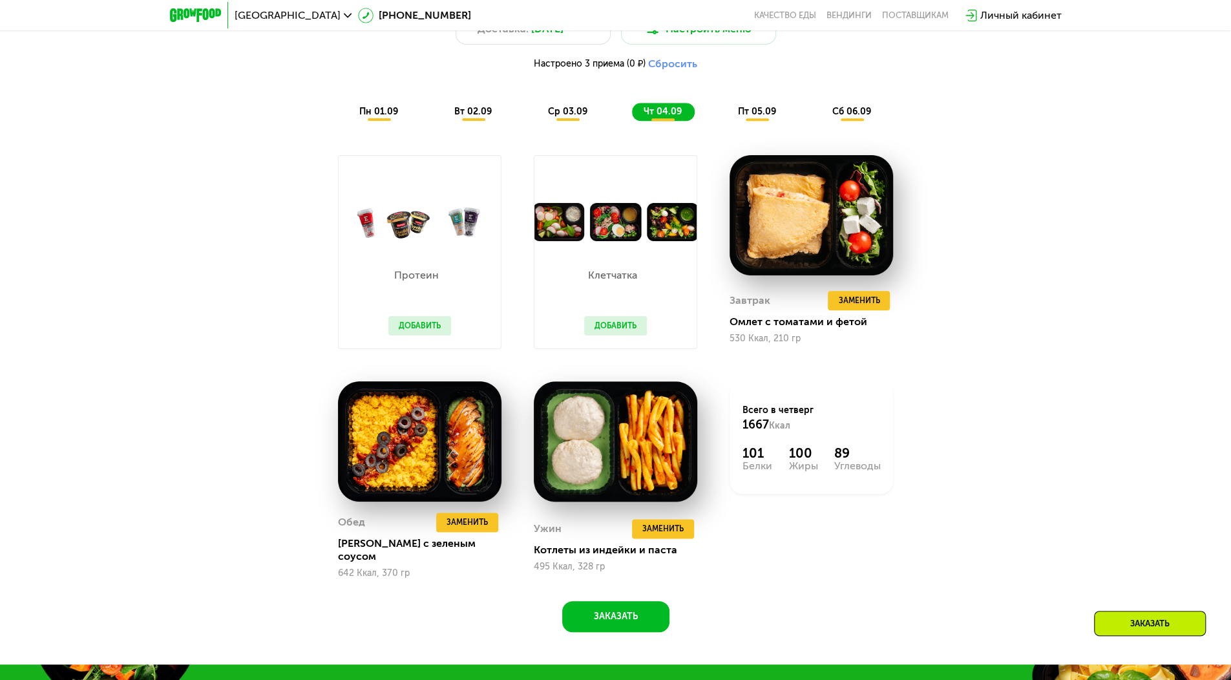
click at [820, 109] on div "пт 05.09" at bounding box center [851, 112] width 63 height 18
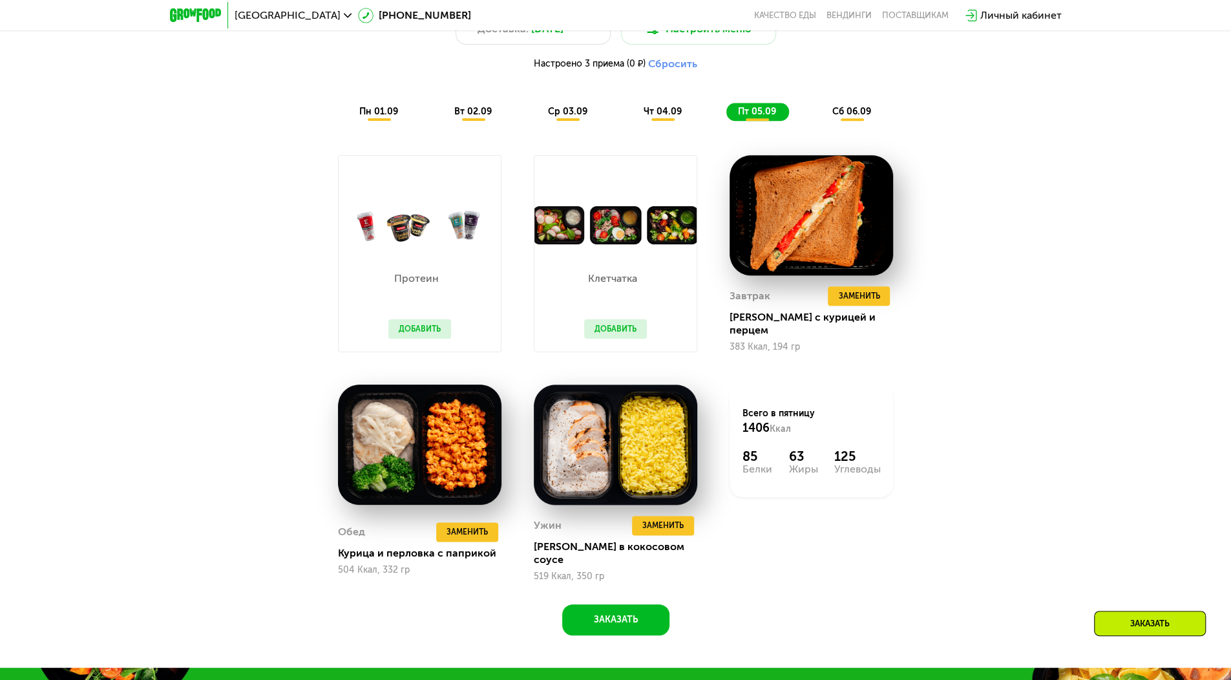
click at [842, 112] on span "сб 06.09" at bounding box center [851, 111] width 39 height 11
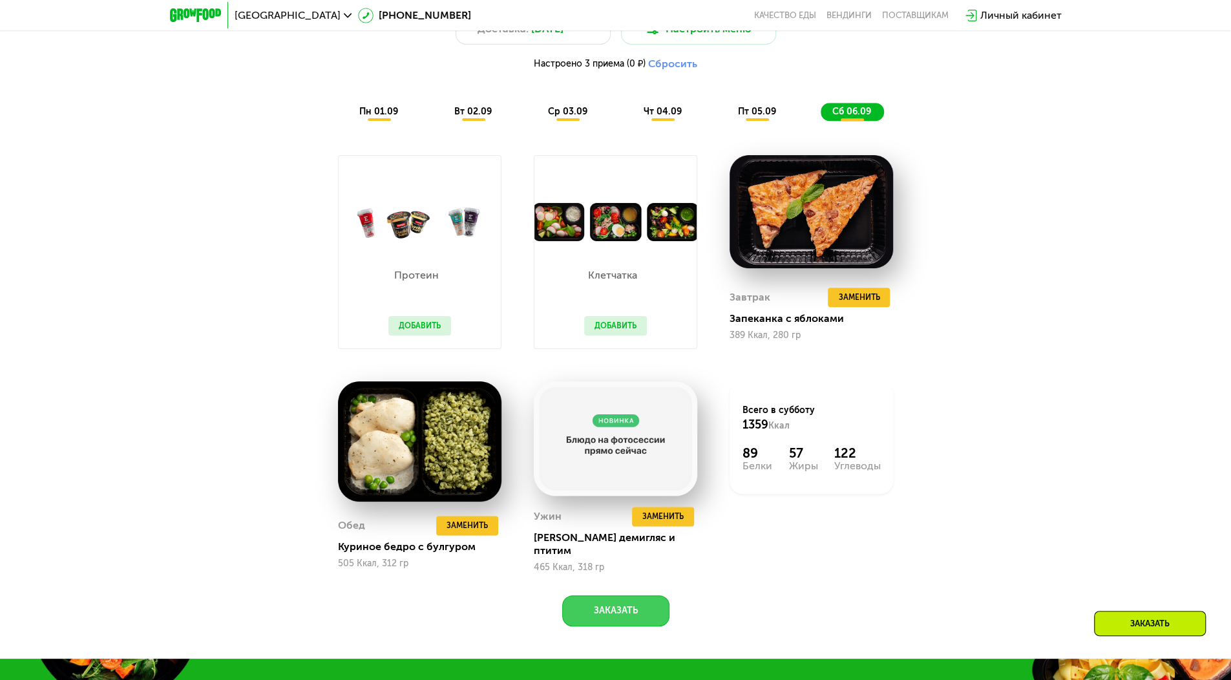
click at [663, 602] on button "Заказать" at bounding box center [615, 610] width 107 height 31
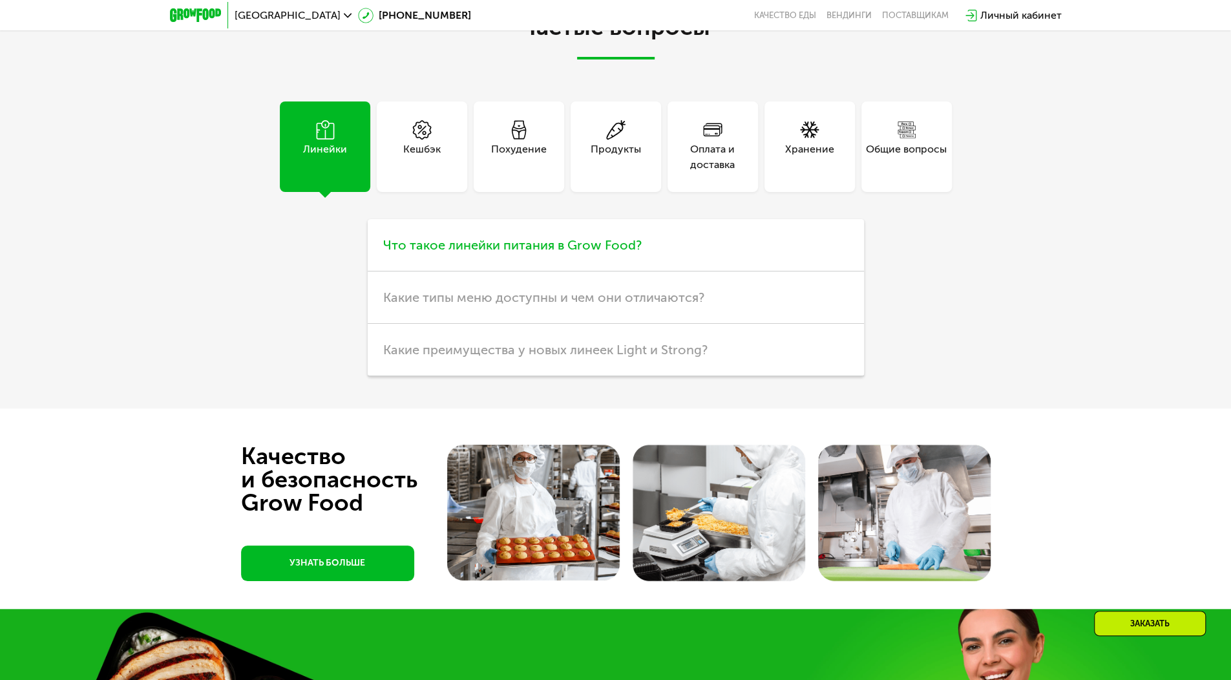
scroll to position [3540, 0]
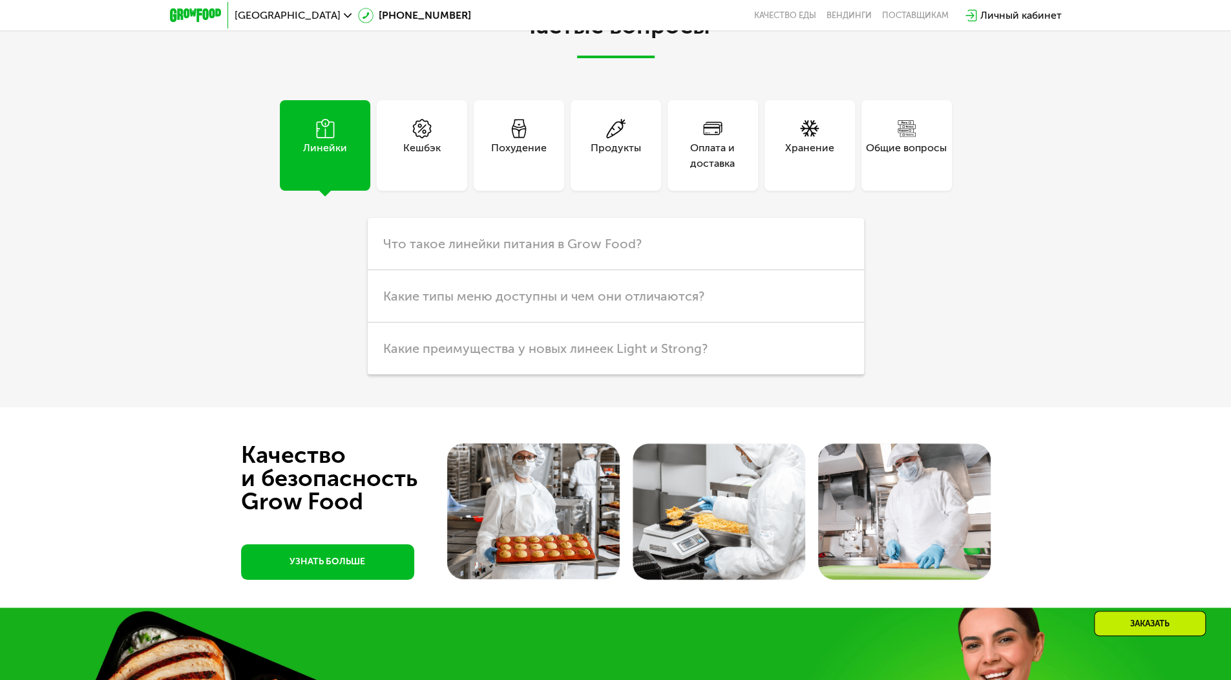
click at [426, 147] on div "Кешбэк" at bounding box center [421, 155] width 37 height 31
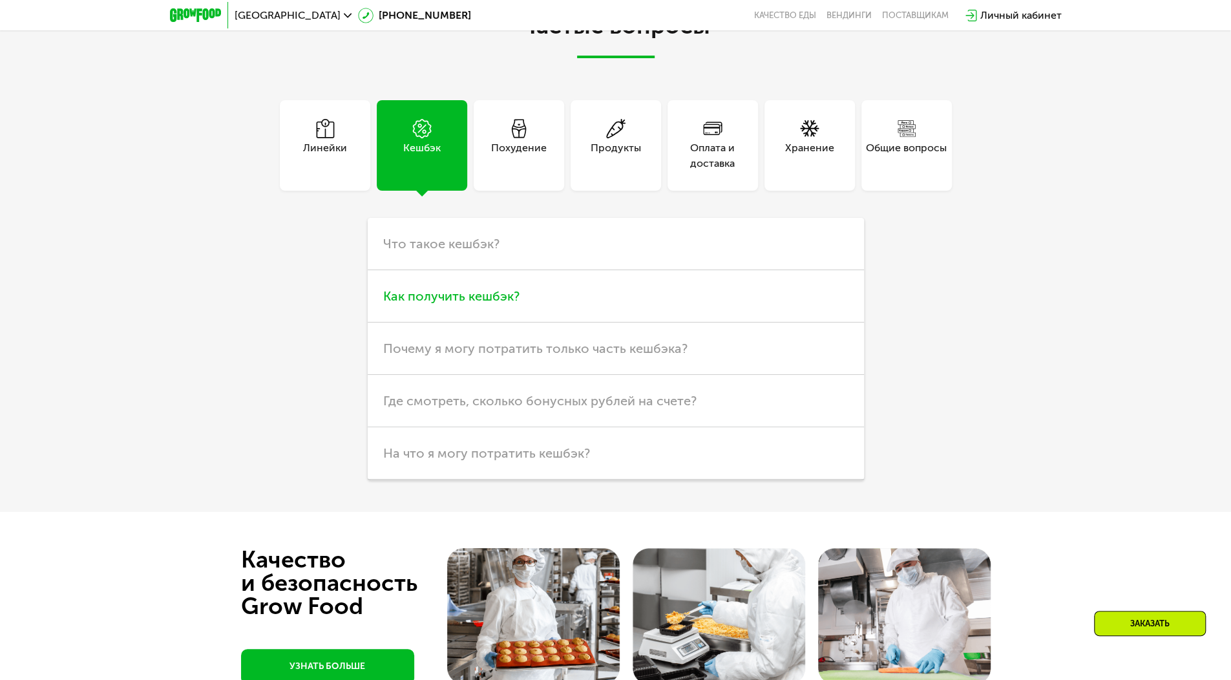
click at [464, 292] on span "Как получить кешбэк?" at bounding box center [451, 296] width 136 height 16
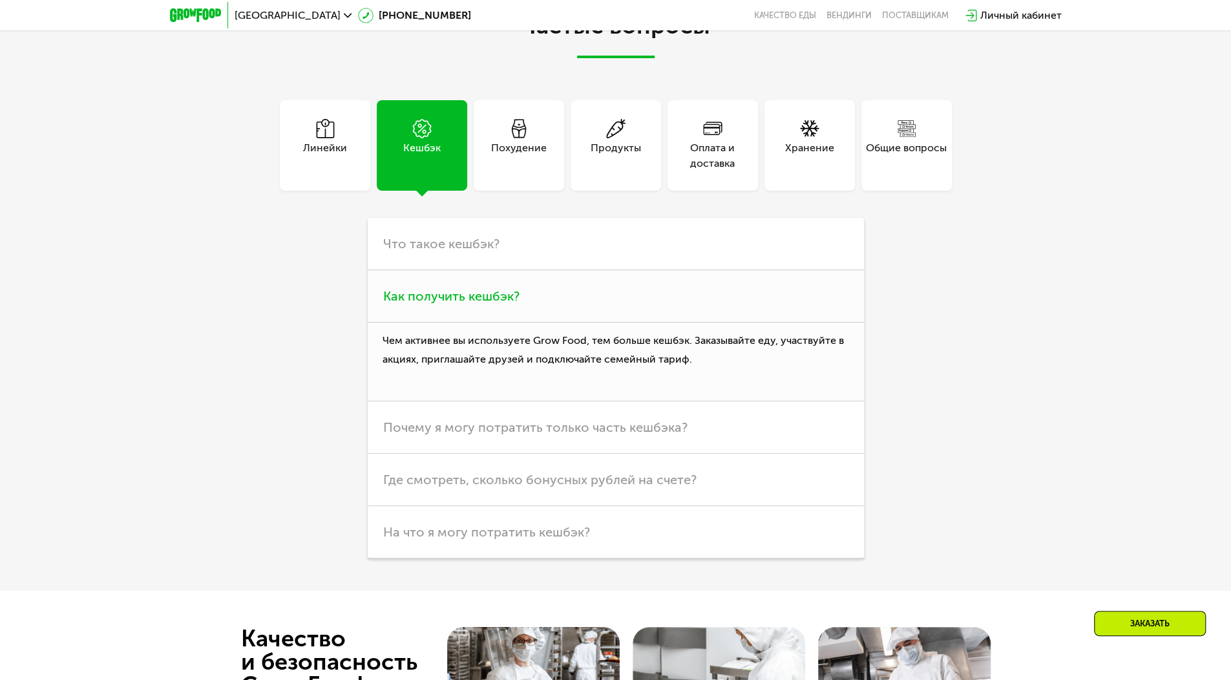
click at [464, 292] on span "Как получить кешбэк?" at bounding box center [451, 296] width 136 height 16
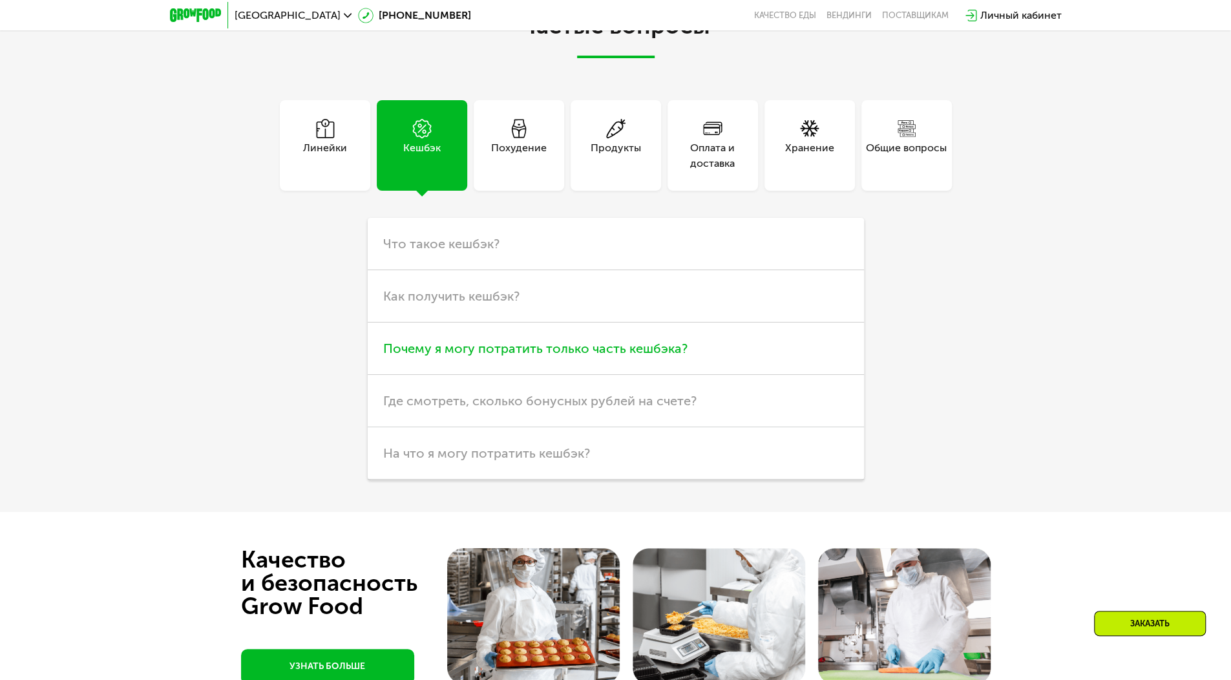
click at [487, 344] on span "Почему я могу потратить только часть кешбэка?" at bounding box center [535, 348] width 304 height 16
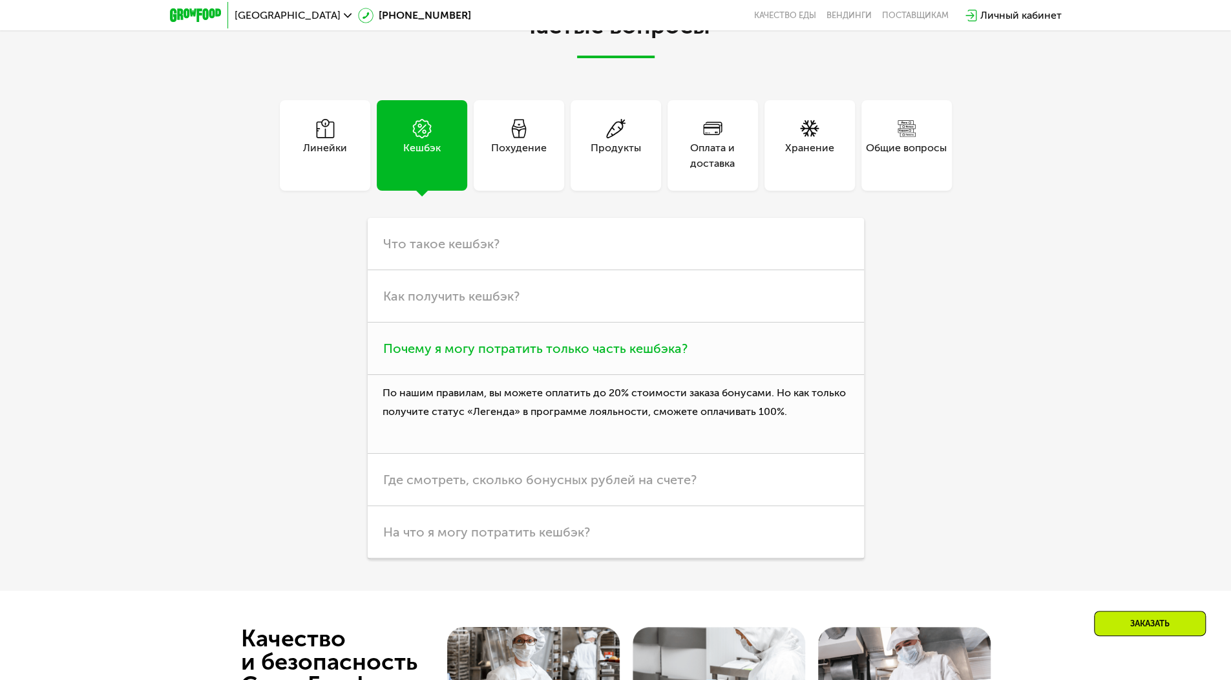
click at [487, 344] on span "Почему я могу потратить только часть кешбэка?" at bounding box center [535, 348] width 304 height 16
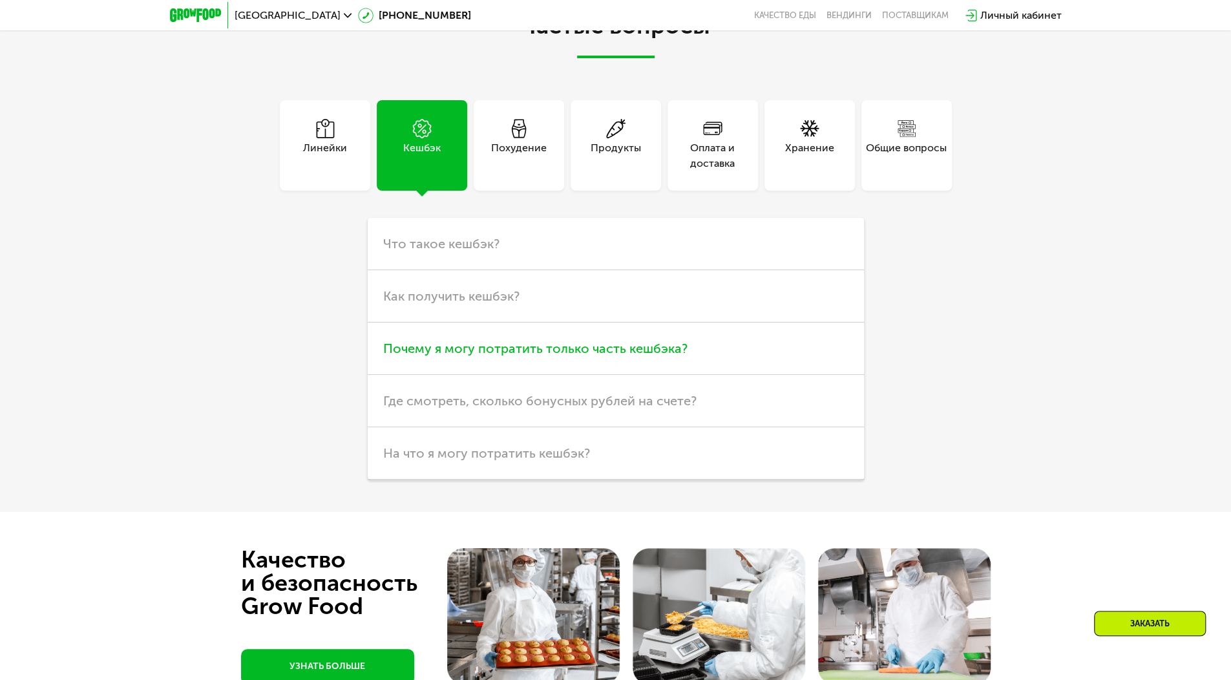
click at [517, 342] on span "Почему я могу потратить только часть кешбэка?" at bounding box center [535, 348] width 304 height 16
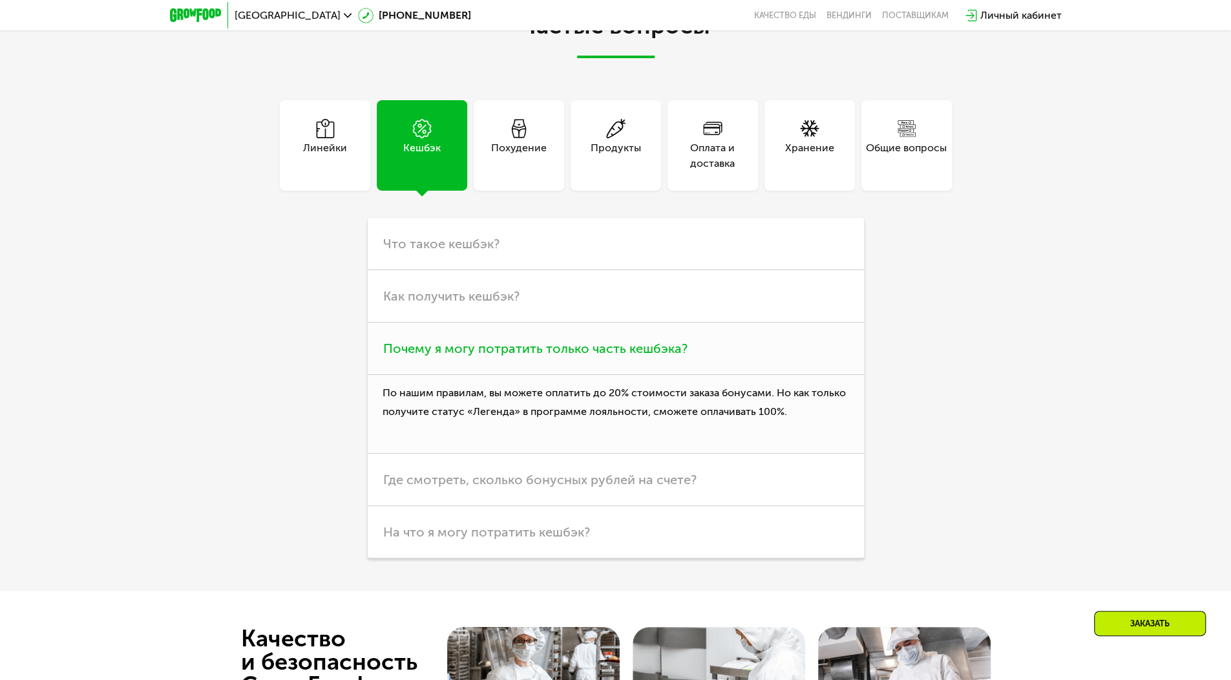
click at [517, 342] on span "Почему я могу потратить только часть кешбэка?" at bounding box center [535, 348] width 304 height 16
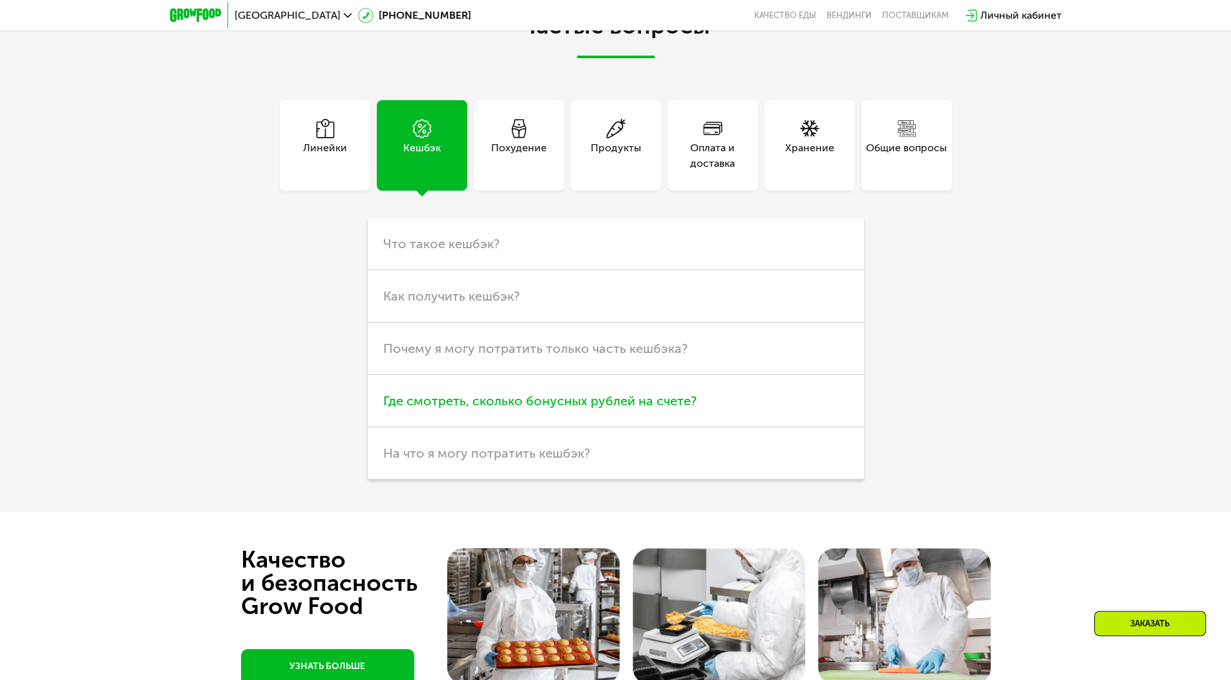
click at [515, 397] on span "Где смотреть, сколько бонусных рублей на счете?" at bounding box center [539, 401] width 313 height 16
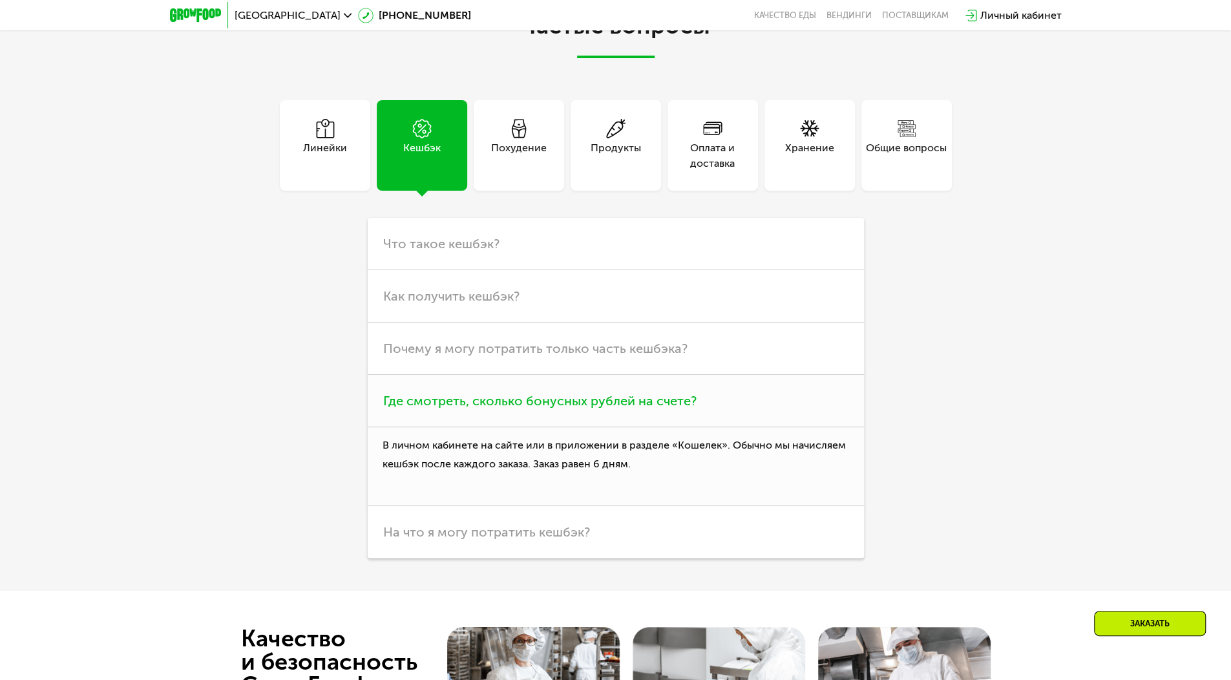
click at [515, 397] on span "Где смотреть, сколько бонусных рублей на счете?" at bounding box center [539, 401] width 313 height 16
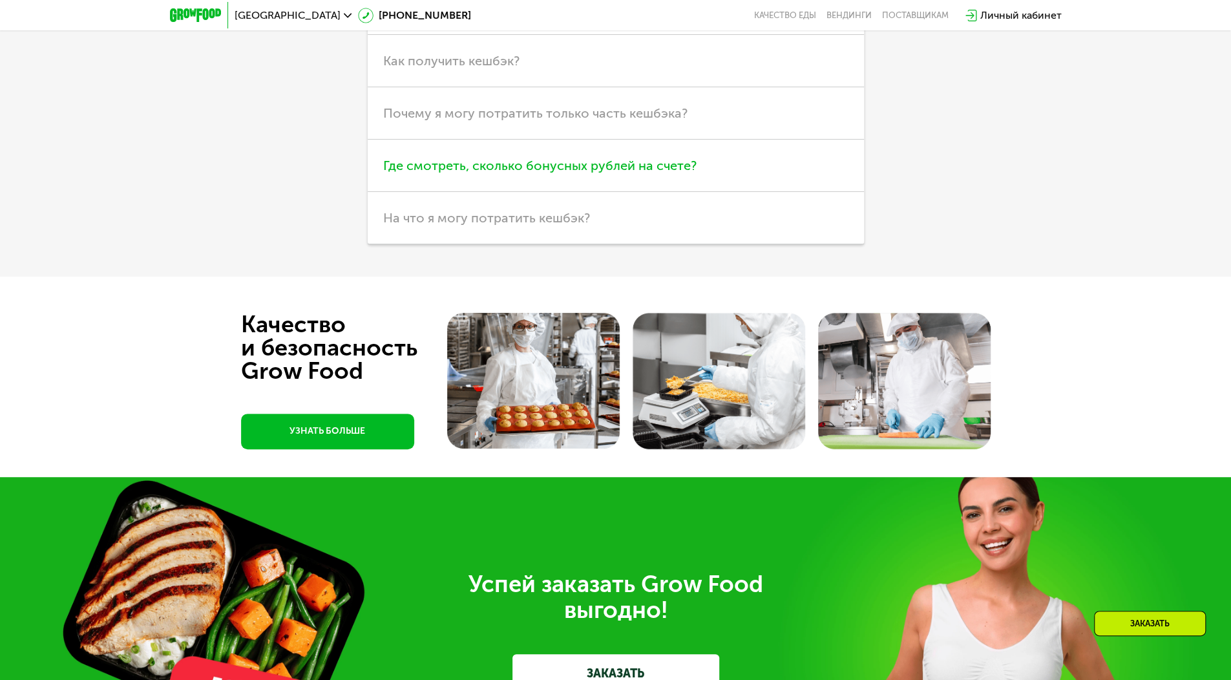
scroll to position [3775, 0]
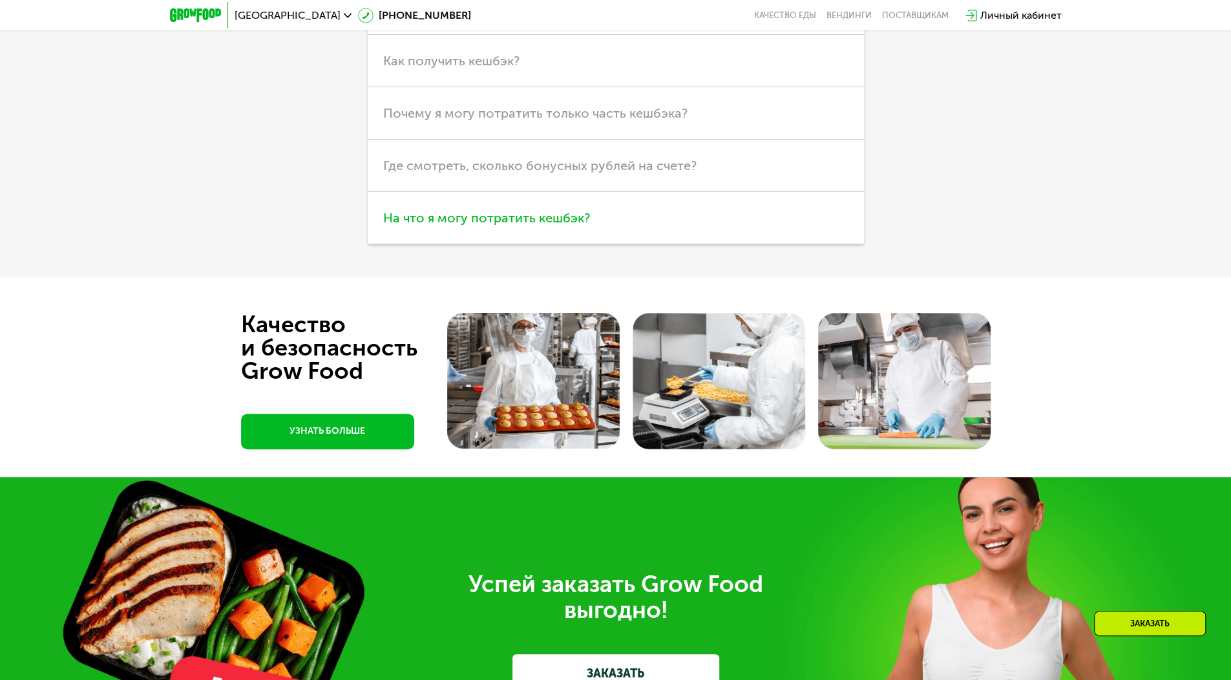
click at [493, 214] on span "На что я могу потратить кешбэк?" at bounding box center [486, 218] width 207 height 16
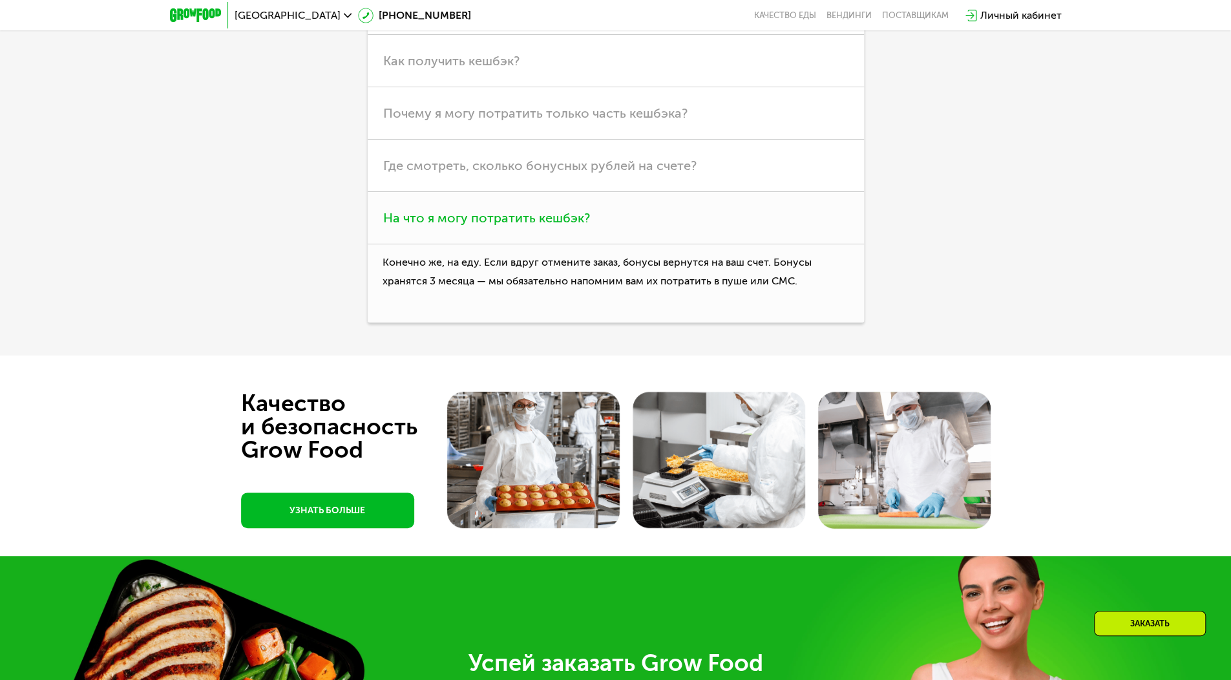
click at [493, 214] on span "На что я могу потратить кешбэк?" at bounding box center [486, 218] width 207 height 16
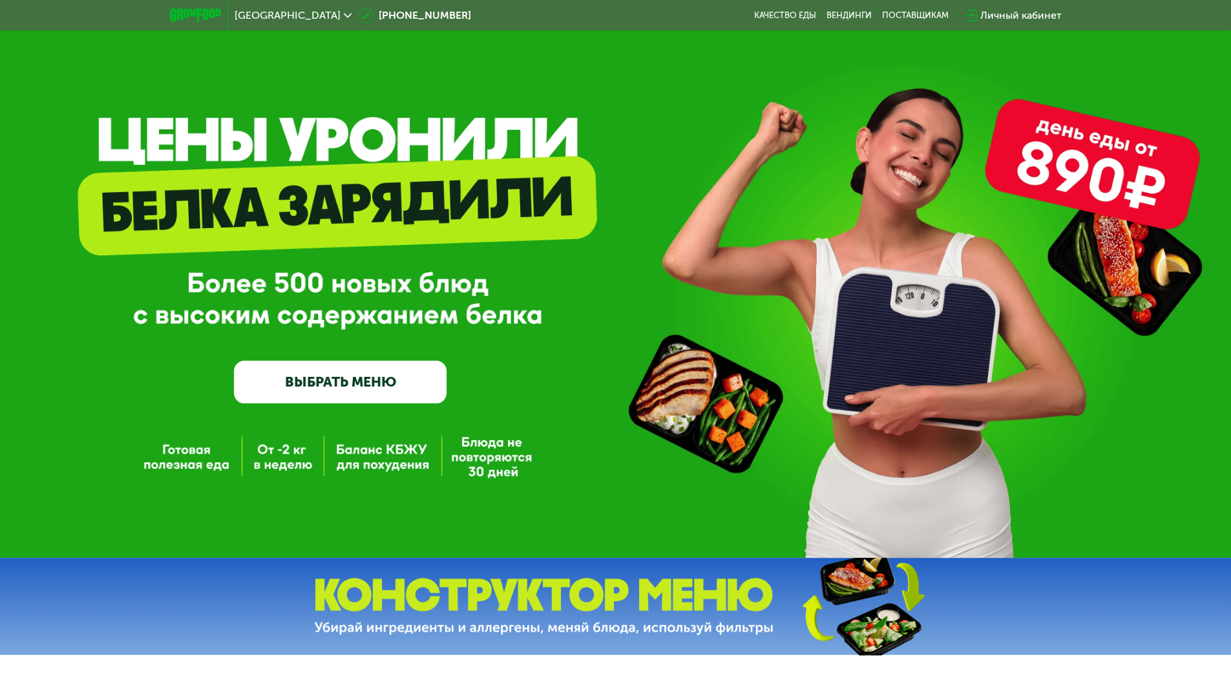
scroll to position [0, 0]
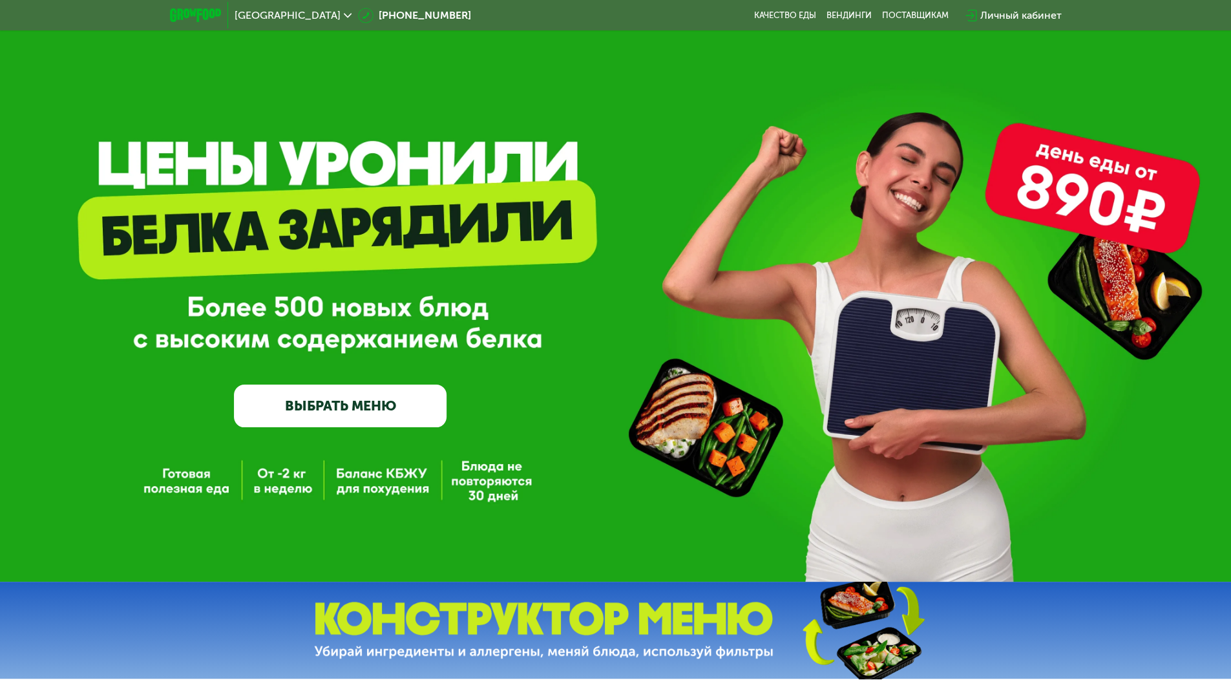
click at [1025, 22] on div "Личный кабинет" at bounding box center [1020, 16] width 81 height 16
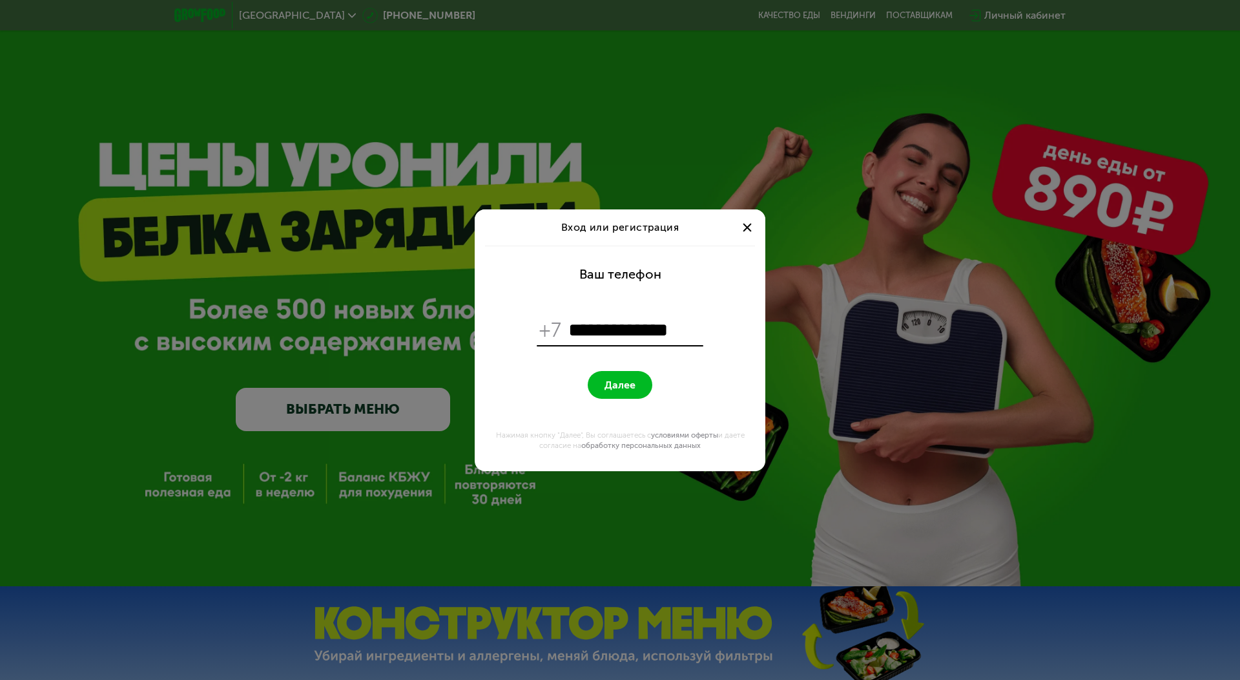
type input "**********"
click at [588, 371] on button "Далее" at bounding box center [620, 385] width 65 height 28
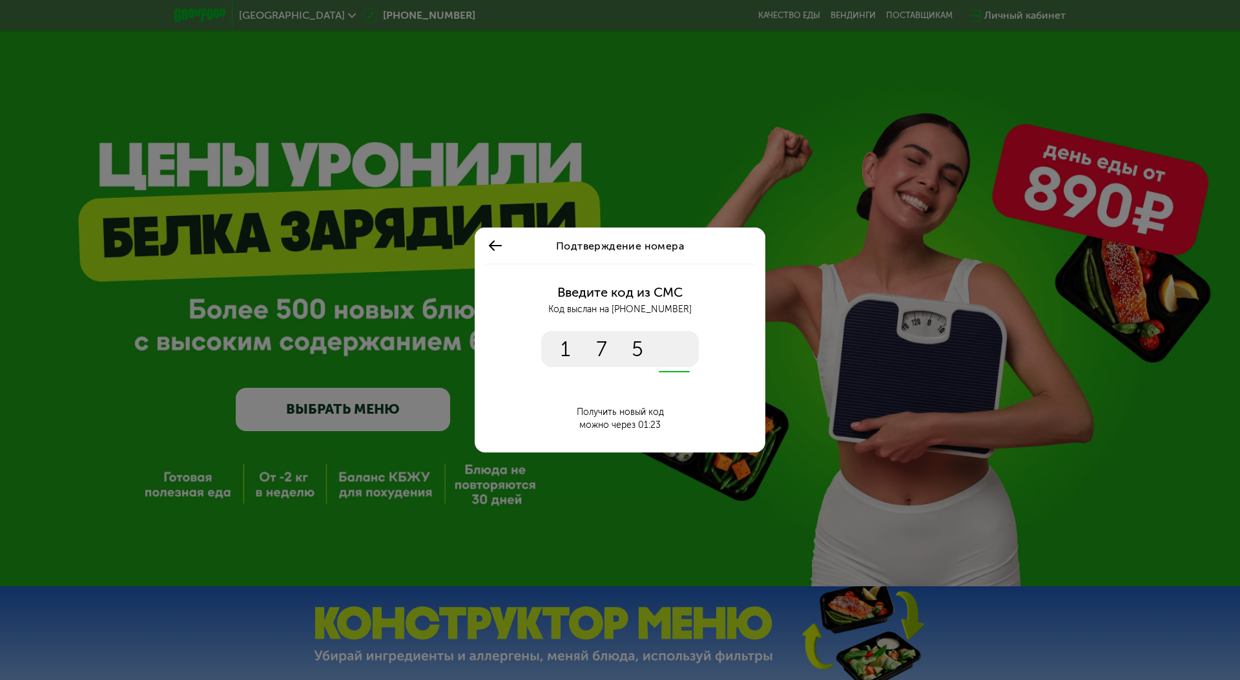
type input "****"
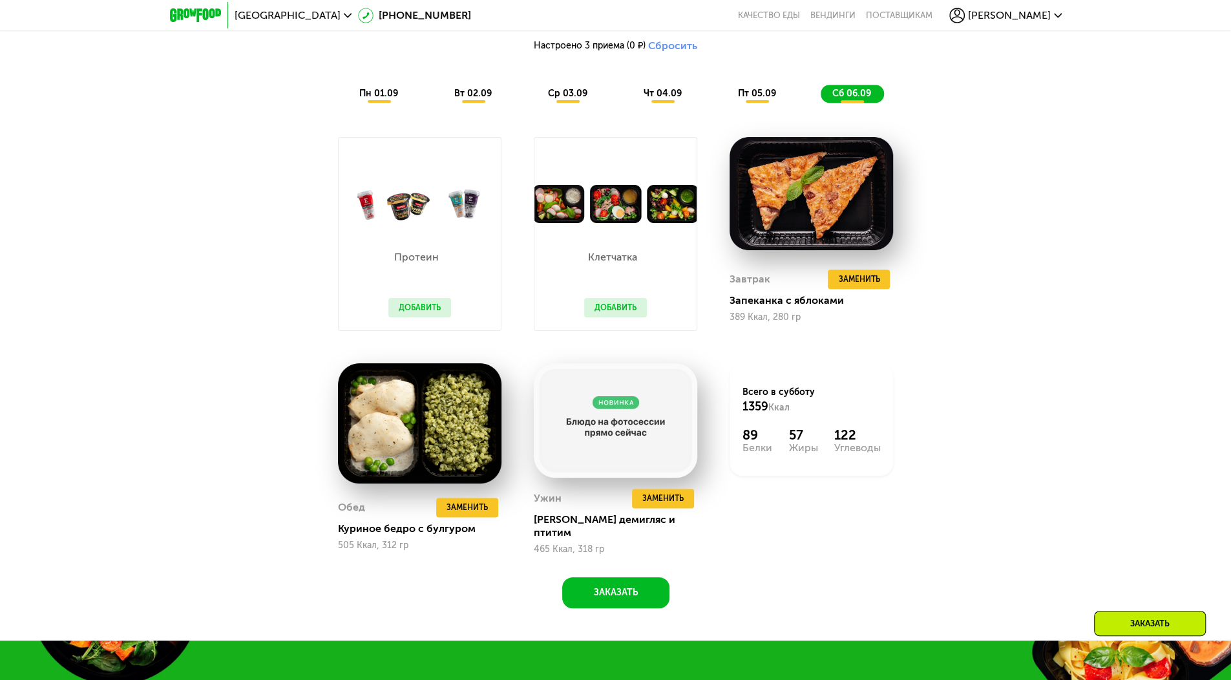
scroll to position [904, 0]
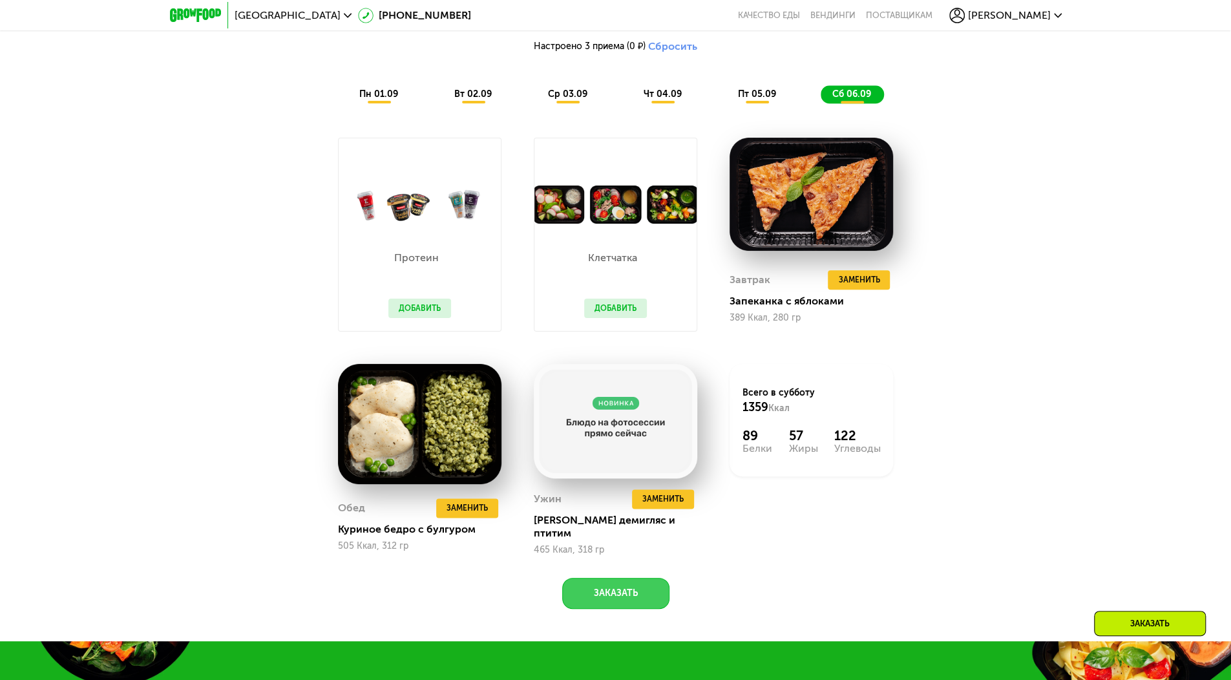
click at [611, 588] on button "Заказать" at bounding box center [615, 593] width 107 height 31
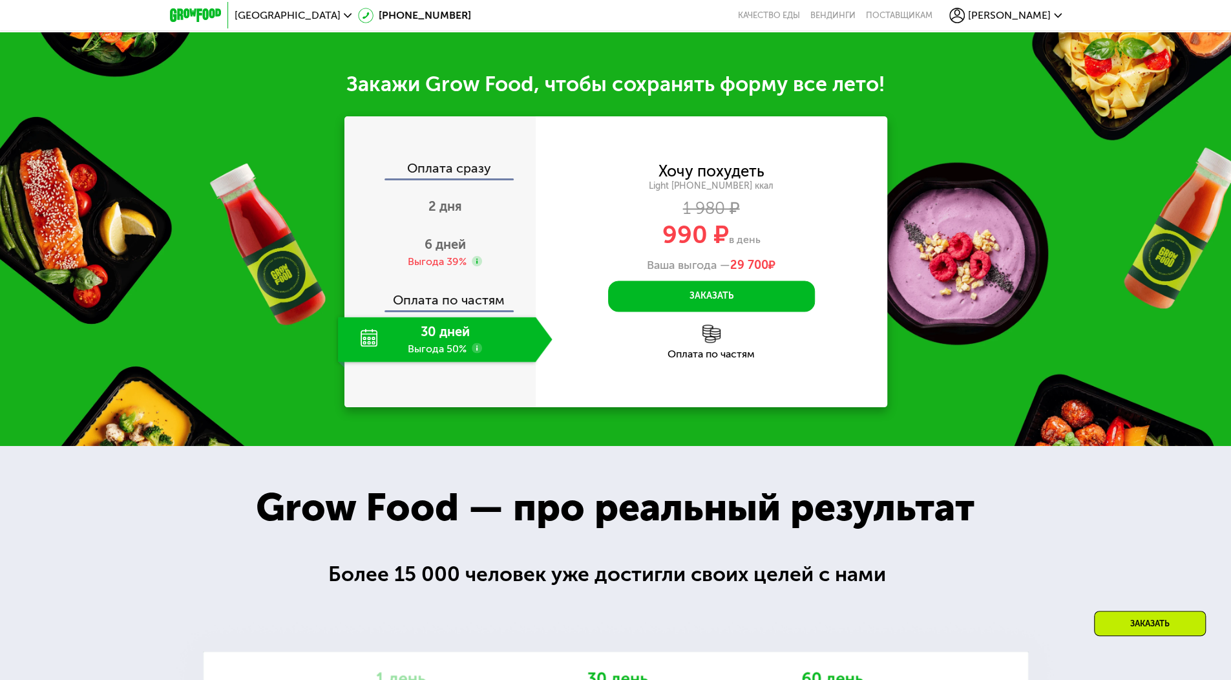
scroll to position [1541, 0]
